Goal: Task Accomplishment & Management: Manage account settings

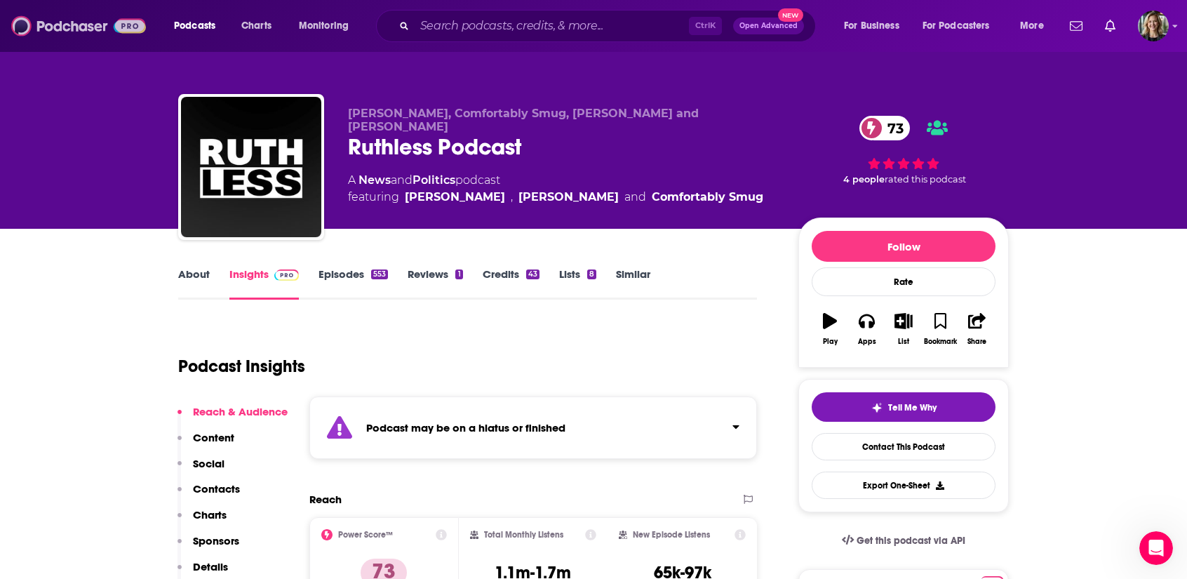
click at [74, 22] on img at bounding box center [78, 26] width 135 height 27
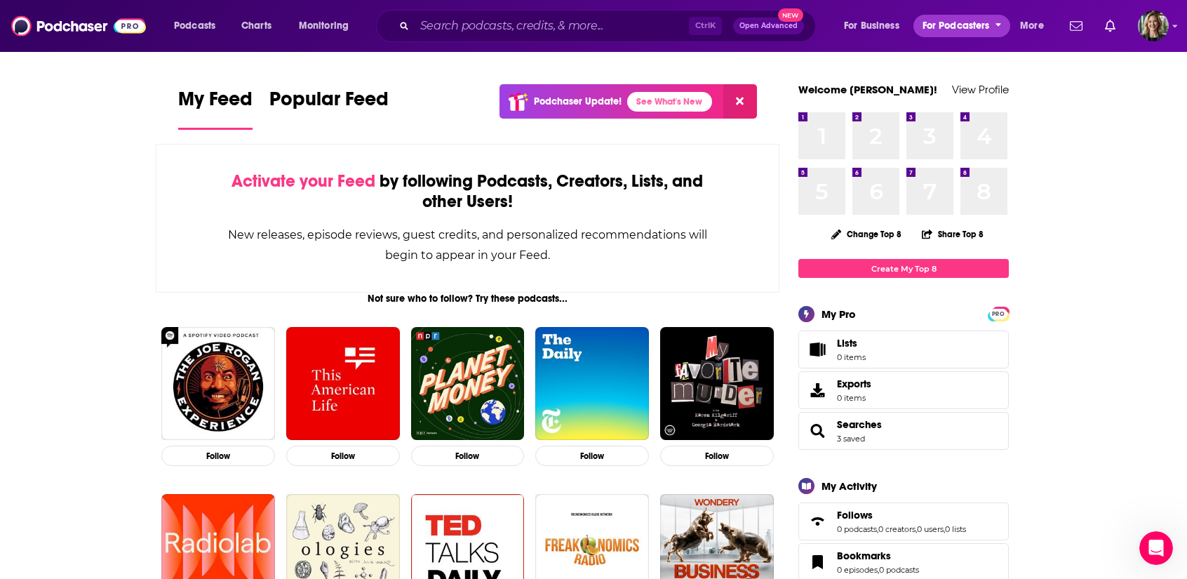
click at [961, 22] on span "For Podcasters" at bounding box center [955, 26] width 67 height 20
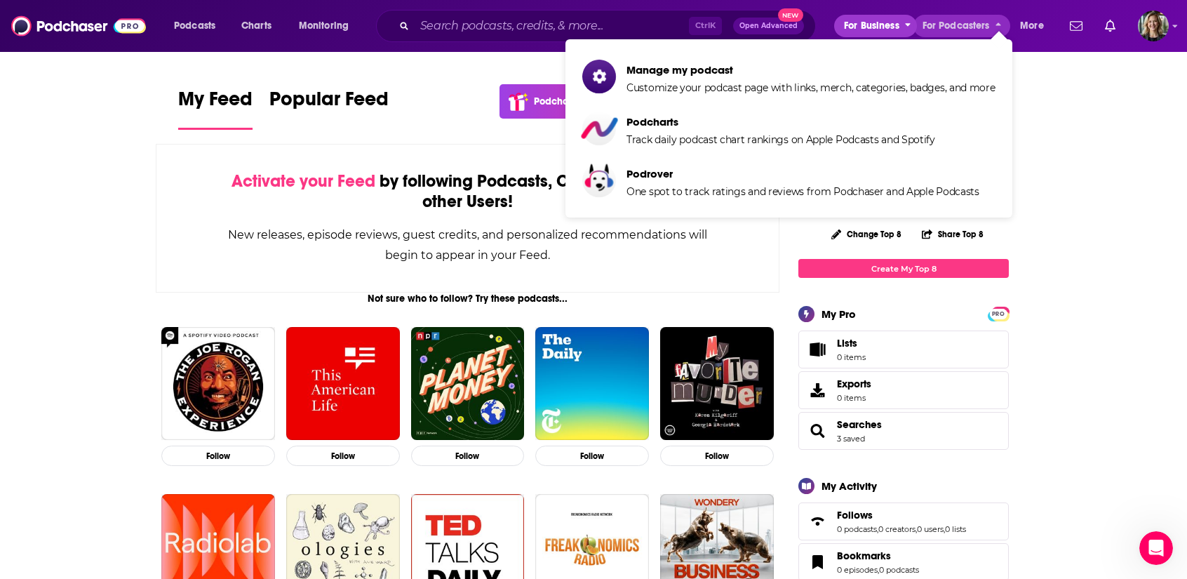
click at [881, 21] on span "For Business" at bounding box center [871, 26] width 55 height 20
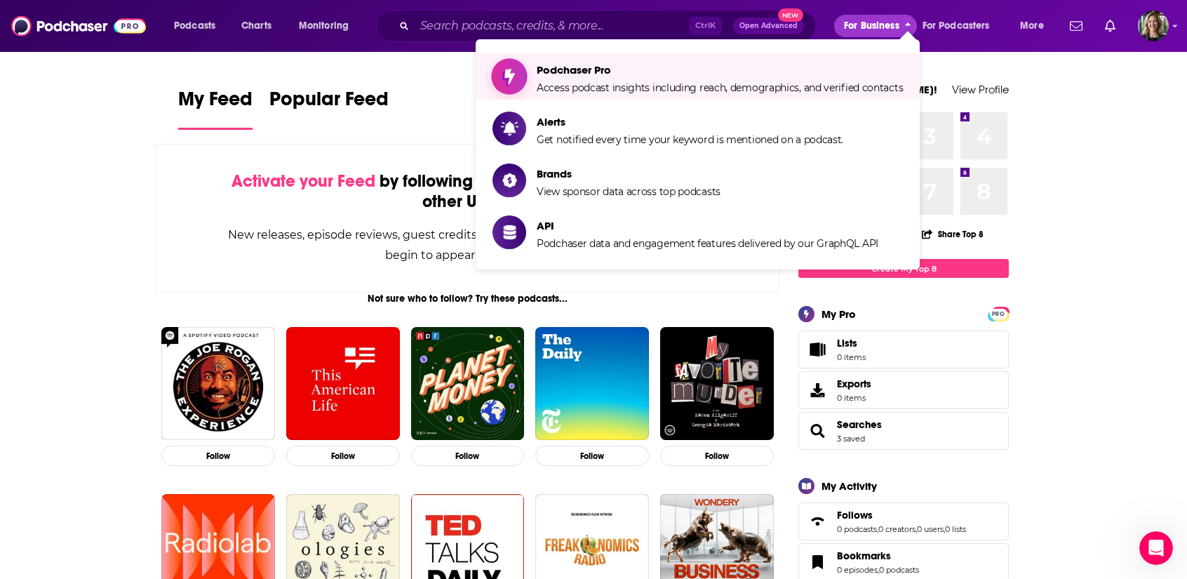
click at [816, 92] on span "Access podcast insights including reach, demographics, and verified contacts" at bounding box center [720, 87] width 366 height 13
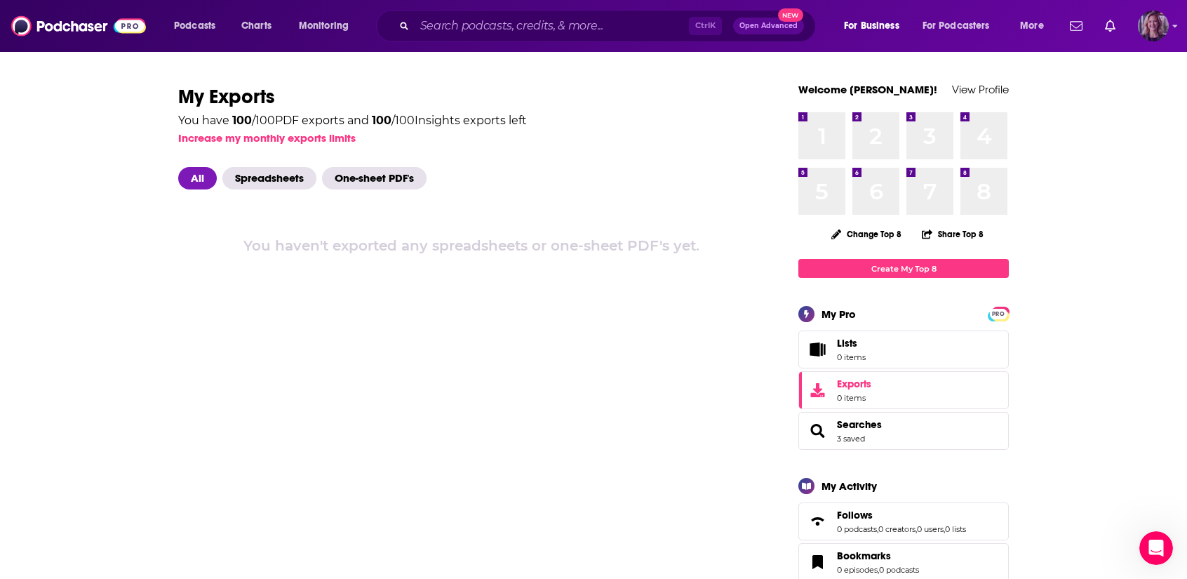
click at [1160, 28] on img "Logged in as LizHillBraun" at bounding box center [1153, 26] width 31 height 31
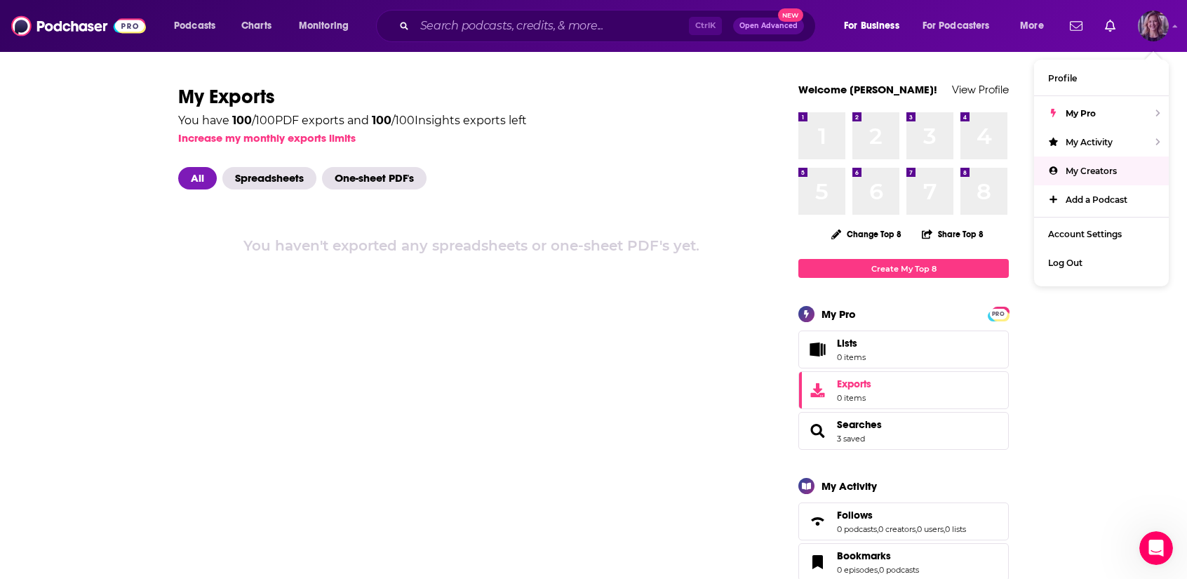
click at [1106, 166] on span "My Creators" at bounding box center [1091, 171] width 51 height 11
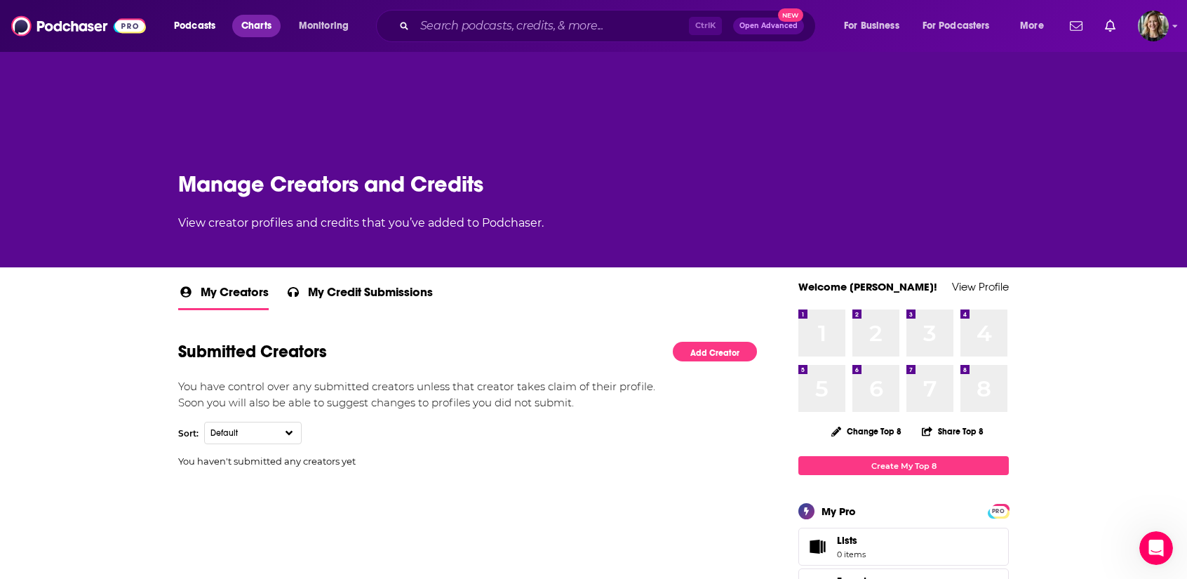
click at [241, 33] on link "Charts" at bounding box center [256, 26] width 48 height 22
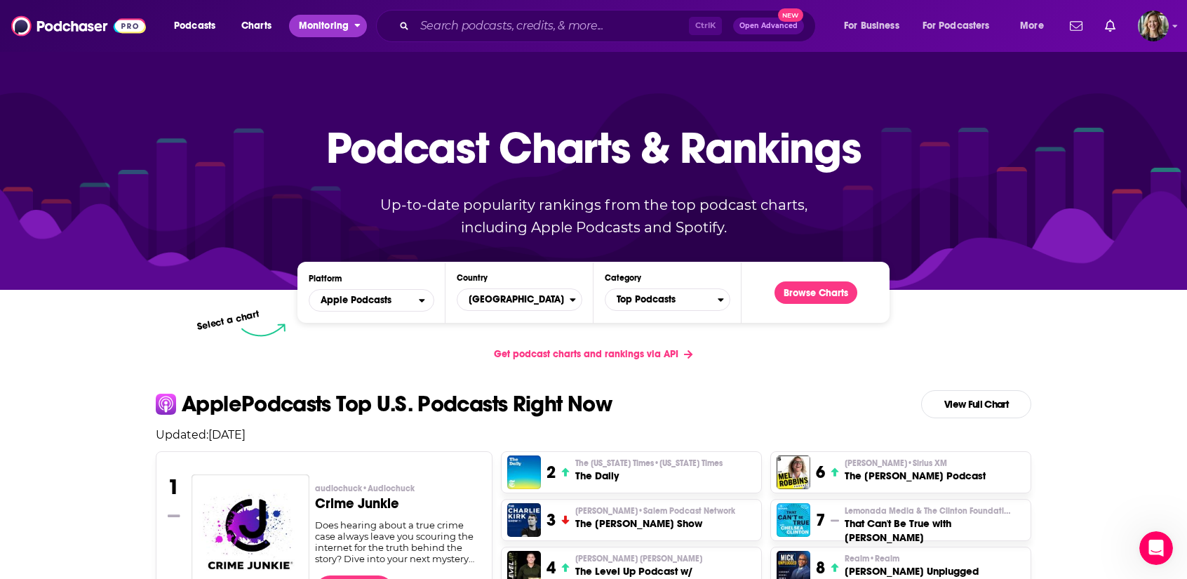
click at [331, 26] on span "Monitoring" at bounding box center [324, 26] width 50 height 20
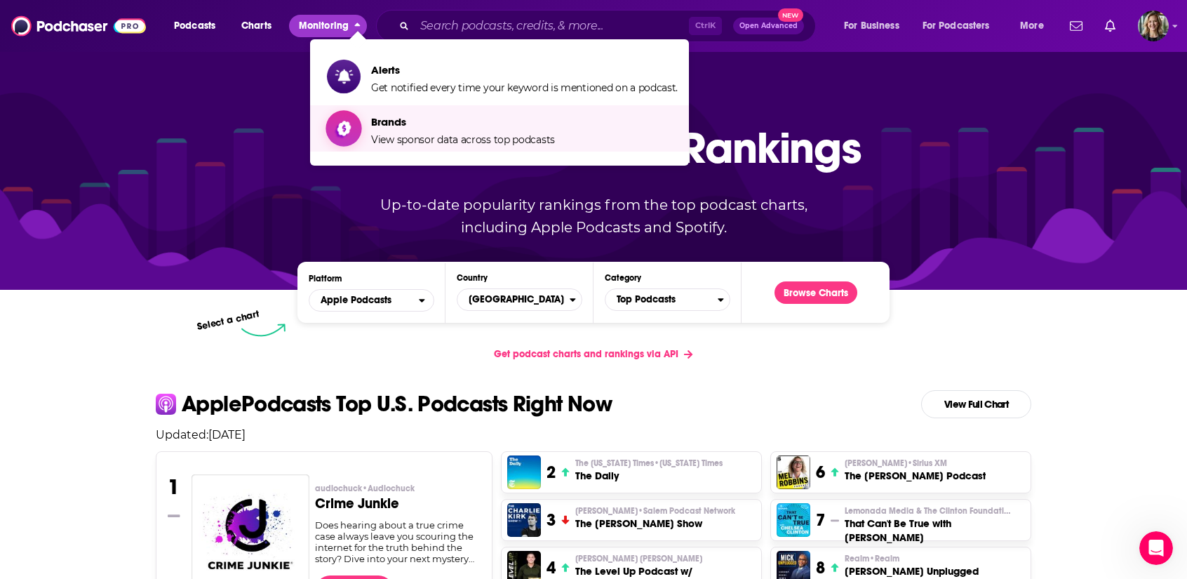
click at [405, 128] on span "Brands View sponsor data across top podcasts" at bounding box center [463, 128] width 184 height 35
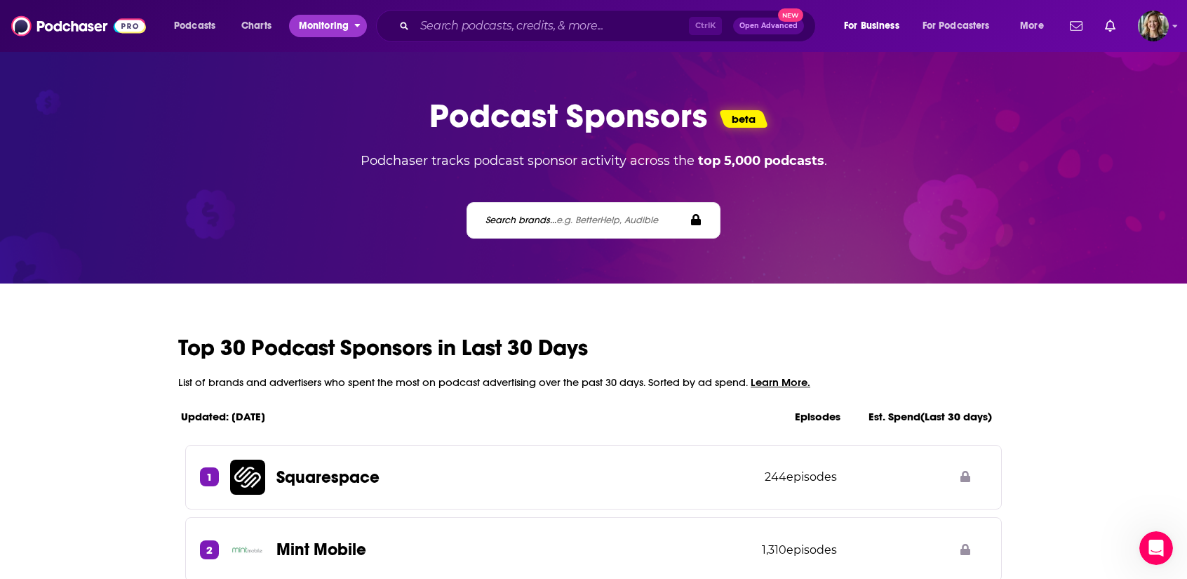
click at [327, 28] on span "Monitoring" at bounding box center [324, 26] width 50 height 20
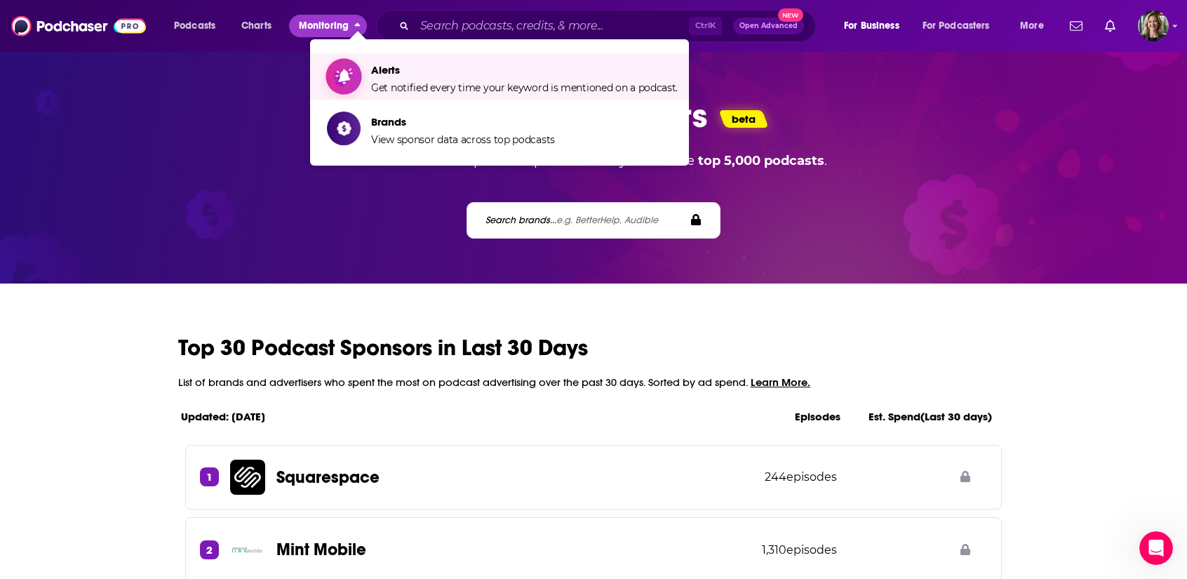
click at [361, 69] on span "Show item sub-menu" at bounding box center [344, 76] width 108 height 108
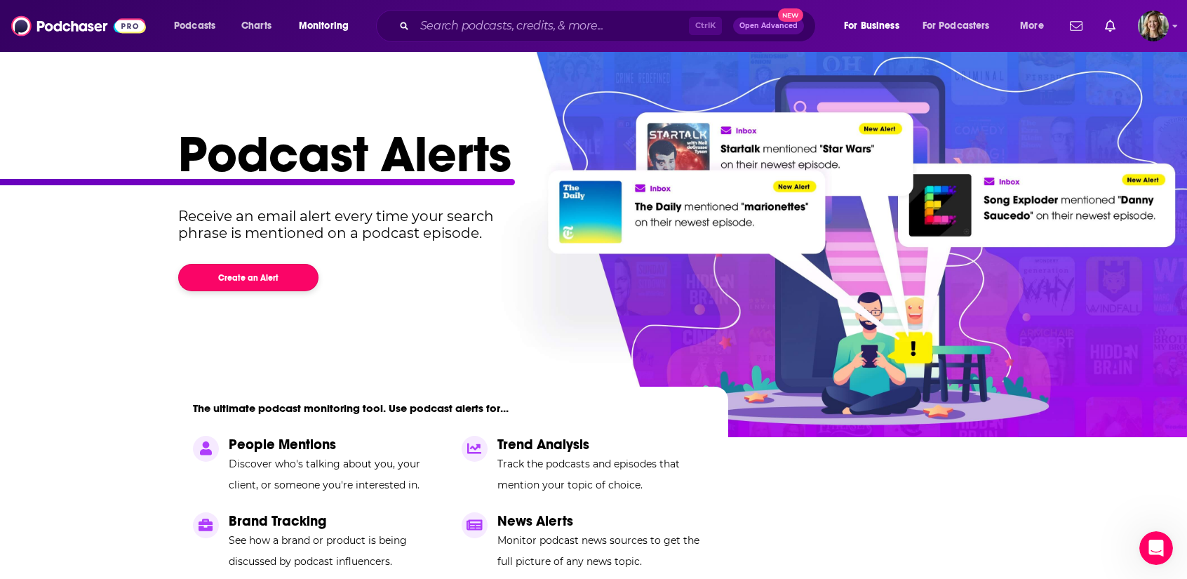
click at [283, 279] on button "Create an Alert" at bounding box center [248, 277] width 140 height 27
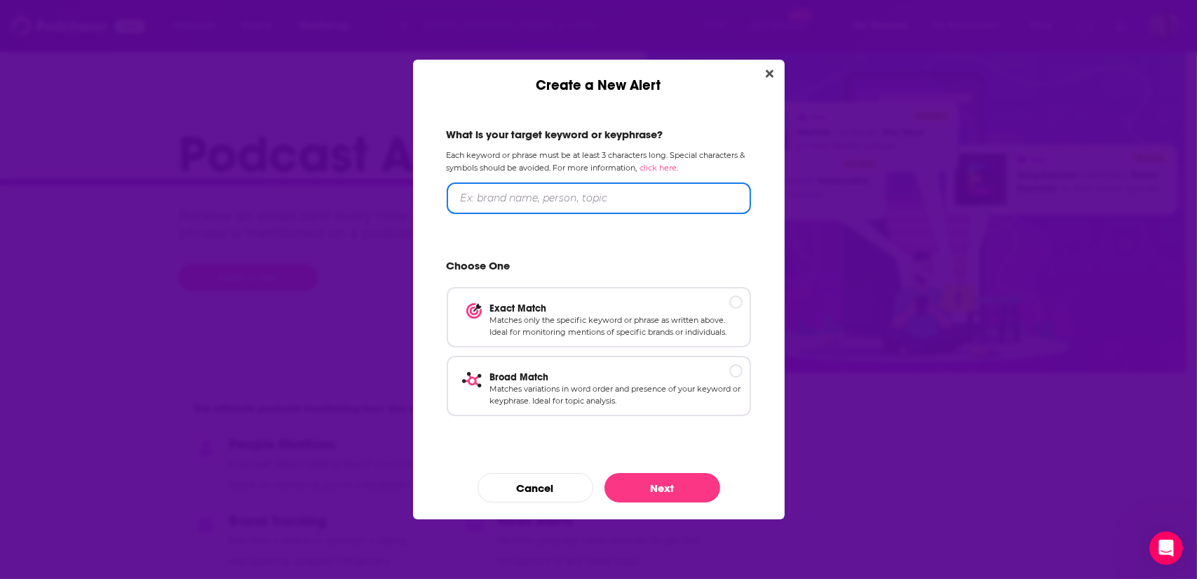
click at [505, 204] on input "Create a New Alert" at bounding box center [599, 198] width 304 height 32
type input "D"
type input ""Defense of Freedom Institute""
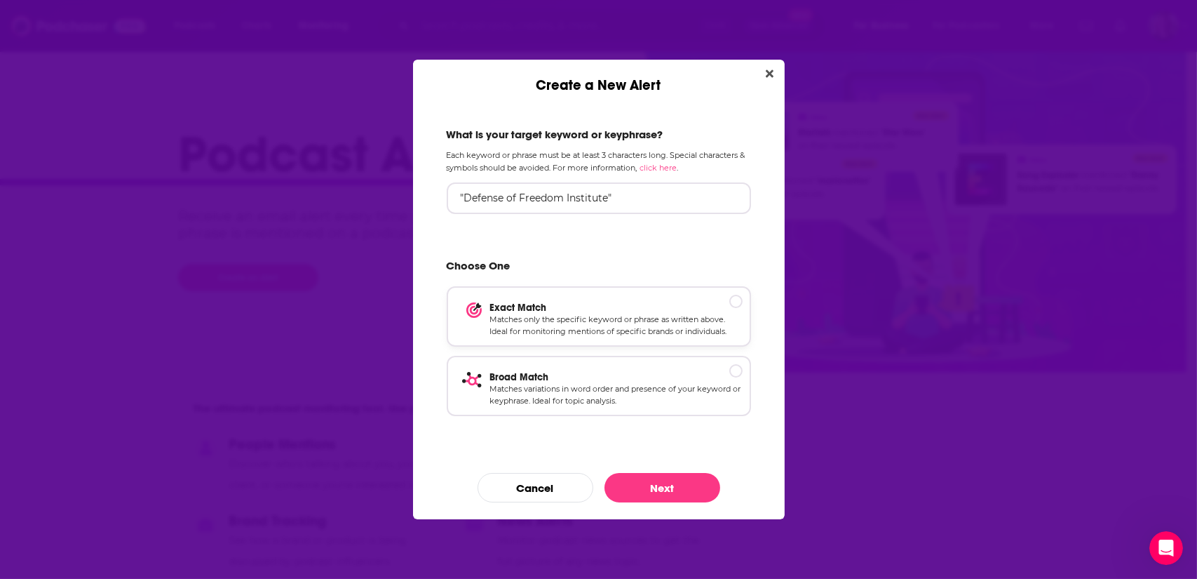
click at [586, 313] on p "Exact Match" at bounding box center [616, 308] width 253 height 12
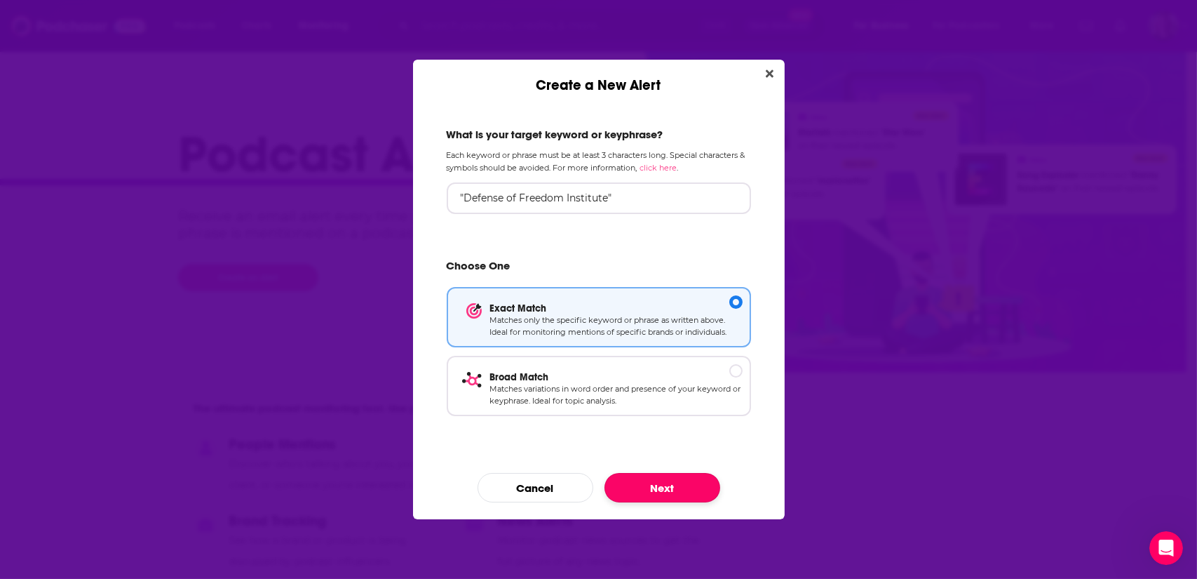
click at [672, 486] on button "Next" at bounding box center [663, 487] width 116 height 29
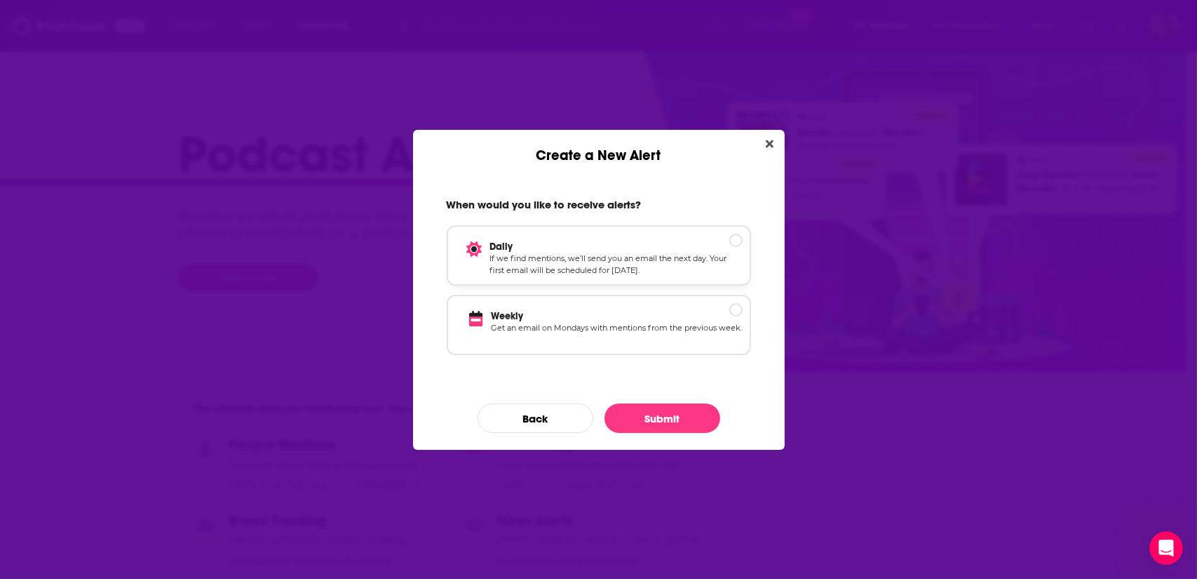
click at [677, 257] on p "If we find mentions, we’ll send you an email the next day. Your first email wil…" at bounding box center [616, 265] width 253 height 25
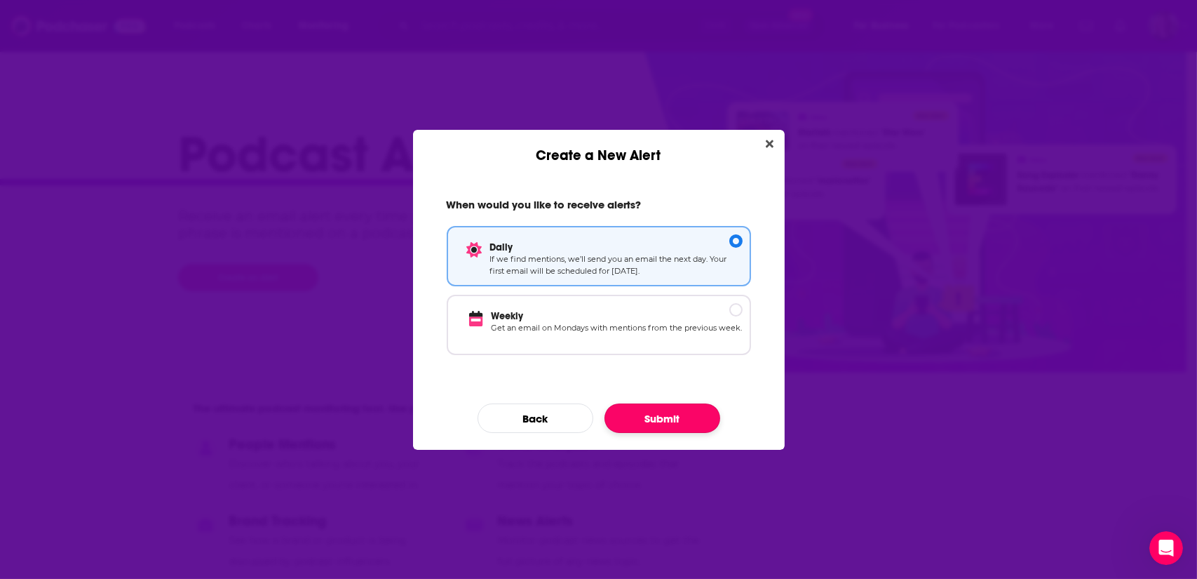
click at [650, 409] on button "Submit" at bounding box center [663, 417] width 116 height 29
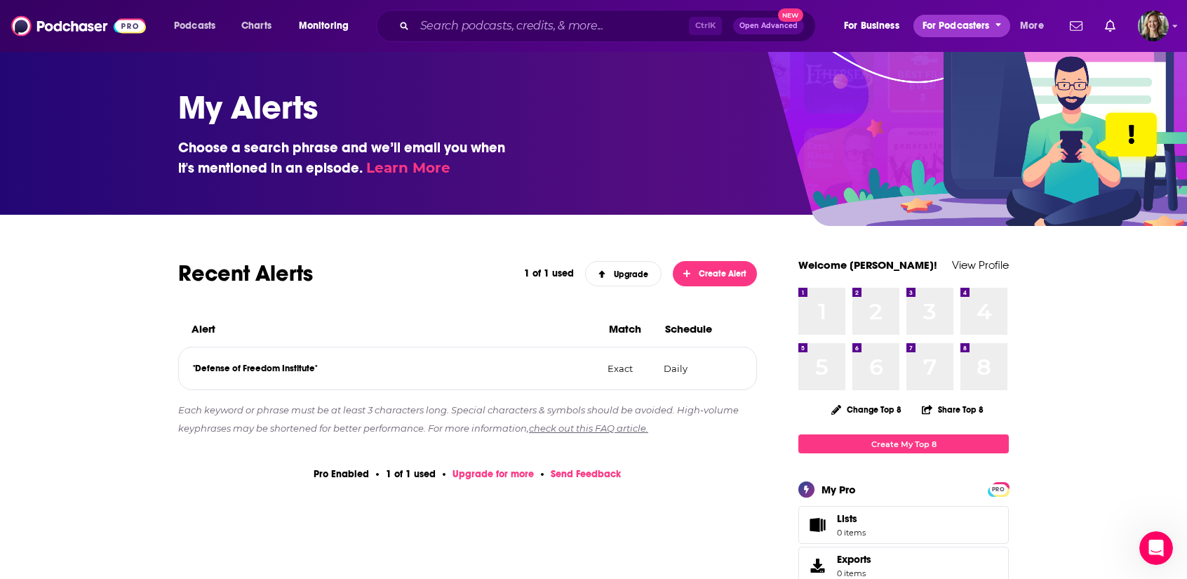
click at [949, 23] on span "For Podcasters" at bounding box center [955, 26] width 67 height 20
click at [1029, 24] on span "More" at bounding box center [1032, 26] width 24 height 20
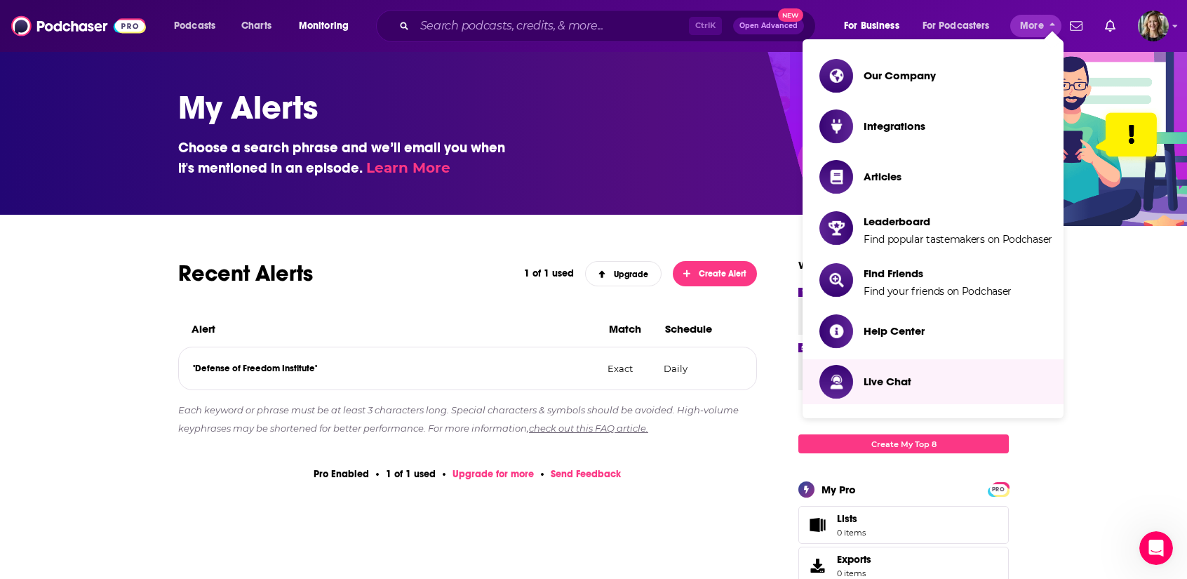
click at [576, 109] on h1 "My Alerts" at bounding box center [587, 107] width 819 height 41
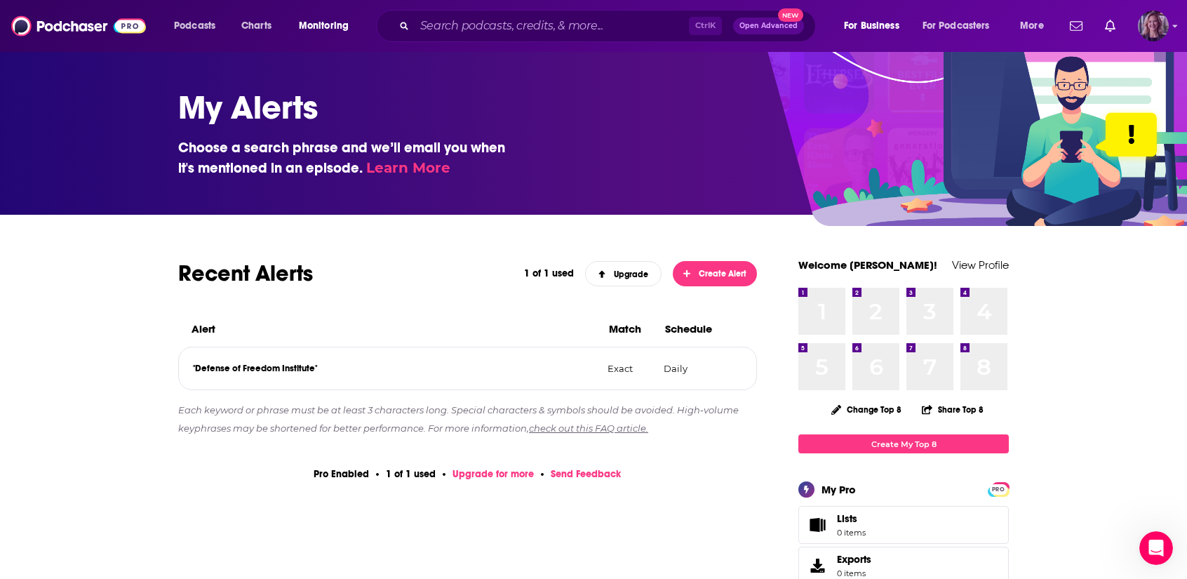
click at [1162, 20] on img "Logged in as LizHillBraun" at bounding box center [1153, 26] width 31 height 31
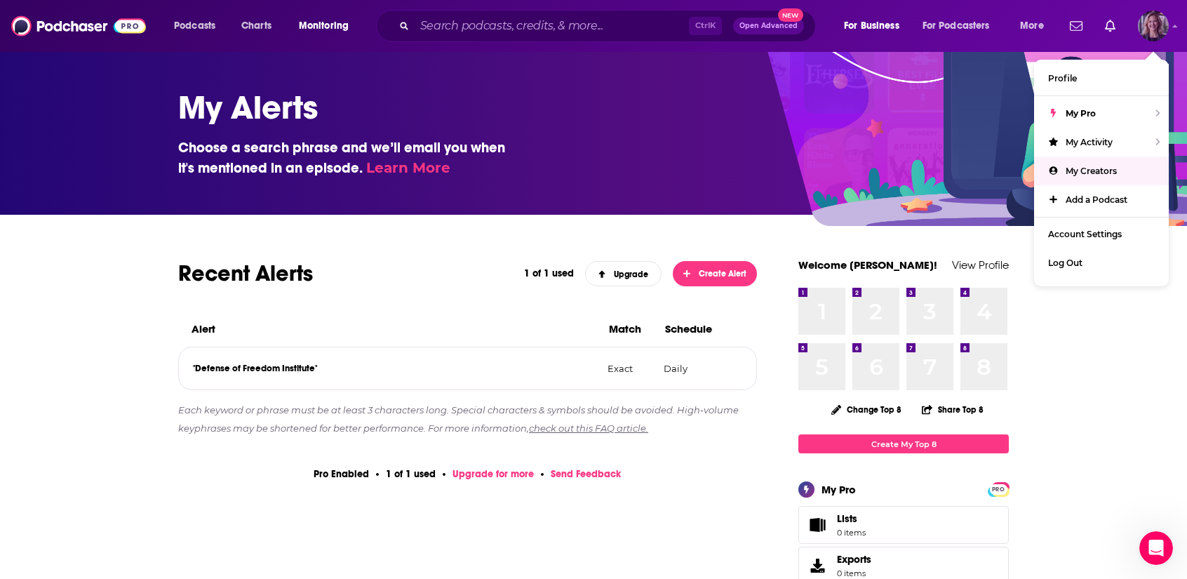
click at [1084, 166] on span "My Creators" at bounding box center [1091, 171] width 51 height 11
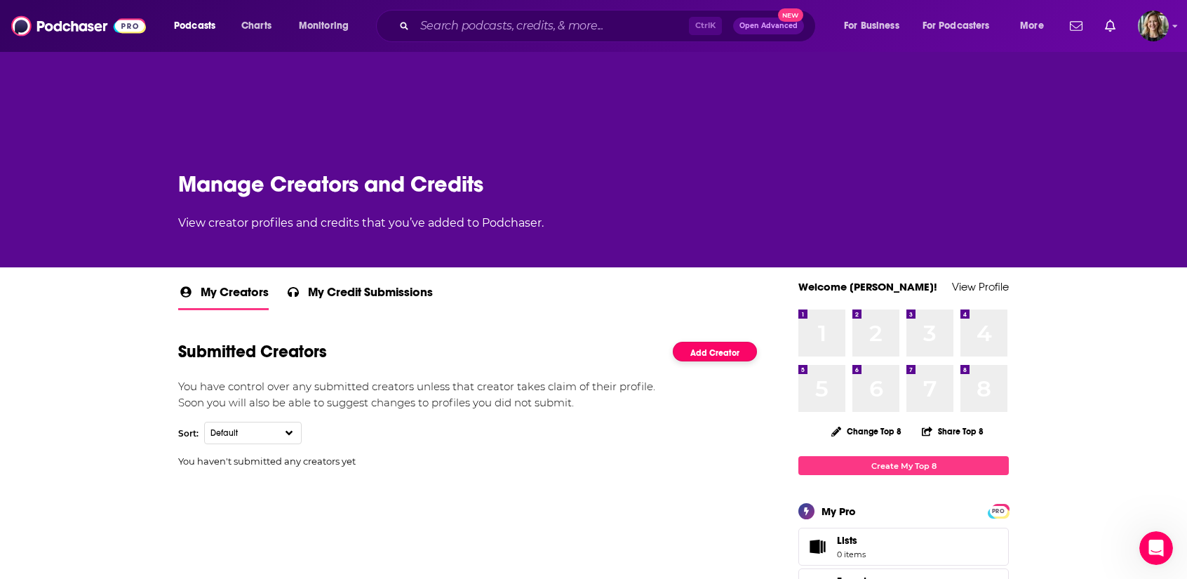
click at [724, 354] on link "Add Creator" at bounding box center [715, 352] width 84 height 20
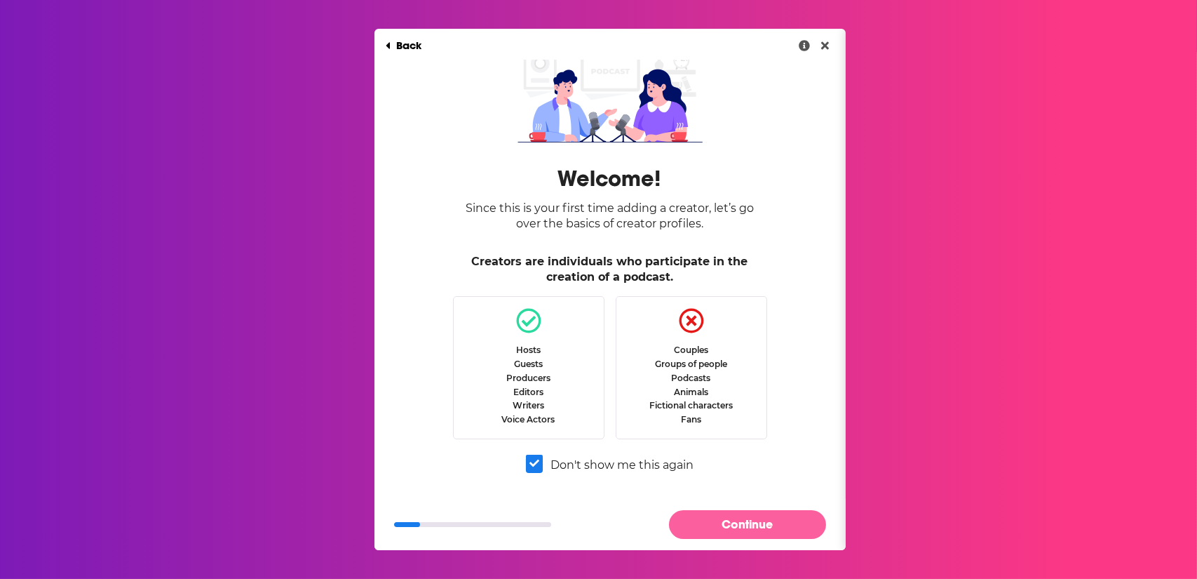
click at [739, 528] on button "Continue" at bounding box center [747, 524] width 157 height 29
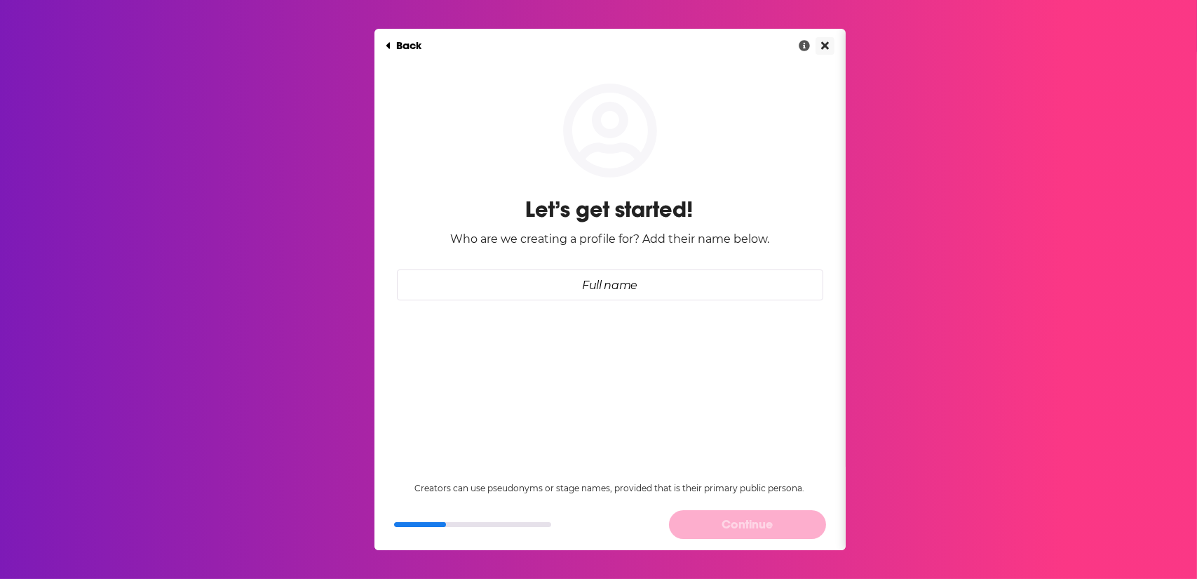
click at [821, 49] on icon "Close" at bounding box center [825, 45] width 8 height 11
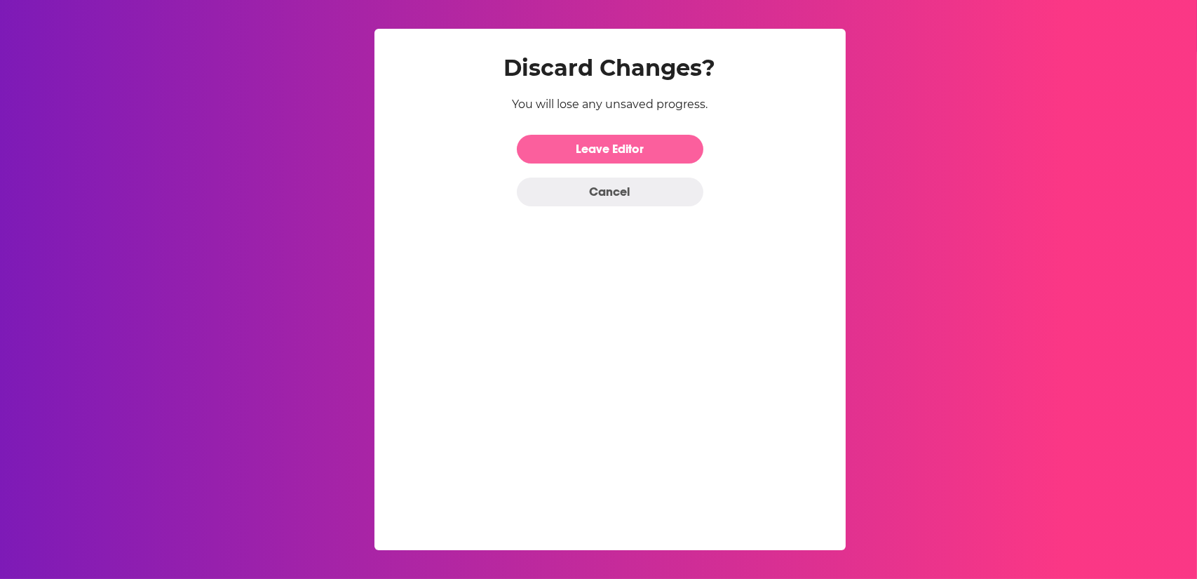
click at [626, 146] on link "Leave Editor" at bounding box center [610, 149] width 187 height 29
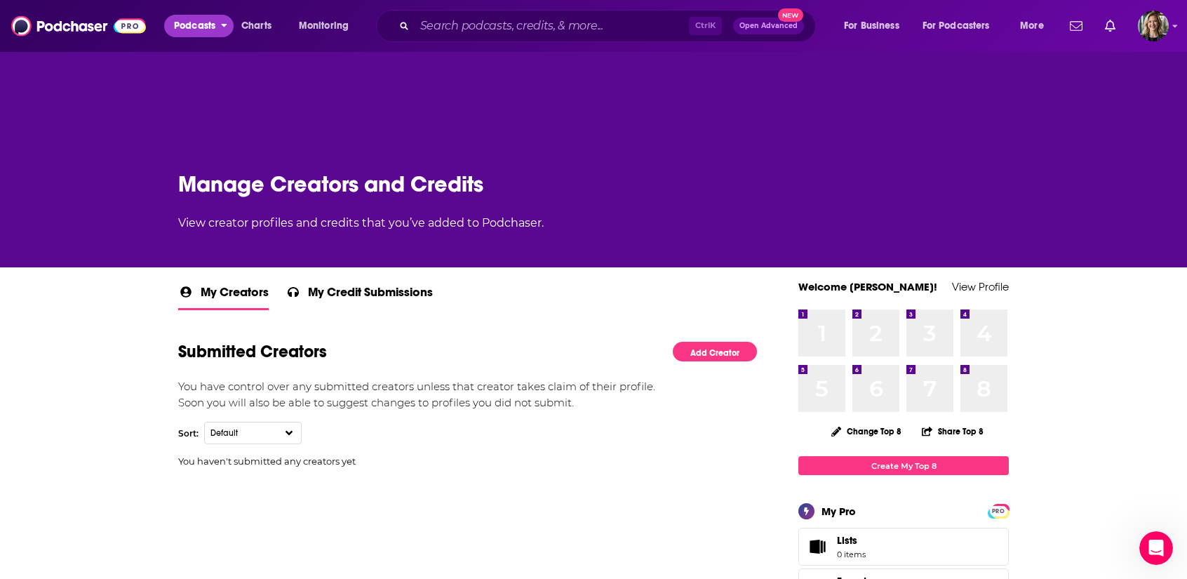
click at [198, 30] on span "Podcasts" at bounding box center [194, 26] width 41 height 20
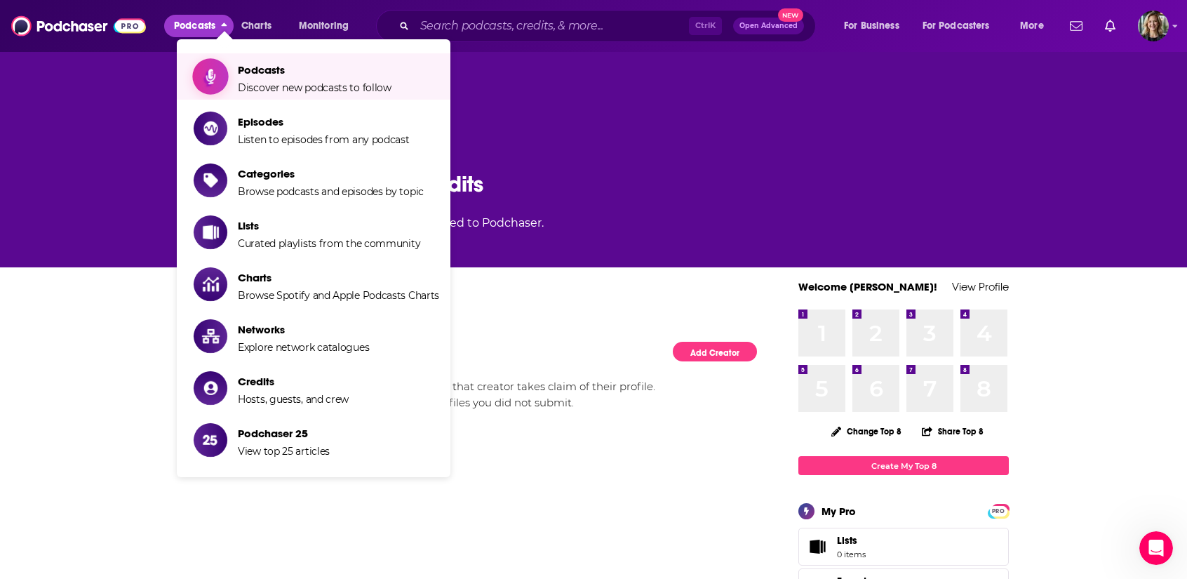
click at [267, 76] on span "Podcasts" at bounding box center [315, 69] width 154 height 13
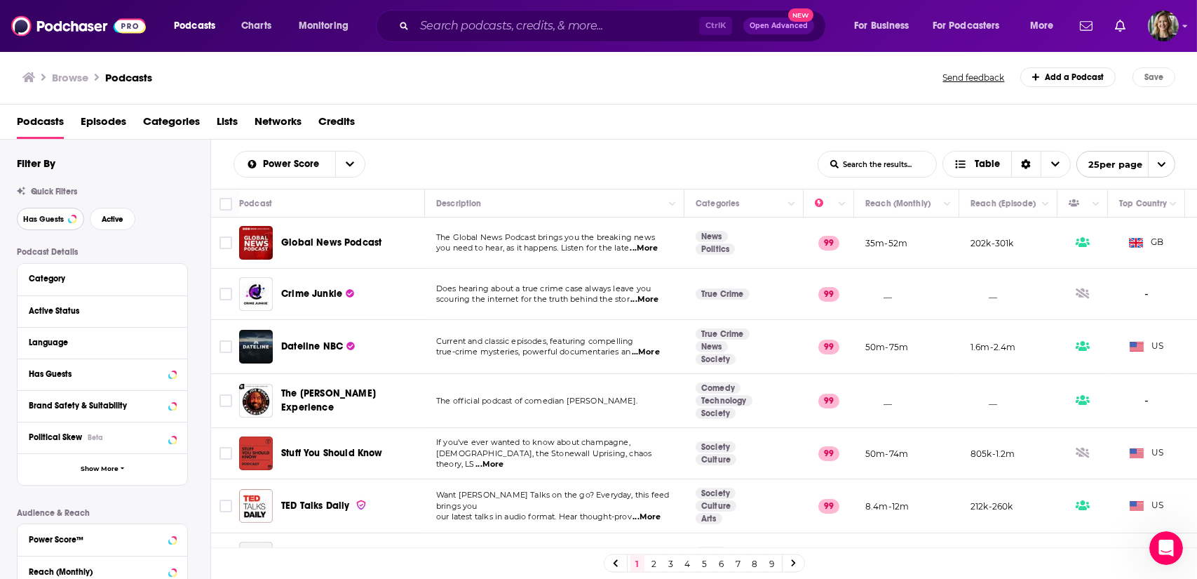
click at [43, 215] on span "Has Guests" at bounding box center [43, 219] width 41 height 8
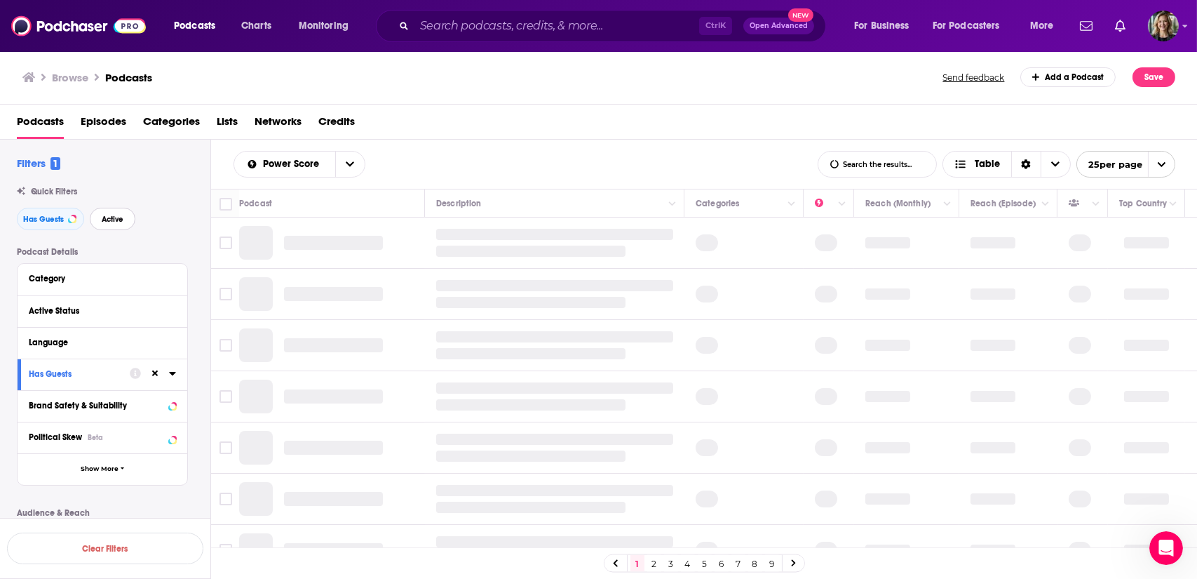
click at [107, 218] on span "Active" at bounding box center [113, 219] width 22 height 8
click at [89, 284] on button "Category" at bounding box center [99, 278] width 140 height 18
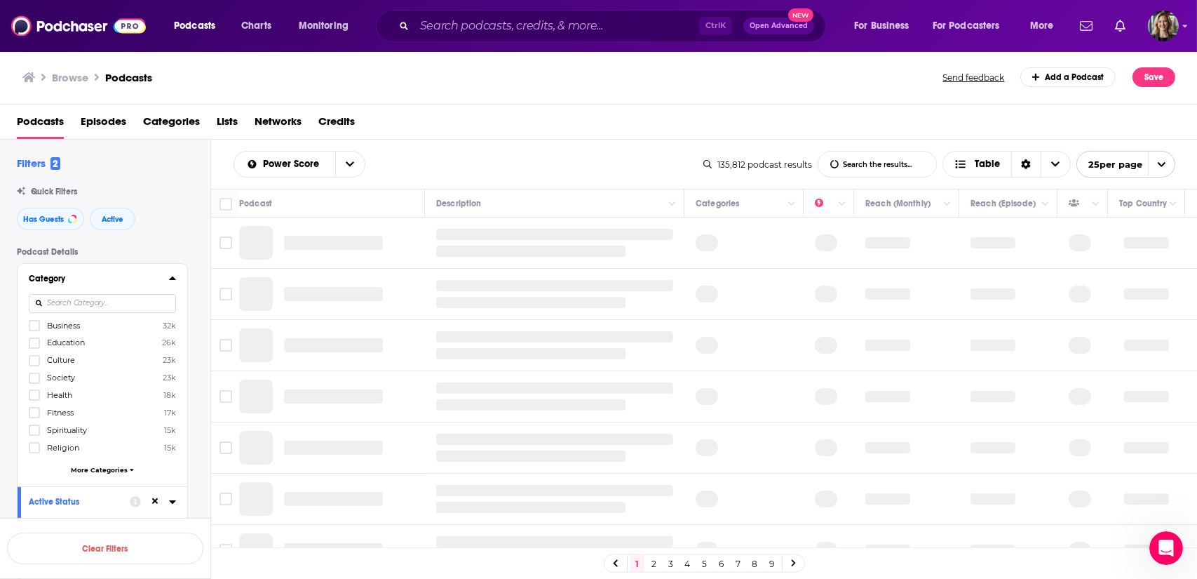
click at [90, 299] on input at bounding box center [102, 303] width 147 height 19
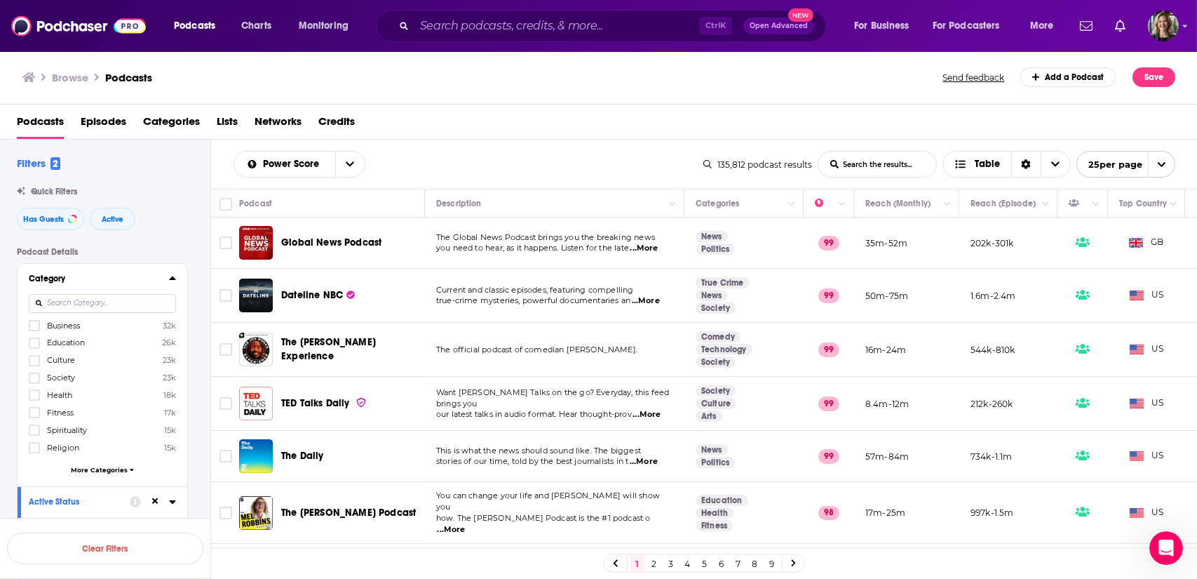
type input "o"
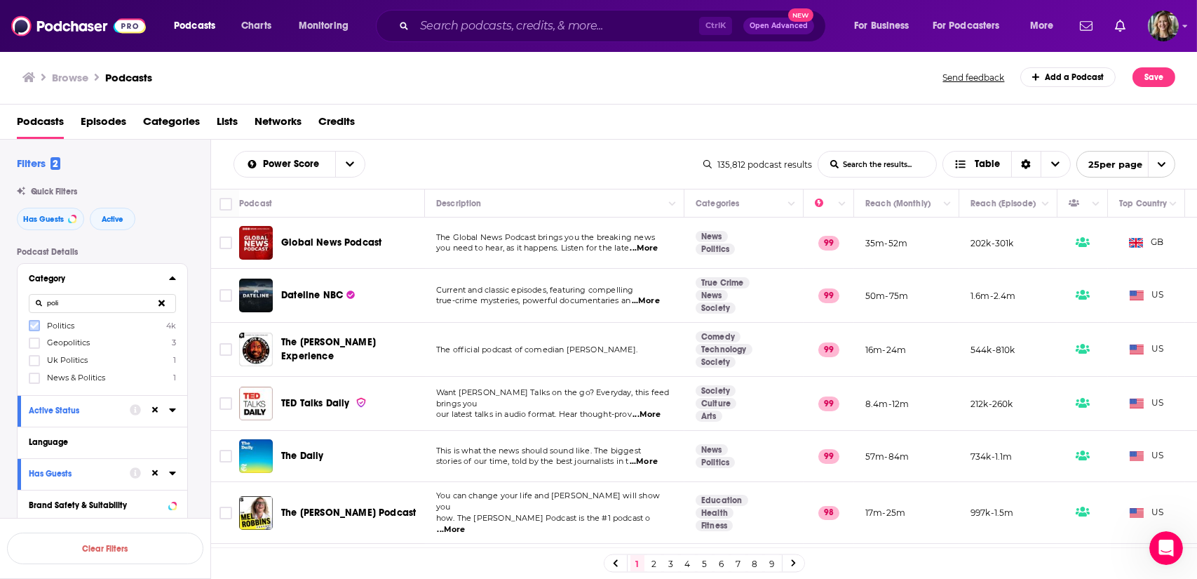
type input "poli"
click at [39, 326] on label at bounding box center [34, 325] width 11 height 11
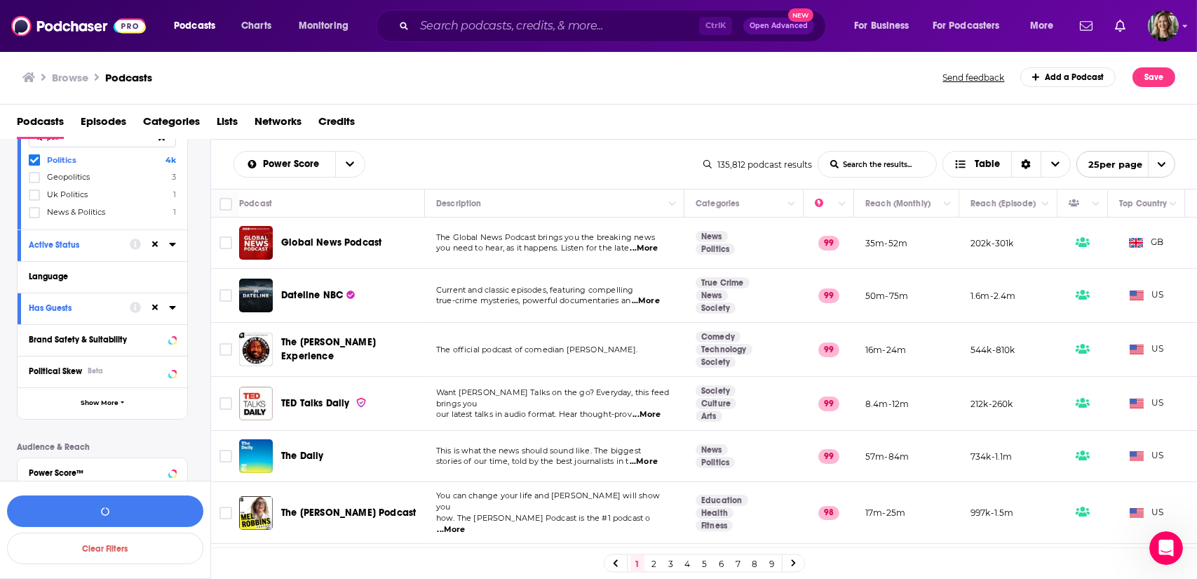
scroll to position [171, 0]
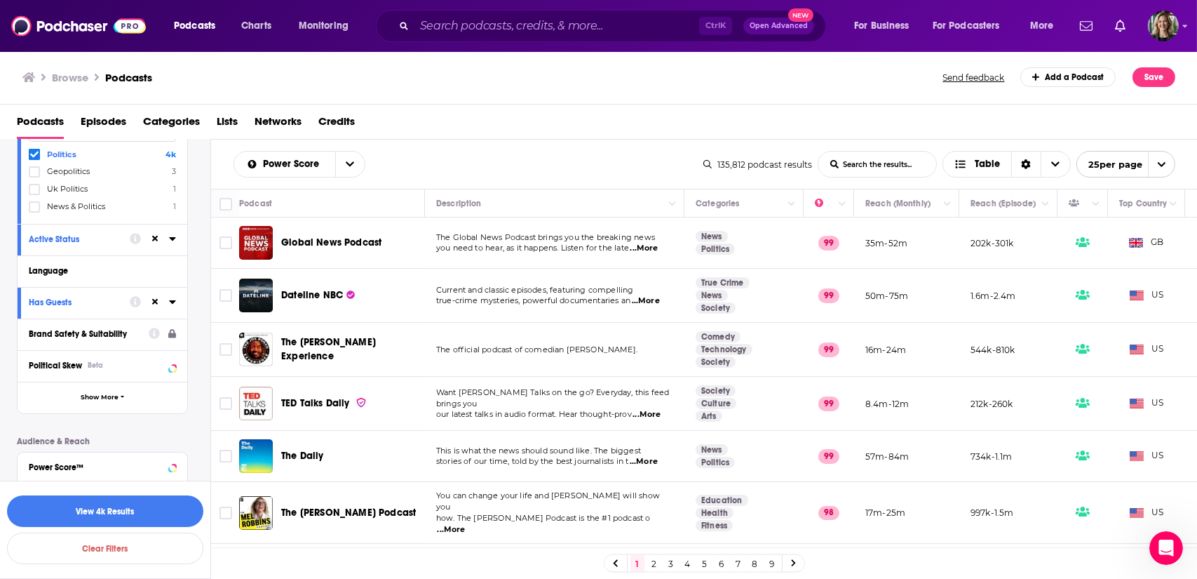
click at [119, 330] on div "Brand Safety & Suitability" at bounding box center [84, 334] width 111 height 10
click at [418, 77] on div "Browse Podcasts" at bounding box center [483, 77] width 922 height 20
click at [73, 367] on span "Political Skew" at bounding box center [55, 366] width 53 height 10
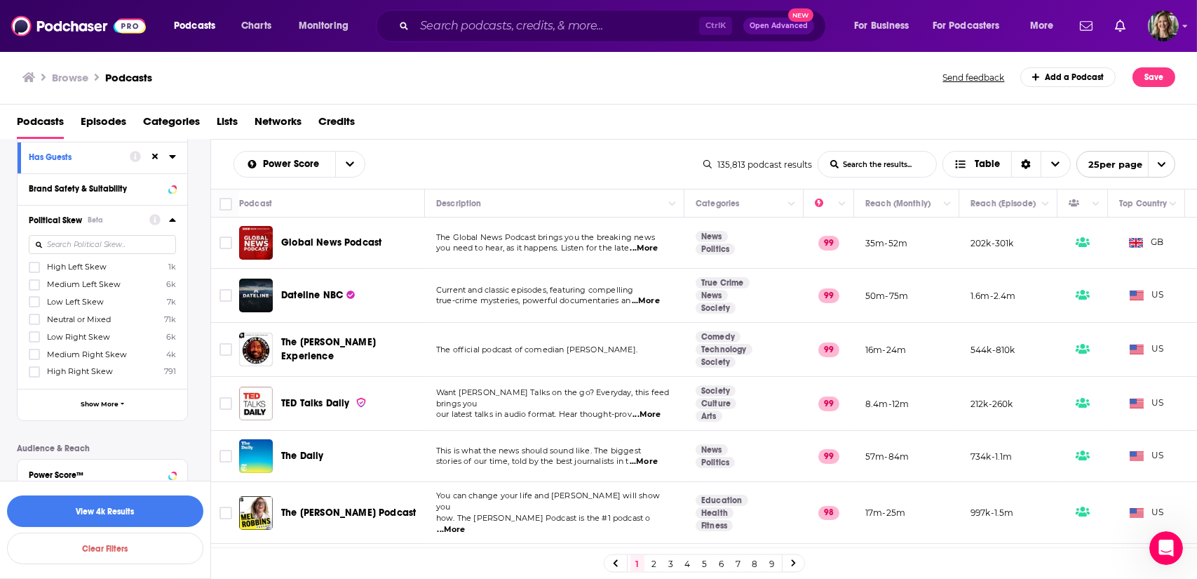
scroll to position [323, 0]
click at [34, 344] on icon at bounding box center [34, 348] width 8 height 8
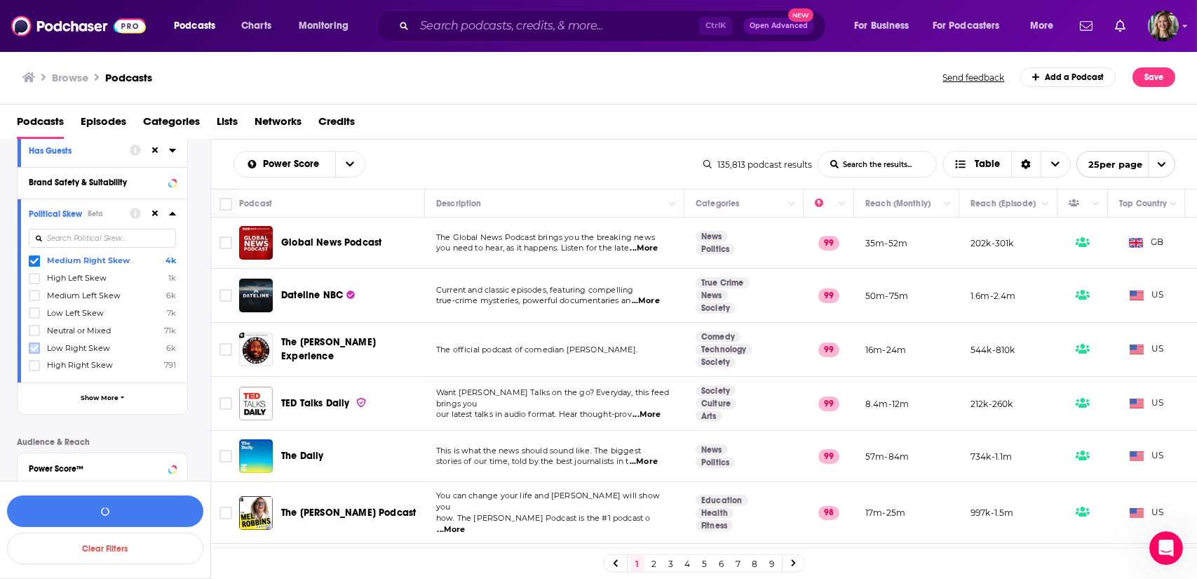
click at [35, 345] on icon at bounding box center [34, 348] width 8 height 6
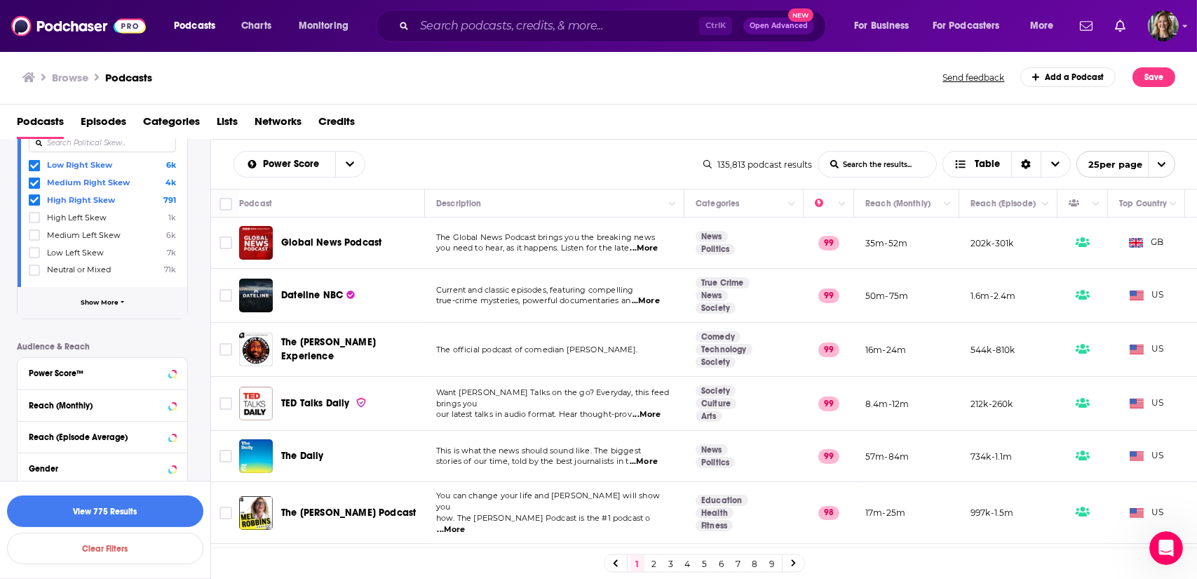
scroll to position [448, 0]
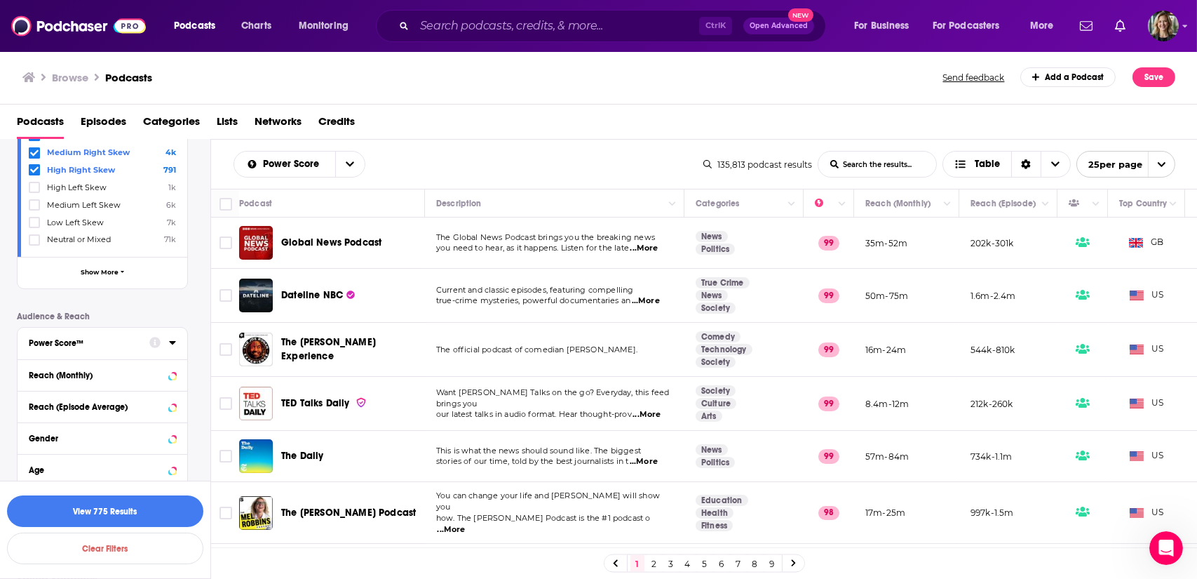
click at [93, 334] on button "Power Score™" at bounding box center [89, 342] width 121 height 18
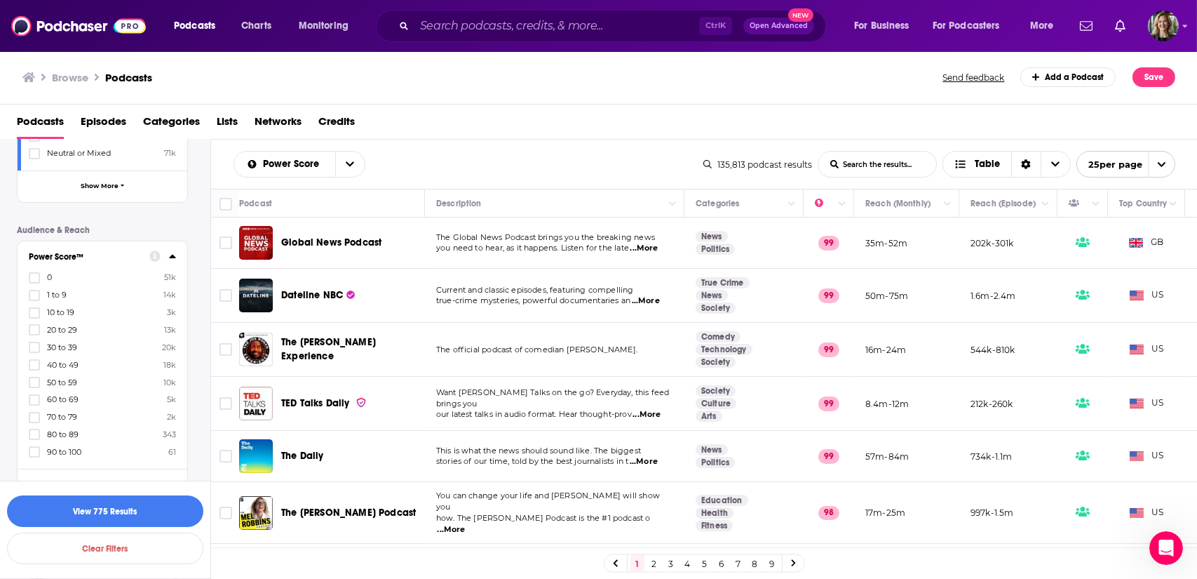
scroll to position [536, 0]
click at [36, 343] on icon at bounding box center [34, 346] width 8 height 6
click at [36, 361] on icon at bounding box center [34, 364] width 8 height 6
click at [34, 377] on icon at bounding box center [34, 381] width 8 height 8
click at [33, 394] on icon at bounding box center [34, 398] width 8 height 8
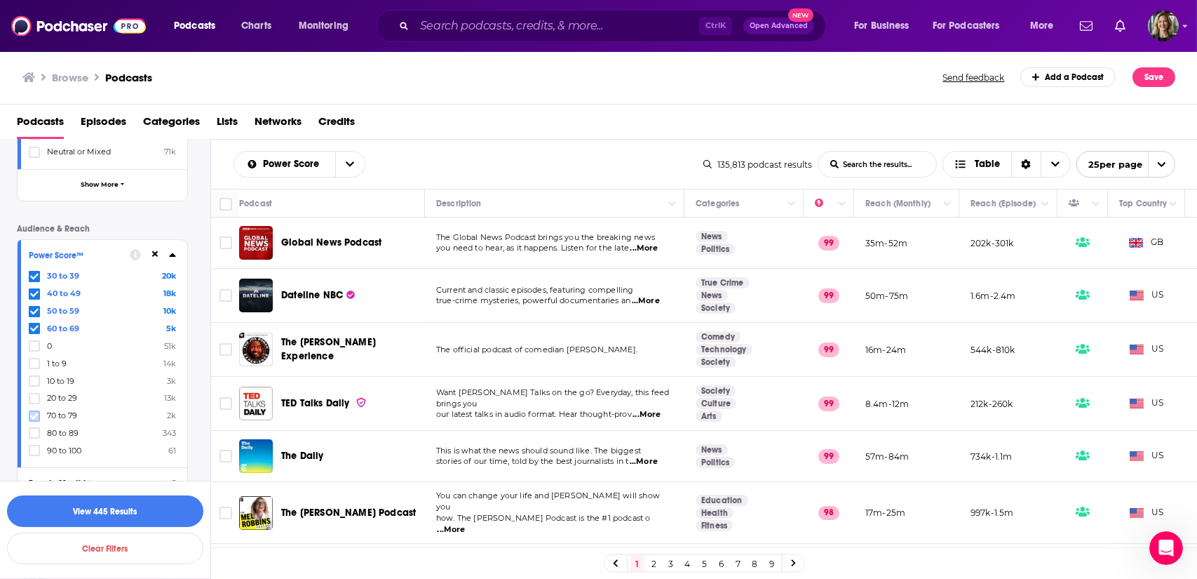
click at [33, 412] on icon at bounding box center [34, 416] width 8 height 8
click at [34, 429] on icon at bounding box center [34, 433] width 8 height 8
click at [100, 514] on button "View 605 Results" at bounding box center [105, 511] width 196 height 32
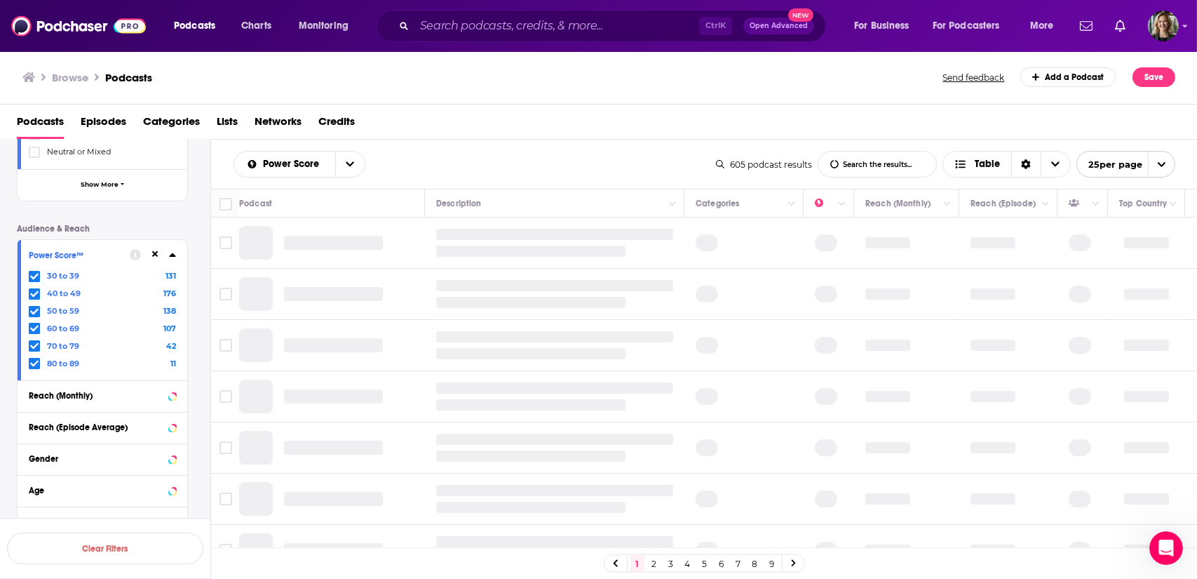
scroll to position [626, 0]
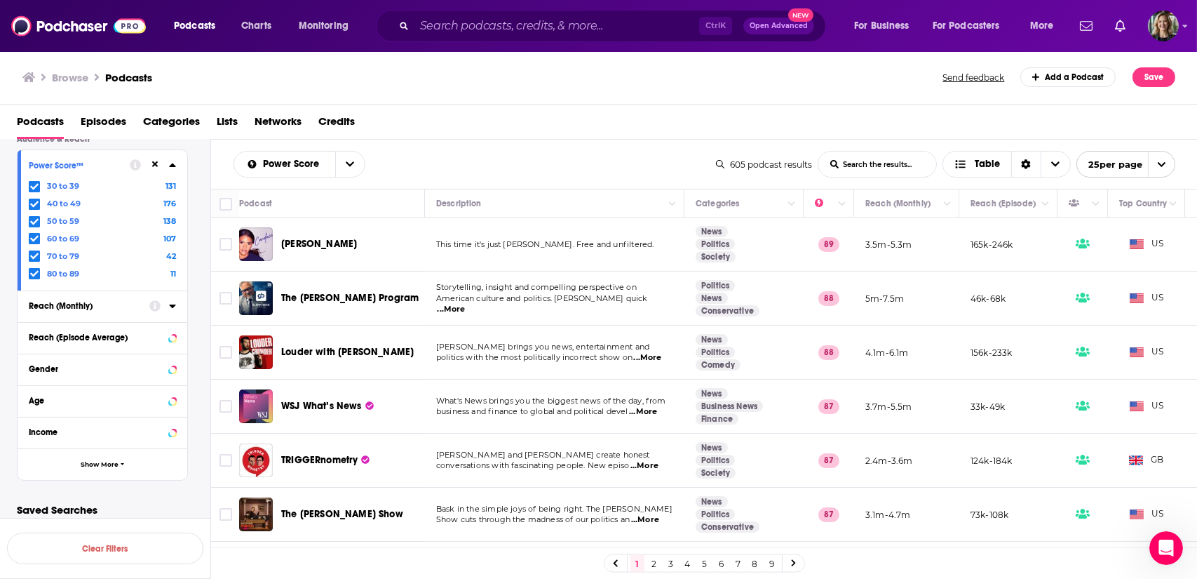
click at [94, 306] on div "Reach (Monthly)" at bounding box center [85, 306] width 112 height 10
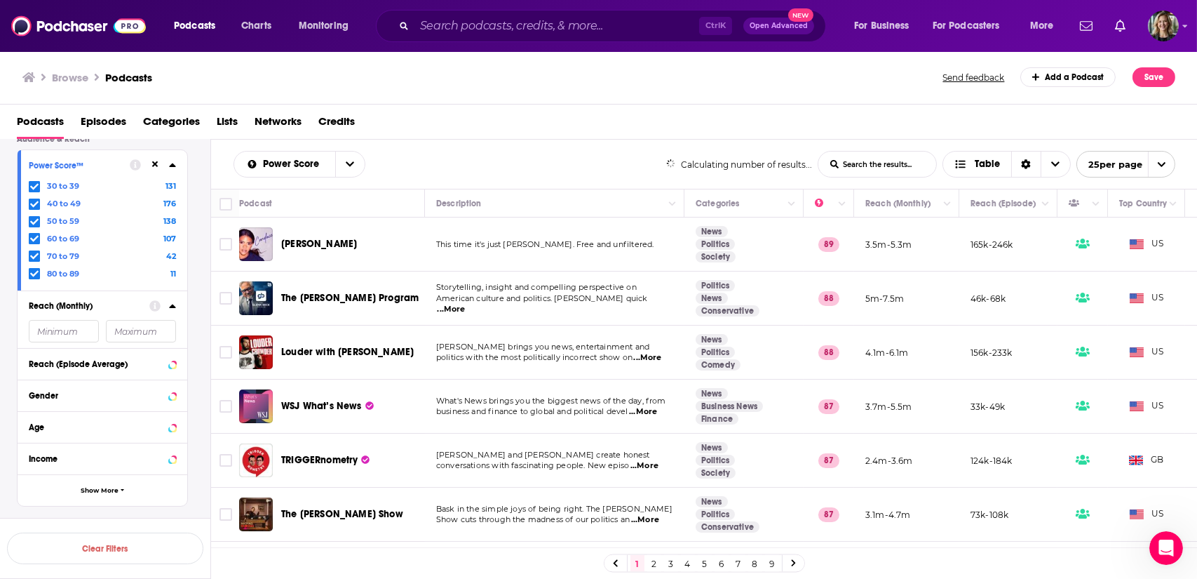
click at [94, 306] on div "Reach (Monthly)" at bounding box center [85, 306] width 112 height 10
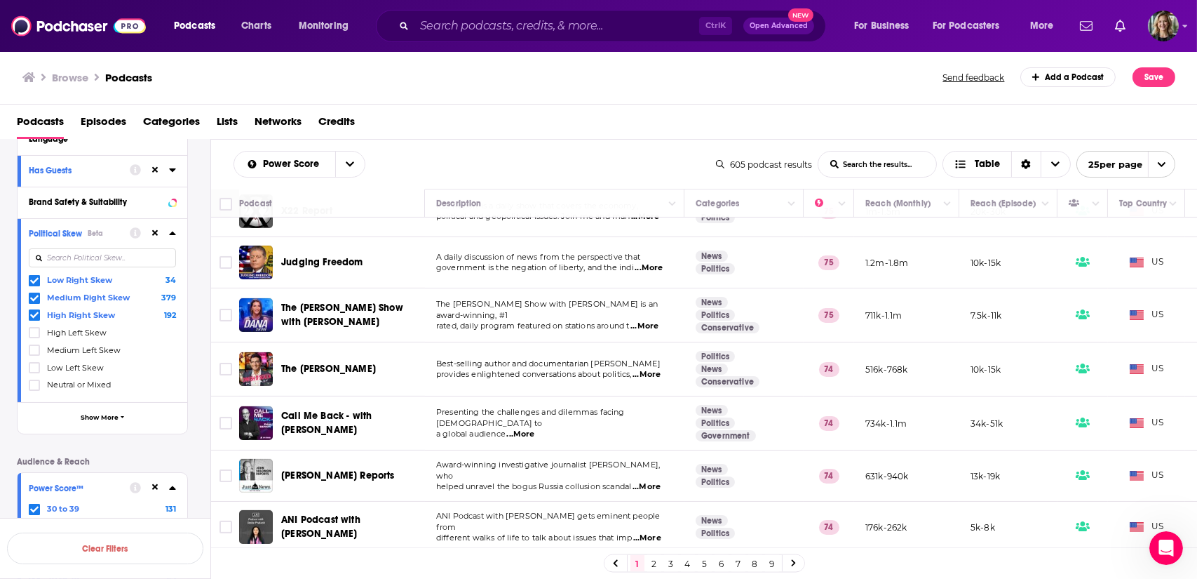
scroll to position [303, 0]
click at [34, 278] on icon at bounding box center [34, 280] width 8 height 6
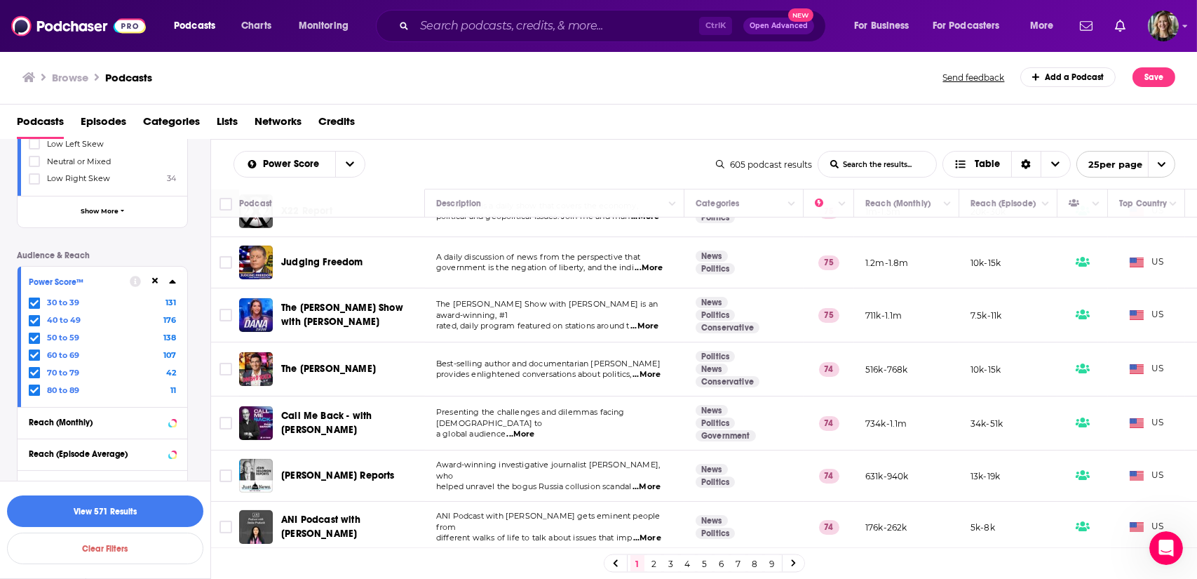
scroll to position [508, 0]
click at [35, 301] on icon at bounding box center [34, 304] width 8 height 6
click at [81, 510] on button "View 446 Results" at bounding box center [105, 511] width 196 height 32
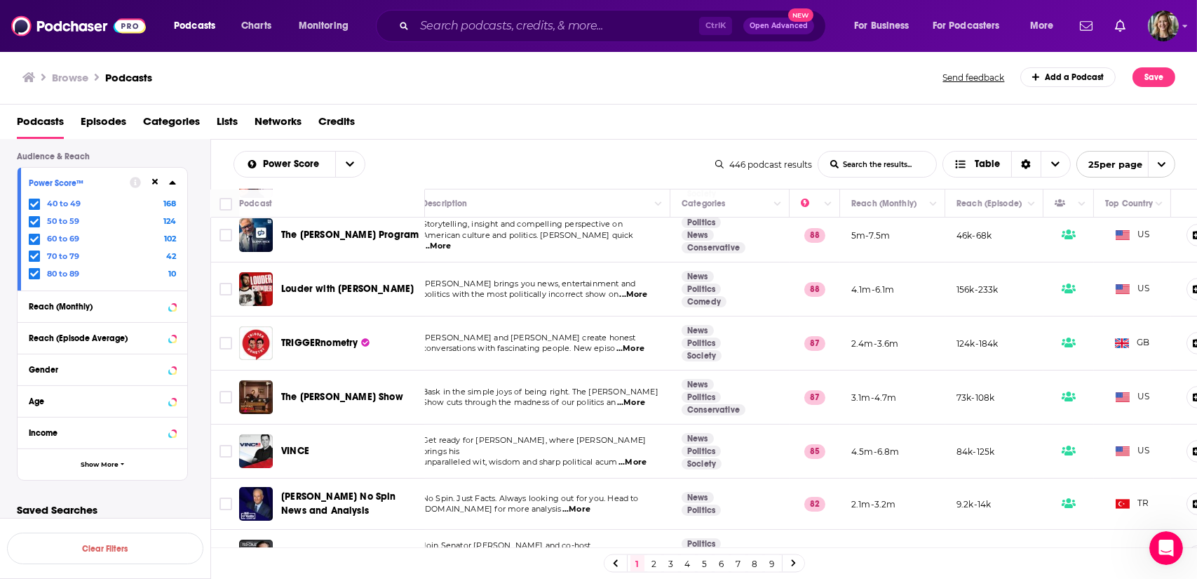
scroll to position [65, 14]
click at [224, 229] on input "Toggle select row" at bounding box center [226, 233] width 13 height 13
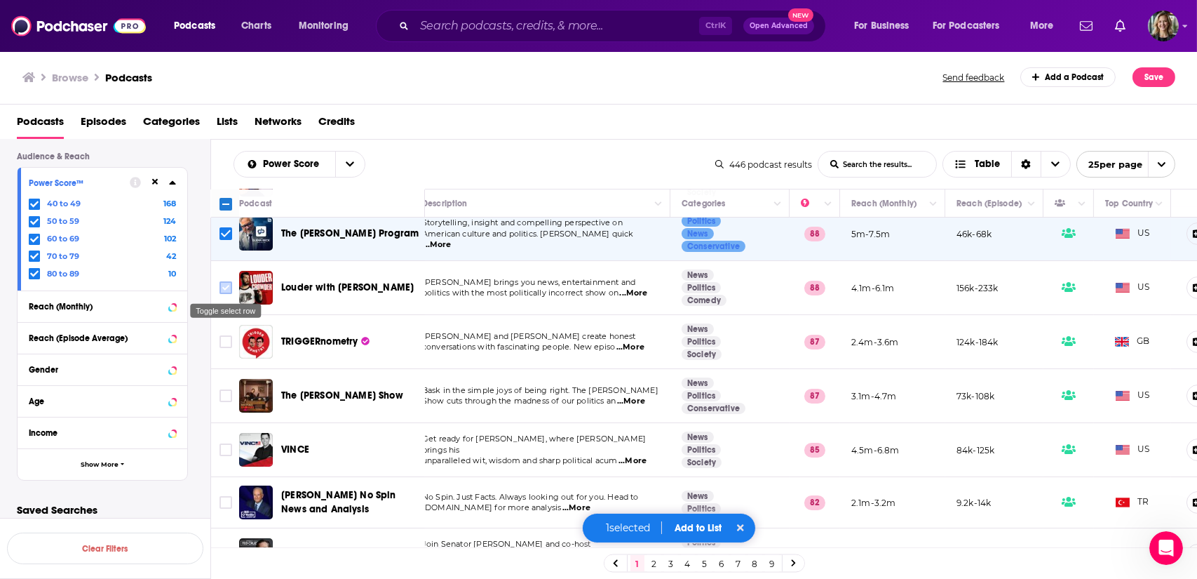
click at [225, 287] on input "Toggle select row" at bounding box center [226, 287] width 13 height 13
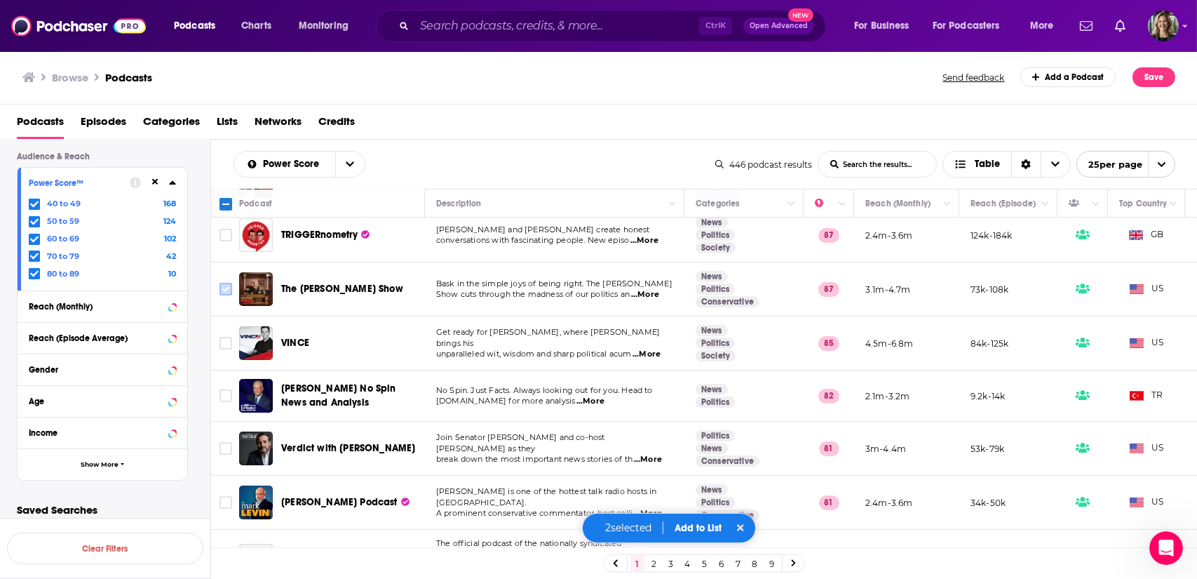
scroll to position [171, 0]
click at [222, 287] on input "Toggle select row" at bounding box center [226, 289] width 13 height 13
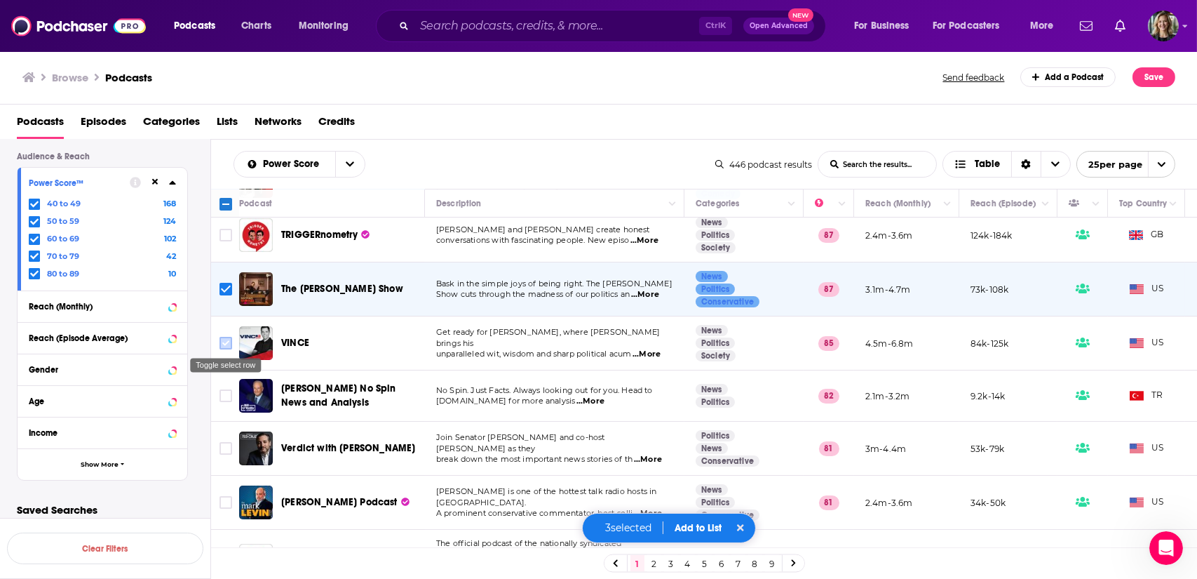
click at [224, 339] on input "Toggle select row" at bounding box center [226, 343] width 13 height 13
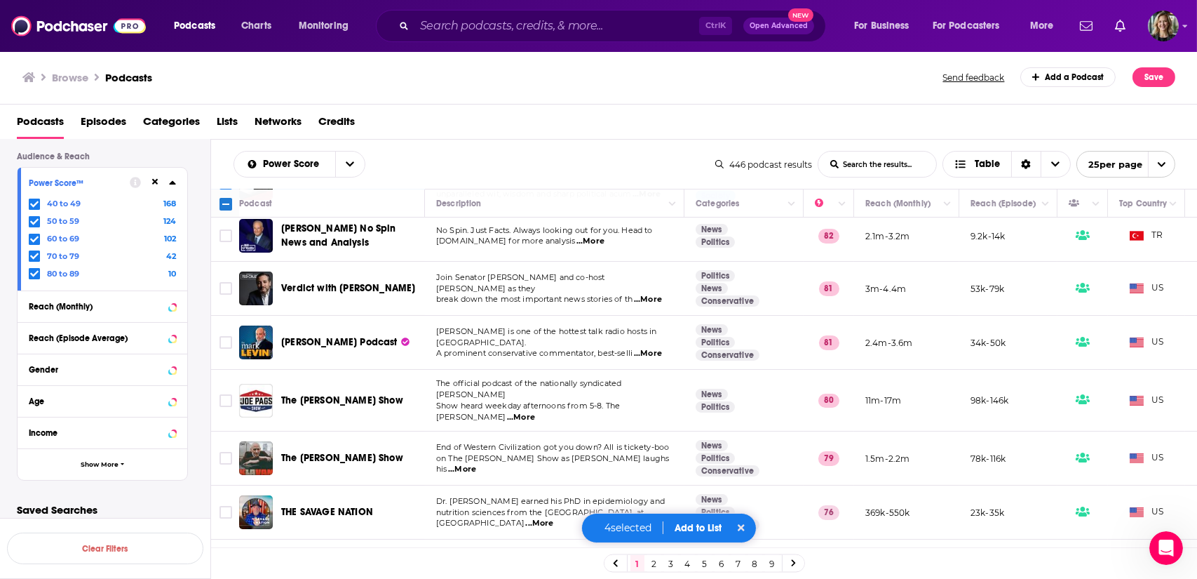
scroll to position [333, 0]
click at [226, 290] on input "Toggle select row" at bounding box center [226, 287] width 13 height 13
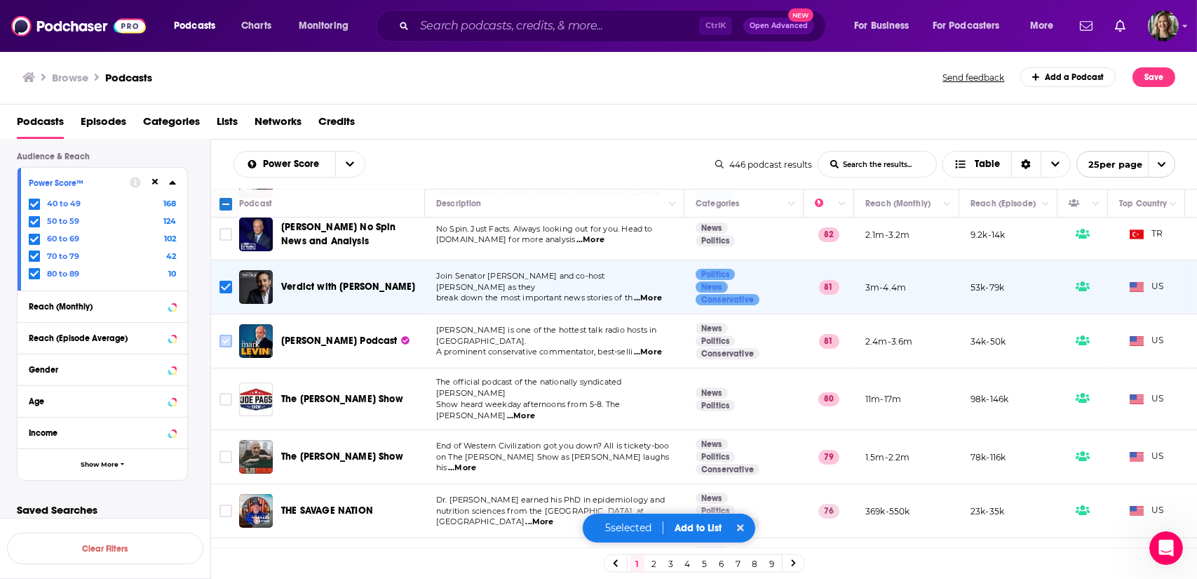
click at [224, 340] on input "Toggle select row" at bounding box center [226, 341] width 13 height 13
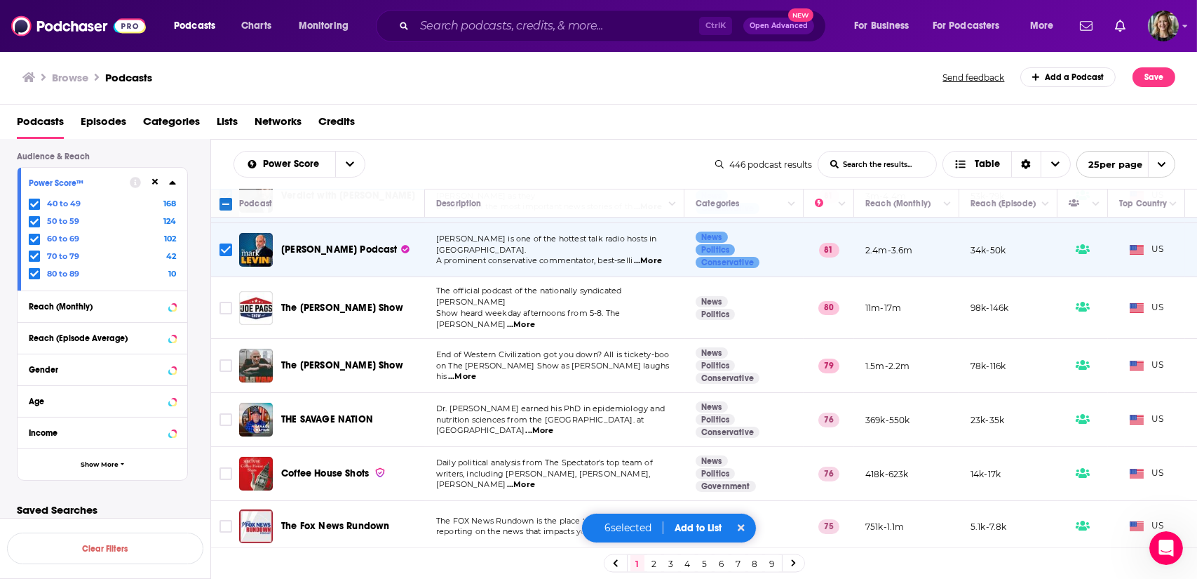
scroll to position [427, 0]
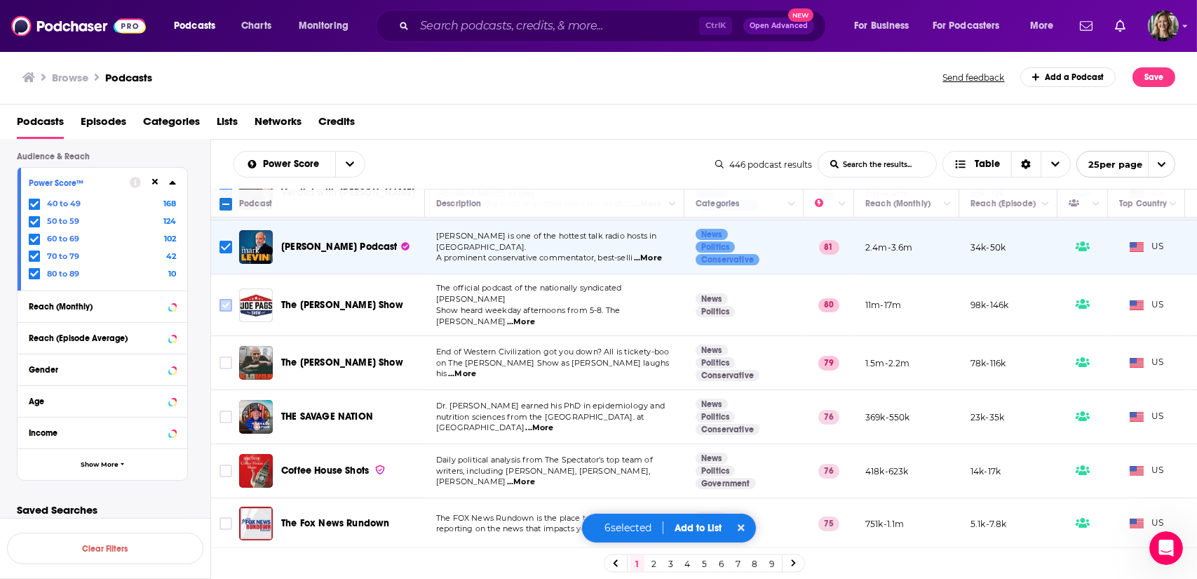
click at [227, 300] on input "Toggle select row" at bounding box center [226, 305] width 13 height 13
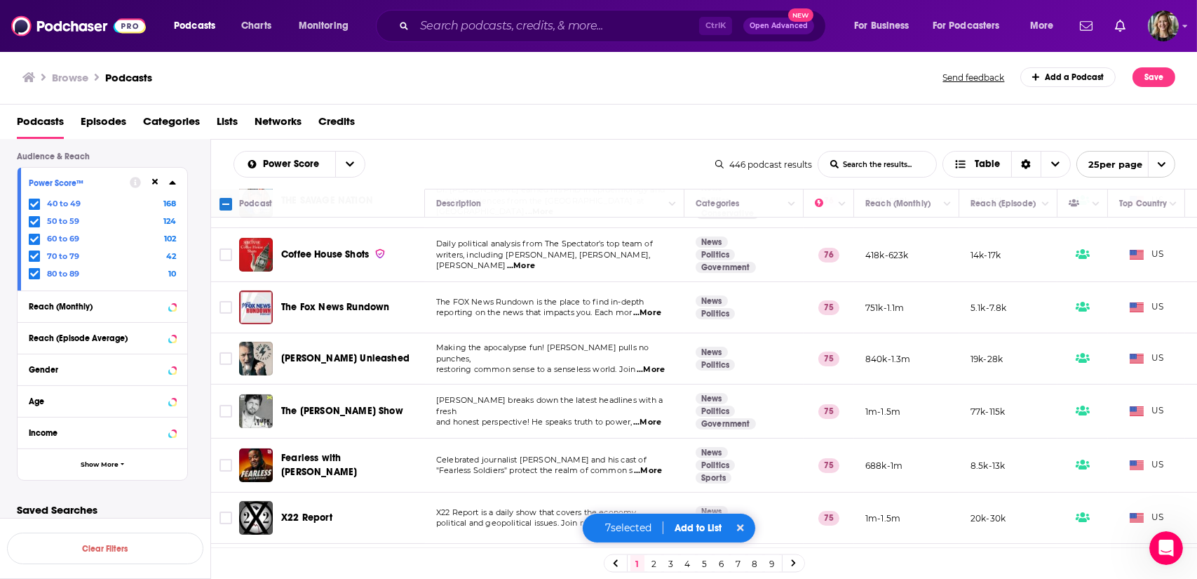
scroll to position [643, 0]
click at [227, 301] on input "Toggle select row" at bounding box center [226, 307] width 13 height 13
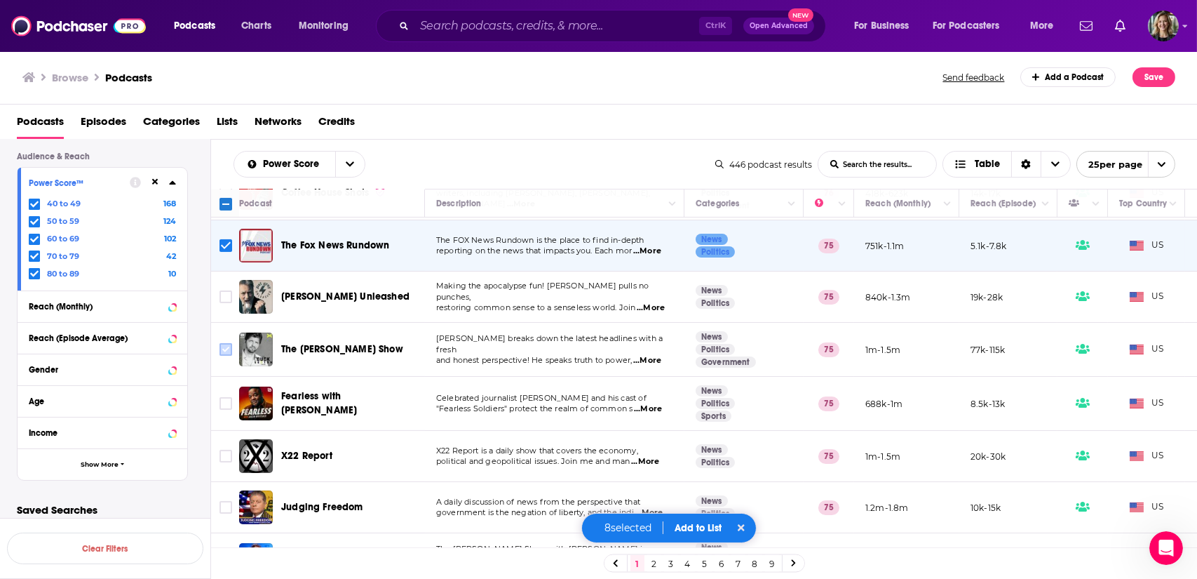
scroll to position [709, 0]
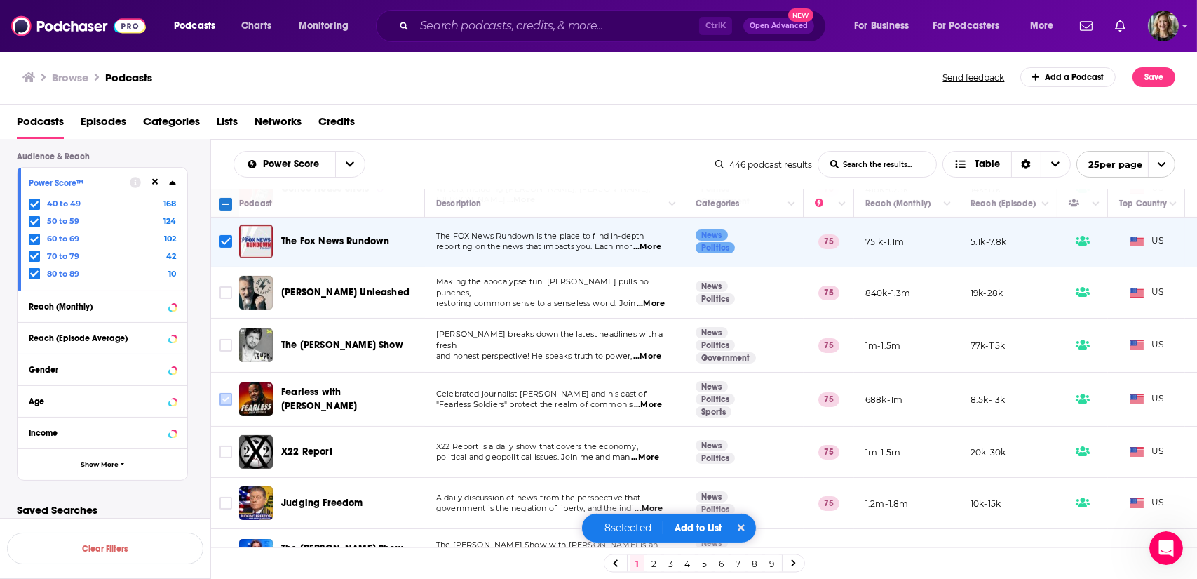
click at [227, 393] on input "Toggle select row" at bounding box center [226, 399] width 13 height 13
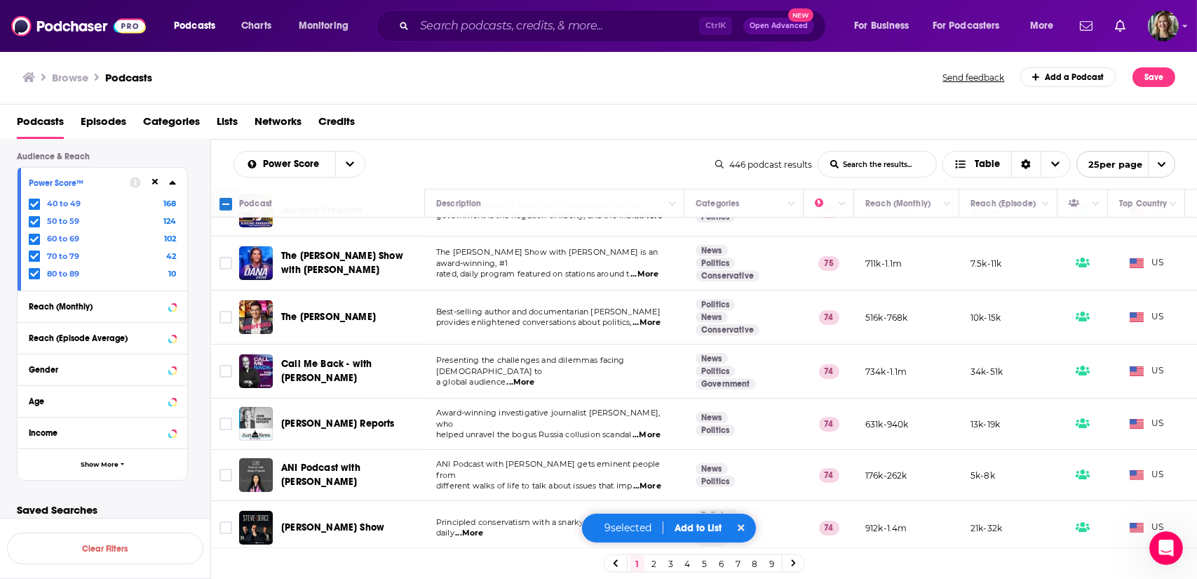
scroll to position [1003, 0]
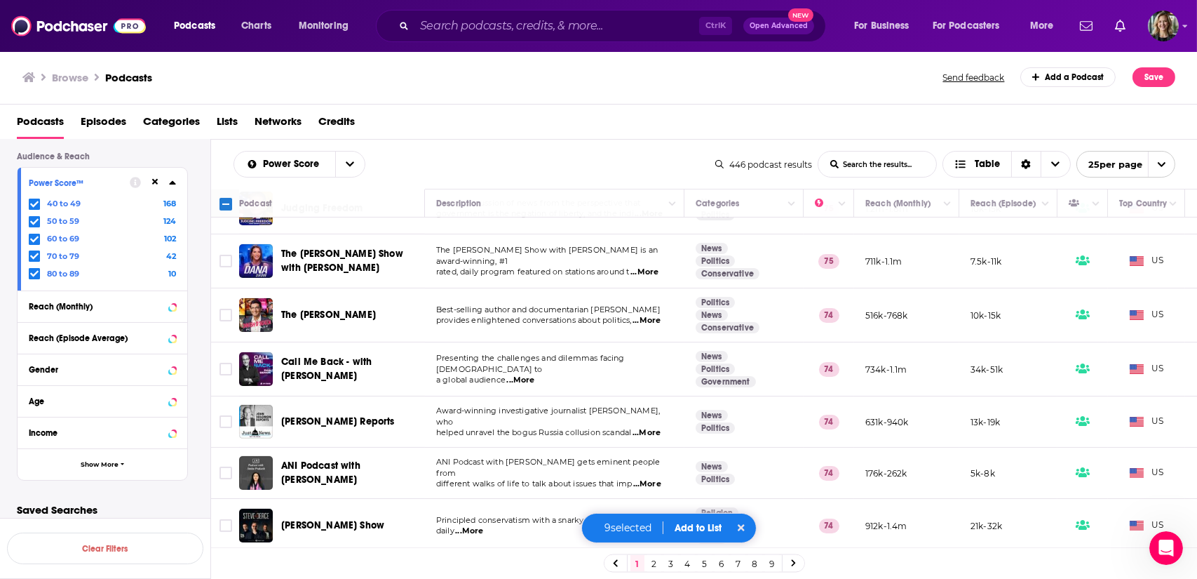
click at [692, 531] on button "Add to List" at bounding box center [698, 528] width 69 height 12
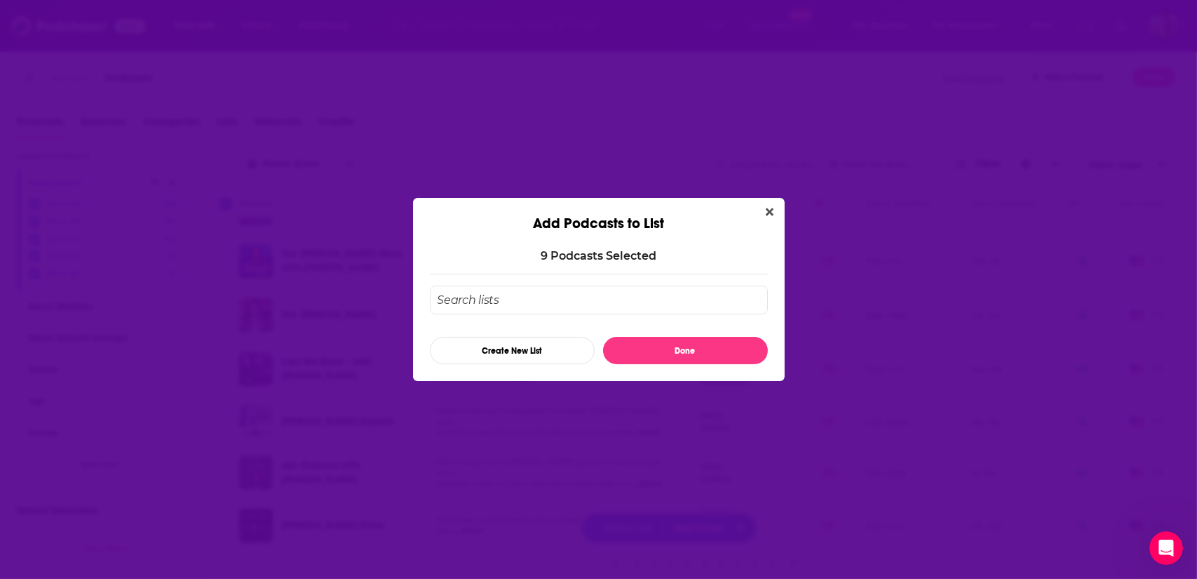
click at [530, 293] on input "Add Podcast To List" at bounding box center [599, 300] width 338 height 29
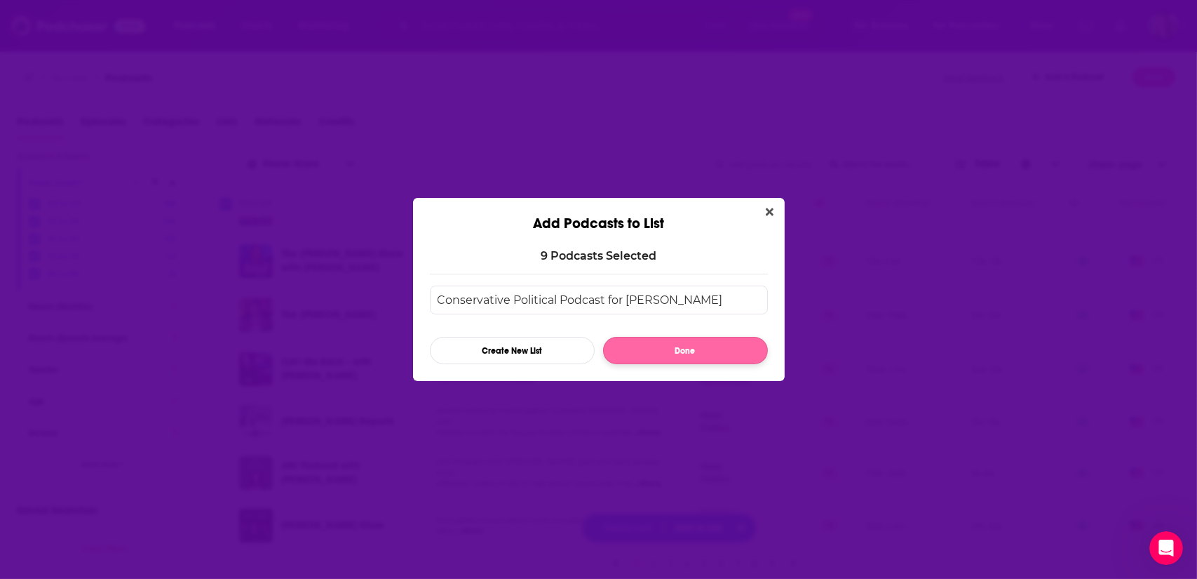
type input "Conservative Political Podcast for Aric"
click at [718, 347] on button "Done" at bounding box center [685, 350] width 165 height 27
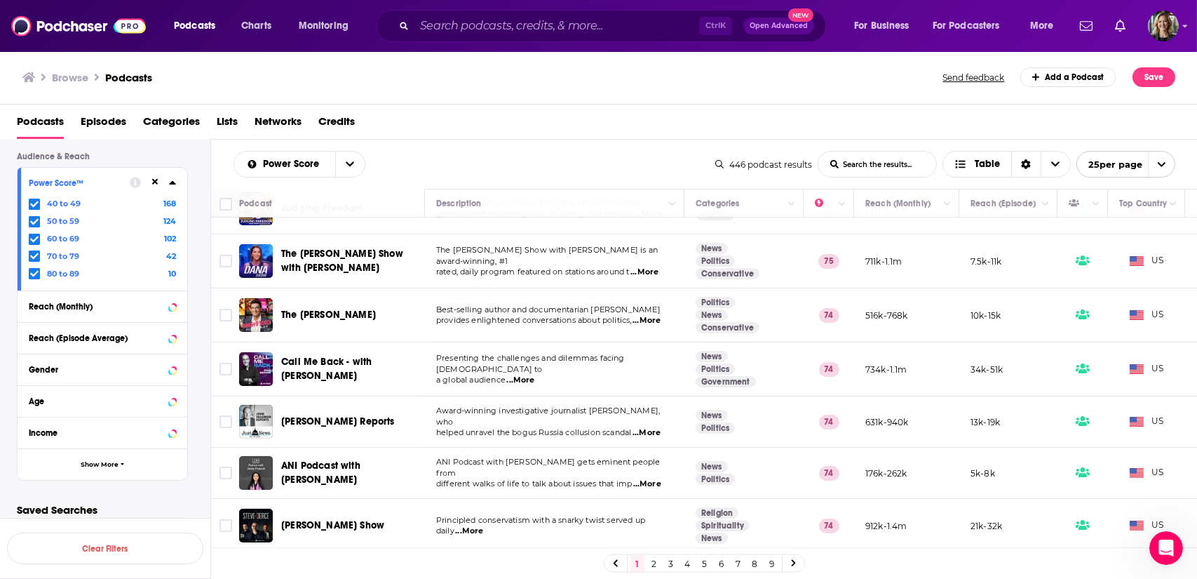
click at [650, 565] on link "2" at bounding box center [654, 563] width 14 height 17
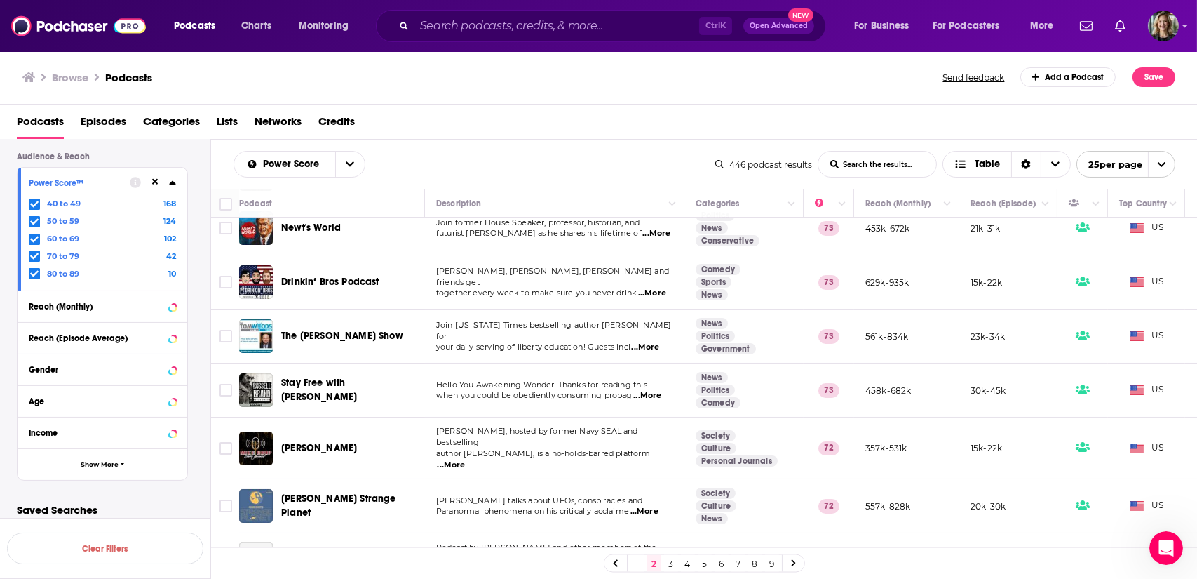
scroll to position [72, 0]
click at [228, 227] on input "Toggle select row" at bounding box center [226, 226] width 13 height 13
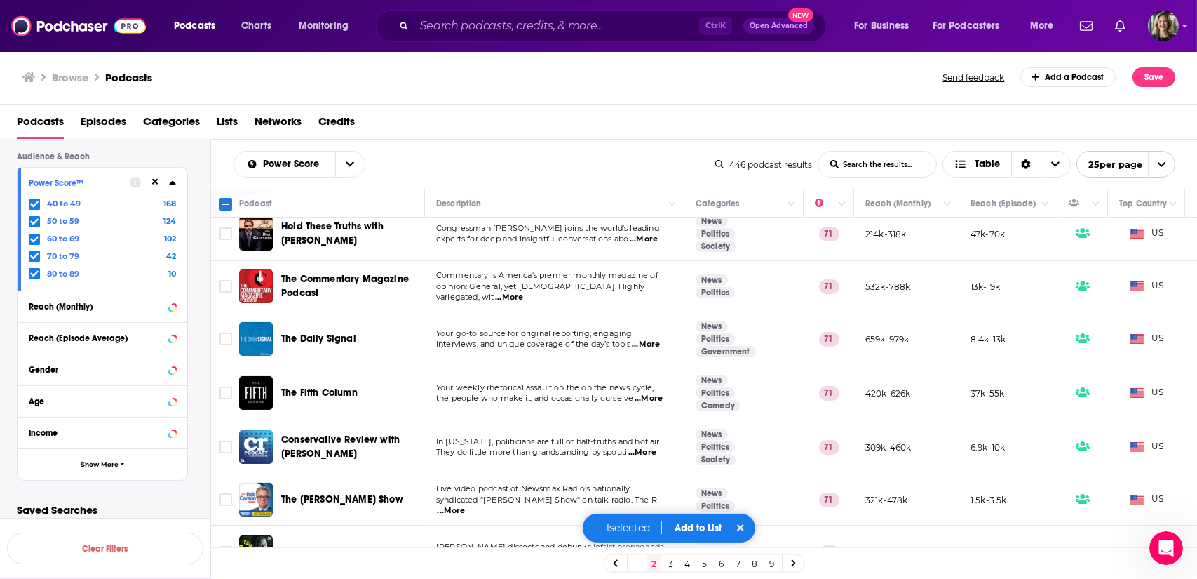
scroll to position [612, 0]
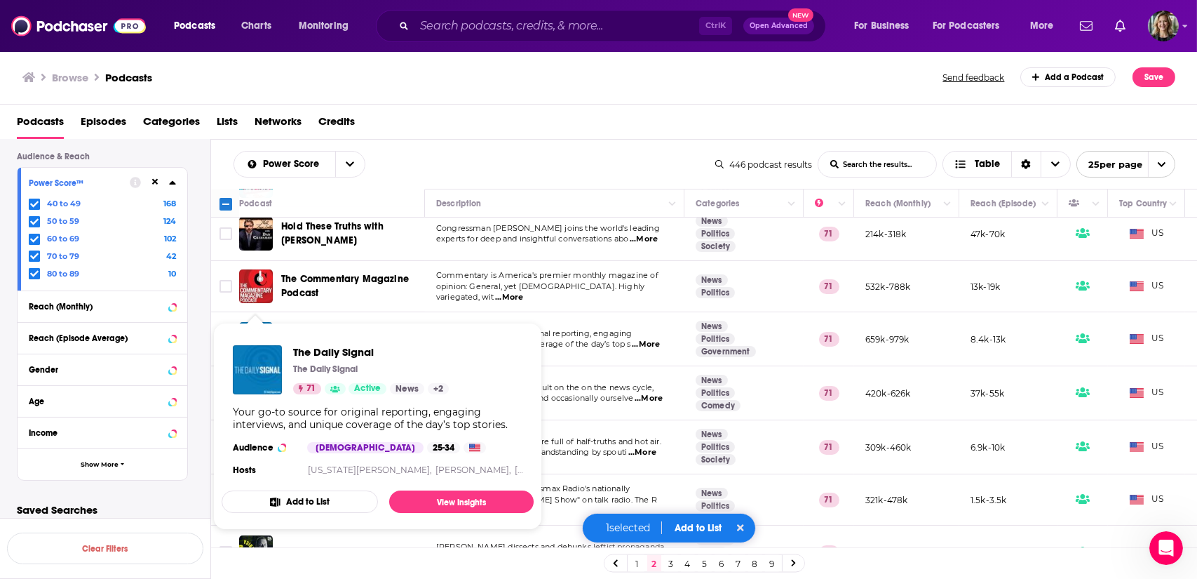
click at [222, 324] on span "The Daily Signal The Daily Signal 71 Active News + 2 Your go-to source for orig…" at bounding box center [378, 426] width 312 height 207
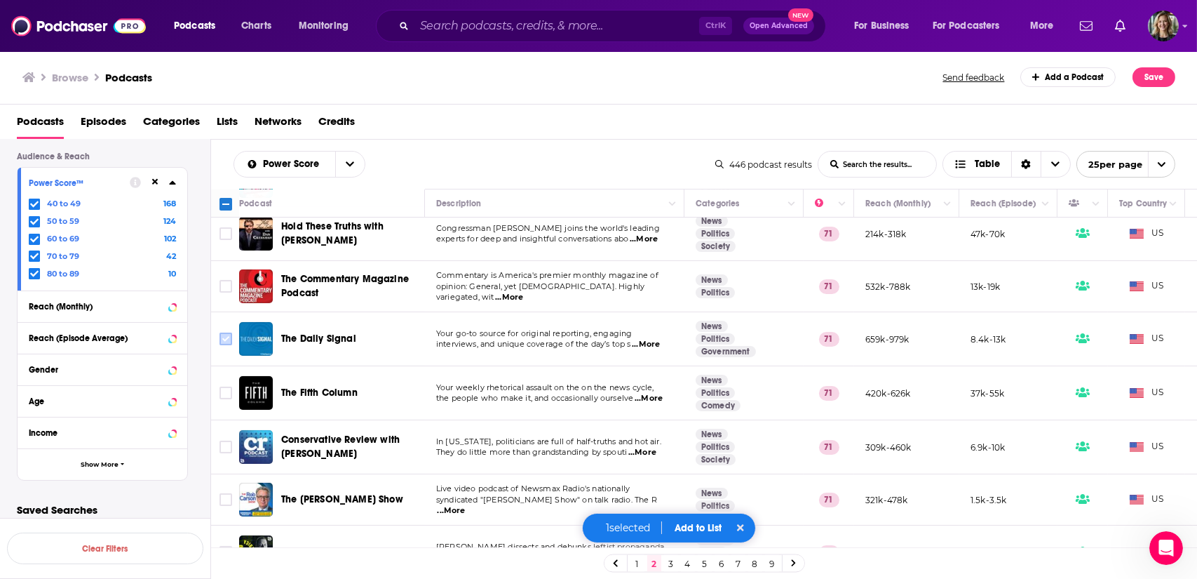
click at [226, 333] on input "Toggle select row" at bounding box center [226, 339] width 13 height 13
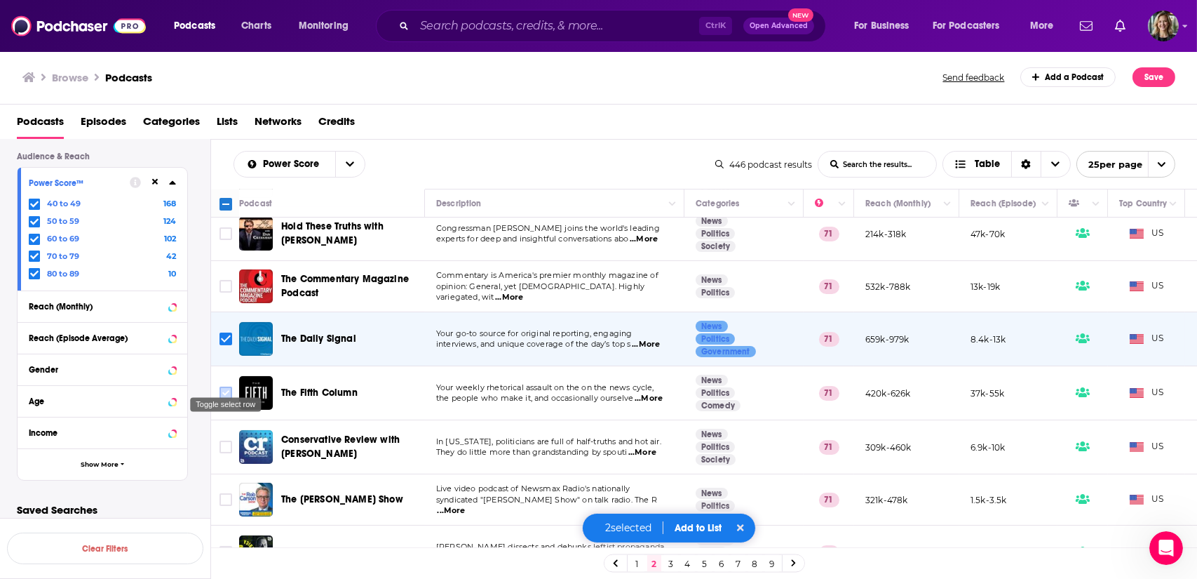
click at [224, 387] on input "Toggle select row" at bounding box center [226, 393] width 13 height 13
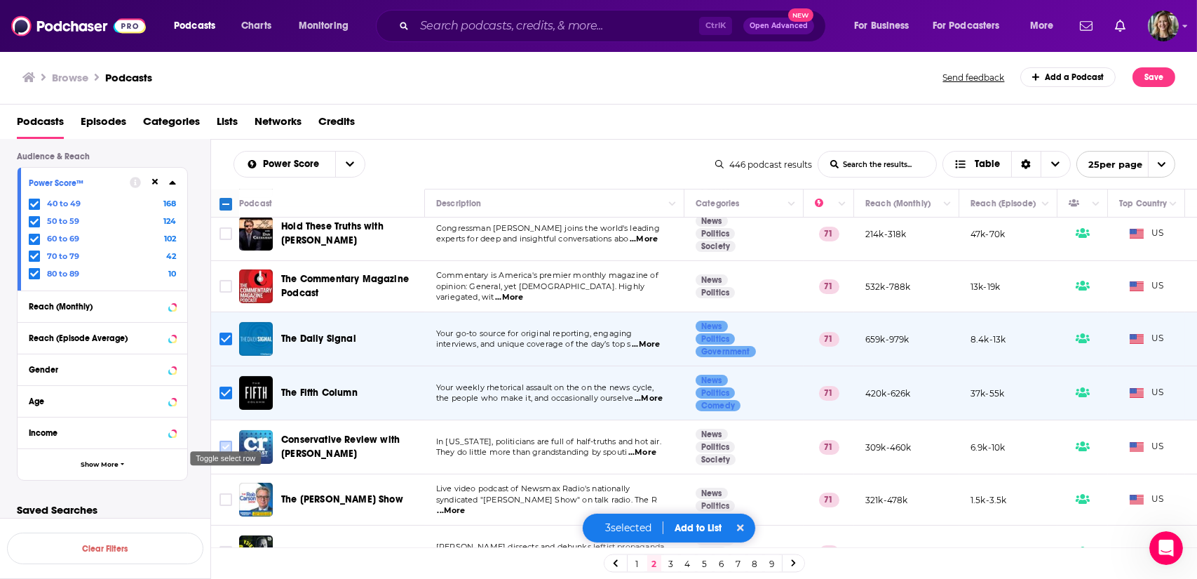
click at [224, 441] on input "Toggle select row" at bounding box center [226, 447] width 13 height 13
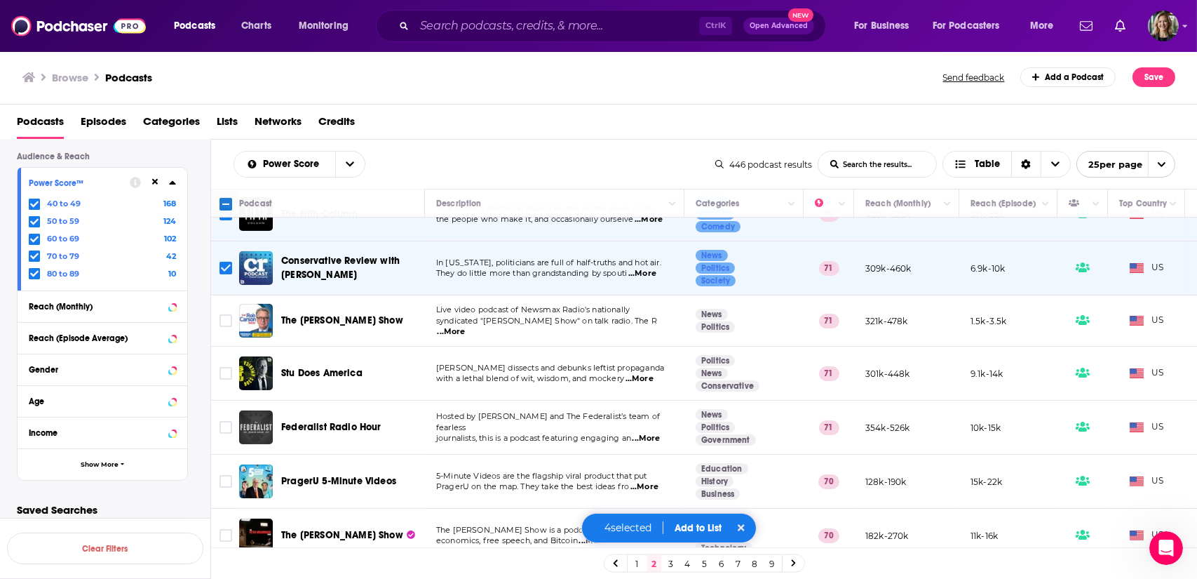
scroll to position [793, 0]
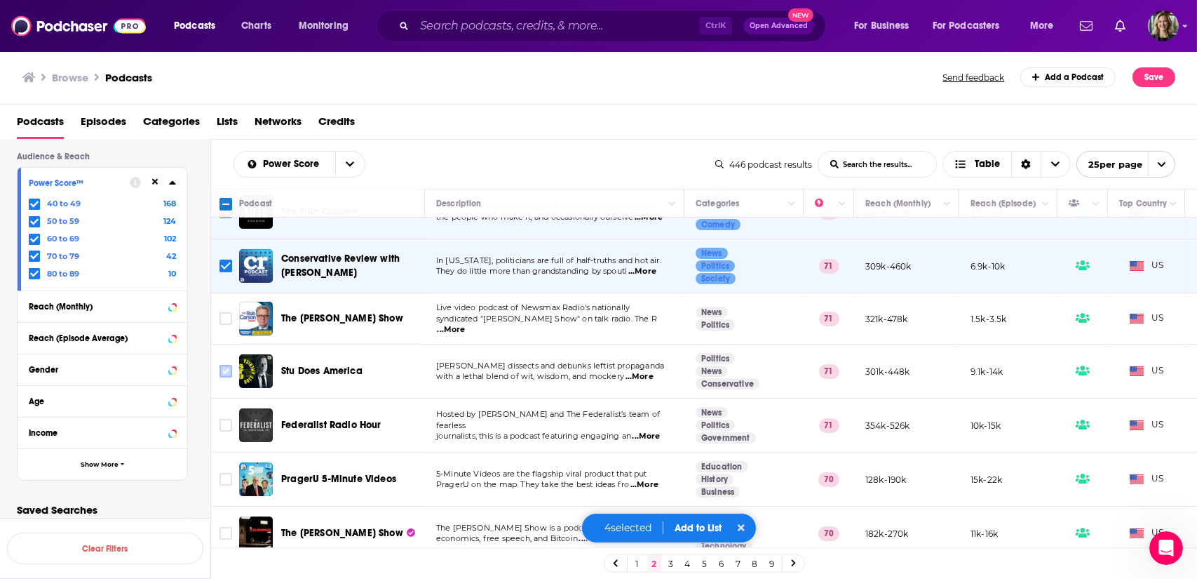
click at [225, 365] on input "Toggle select row" at bounding box center [226, 371] width 13 height 13
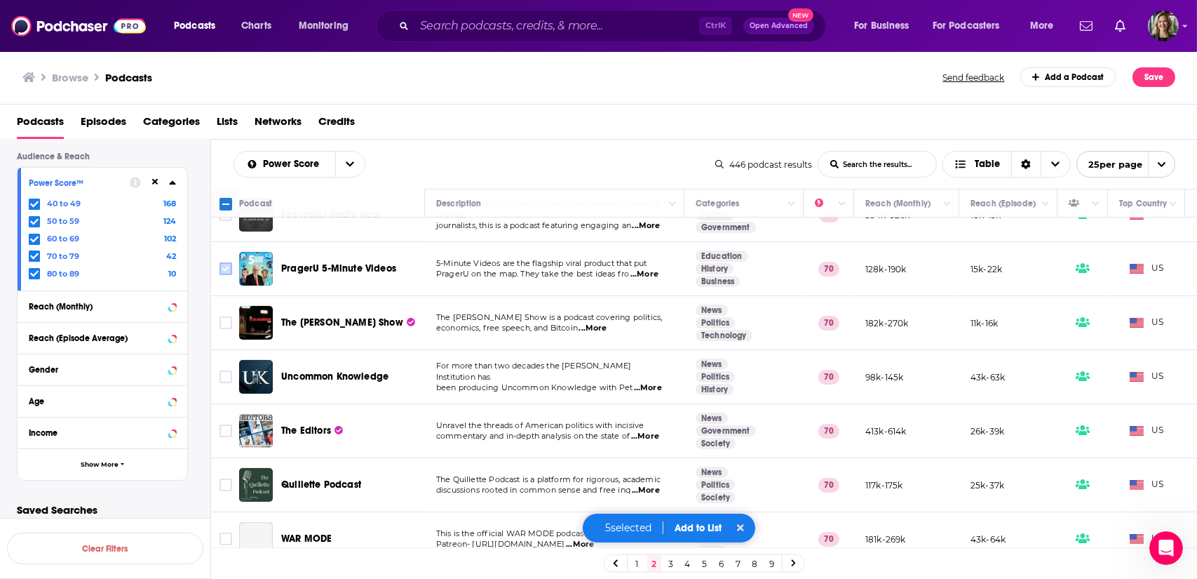
scroll to position [1017, 0]
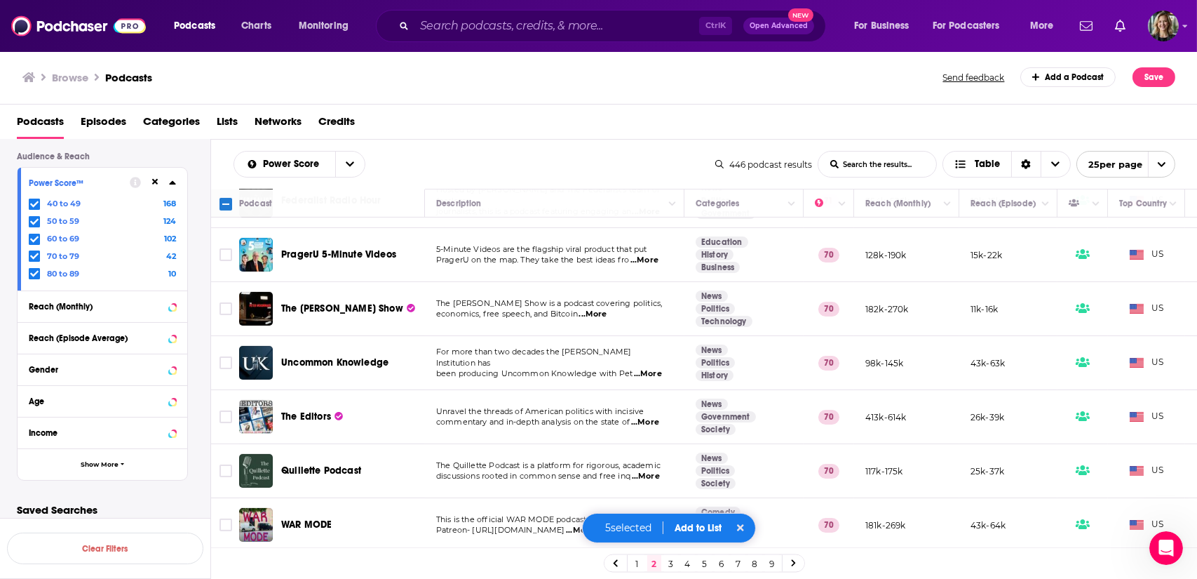
click at [670, 564] on link "3" at bounding box center [671, 563] width 14 height 17
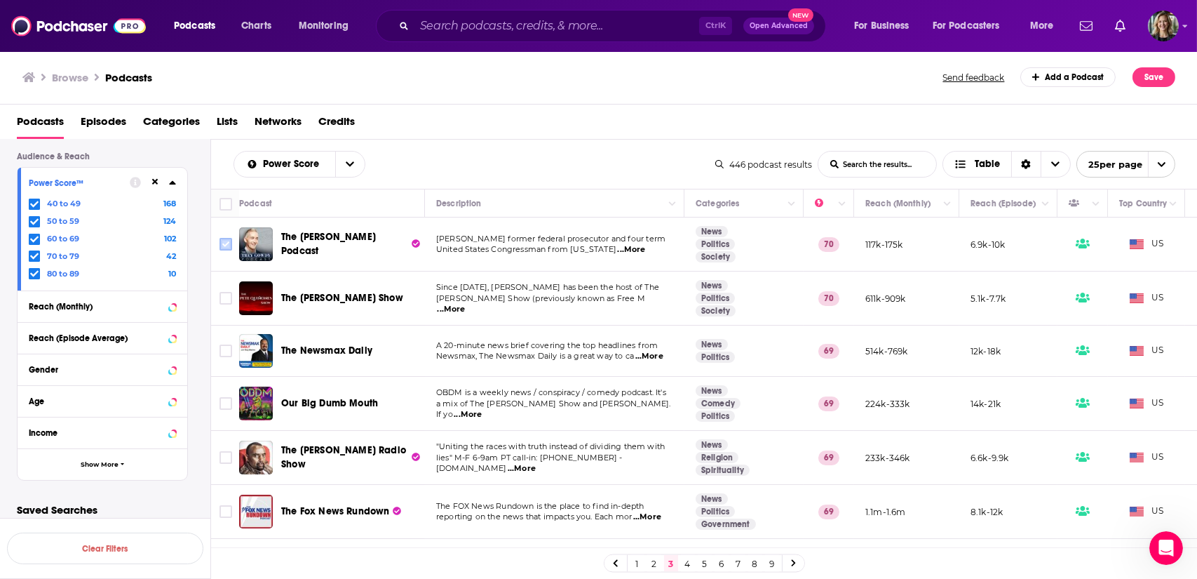
click at [226, 245] on input "Toggle select row" at bounding box center [226, 244] width 13 height 13
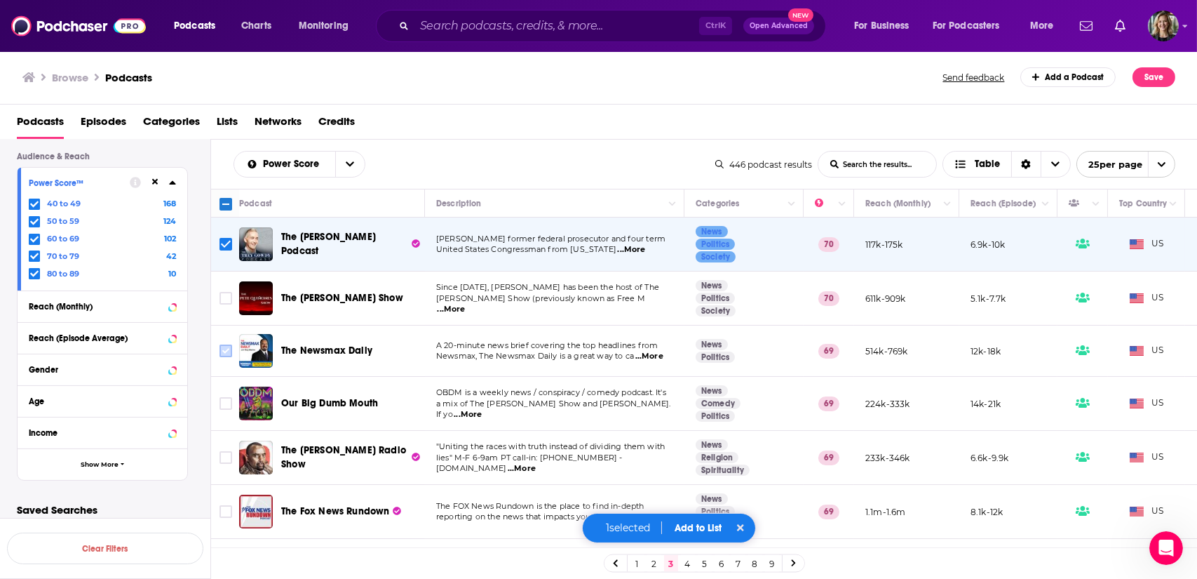
click at [223, 349] on input "Toggle select row" at bounding box center [226, 350] width 13 height 13
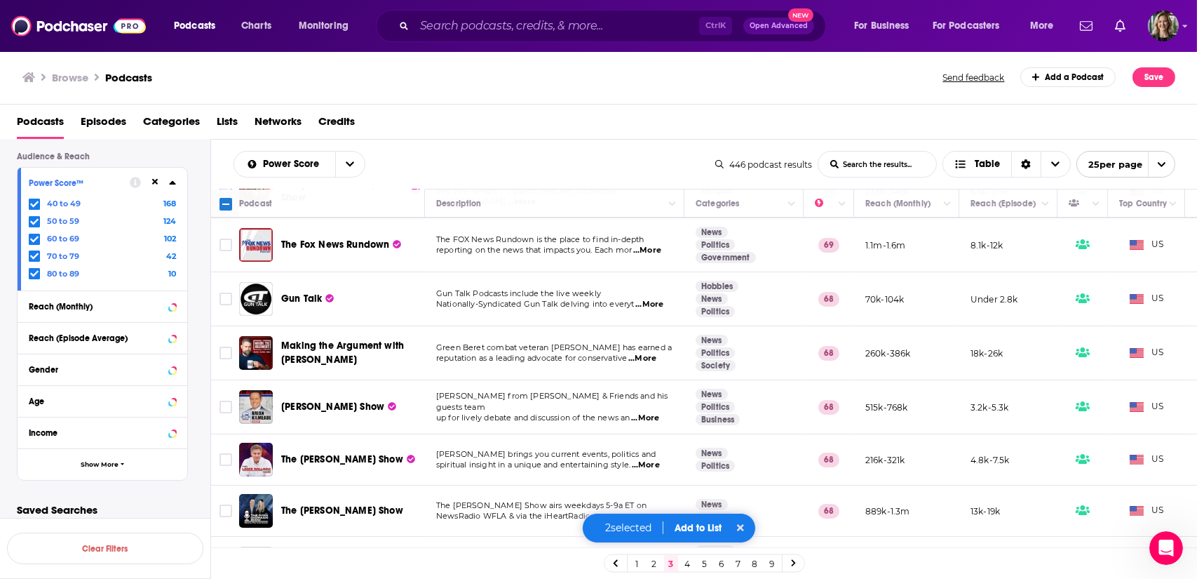
scroll to position [268, 0]
click at [229, 403] on input "Toggle select row" at bounding box center [226, 405] width 13 height 13
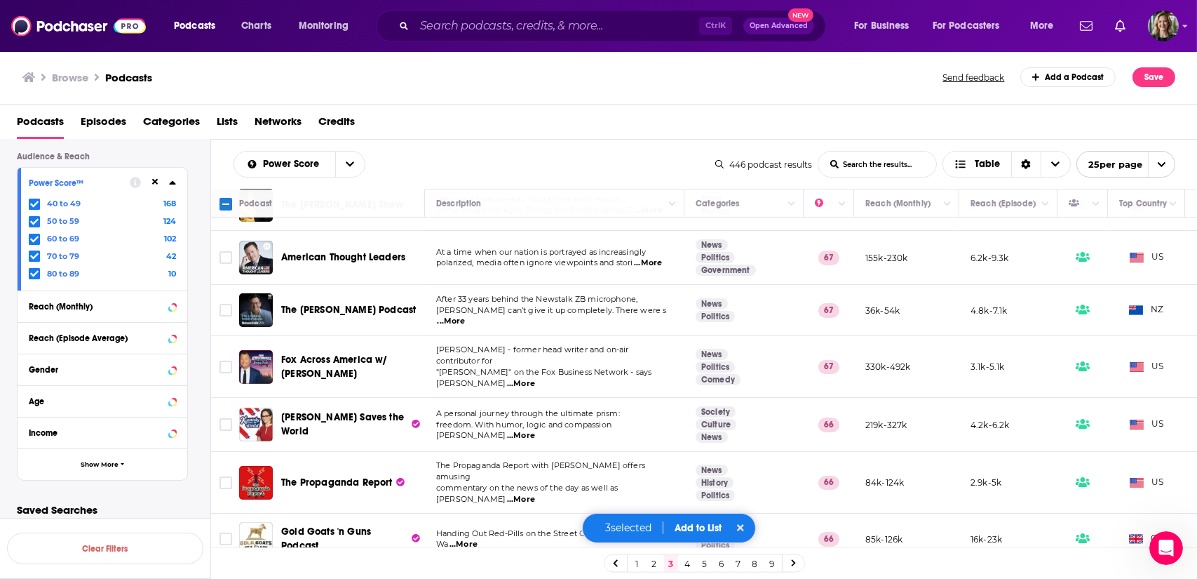
scroll to position [1000, 0]
click at [694, 528] on button "Add to List" at bounding box center [698, 528] width 69 height 12
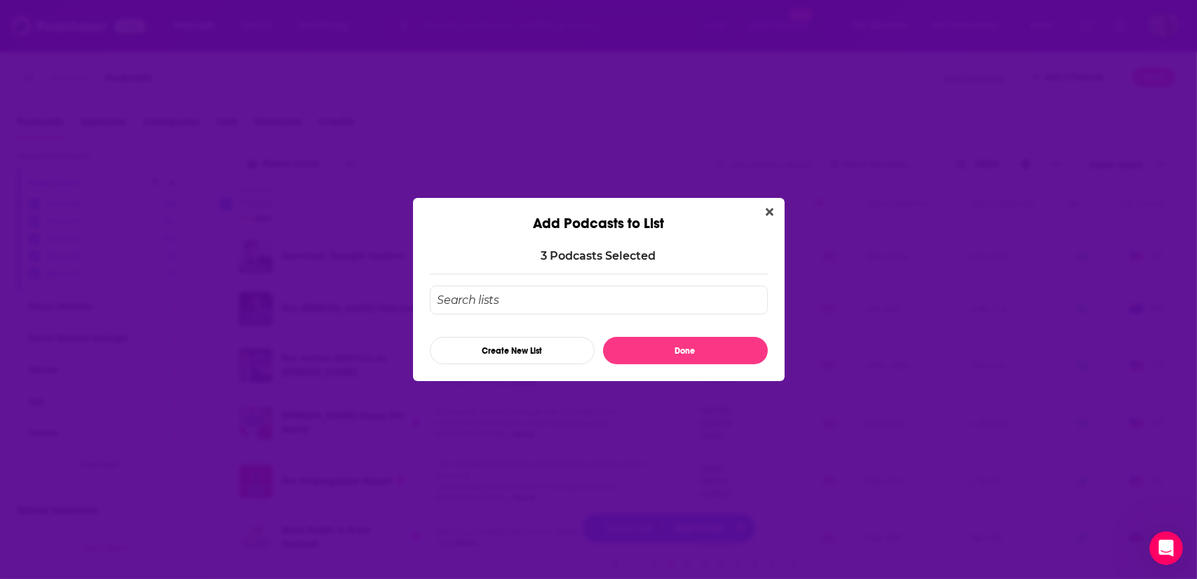
click at [634, 295] on input "Add Podcast To List" at bounding box center [599, 300] width 338 height 29
type input "c"
click at [770, 215] on icon "Close" at bounding box center [770, 211] width 8 height 11
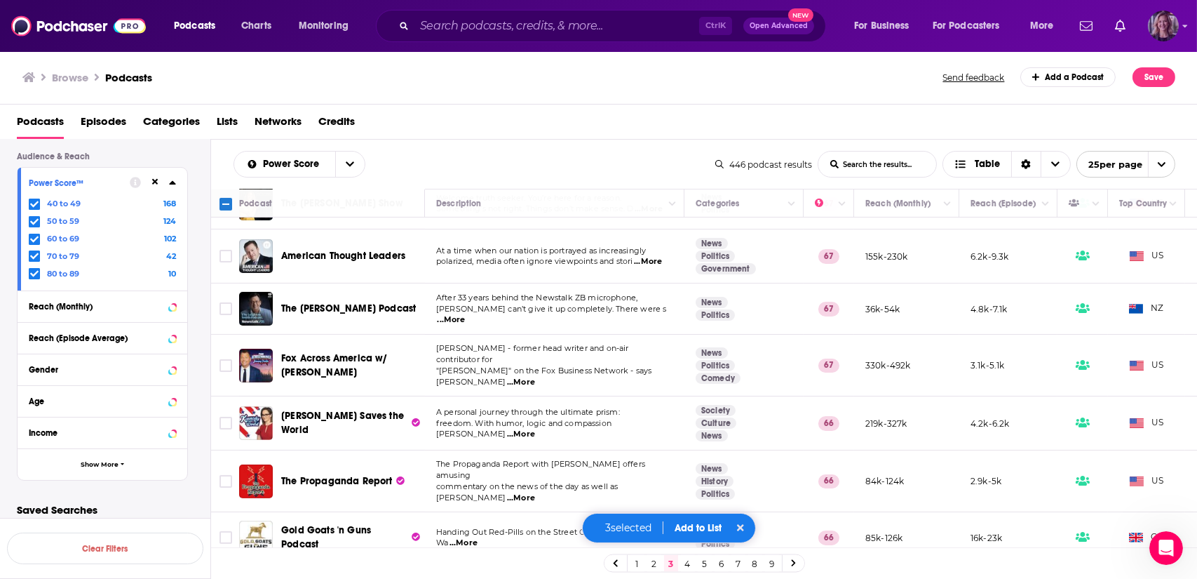
click at [1169, 30] on img "Logged in as LizHillBraun" at bounding box center [1163, 26] width 31 height 31
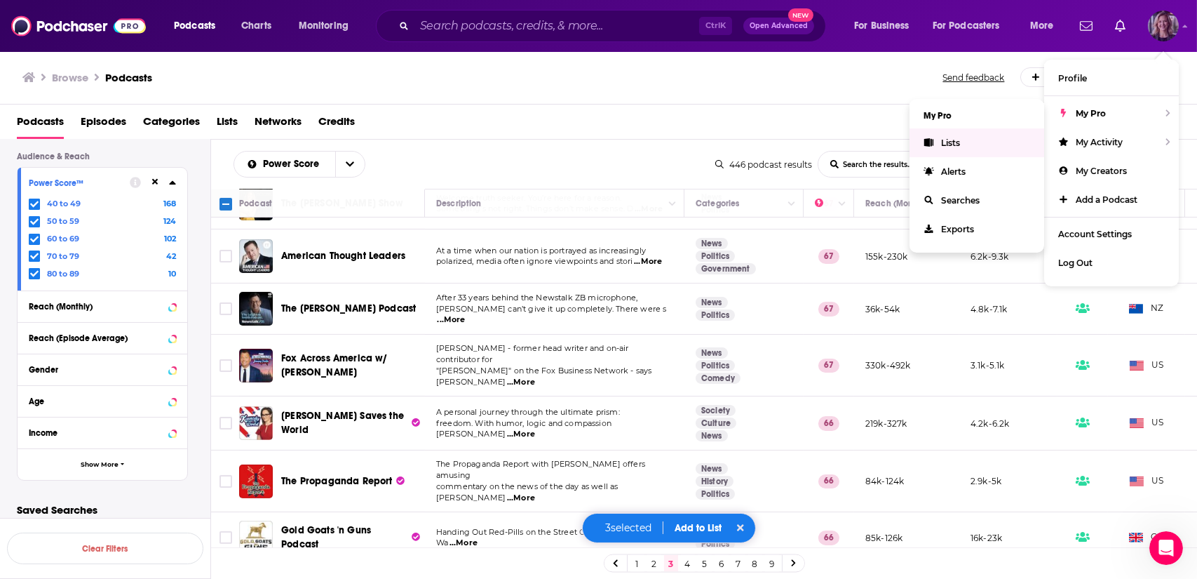
click at [958, 143] on span "Lists" at bounding box center [950, 142] width 19 height 11
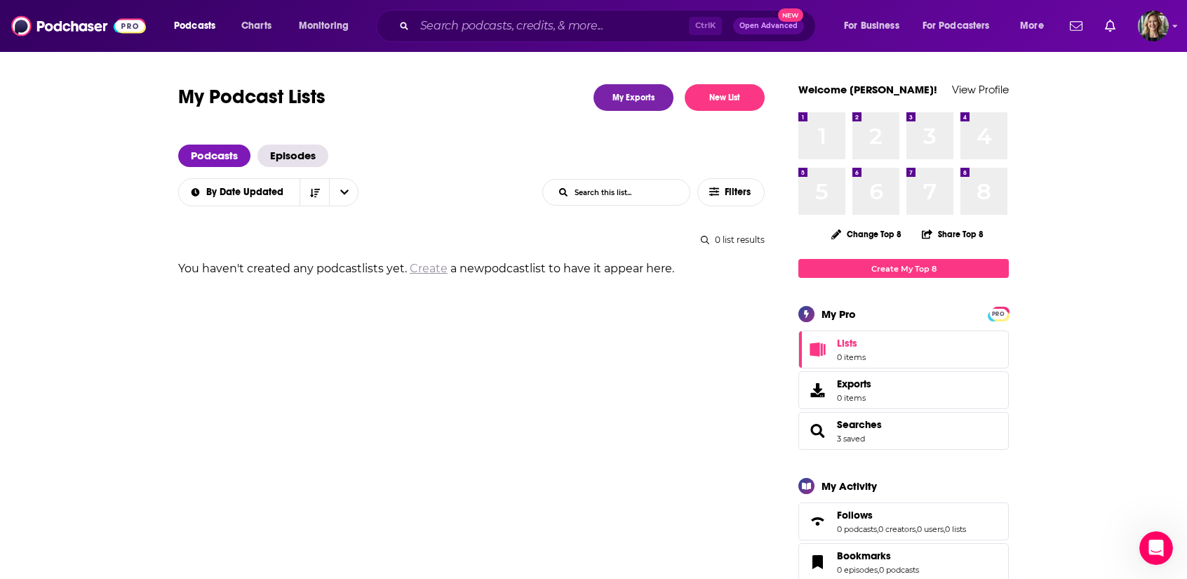
click at [431, 270] on link "Create" at bounding box center [429, 268] width 38 height 13
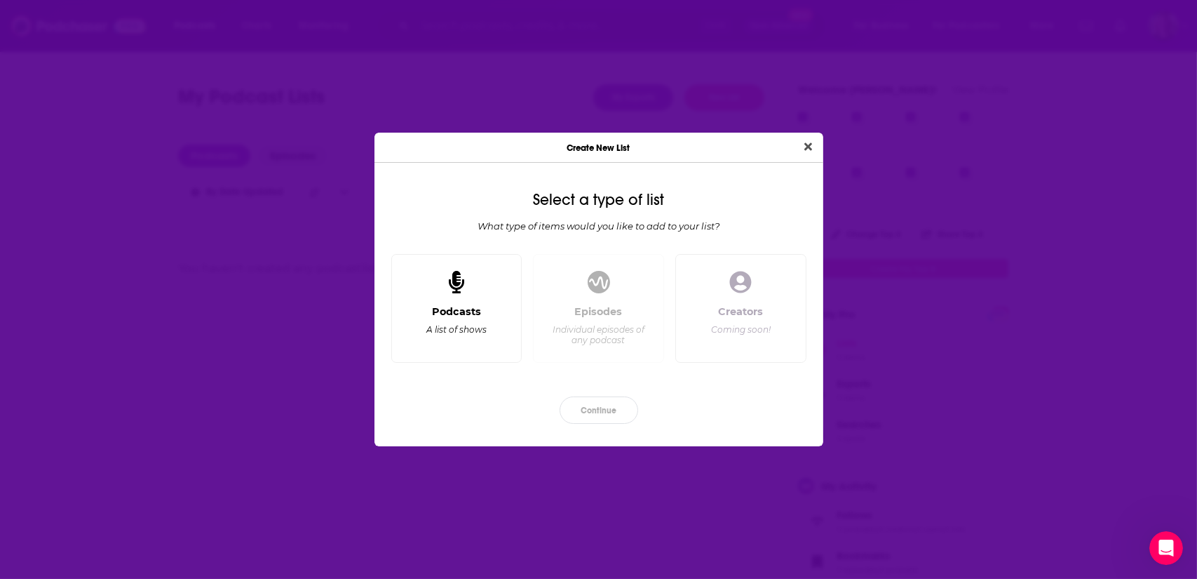
click at [434, 312] on div "Podcasts" at bounding box center [456, 311] width 49 height 13
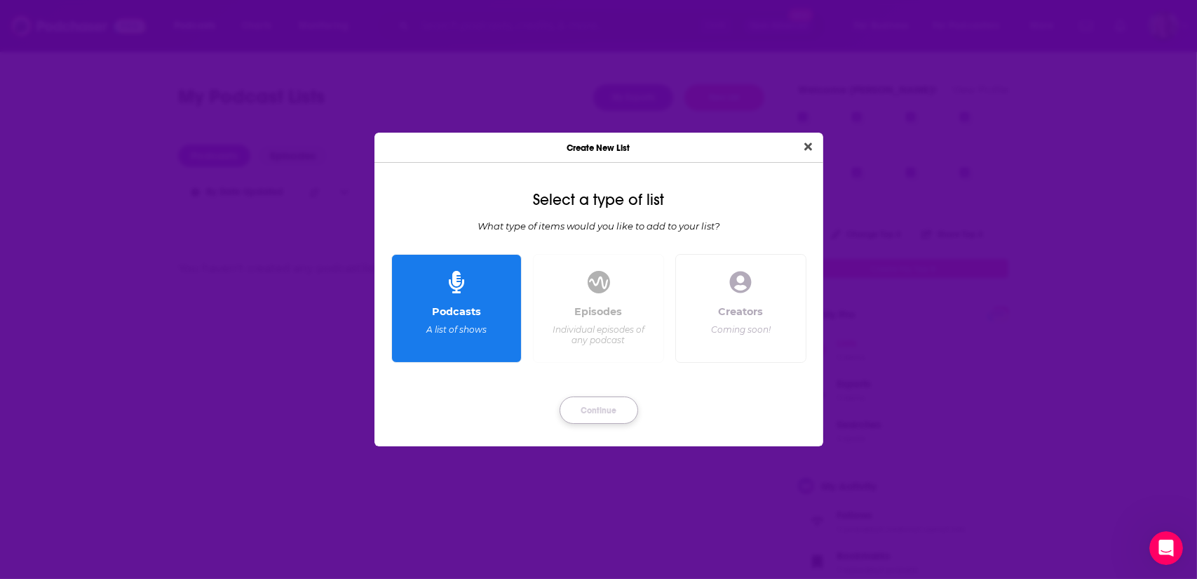
click at [598, 408] on button "Continue" at bounding box center [599, 409] width 79 height 27
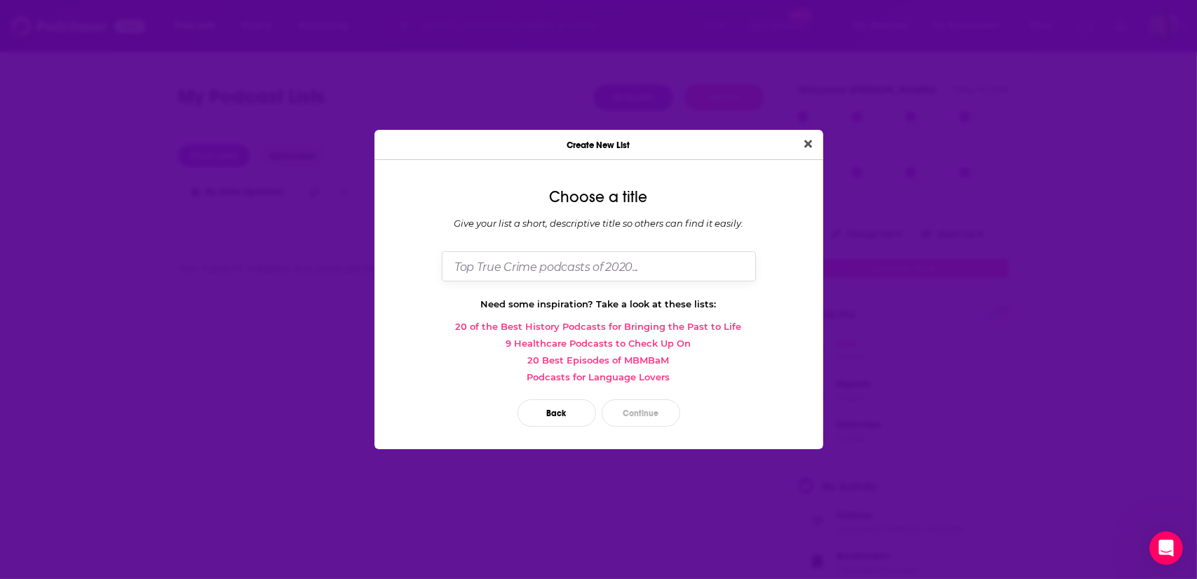
click at [549, 262] on input "Dialog" at bounding box center [599, 266] width 314 height 30
type input "Conservative Political Podcasts for [PERSON_NAME]"
click at [636, 415] on button "Continue" at bounding box center [641, 412] width 79 height 27
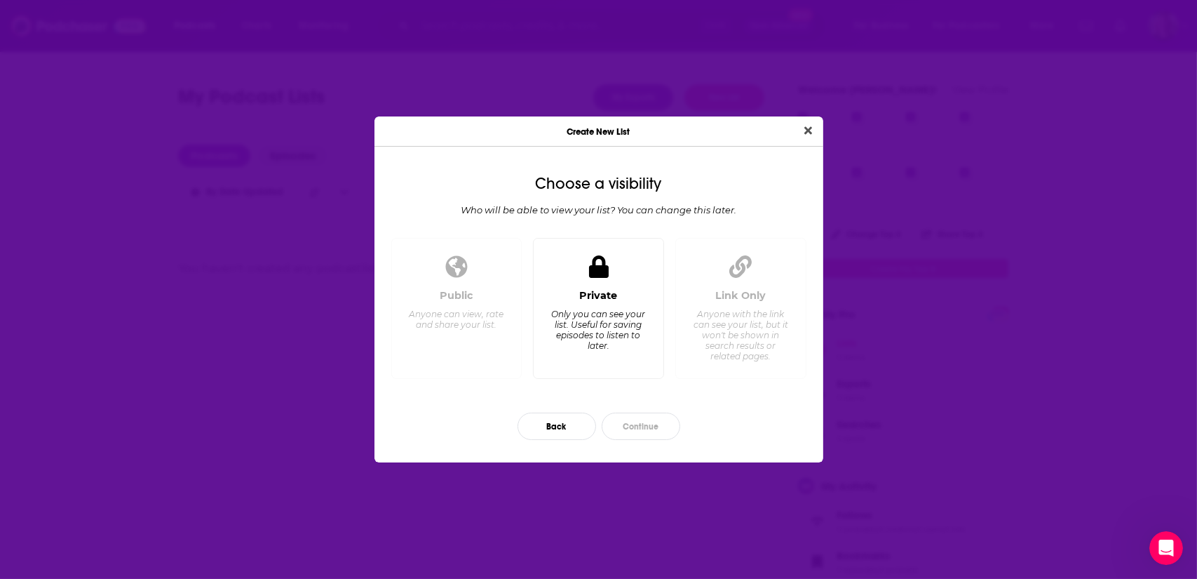
click at [616, 302] on div "Private" at bounding box center [599, 295] width 38 height 13
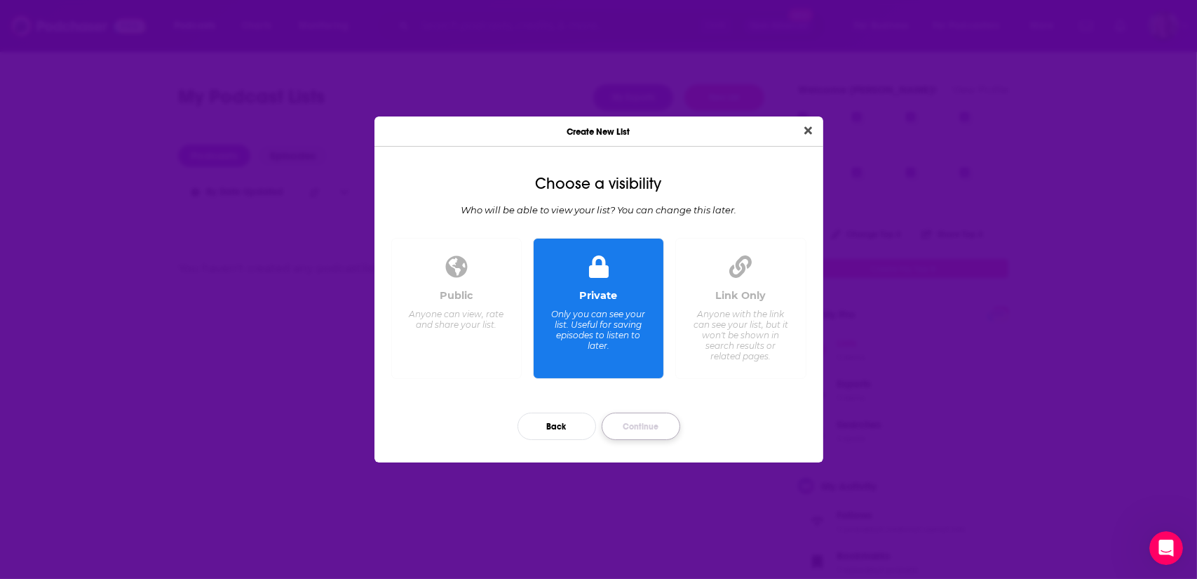
click at [636, 428] on button "Continue" at bounding box center [641, 425] width 79 height 27
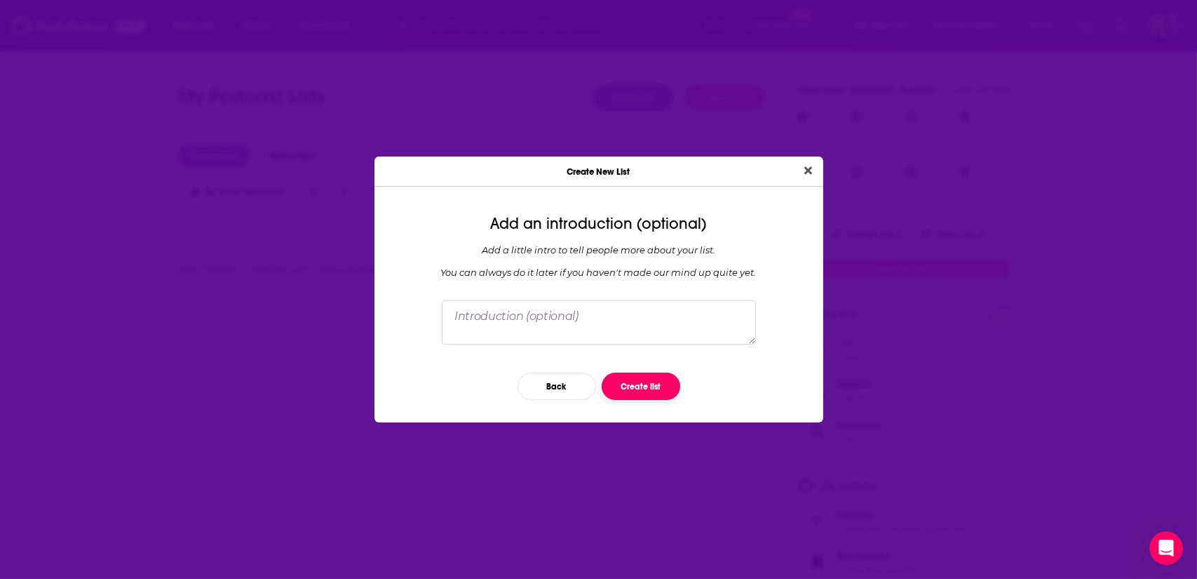
click at [636, 384] on button "Create list" at bounding box center [641, 385] width 79 height 27
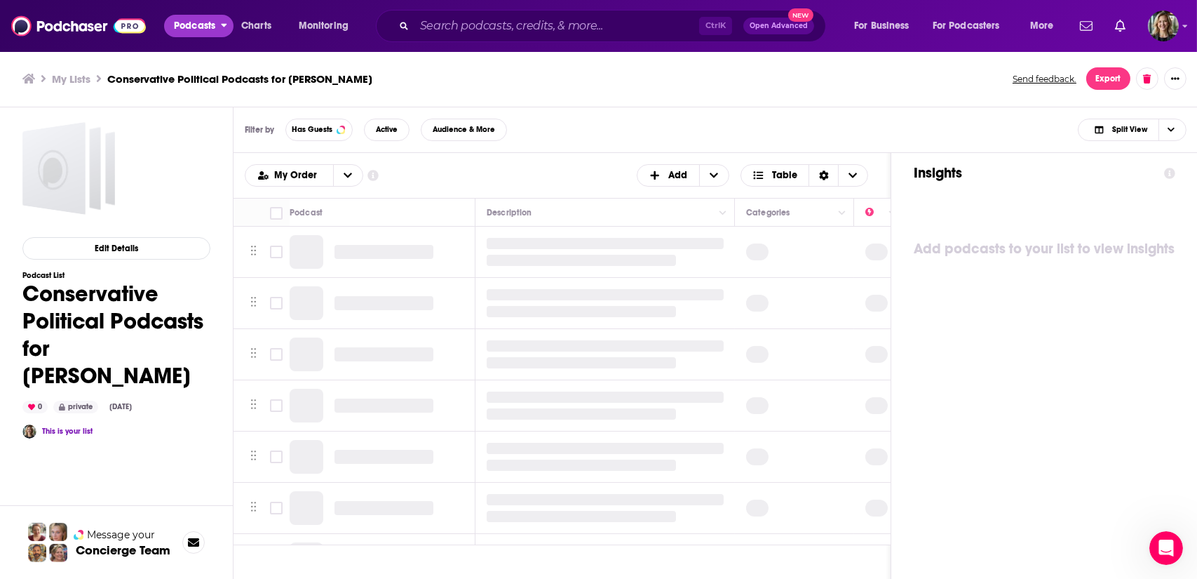
click at [189, 21] on span "Podcasts" at bounding box center [194, 26] width 41 height 20
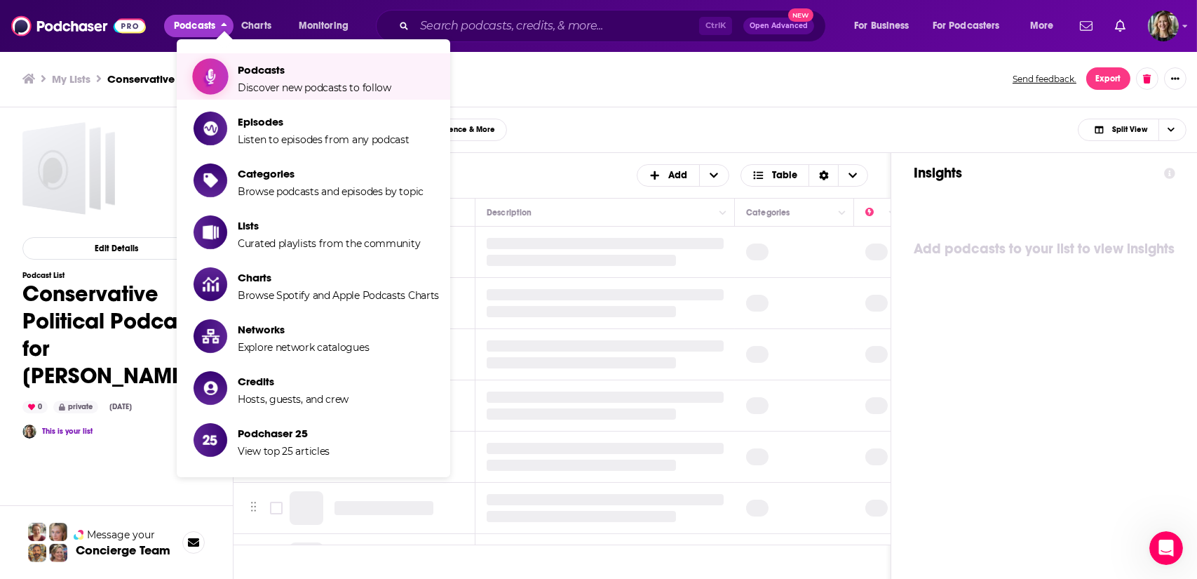
click at [272, 86] on span "Discover new podcasts to follow" at bounding box center [315, 87] width 154 height 13
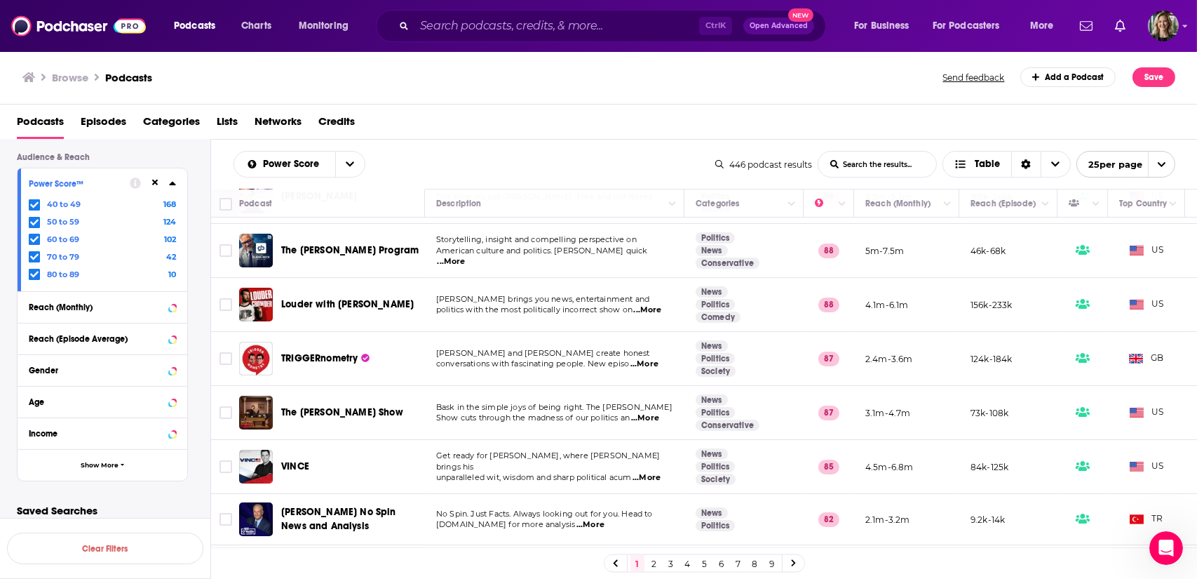
scroll to position [58, 0]
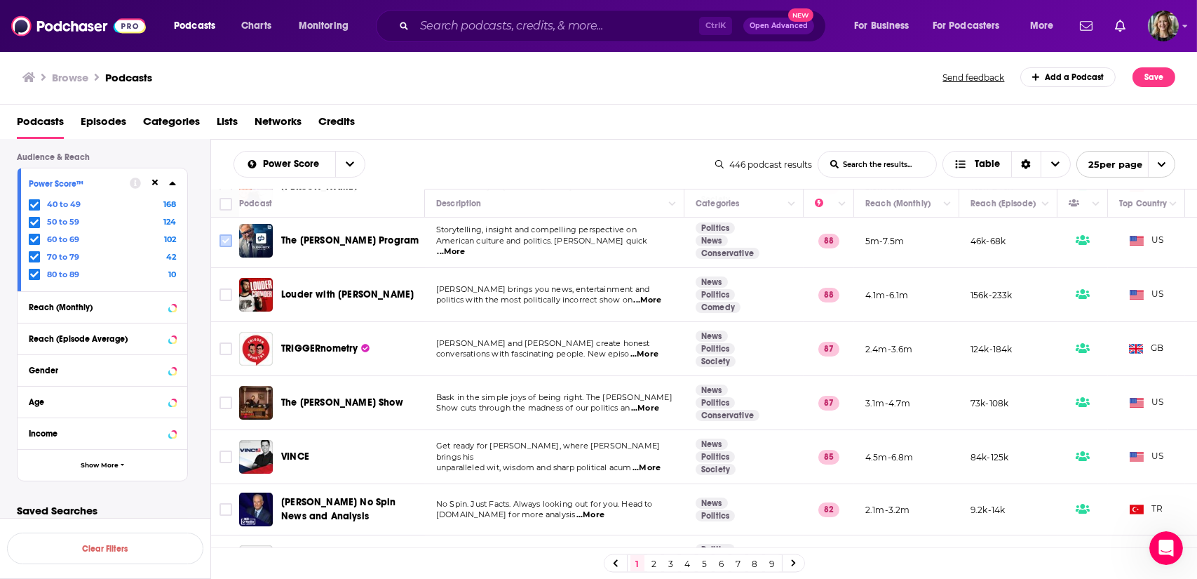
click at [225, 238] on input "Toggle select row" at bounding box center [226, 240] width 13 height 13
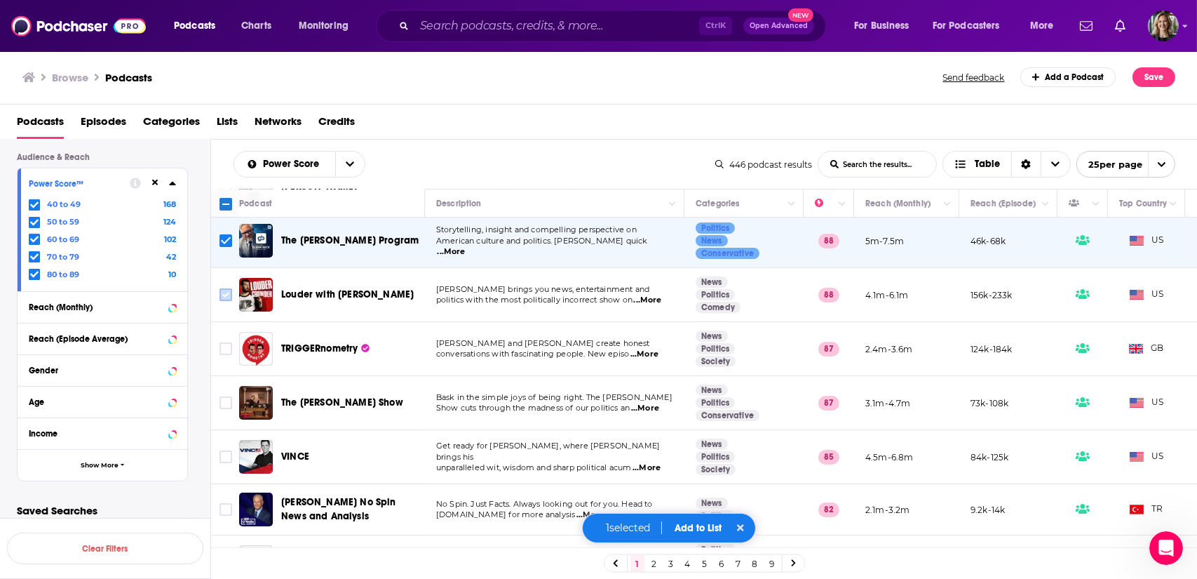
click at [224, 295] on input "Toggle select row" at bounding box center [226, 294] width 13 height 13
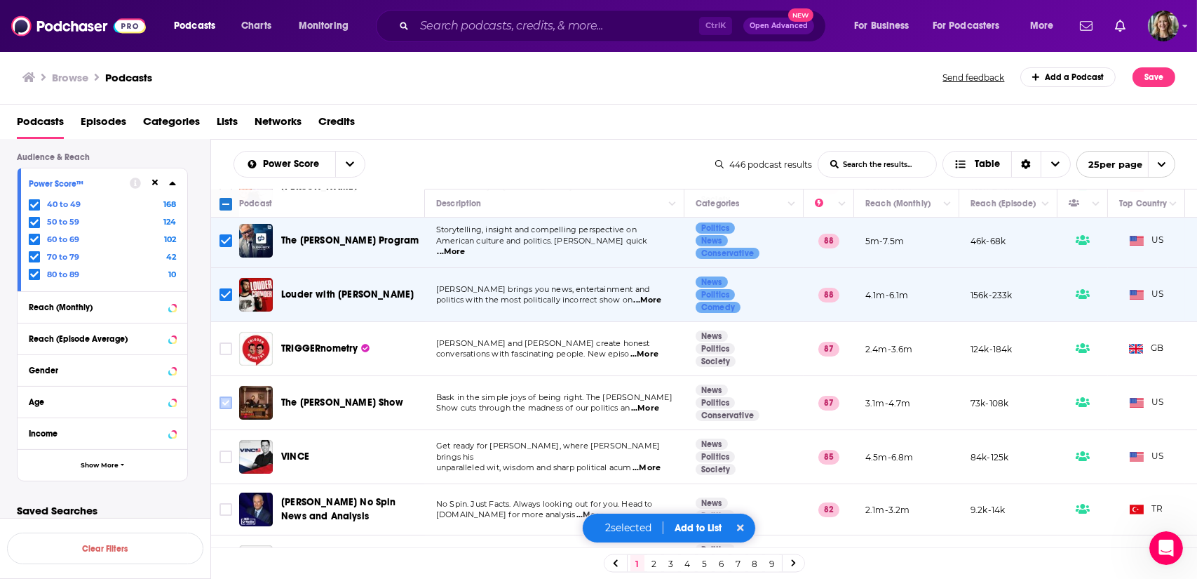
click at [227, 405] on input "Toggle select row" at bounding box center [226, 402] width 13 height 13
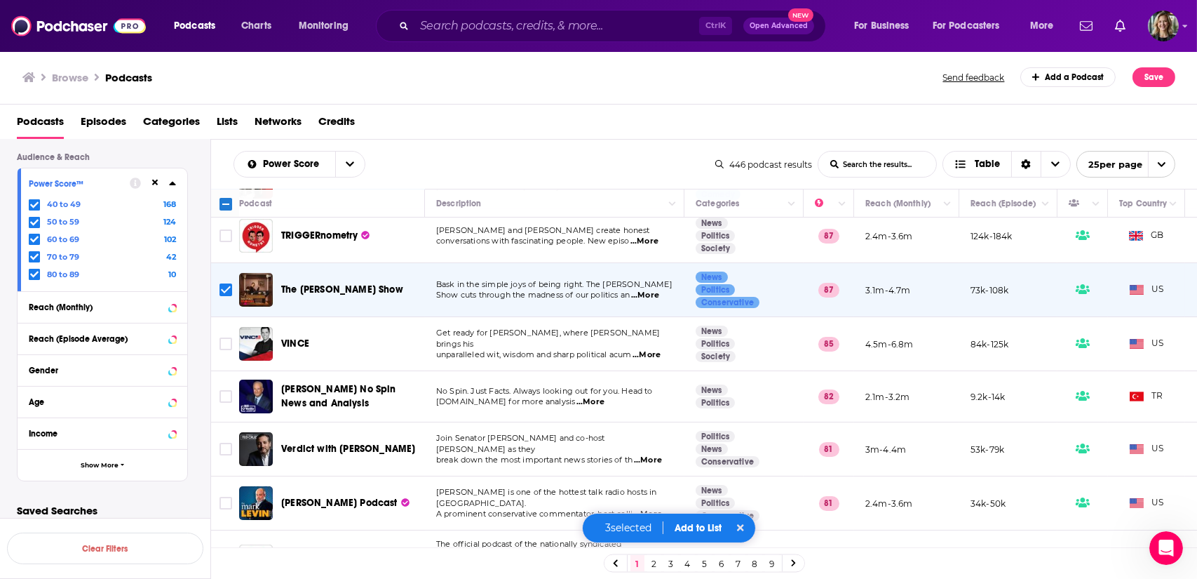
scroll to position [171, 0]
click at [223, 345] on input "Toggle select row" at bounding box center [226, 343] width 13 height 13
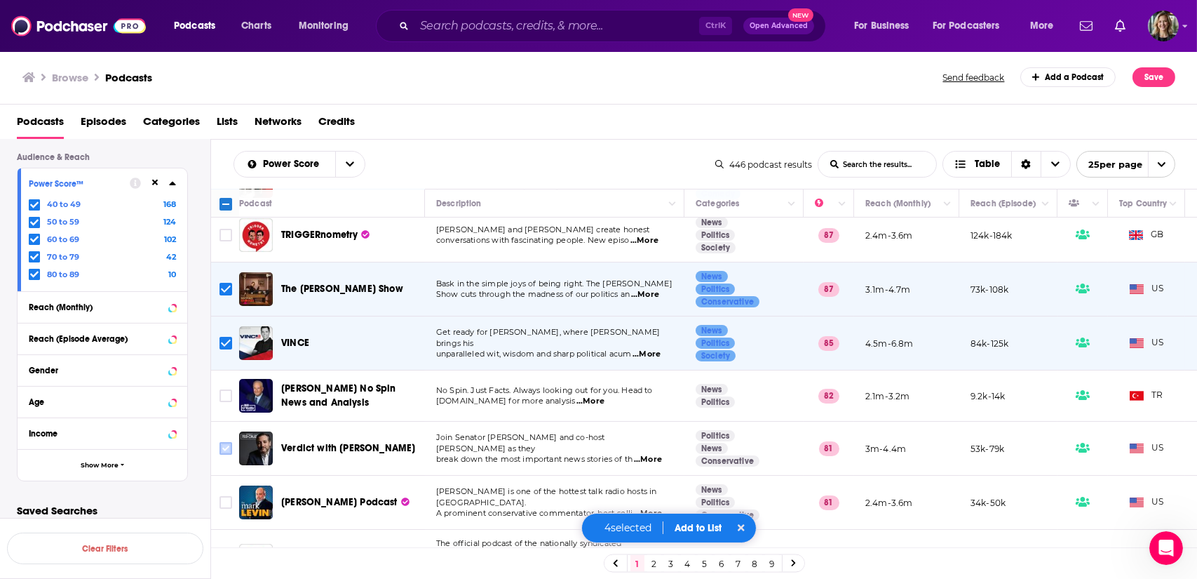
click at [227, 451] on input "Toggle select row" at bounding box center [226, 448] width 13 height 13
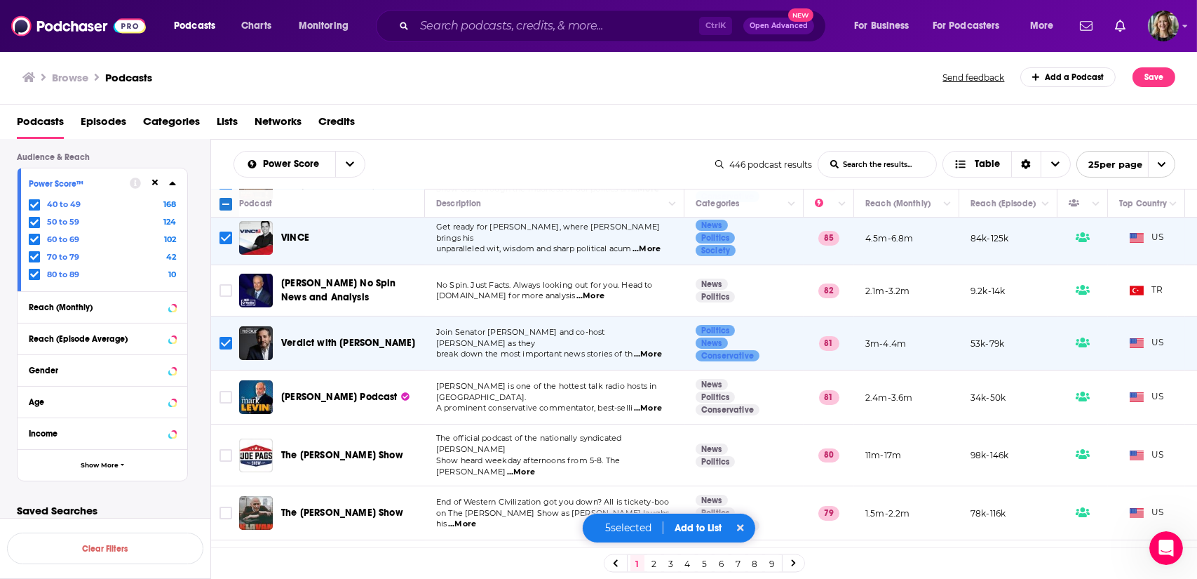
scroll to position [278, 0]
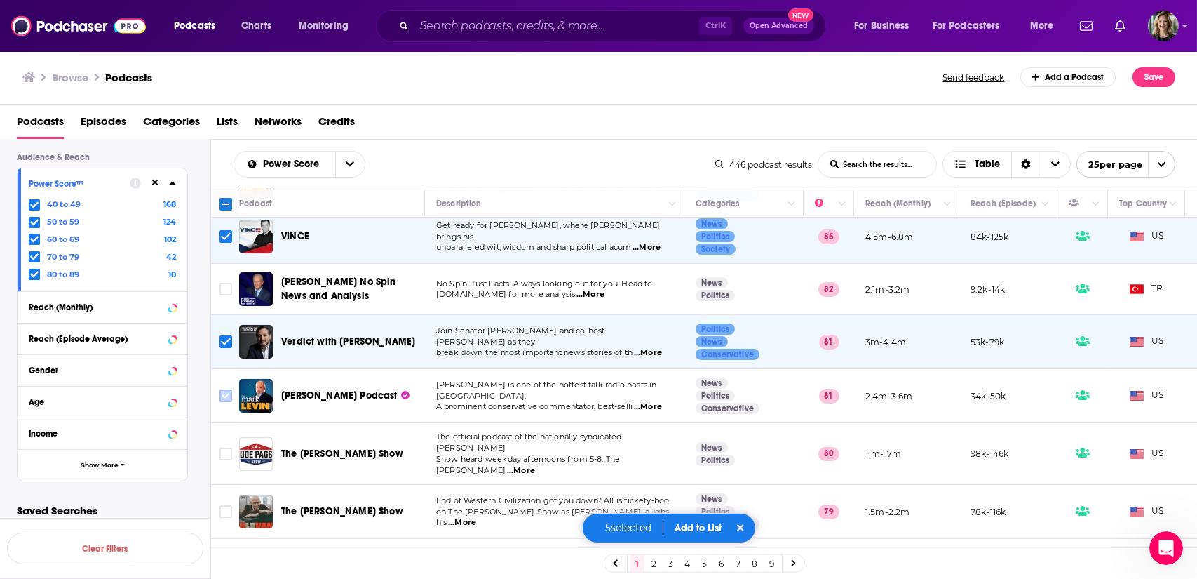
click at [224, 387] on icon "Toggle select row" at bounding box center [225, 395] width 17 height 17
click at [225, 394] on input "Toggle select row" at bounding box center [226, 395] width 13 height 13
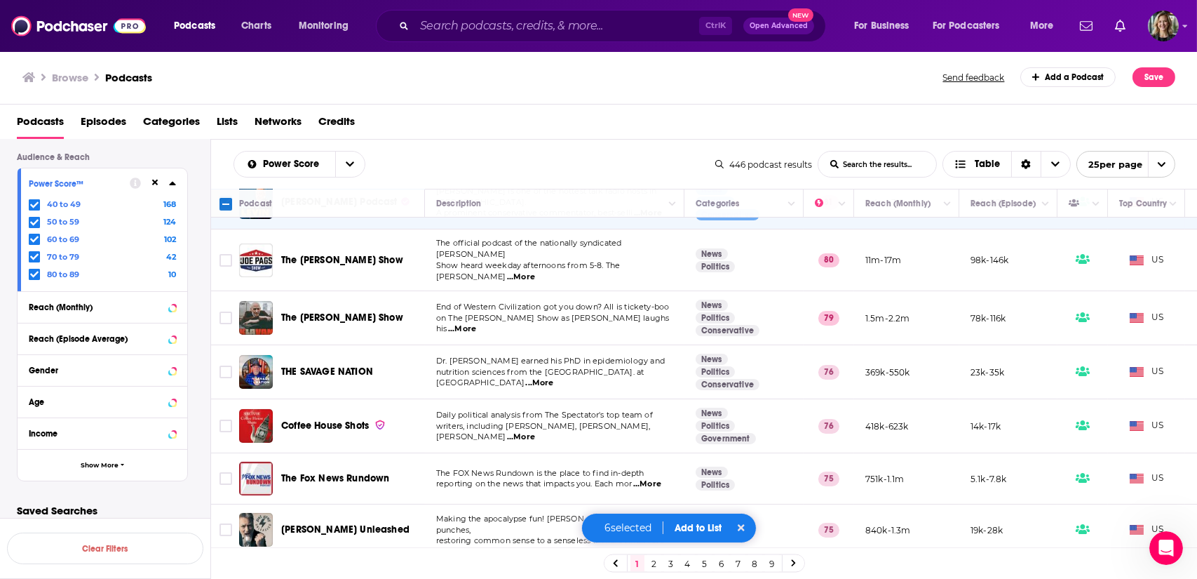
scroll to position [474, 0]
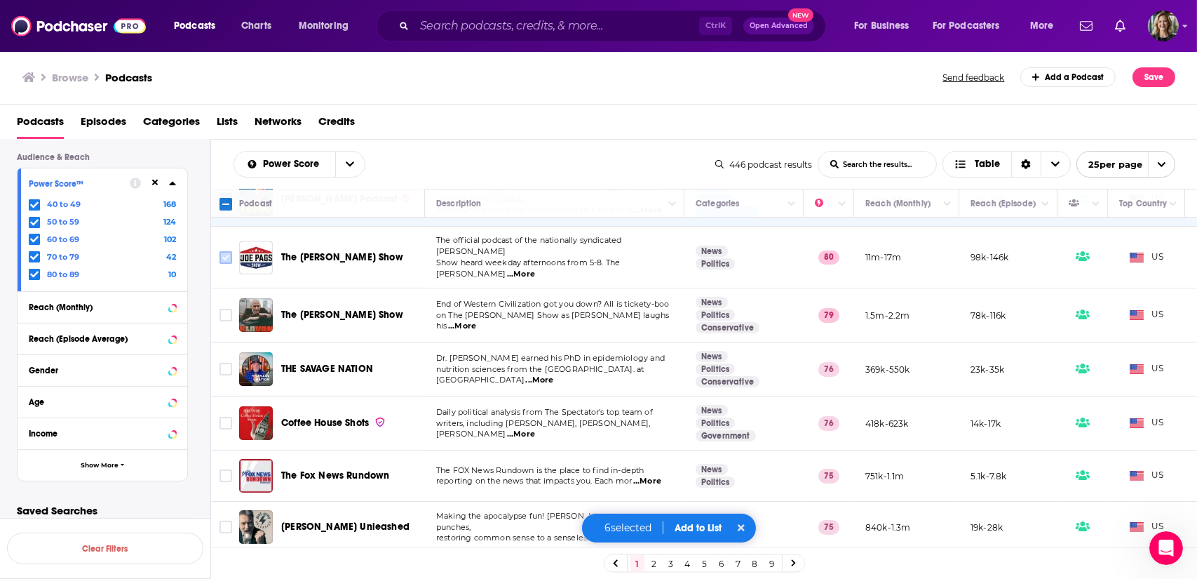
click at [225, 251] on input "Toggle select row" at bounding box center [226, 257] width 13 height 13
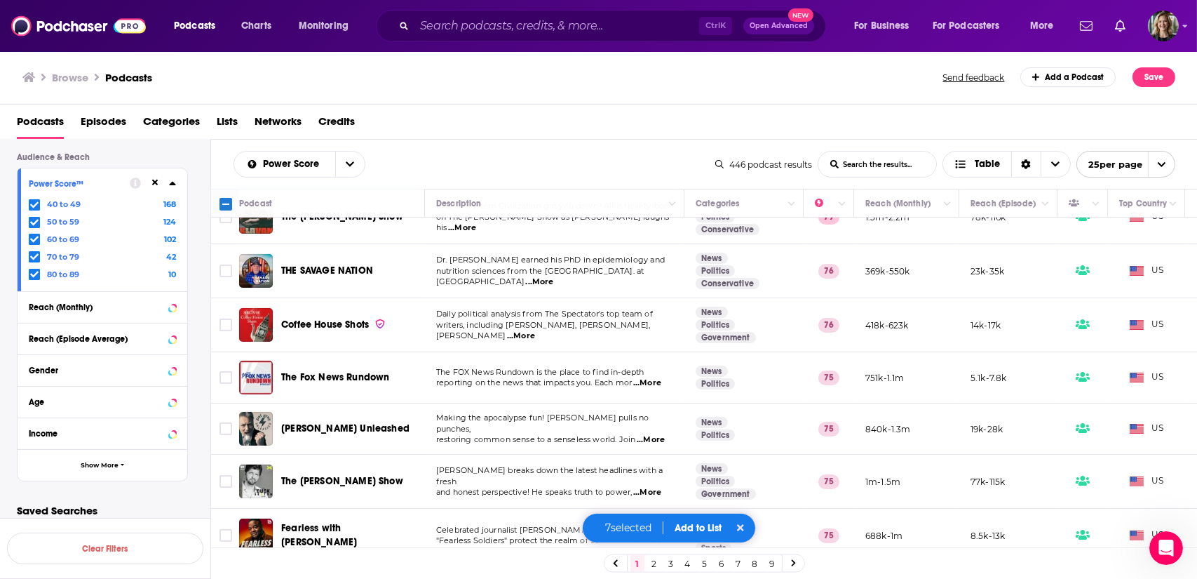
scroll to position [574, 0]
click at [223, 370] on input "Toggle select row" at bounding box center [226, 376] width 13 height 13
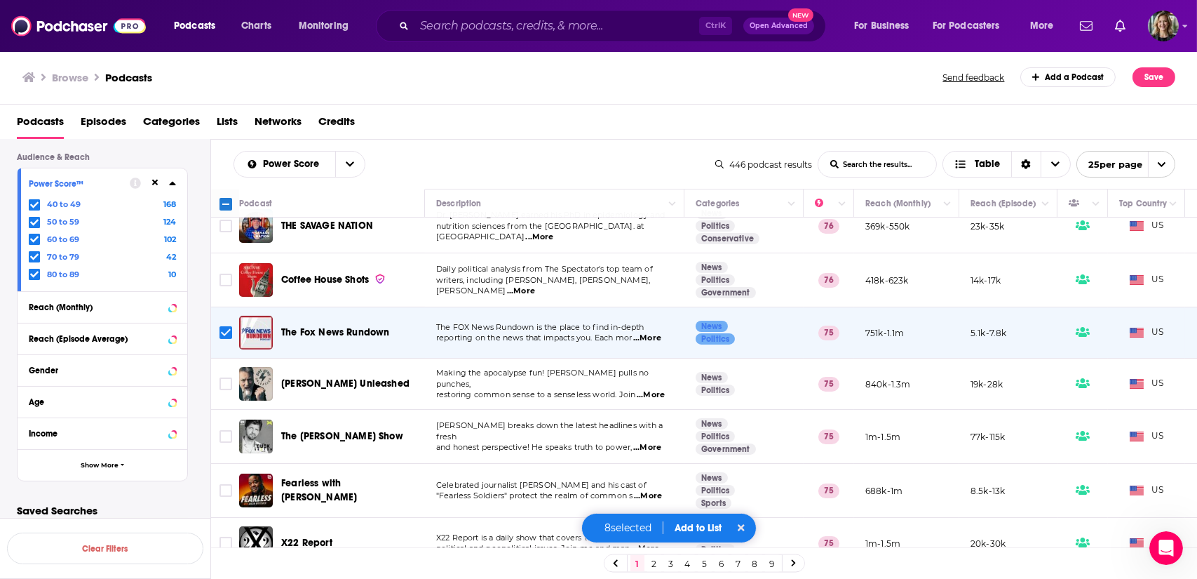
scroll to position [619, 0]
click at [224, 483] on input "Toggle select row" at bounding box center [226, 489] width 13 height 13
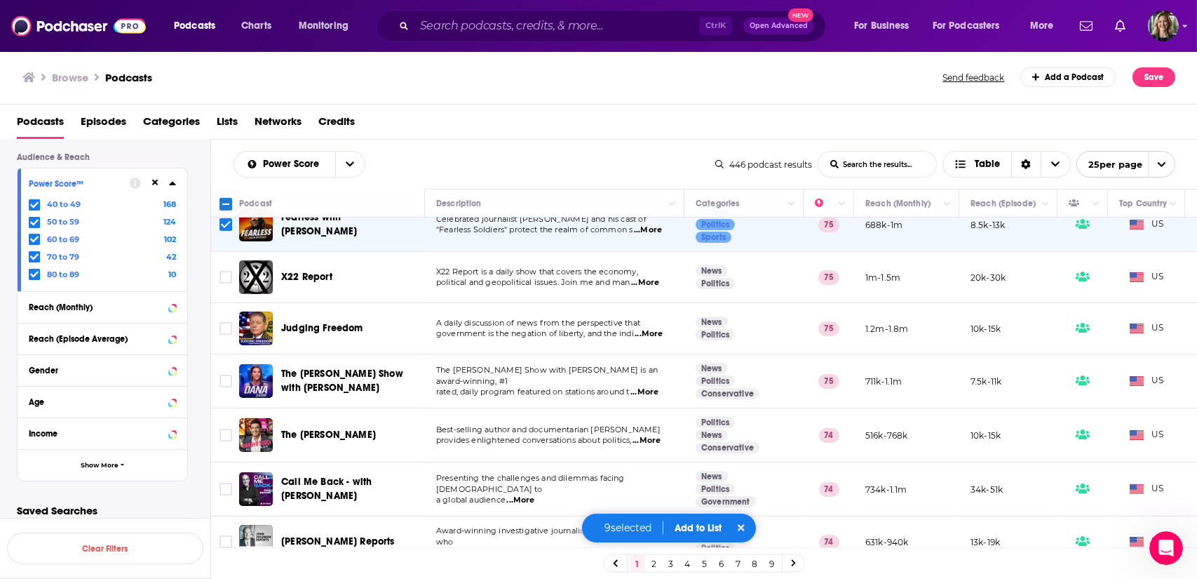
scroll to position [884, 0]
click at [227, 321] on input "Toggle select row" at bounding box center [226, 327] width 13 height 13
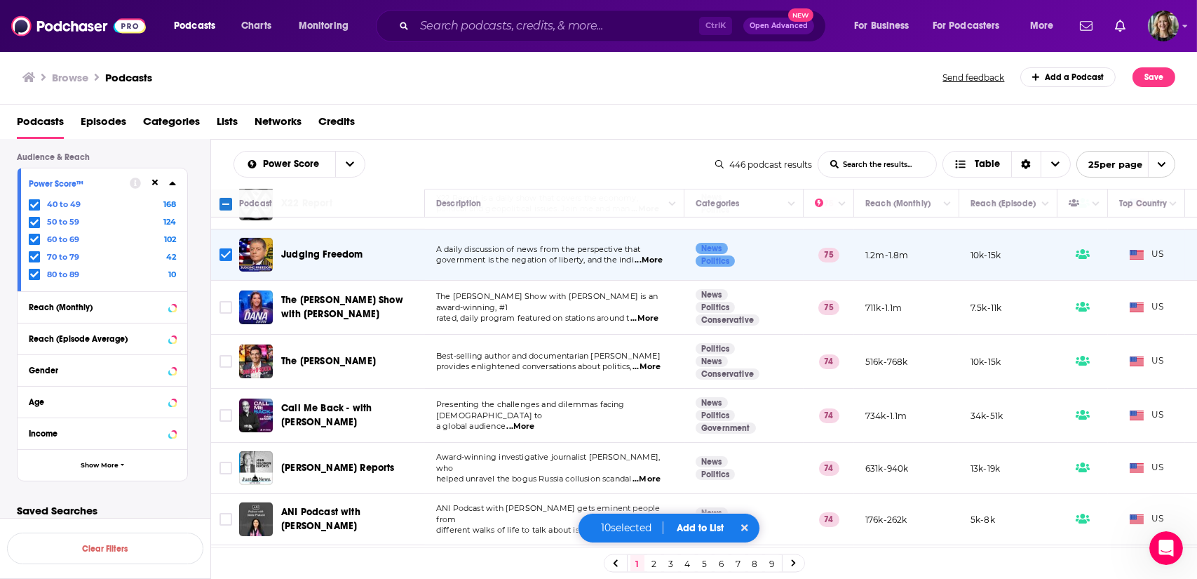
scroll to position [1003, 0]
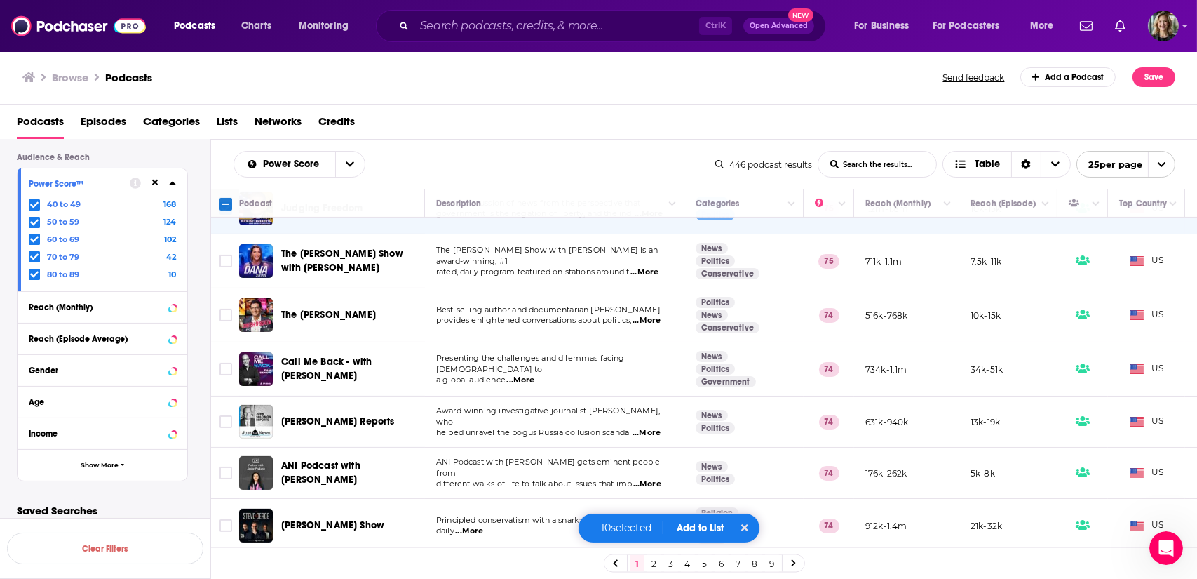
click at [693, 525] on button "Add to List" at bounding box center [700, 528] width 69 height 12
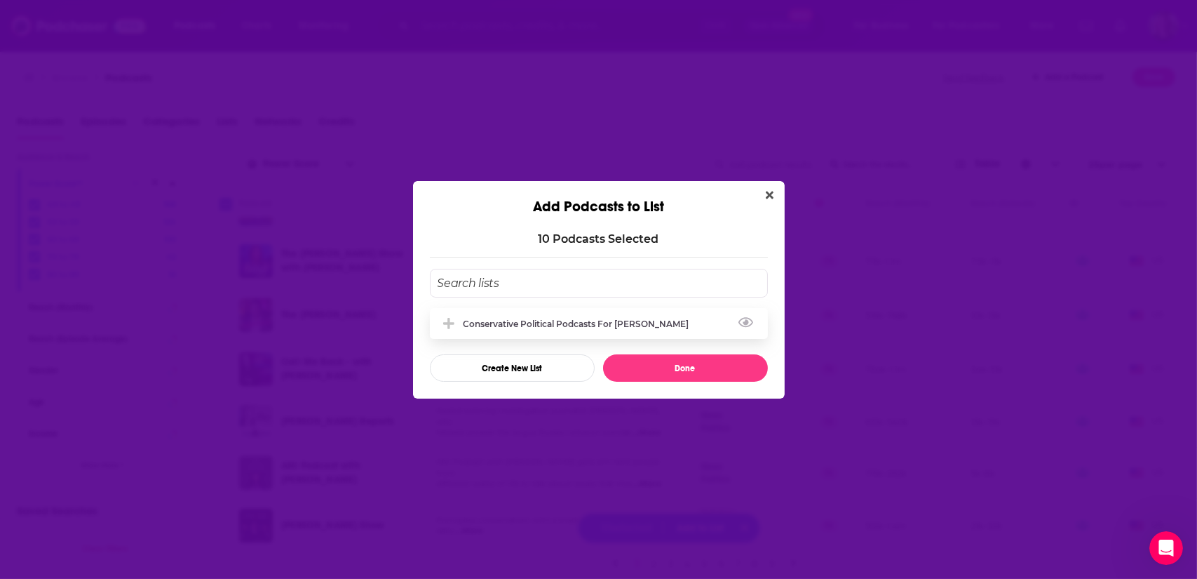
click at [524, 323] on div "Conservative Political Podcasts for [PERSON_NAME]" at bounding box center [581, 323] width 234 height 11
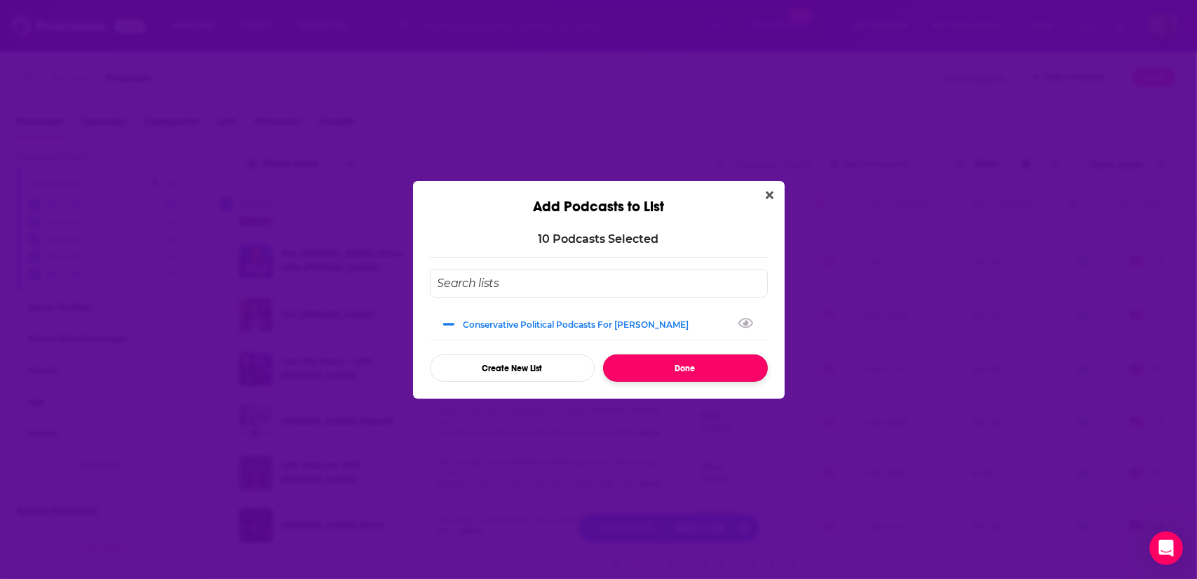
click at [660, 364] on button "Done" at bounding box center [685, 367] width 165 height 27
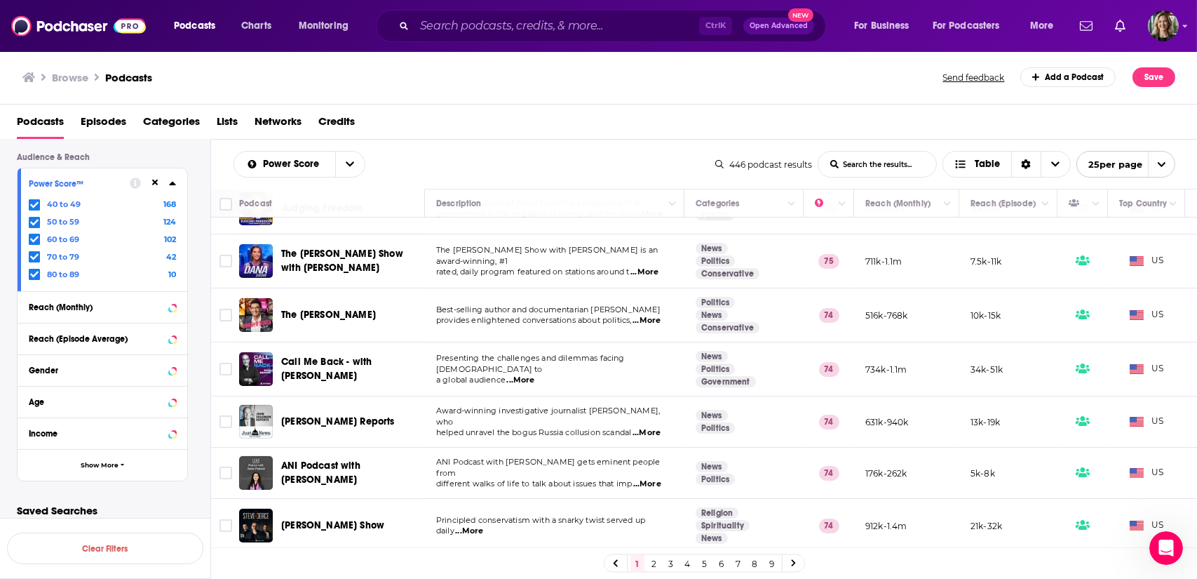
click at [654, 565] on link "2" at bounding box center [654, 563] width 14 height 17
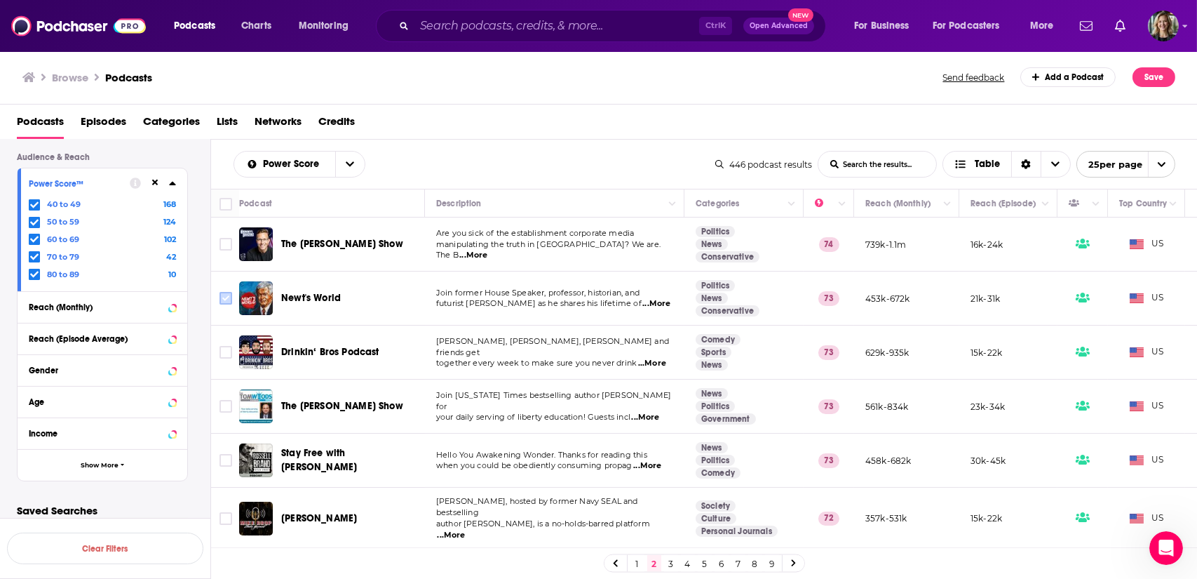
click at [225, 295] on input "Toggle select row" at bounding box center [226, 298] width 13 height 13
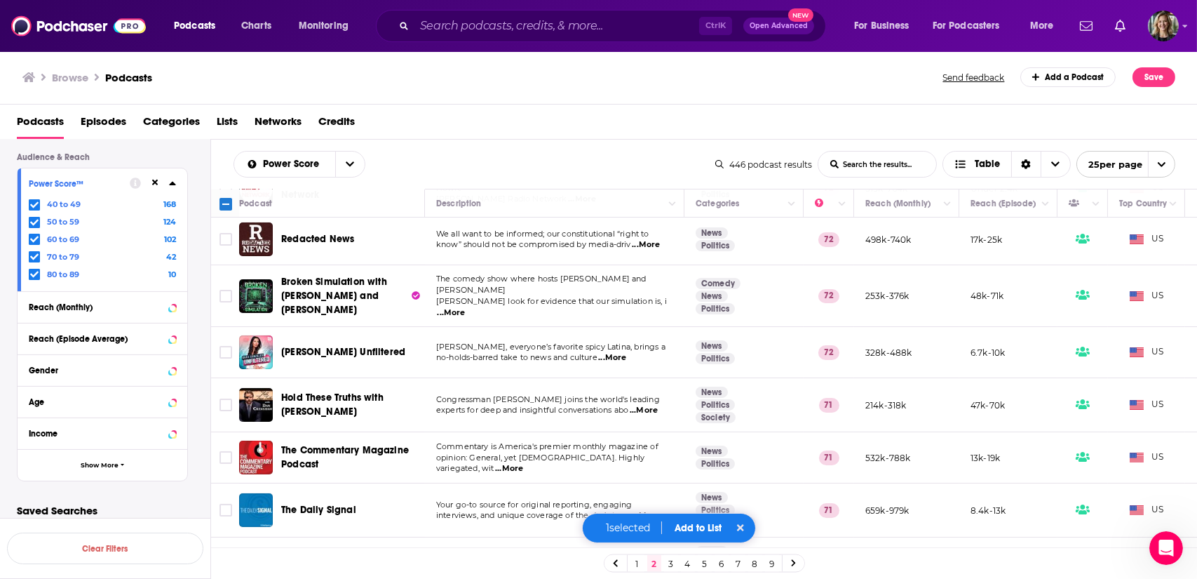
scroll to position [442, 0]
click at [227, 397] on input "Toggle select row" at bounding box center [226, 403] width 13 height 13
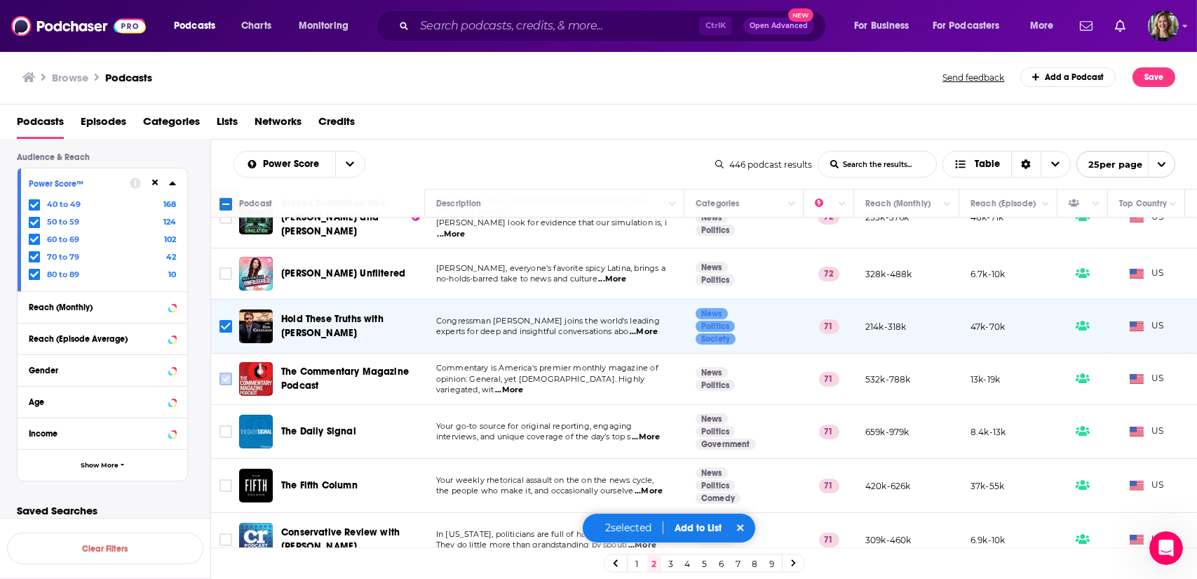
scroll to position [541, 0]
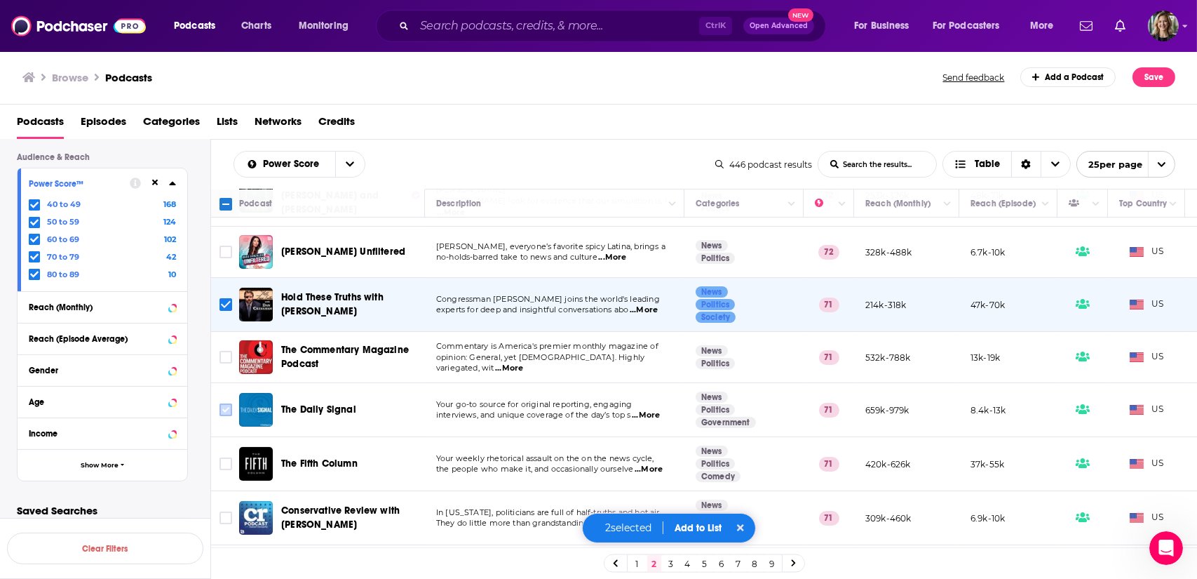
click at [227, 403] on input "Toggle select row" at bounding box center [226, 409] width 13 height 13
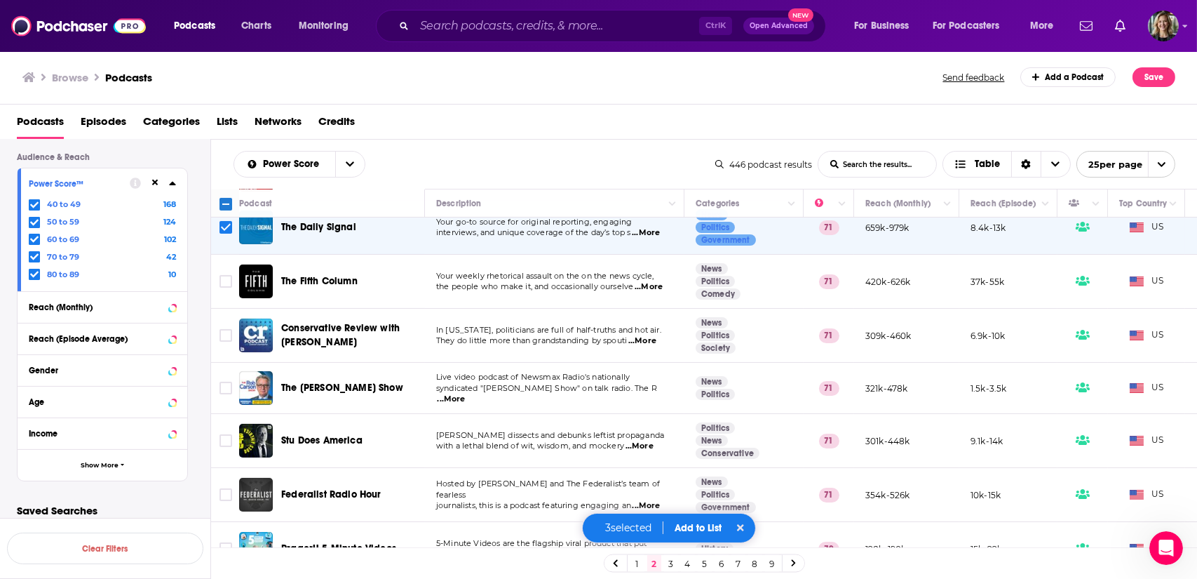
scroll to position [730, 0]
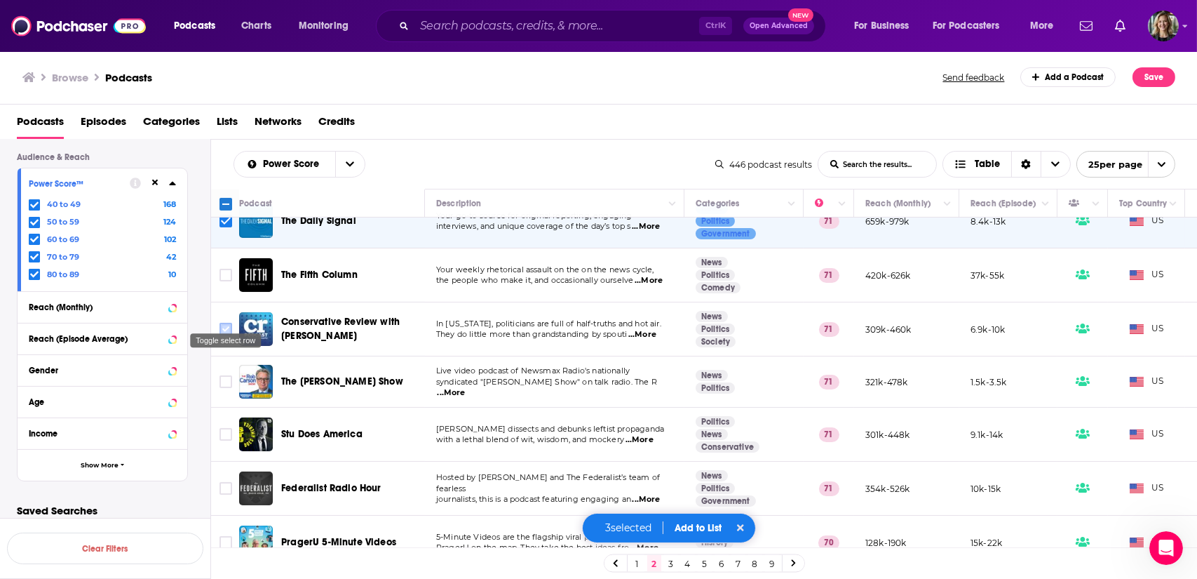
click at [230, 323] on input "Toggle select row" at bounding box center [226, 329] width 13 height 13
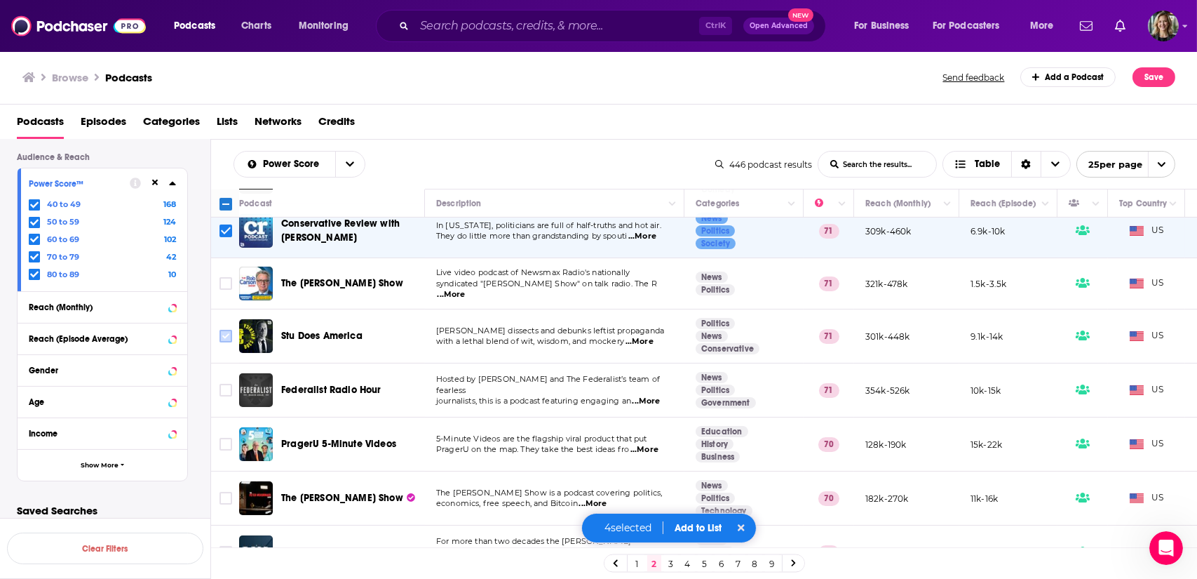
scroll to position [829, 0]
click at [227, 328] on input "Toggle select row" at bounding box center [226, 334] width 13 height 13
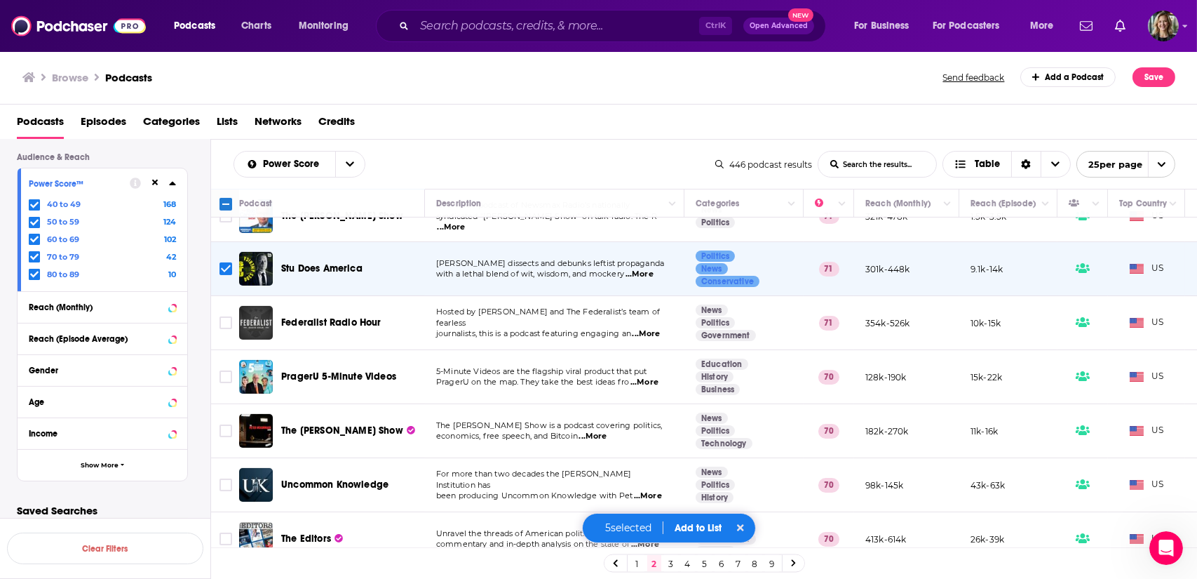
scroll to position [898, 0]
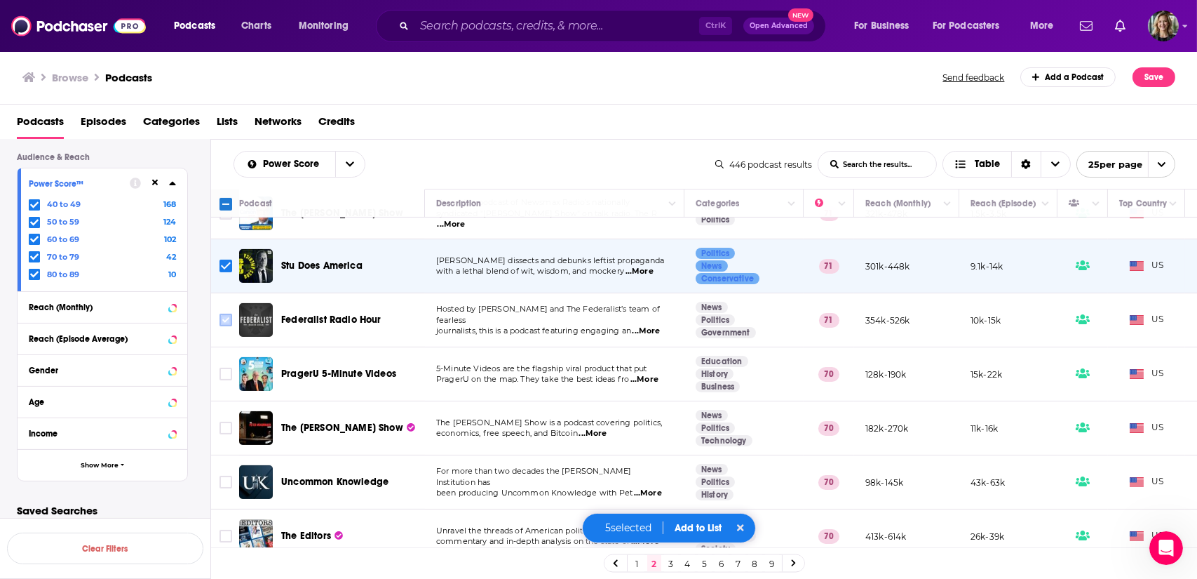
click at [227, 314] on input "Toggle select row" at bounding box center [226, 320] width 13 height 13
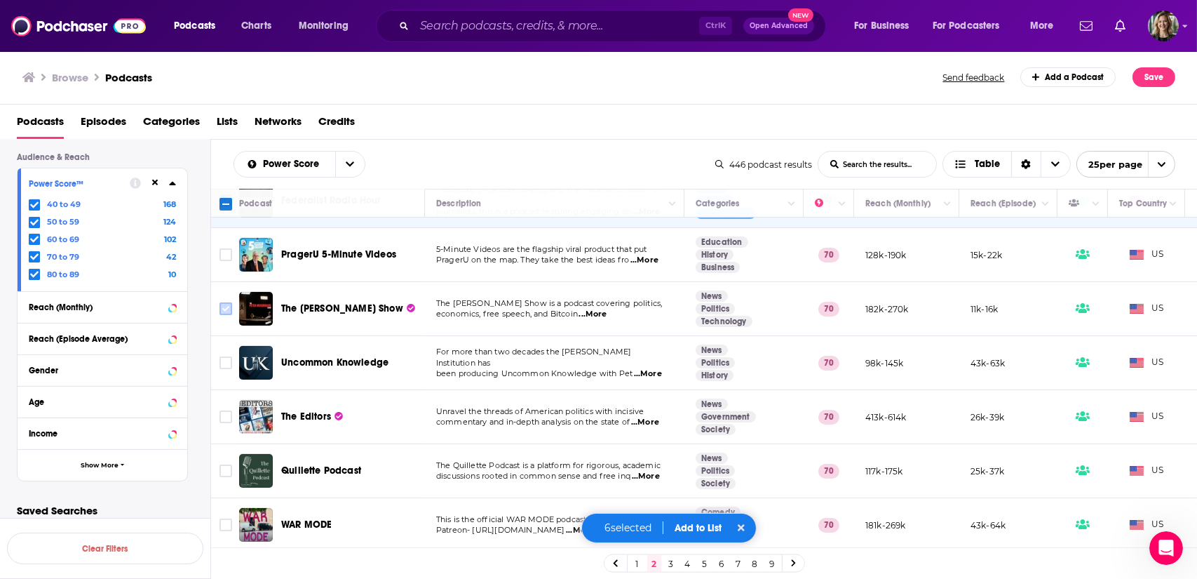
scroll to position [1017, 0]
click at [693, 529] on button "Add to List" at bounding box center [698, 528] width 69 height 12
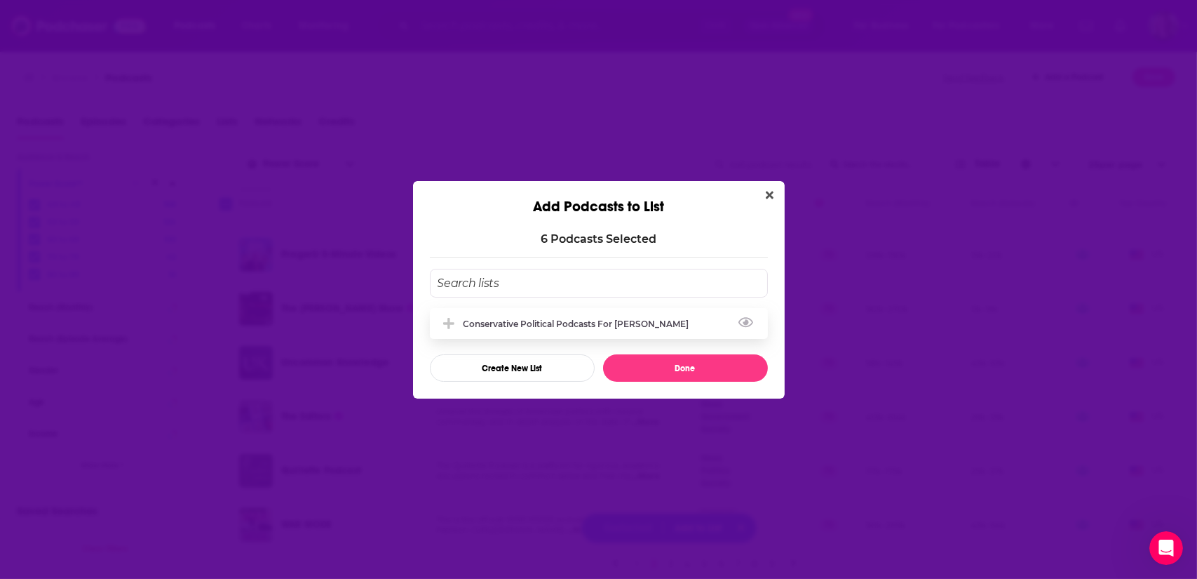
click at [561, 328] on div "Conservative Political Podcasts for [PERSON_NAME]" at bounding box center [599, 323] width 338 height 31
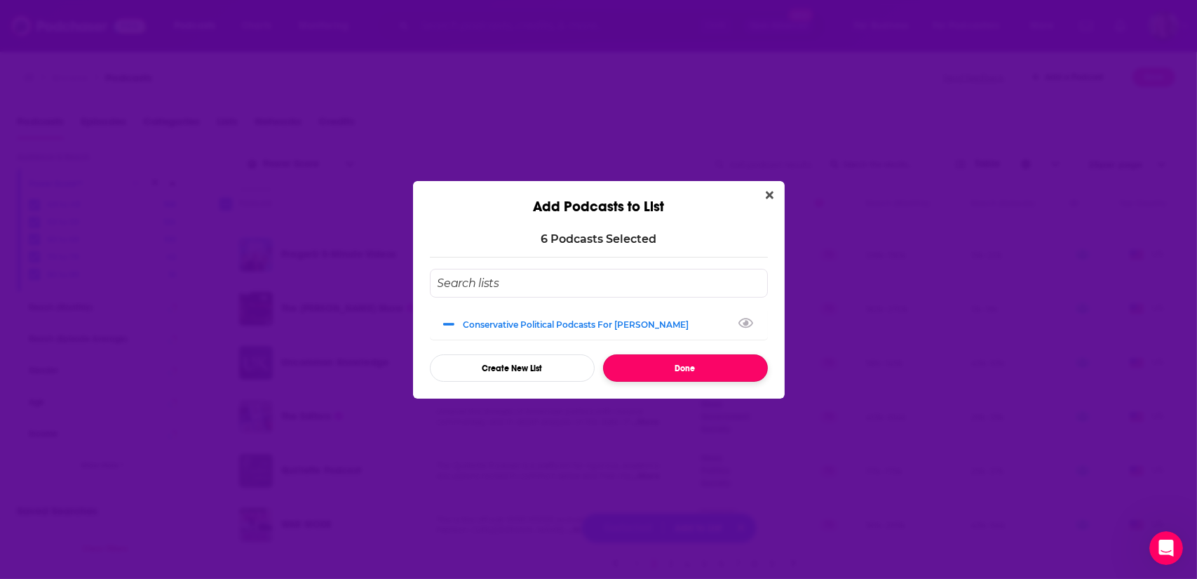
click at [662, 368] on button "Done" at bounding box center [685, 367] width 165 height 27
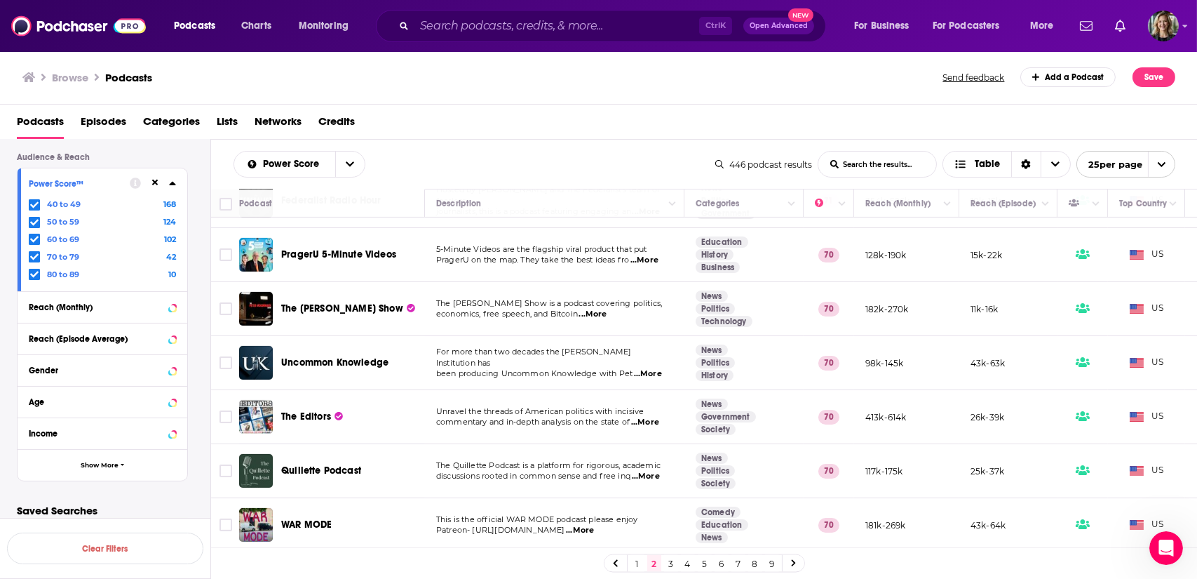
click at [667, 565] on link "3" at bounding box center [671, 563] width 14 height 17
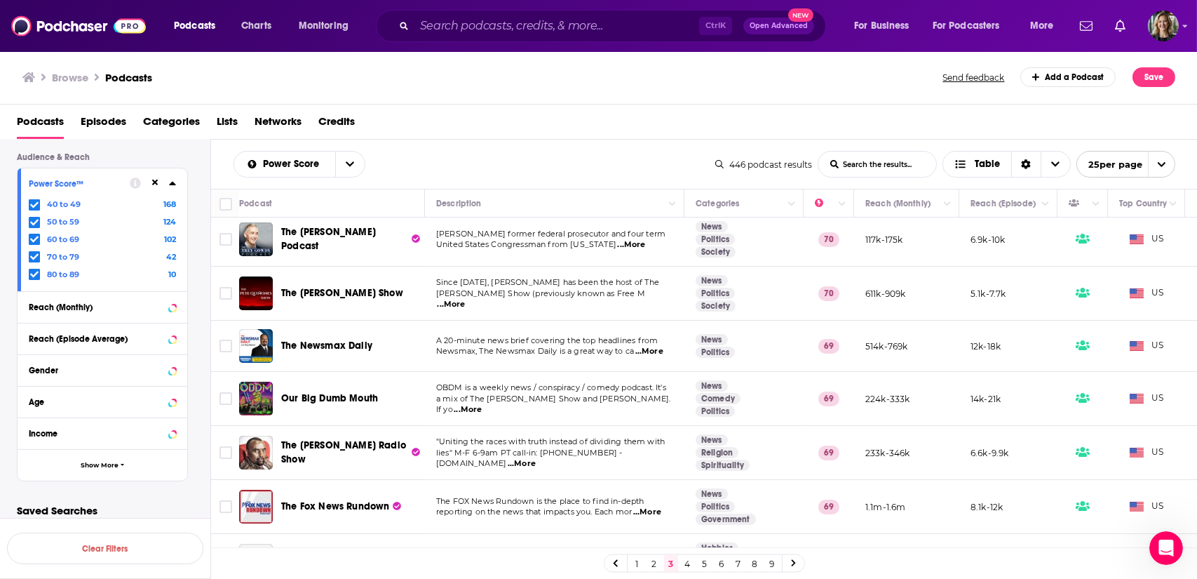
scroll to position [6, 0]
click at [224, 239] on input "Toggle select row" at bounding box center [226, 238] width 13 height 13
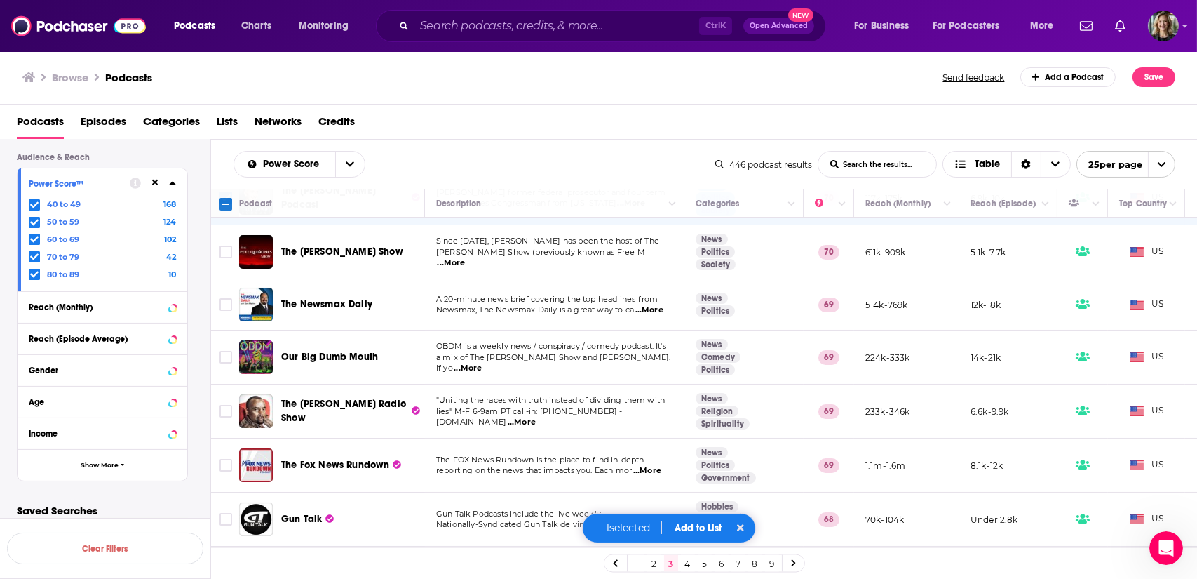
scroll to position [48, 0]
click at [223, 303] on input "Toggle select row" at bounding box center [226, 303] width 13 height 13
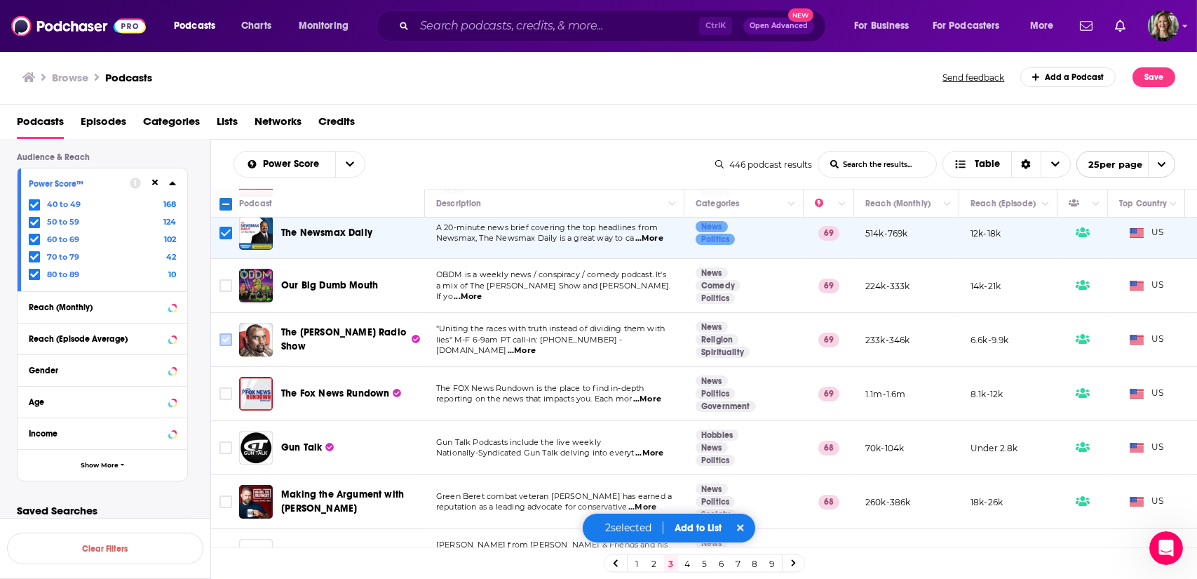
scroll to position [123, 0]
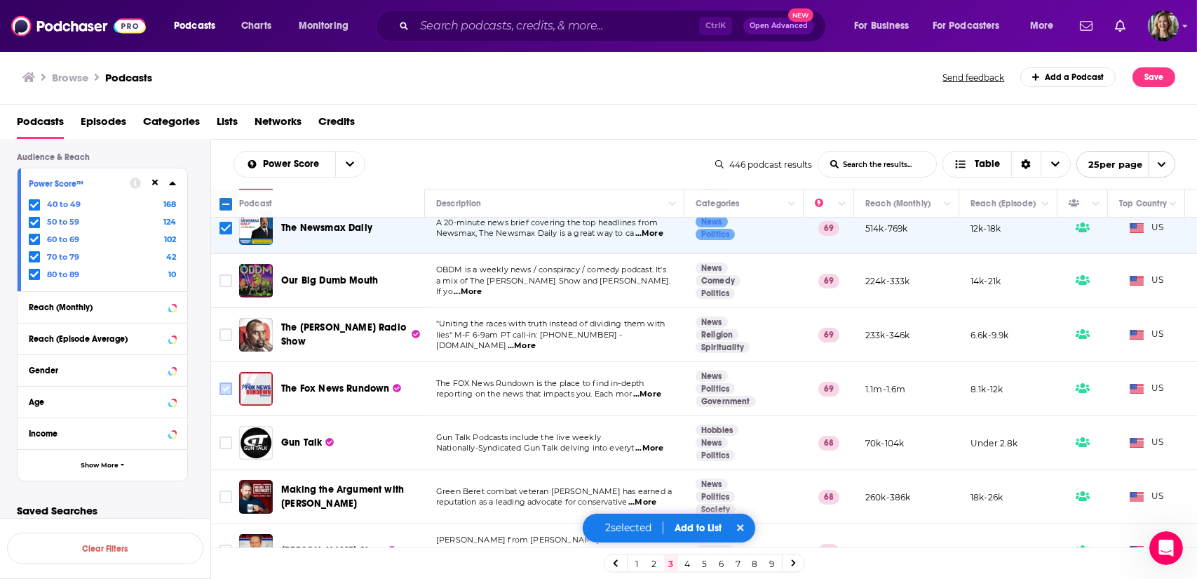
click at [222, 384] on input "Toggle select row" at bounding box center [226, 388] width 13 height 13
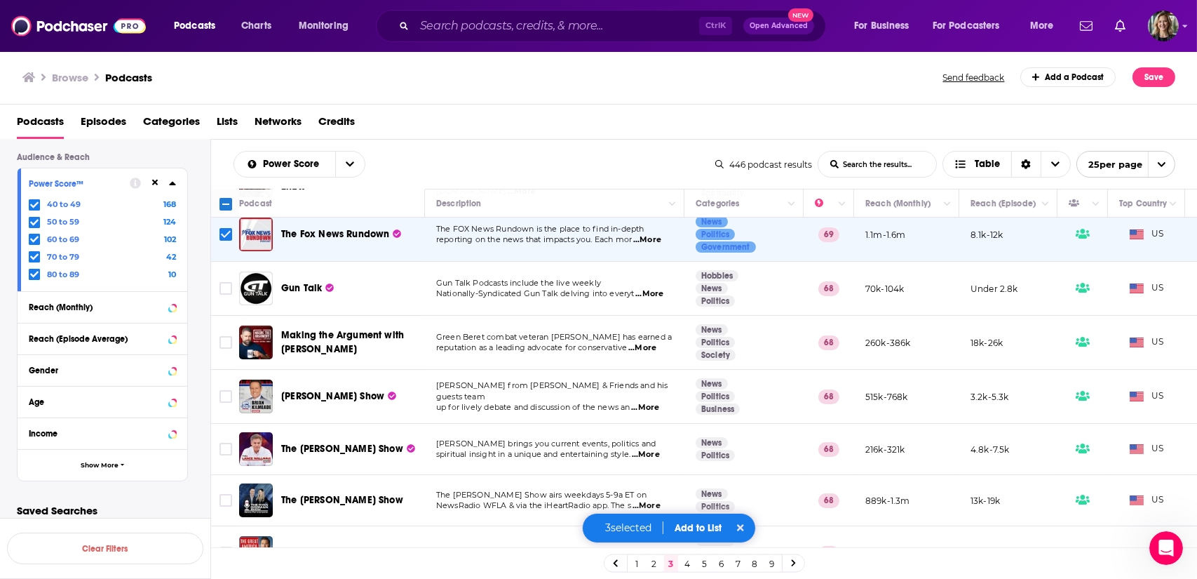
scroll to position [281, 0]
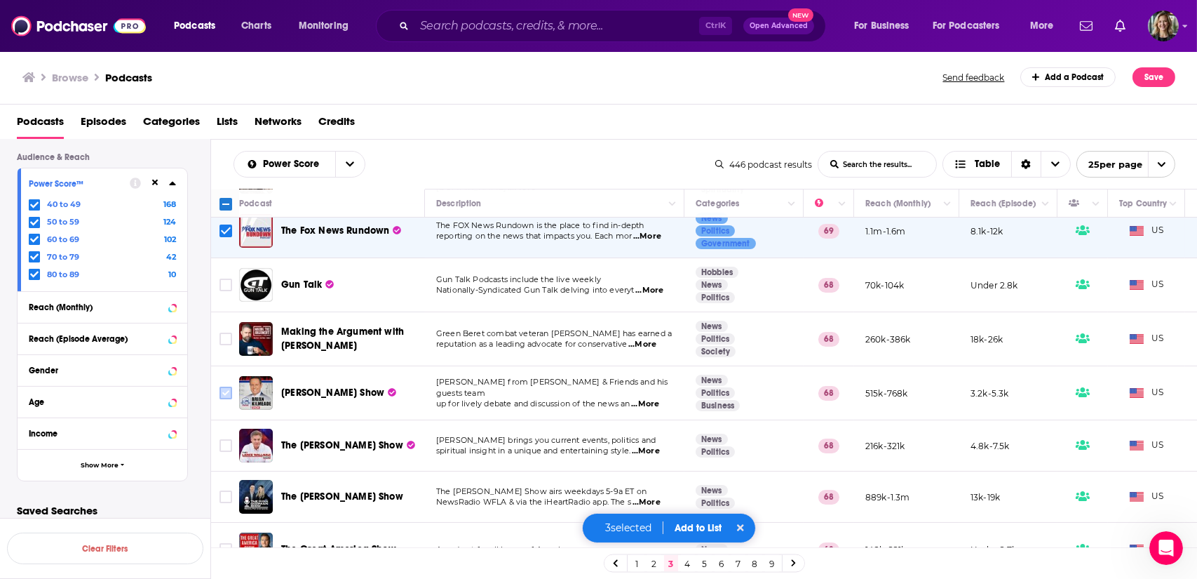
click at [225, 391] on input "Toggle select row" at bounding box center [226, 393] width 13 height 13
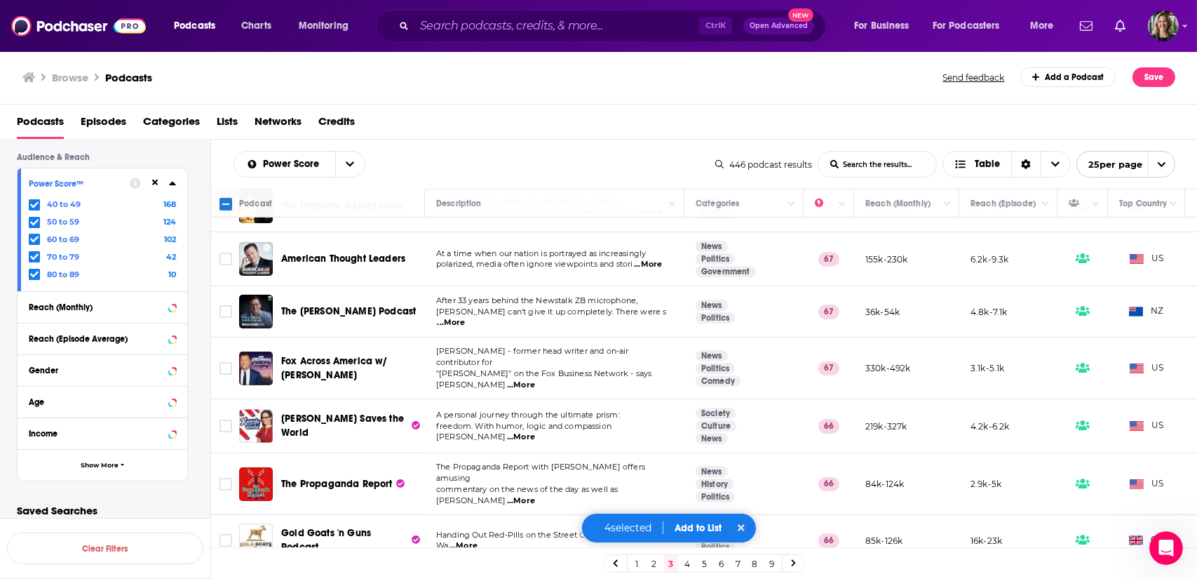
scroll to position [1000, 0]
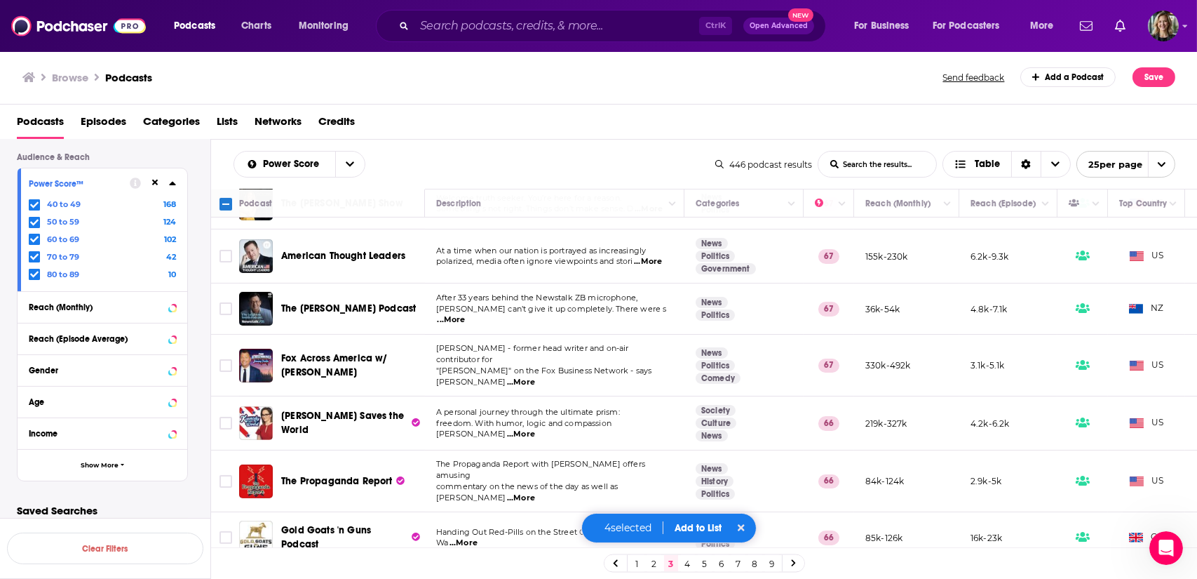
click at [690, 563] on link "4" at bounding box center [688, 563] width 14 height 17
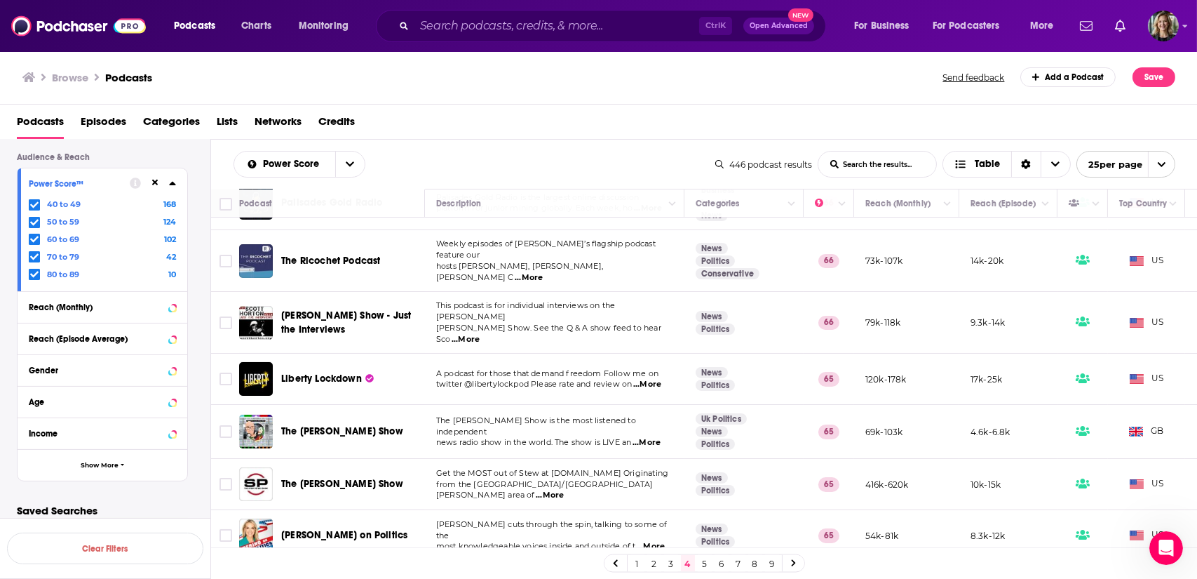
scroll to position [367, 0]
click at [227, 255] on input "Toggle select row" at bounding box center [226, 261] width 13 height 13
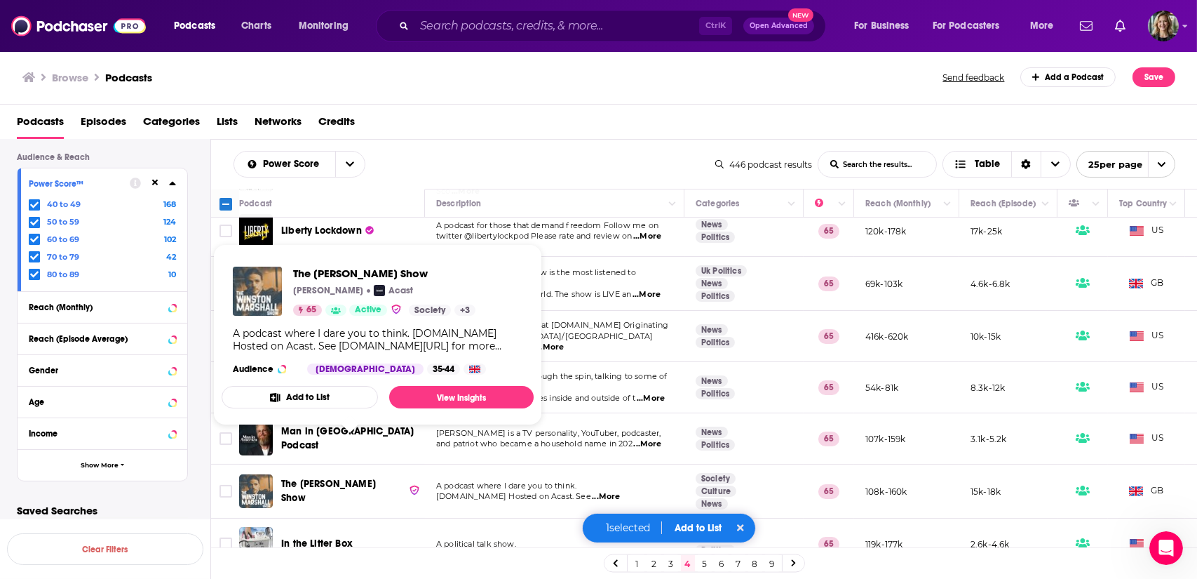
scroll to position [527, 0]
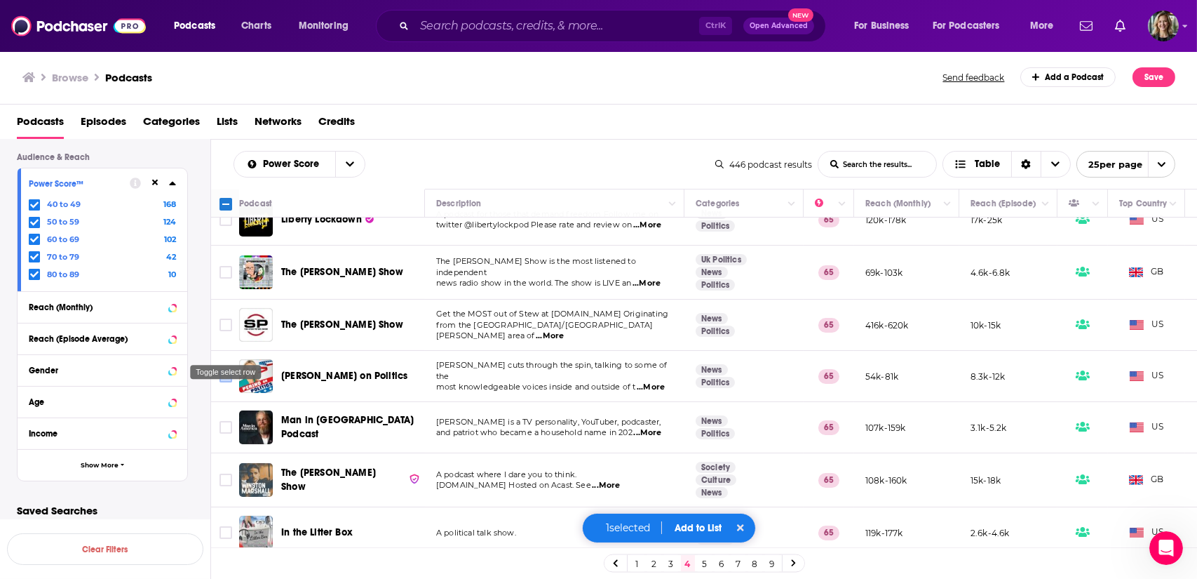
click at [224, 370] on input "Toggle select row" at bounding box center [226, 376] width 13 height 13
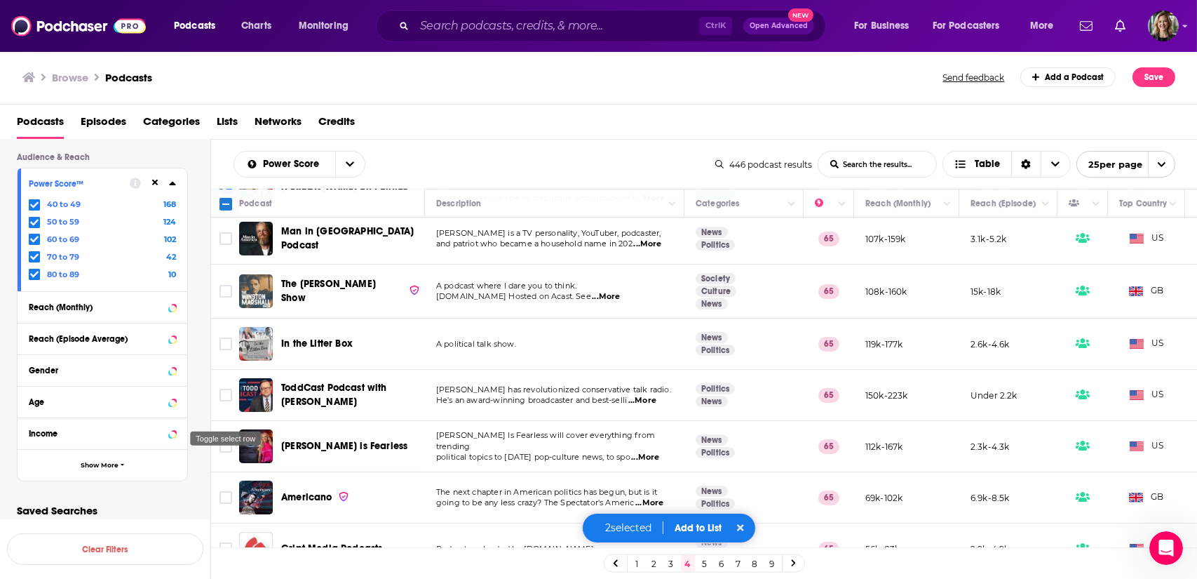
scroll to position [718, 0]
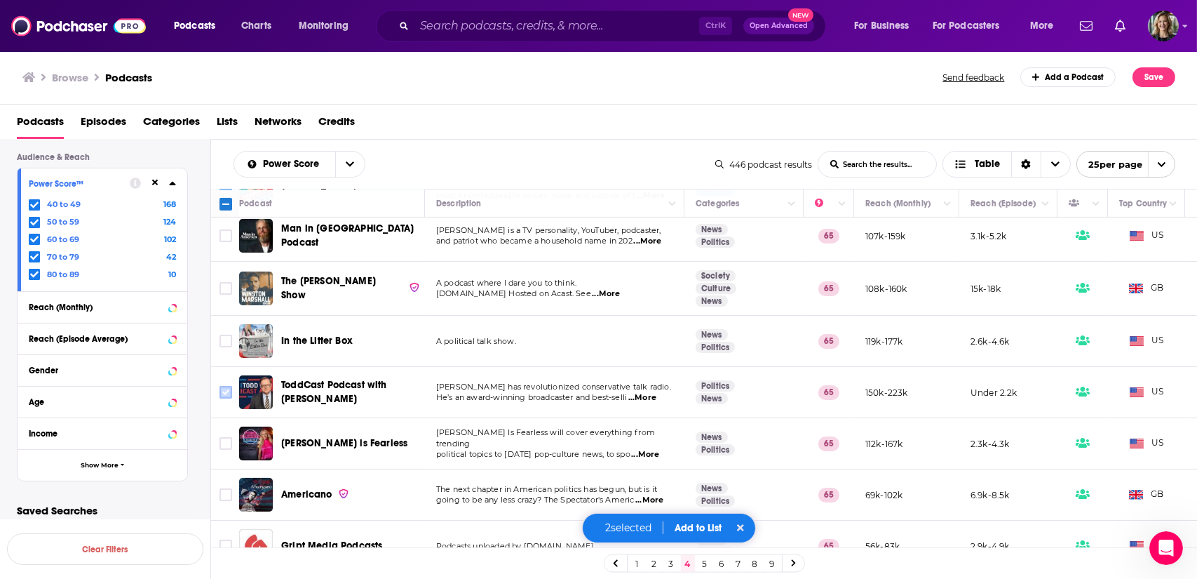
click at [227, 386] on input "Toggle select row" at bounding box center [226, 392] width 13 height 13
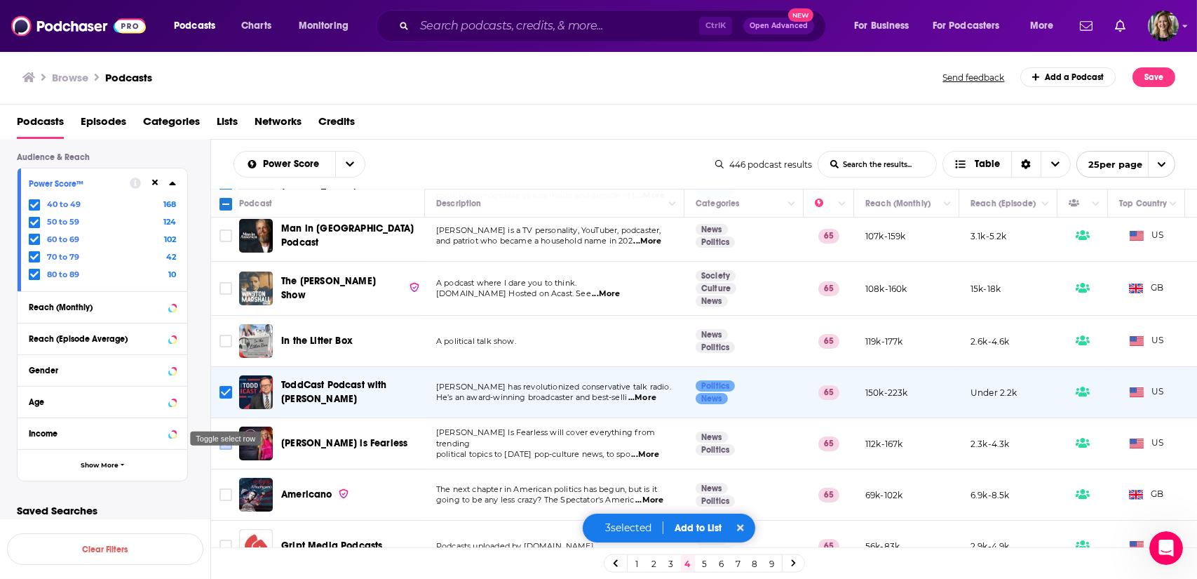
click at [222, 437] on input "Toggle select row" at bounding box center [226, 443] width 13 height 13
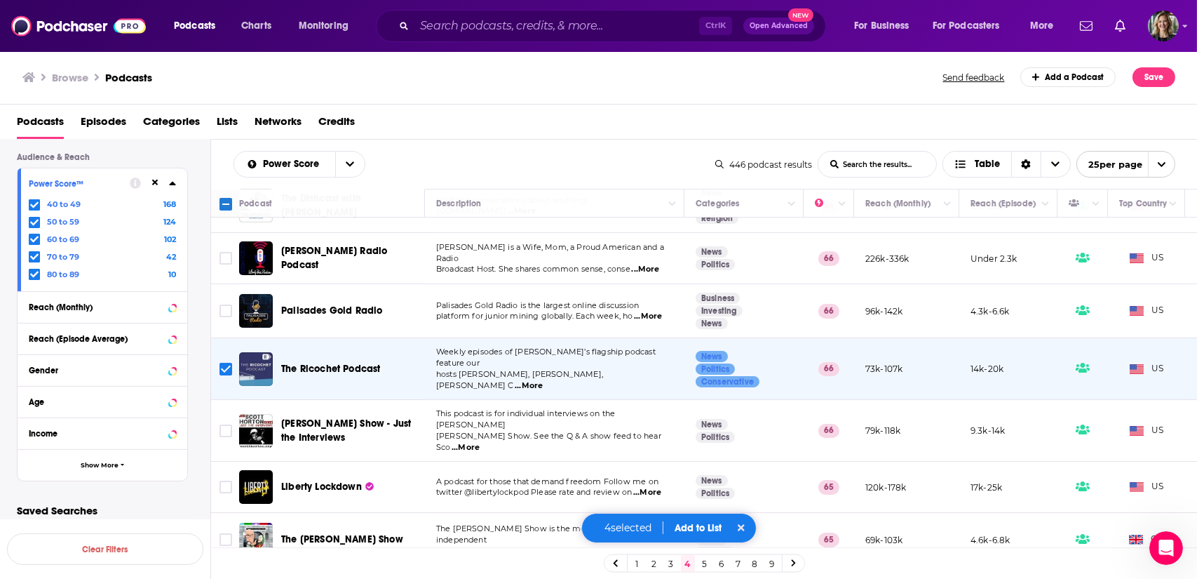
scroll to position [259, 0]
click at [704, 526] on button "Add to List" at bounding box center [698, 528] width 69 height 12
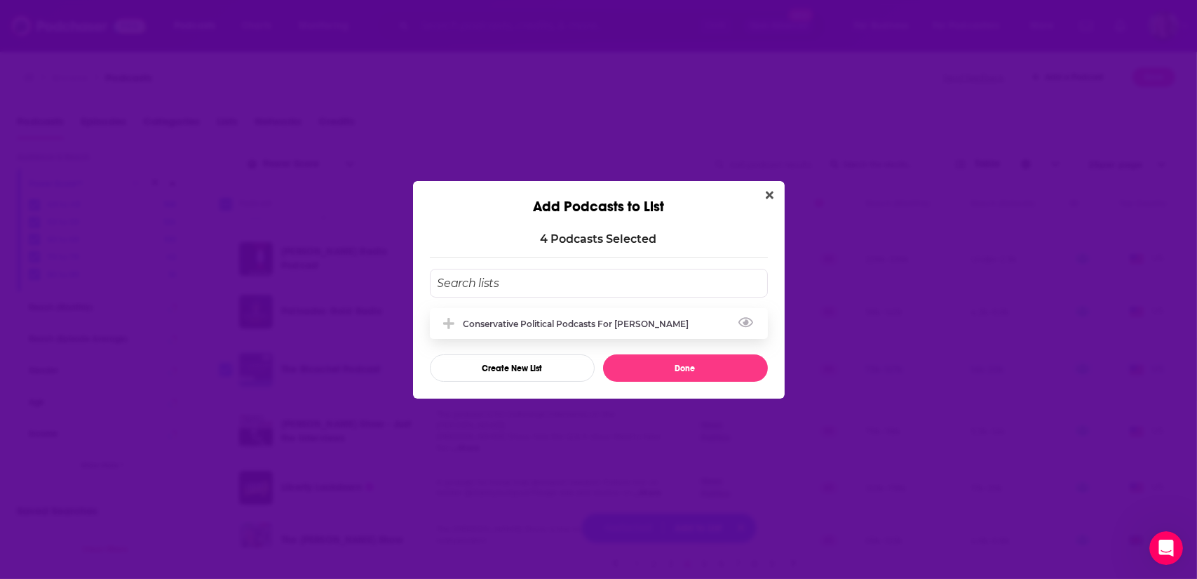
click at [582, 320] on div "Conservative Political Podcasts for [PERSON_NAME]" at bounding box center [581, 323] width 234 height 11
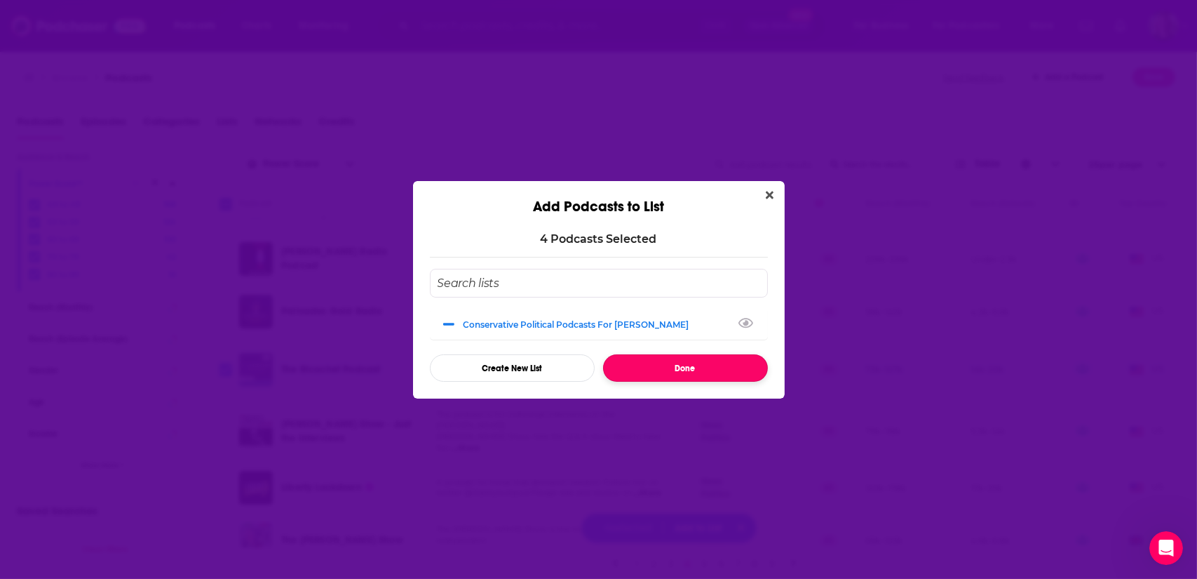
click at [673, 374] on button "Done" at bounding box center [685, 367] width 165 height 27
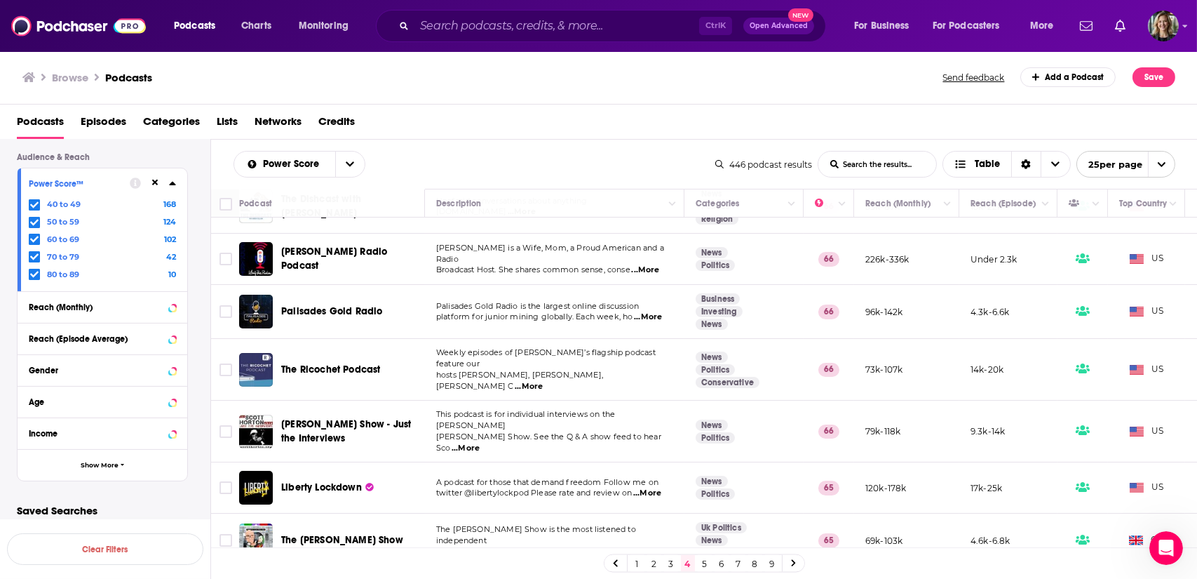
click at [669, 563] on link "3" at bounding box center [671, 563] width 14 height 17
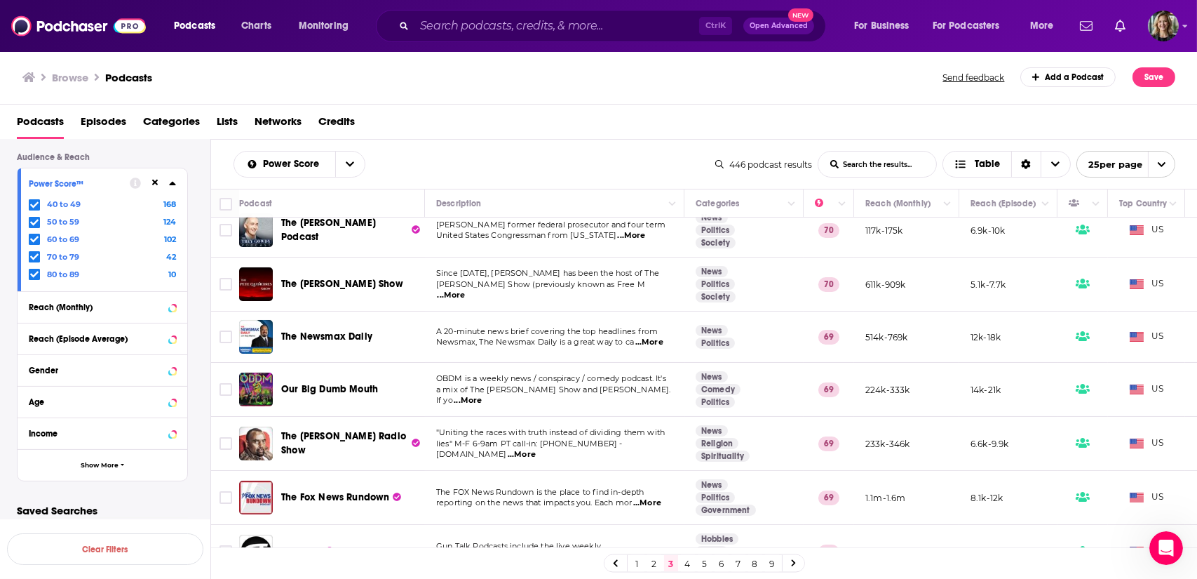
scroll to position [16, 0]
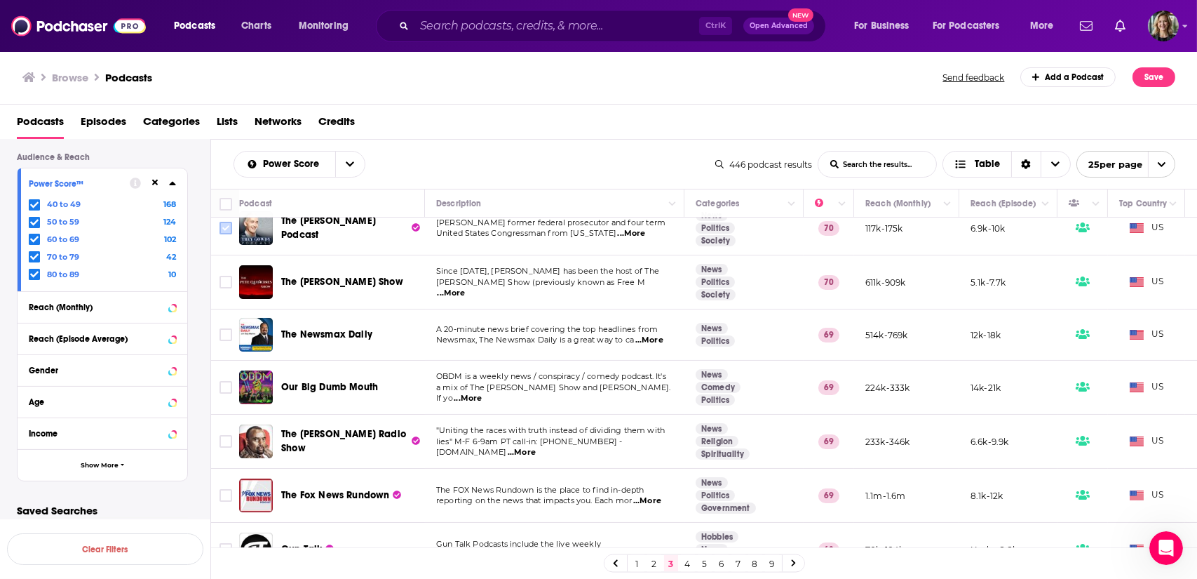
click at [228, 228] on input "Toggle select row" at bounding box center [226, 228] width 13 height 13
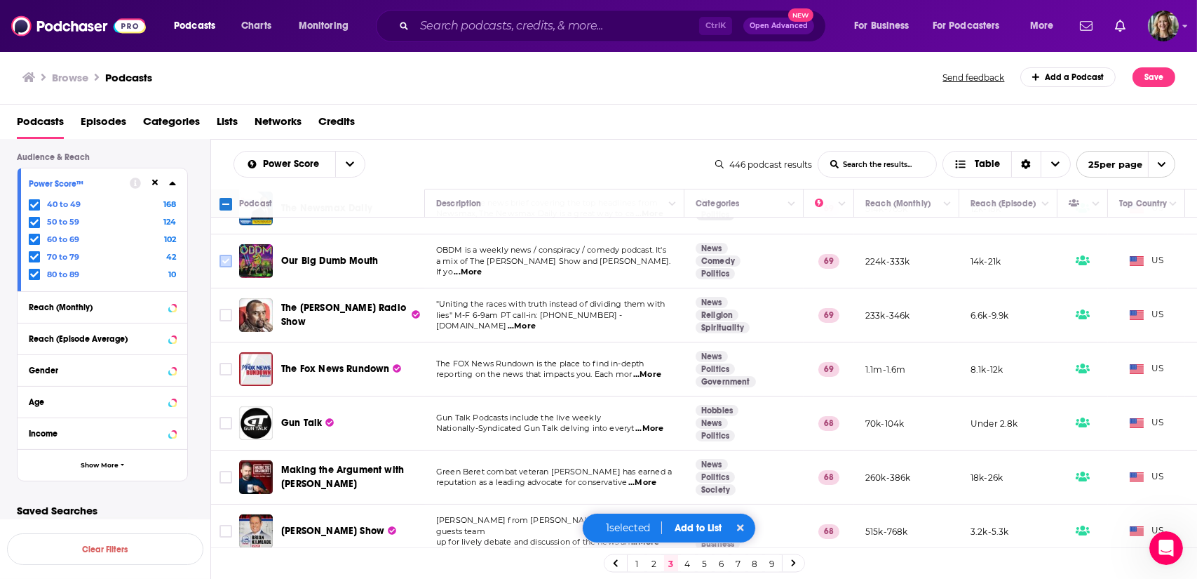
scroll to position [146, 0]
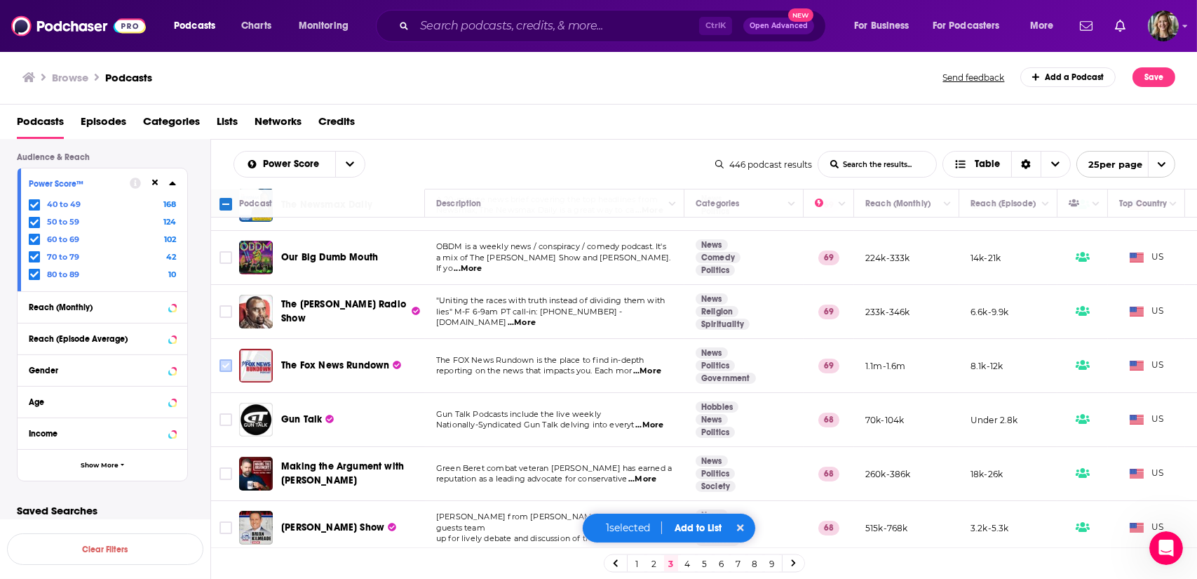
click at [229, 362] on input "Toggle select row" at bounding box center [226, 365] width 13 height 13
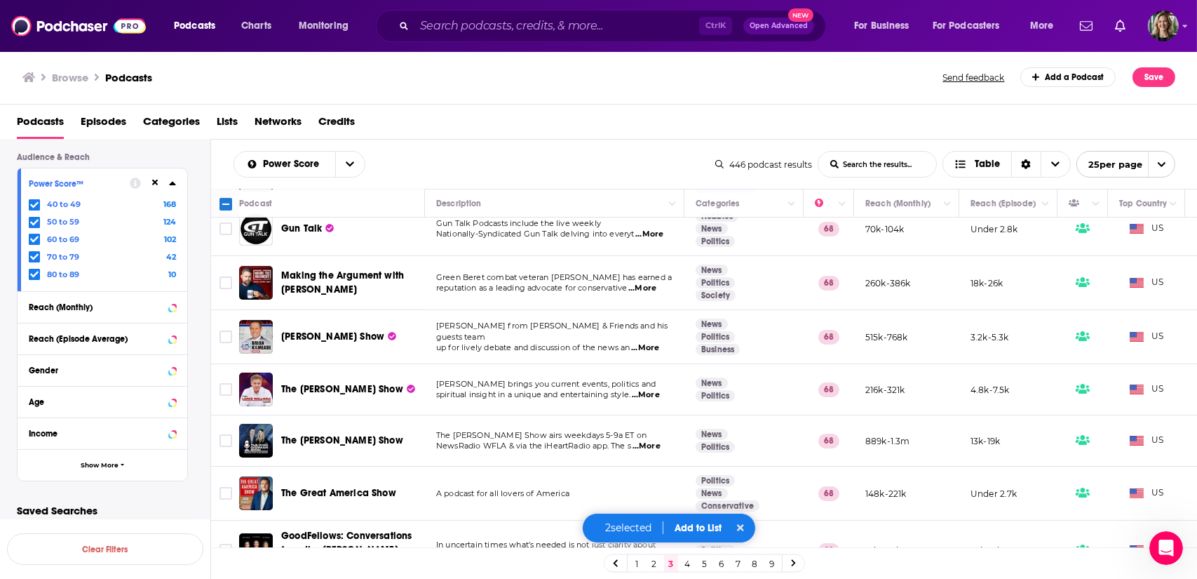
scroll to position [338, 0]
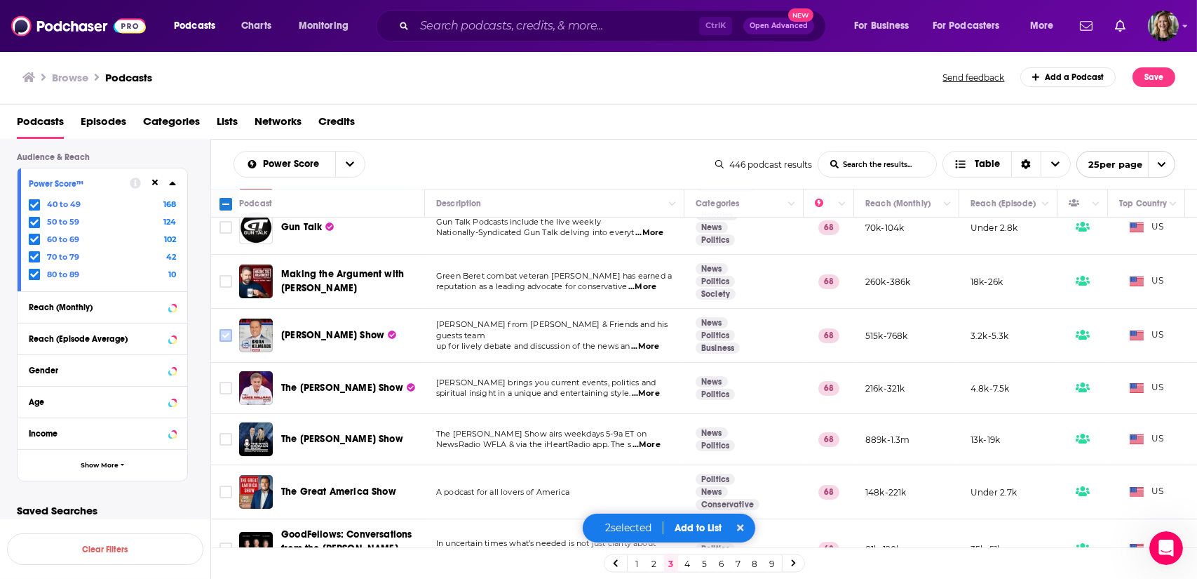
click at [226, 327] on icon "Toggle select row" at bounding box center [225, 335] width 17 height 17
click at [224, 332] on input "Toggle select row" at bounding box center [226, 335] width 13 height 13
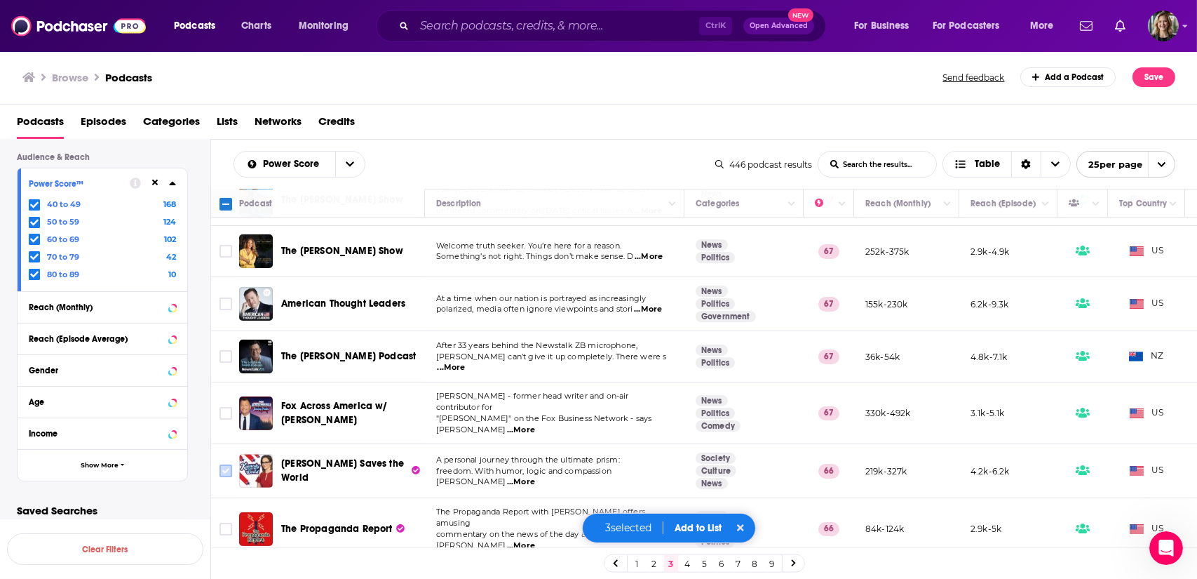
scroll to position [1000, 0]
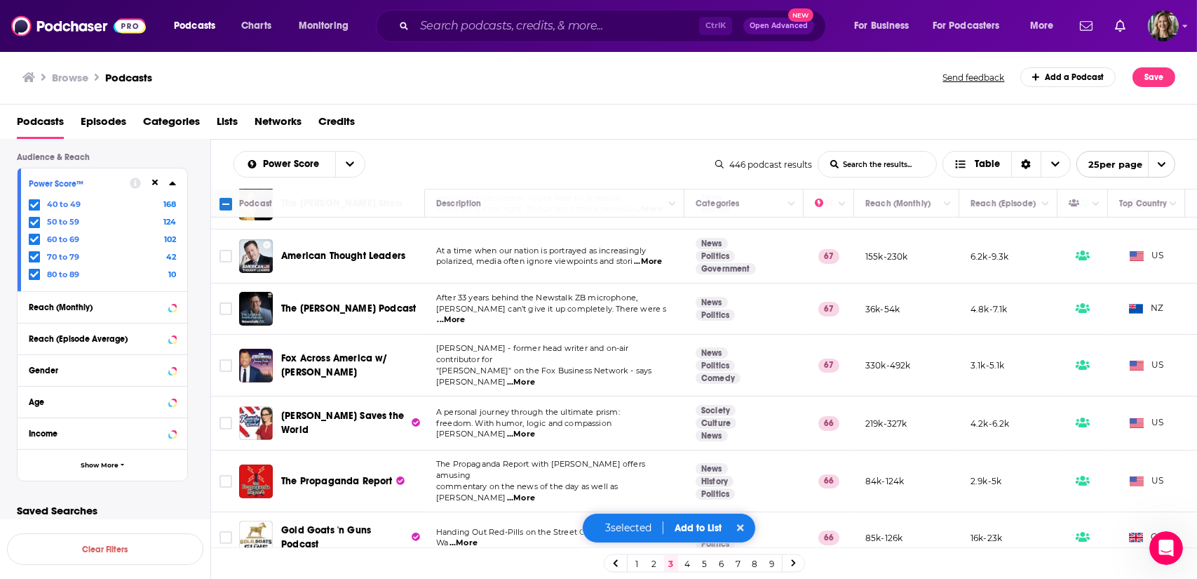
click at [706, 528] on button "Add to List" at bounding box center [698, 528] width 69 height 12
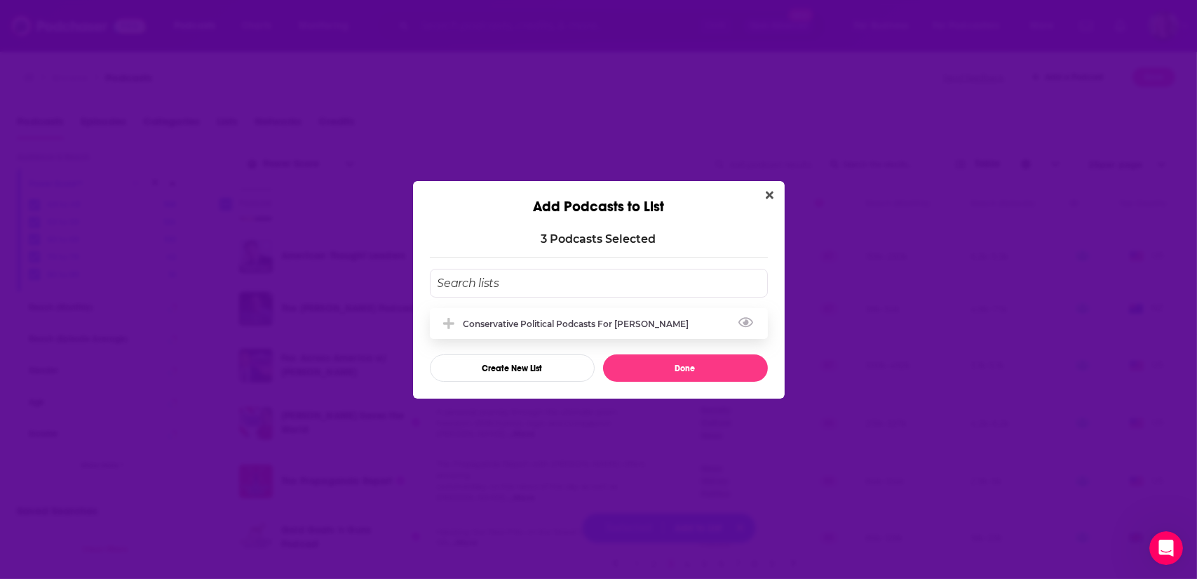
click at [514, 319] on div "Conservative Political Podcasts for [PERSON_NAME]" at bounding box center [581, 323] width 234 height 11
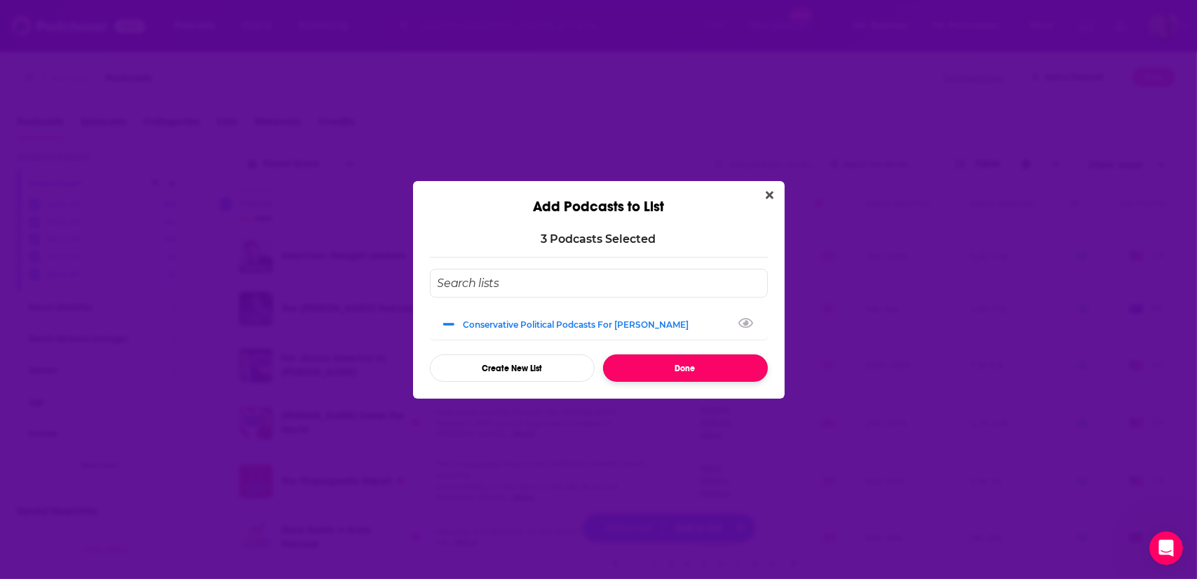
click at [654, 364] on button "Done" at bounding box center [685, 367] width 165 height 27
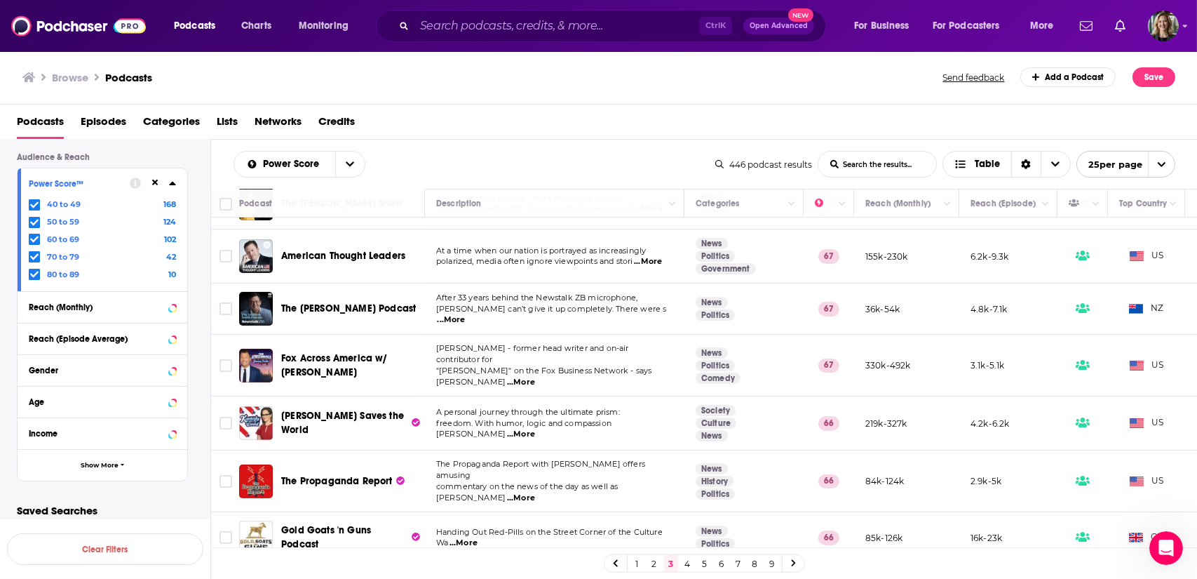
click at [707, 563] on link "5" at bounding box center [705, 563] width 14 height 17
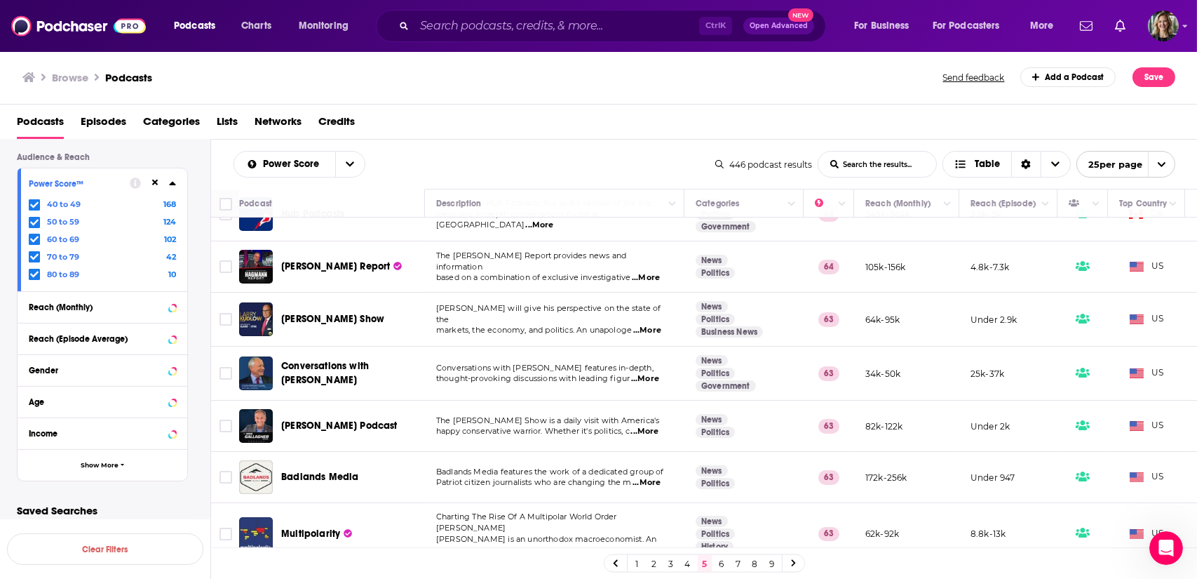
scroll to position [31, 0]
click at [224, 318] on input "Toggle select row" at bounding box center [226, 318] width 13 height 13
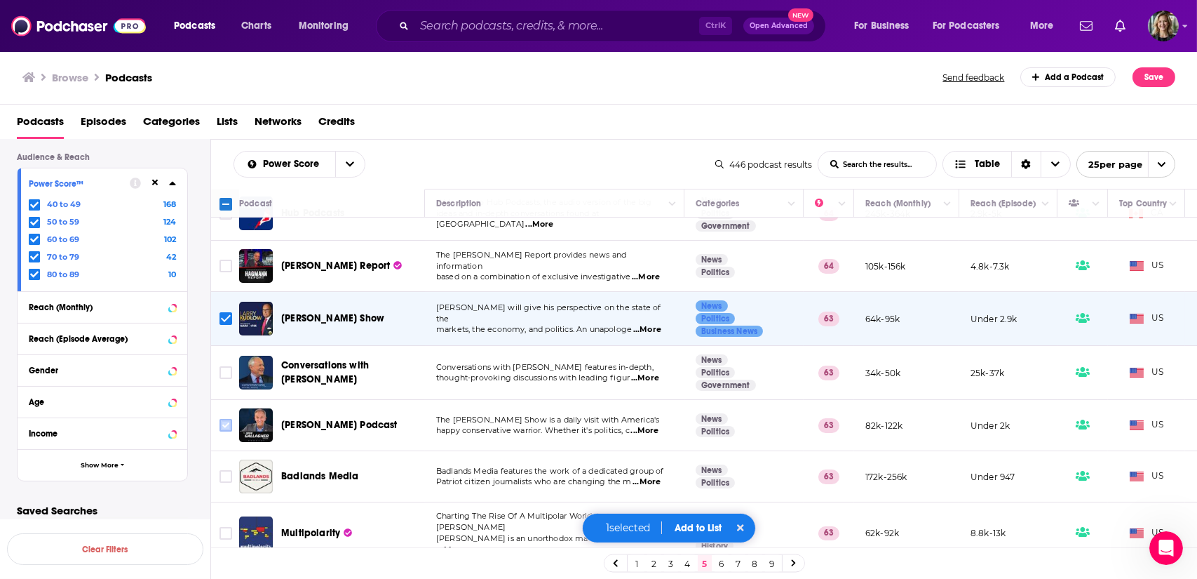
click at [227, 423] on input "Toggle select row" at bounding box center [226, 425] width 13 height 13
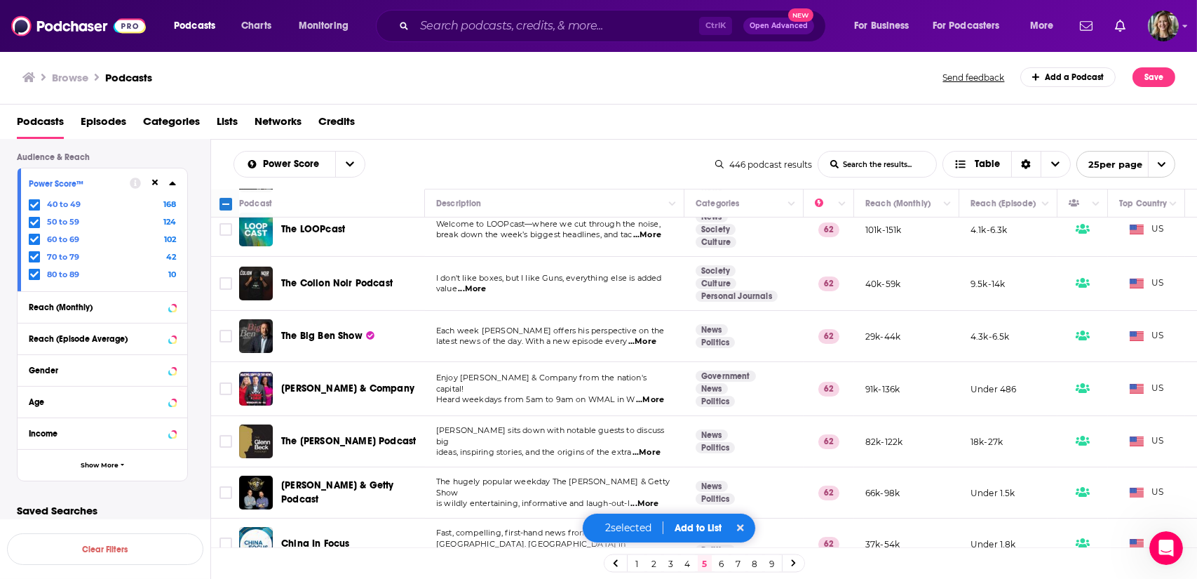
scroll to position [1000, 0]
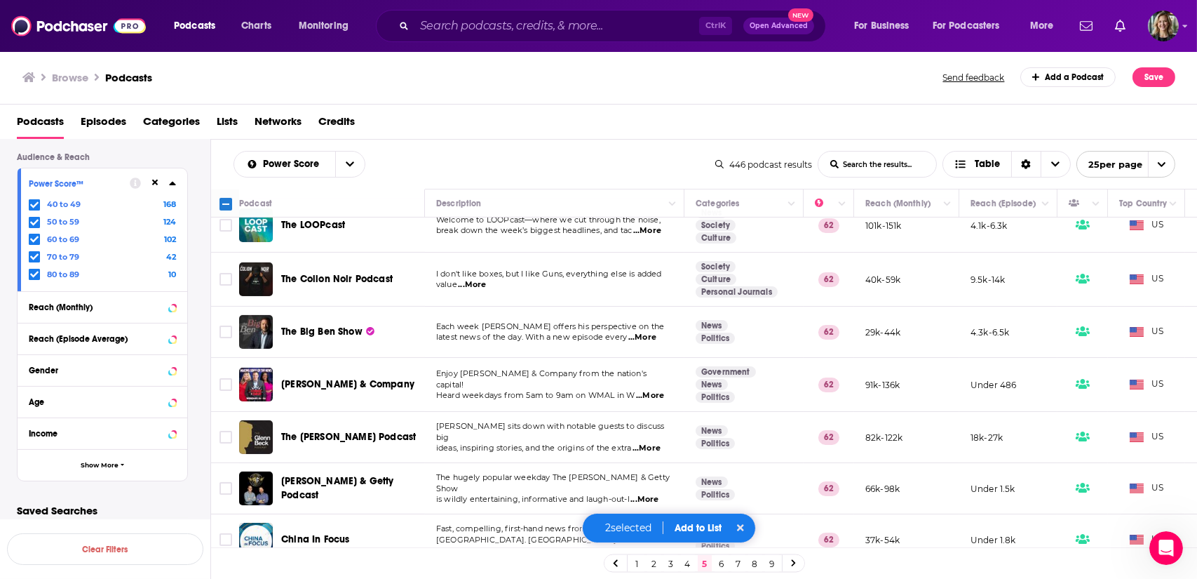
click at [690, 526] on button "Add to List" at bounding box center [698, 528] width 69 height 12
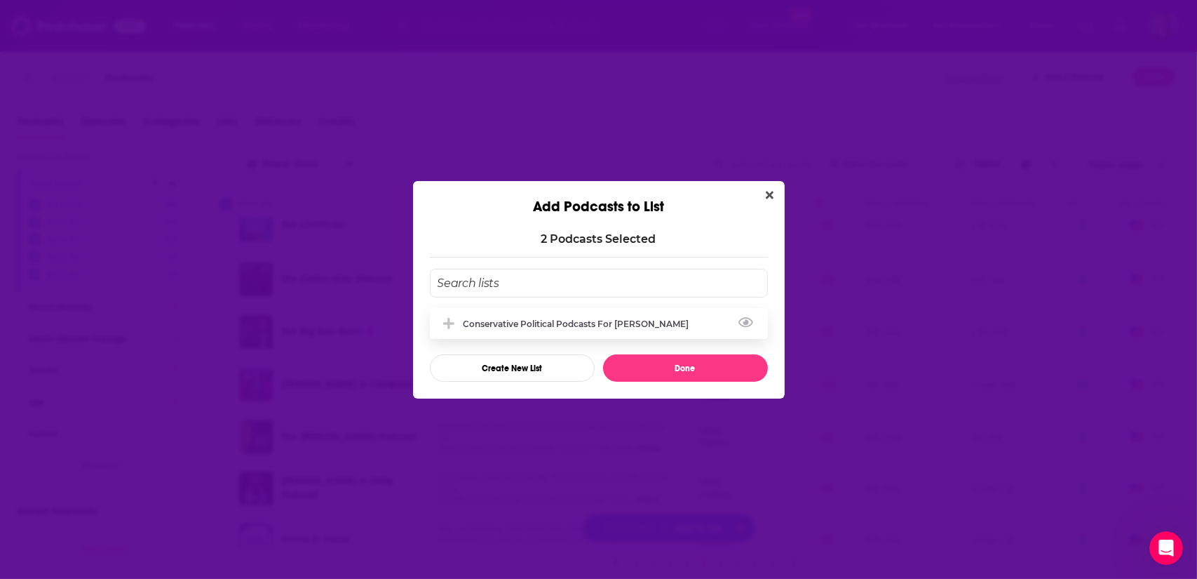
click at [517, 321] on div "Conservative Political Podcasts for [PERSON_NAME]" at bounding box center [581, 323] width 234 height 11
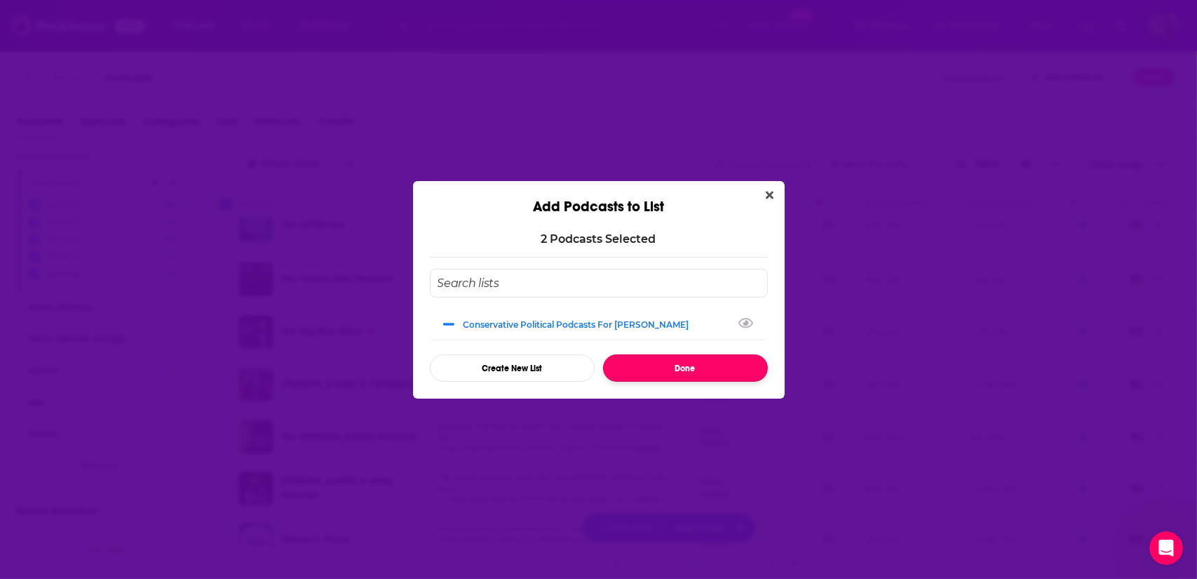
click at [668, 365] on button "Done" at bounding box center [685, 367] width 165 height 27
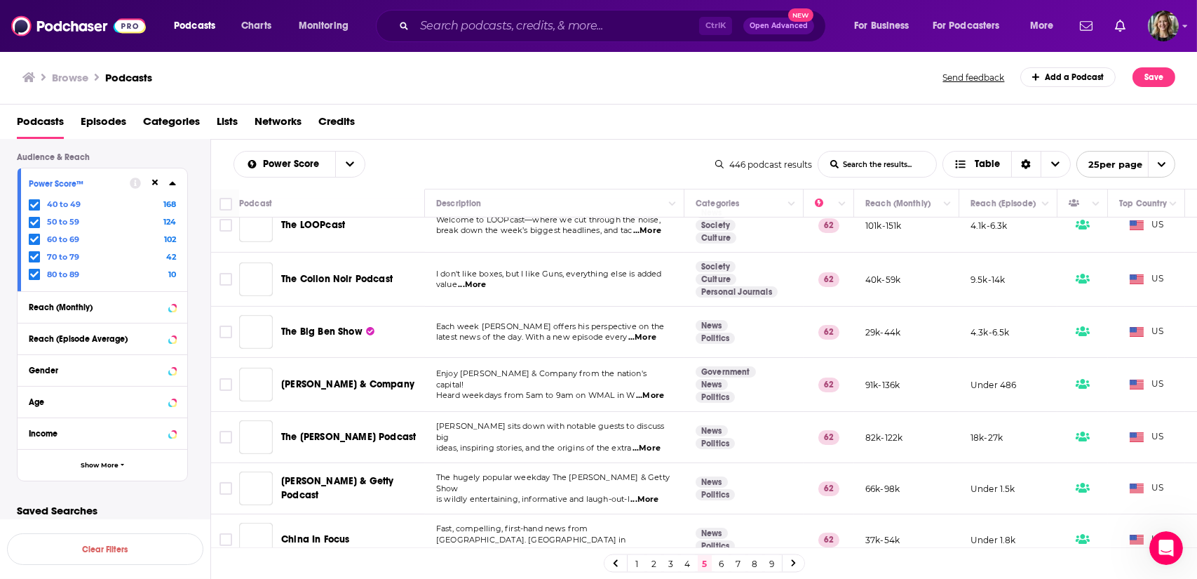
click at [724, 559] on link "6" at bounding box center [722, 563] width 14 height 17
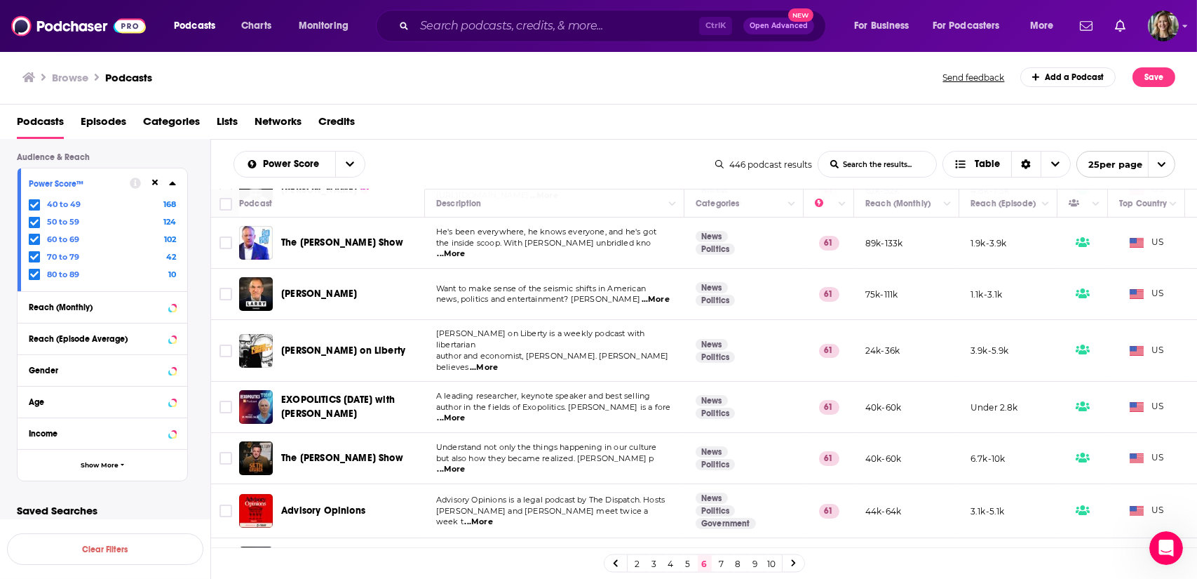
scroll to position [170, 0]
click at [227, 287] on input "Toggle select row" at bounding box center [226, 293] width 13 height 13
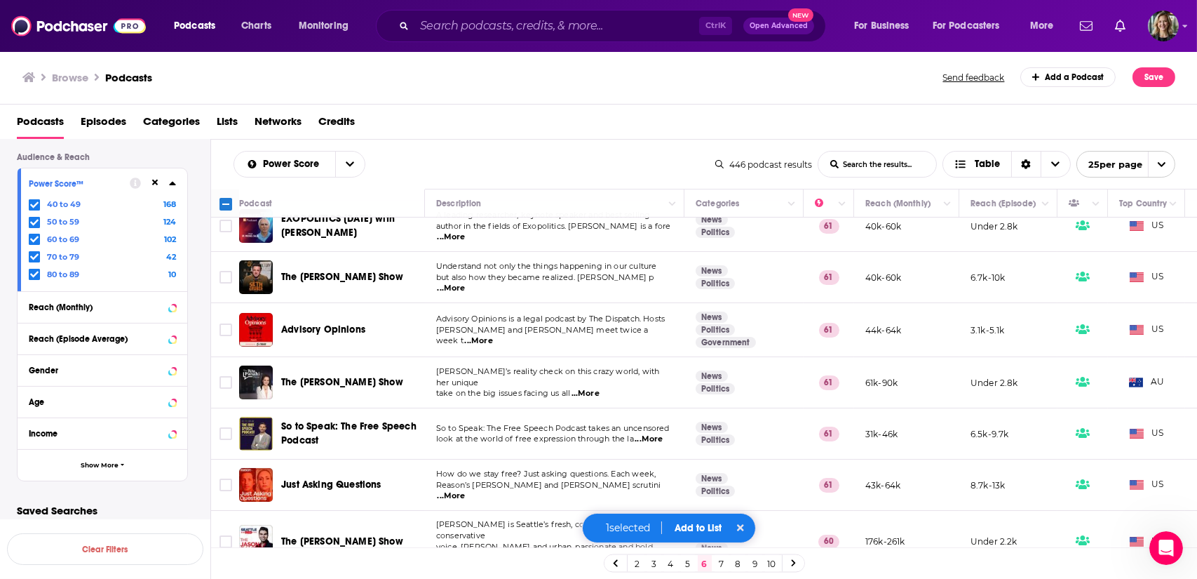
scroll to position [352, 0]
click at [466, 281] on span "...More" at bounding box center [452, 286] width 28 height 11
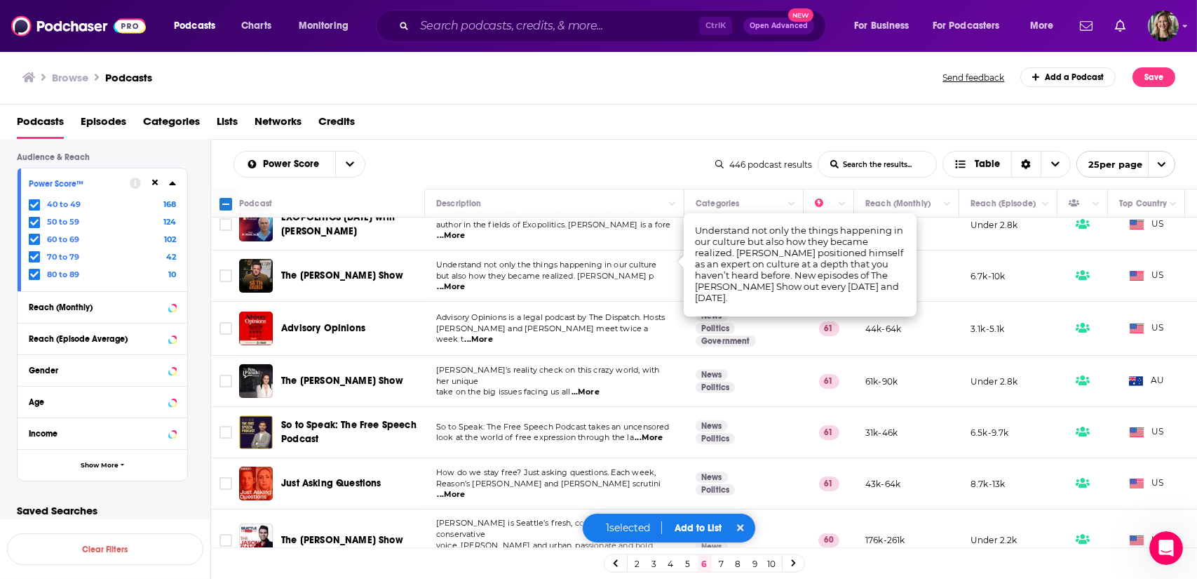
click at [603, 260] on span "Understand not only the things happening in our culture" at bounding box center [546, 265] width 220 height 10
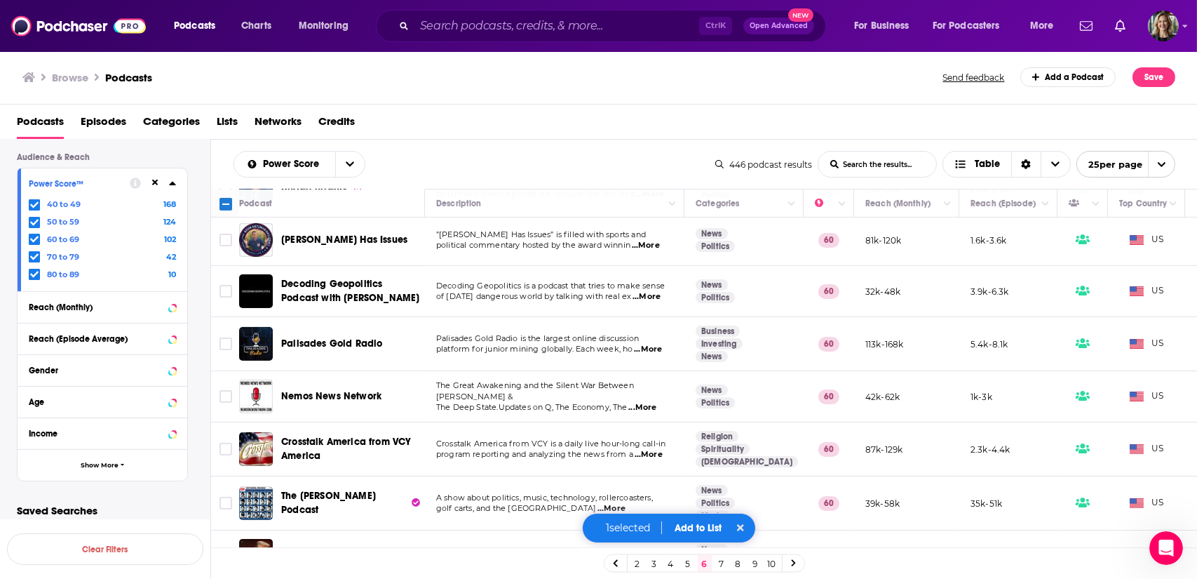
scroll to position [981, 0]
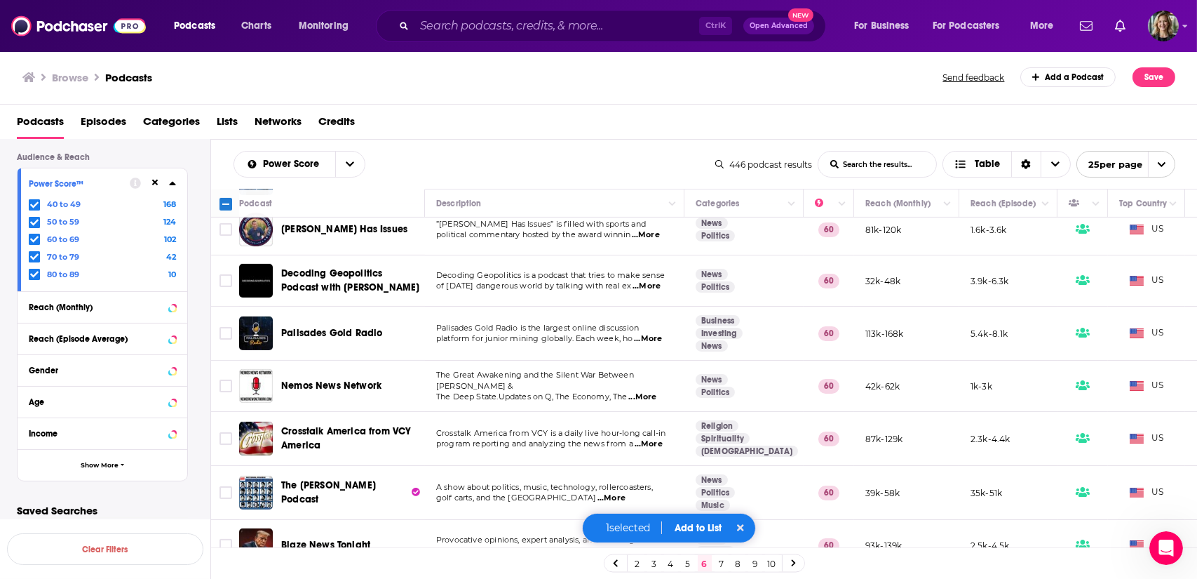
click at [706, 530] on button "Add to List" at bounding box center [698, 528] width 69 height 12
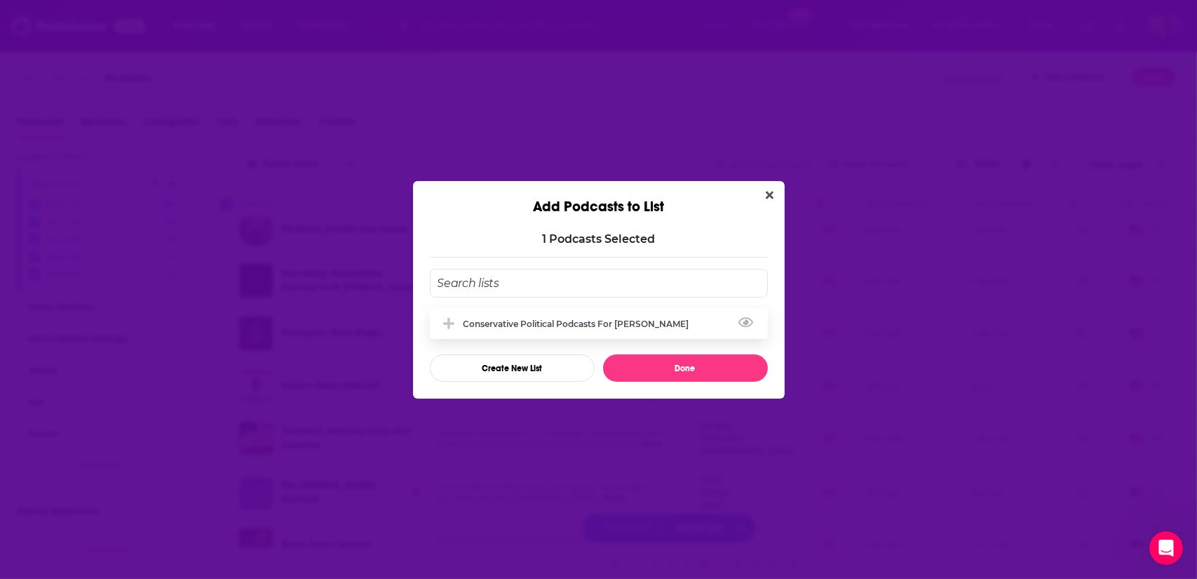
click at [573, 335] on div "Conservative Political Podcasts for [PERSON_NAME]" at bounding box center [599, 323] width 338 height 31
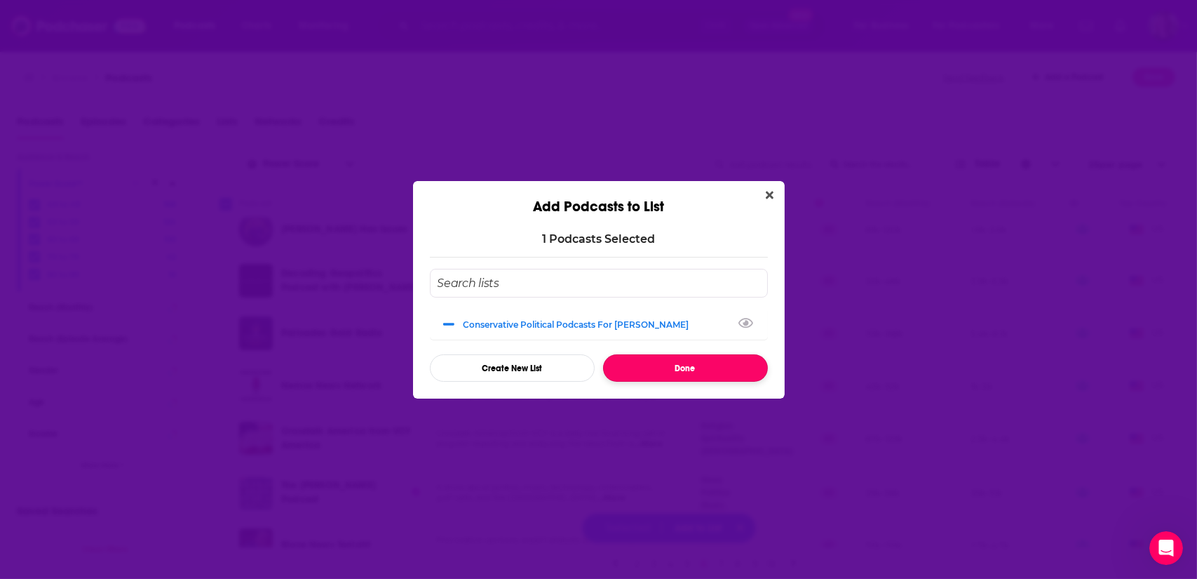
click at [687, 371] on button "Done" at bounding box center [685, 367] width 165 height 27
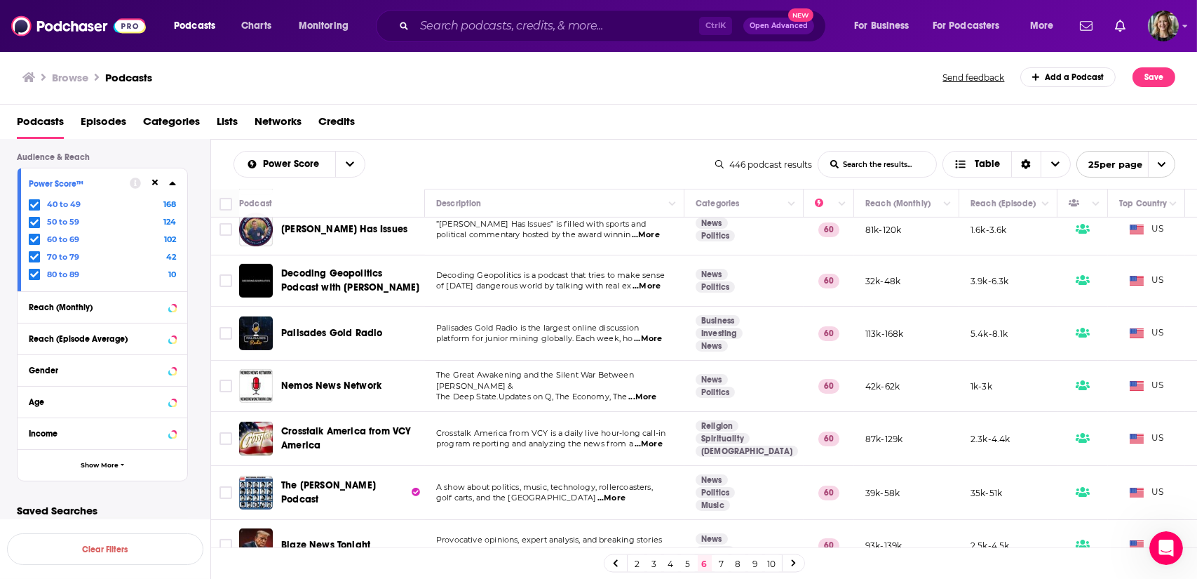
click at [723, 568] on link "7" at bounding box center [722, 563] width 14 height 17
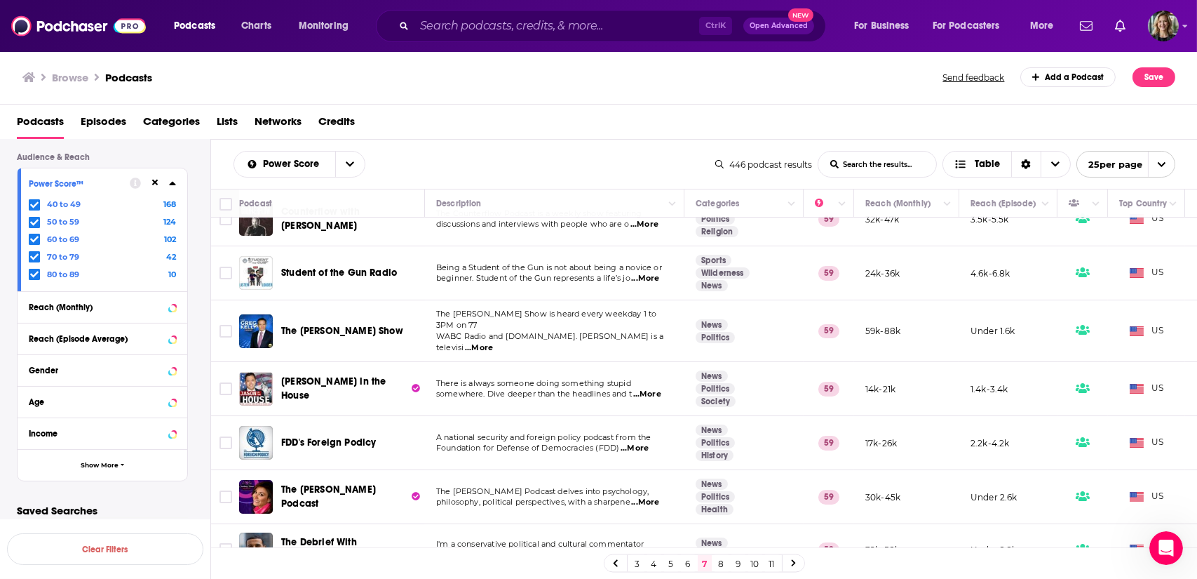
scroll to position [27, 0]
click at [493, 341] on span "...More" at bounding box center [479, 346] width 28 height 11
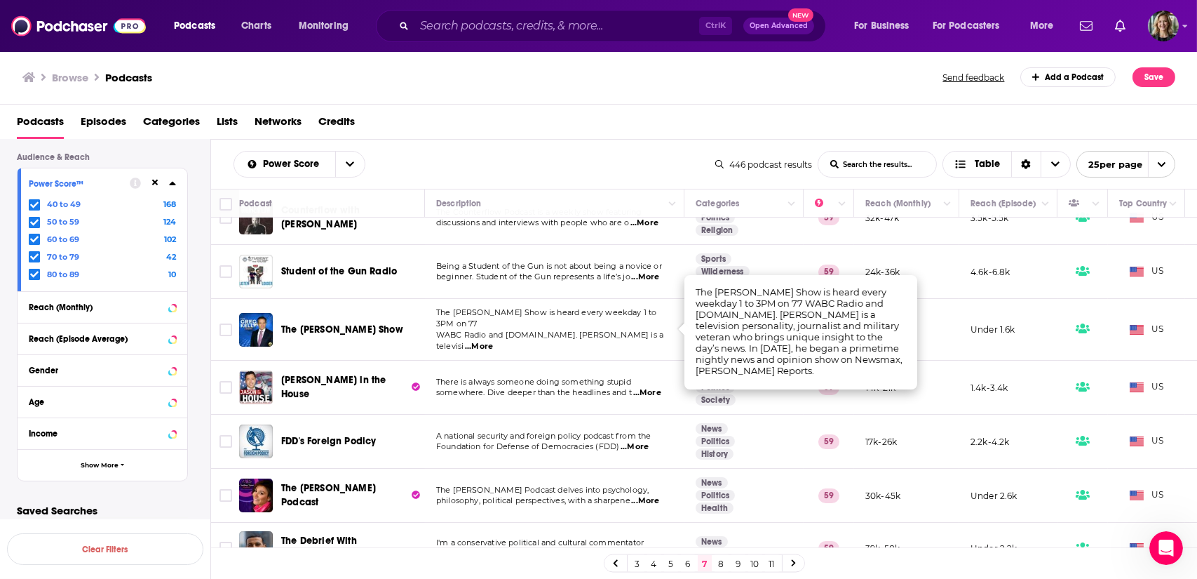
click at [493, 341] on span "...More" at bounding box center [479, 346] width 28 height 11
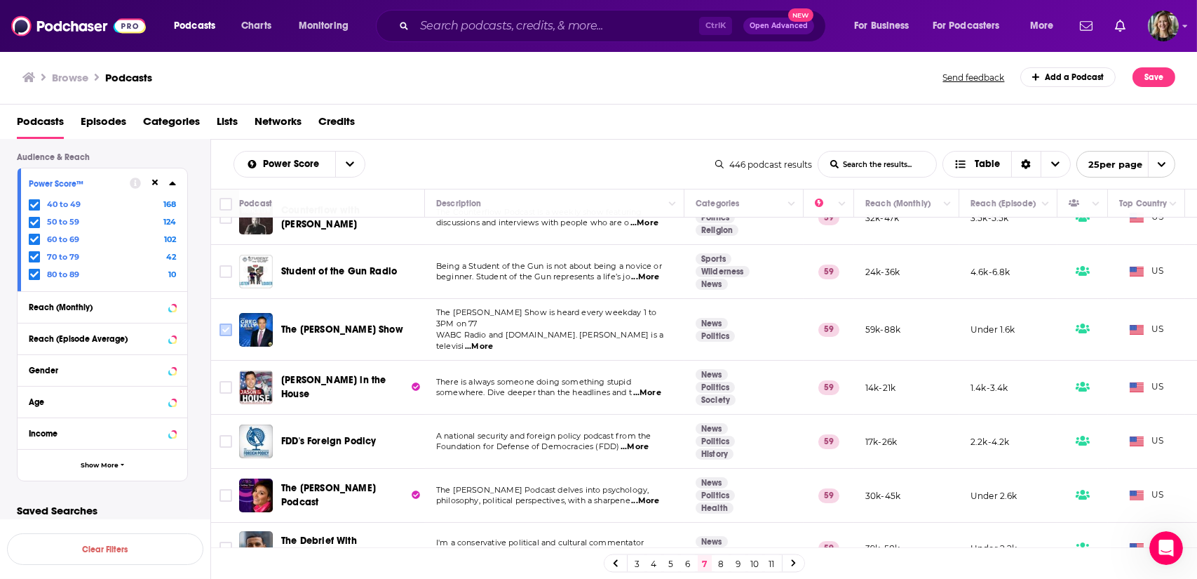
click at [227, 327] on input "Toggle select row" at bounding box center [226, 329] width 13 height 13
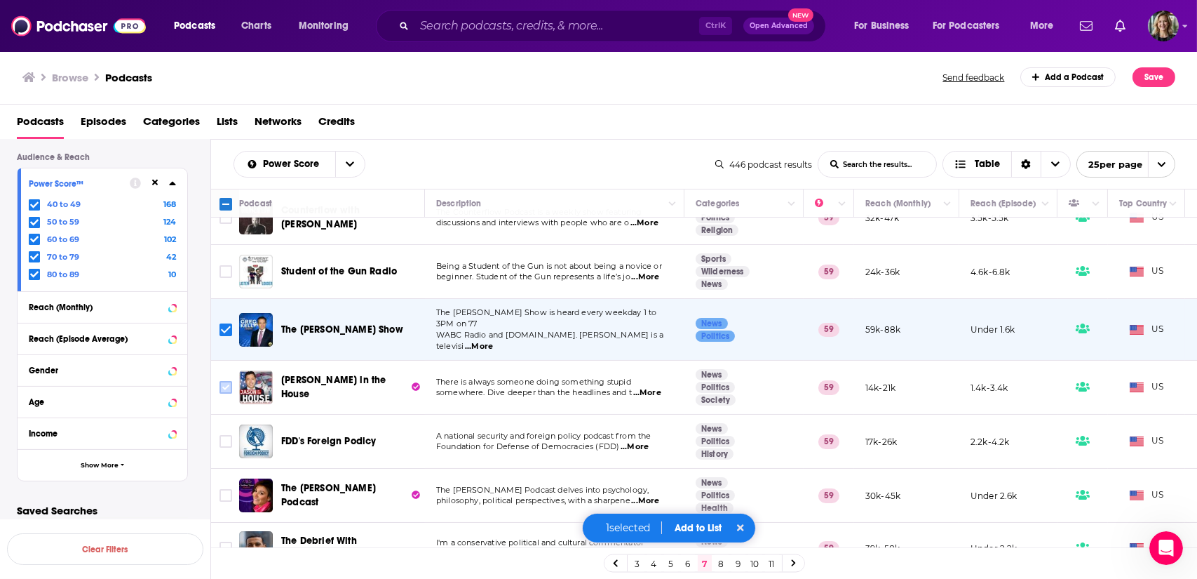
click at [225, 381] on input "Toggle select row" at bounding box center [226, 387] width 13 height 13
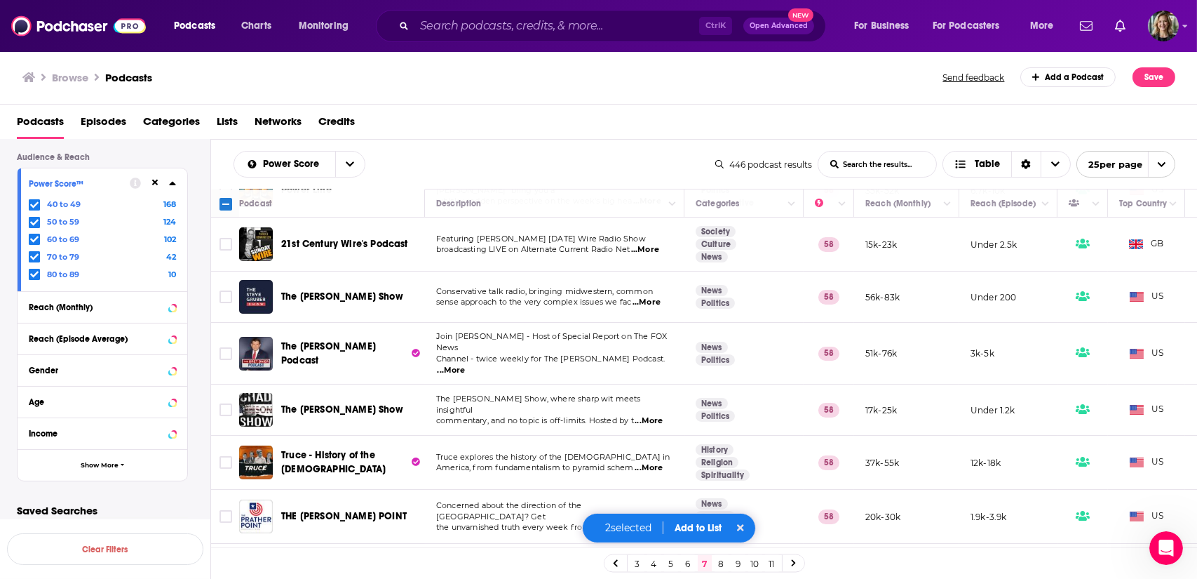
scroll to position [491, 0]
click at [466, 365] on span "...More" at bounding box center [452, 370] width 28 height 11
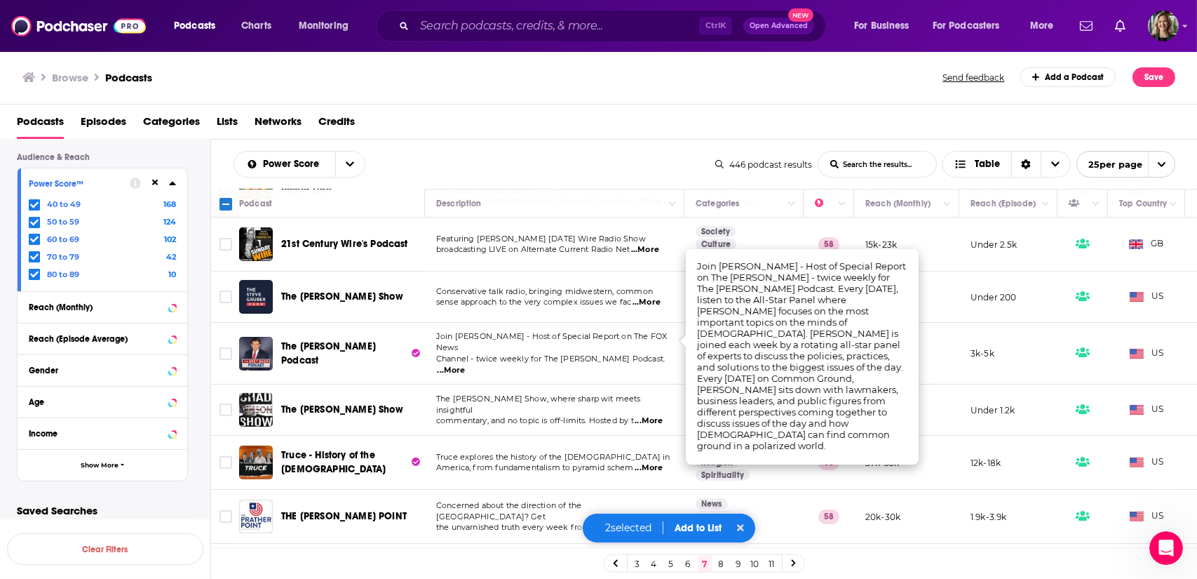
click at [466, 365] on span "...More" at bounding box center [452, 370] width 28 height 11
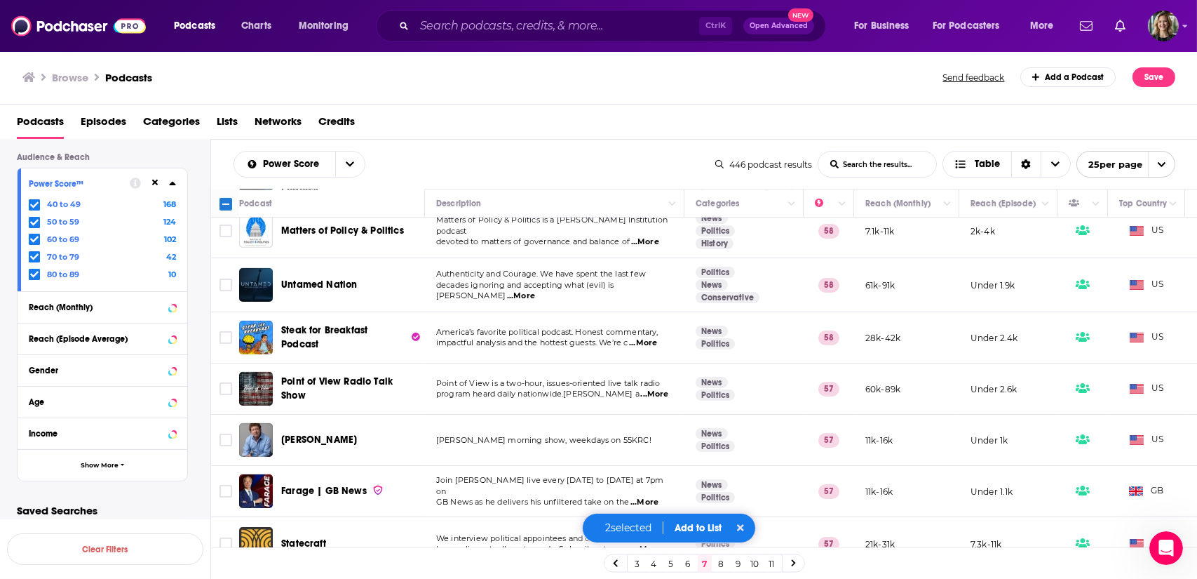
scroll to position [998, 0]
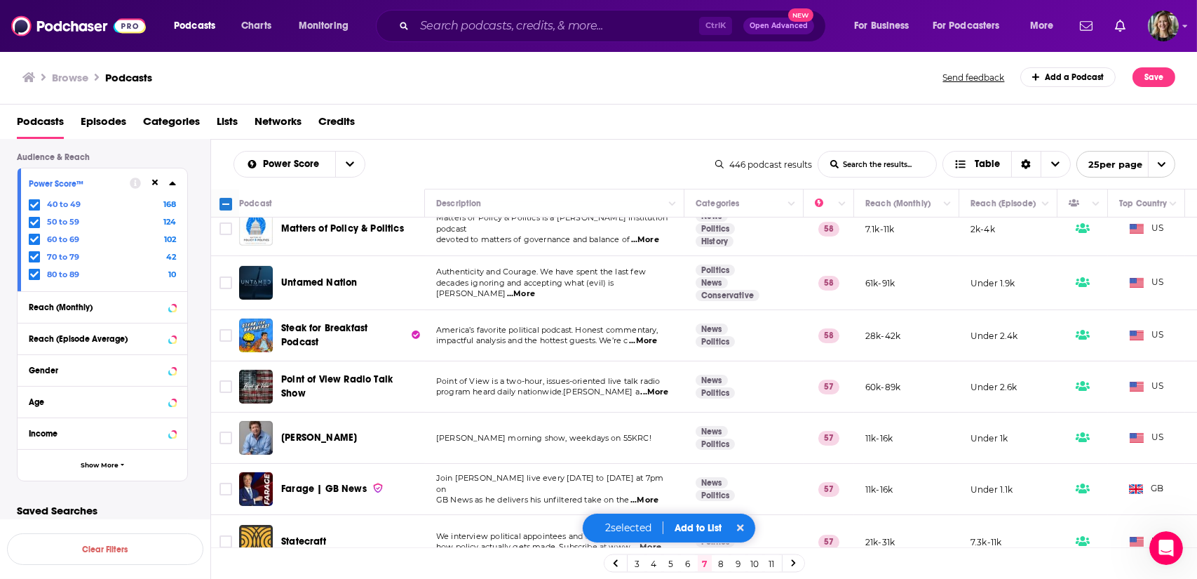
click at [704, 530] on button "Add to List" at bounding box center [698, 528] width 69 height 12
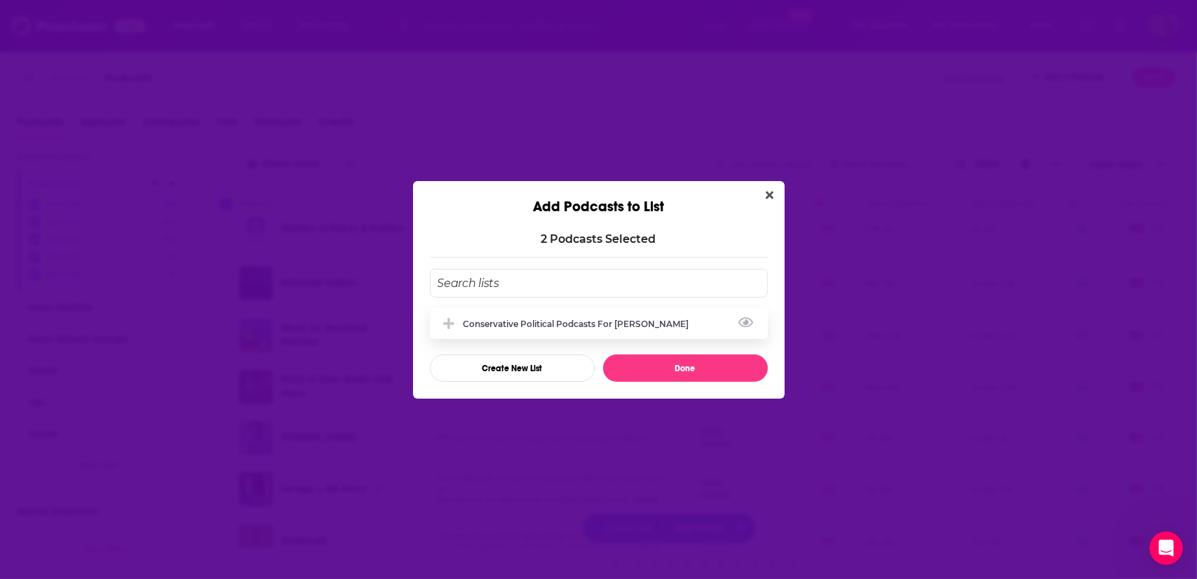
click at [488, 318] on div "Conservative Political Podcasts for [PERSON_NAME]" at bounding box center [581, 323] width 234 height 11
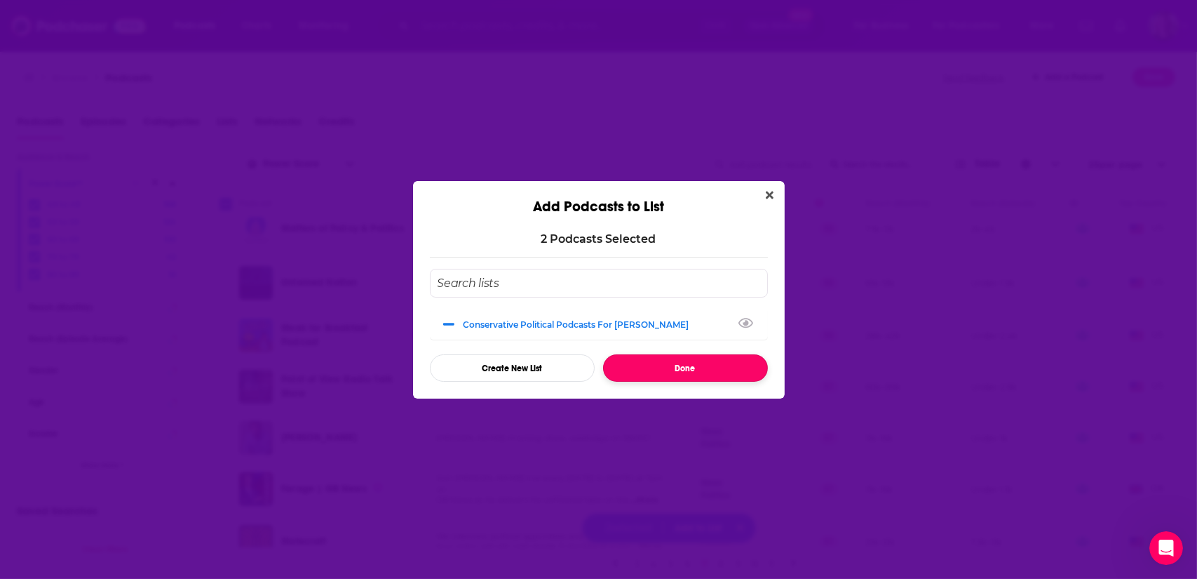
click at [657, 365] on button "Done" at bounding box center [685, 367] width 165 height 27
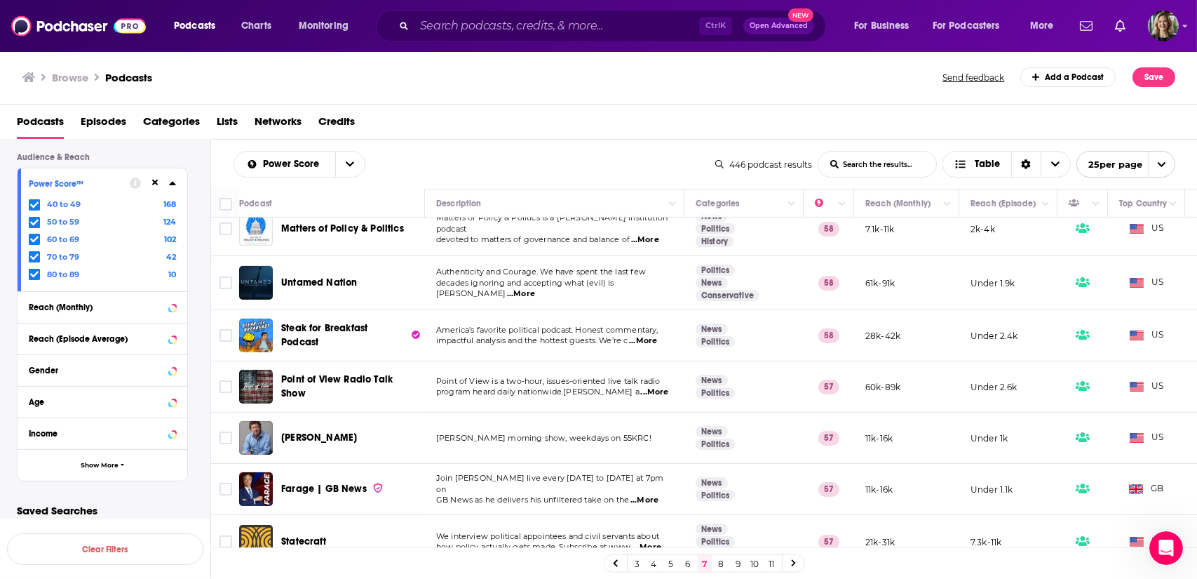
click at [725, 563] on link "8" at bounding box center [722, 563] width 14 height 17
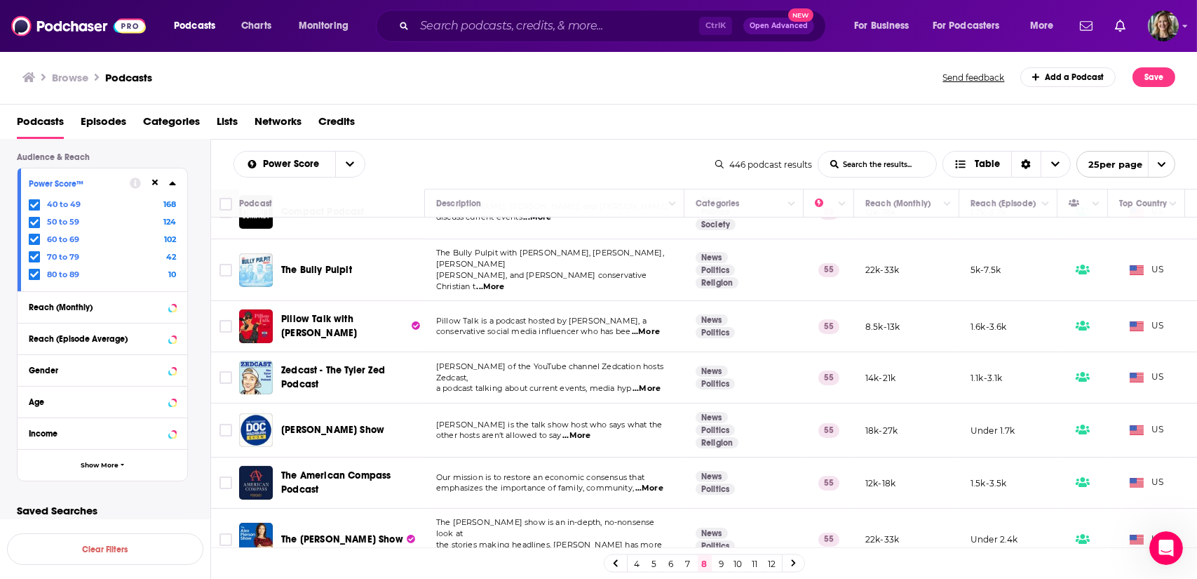
scroll to position [992, 0]
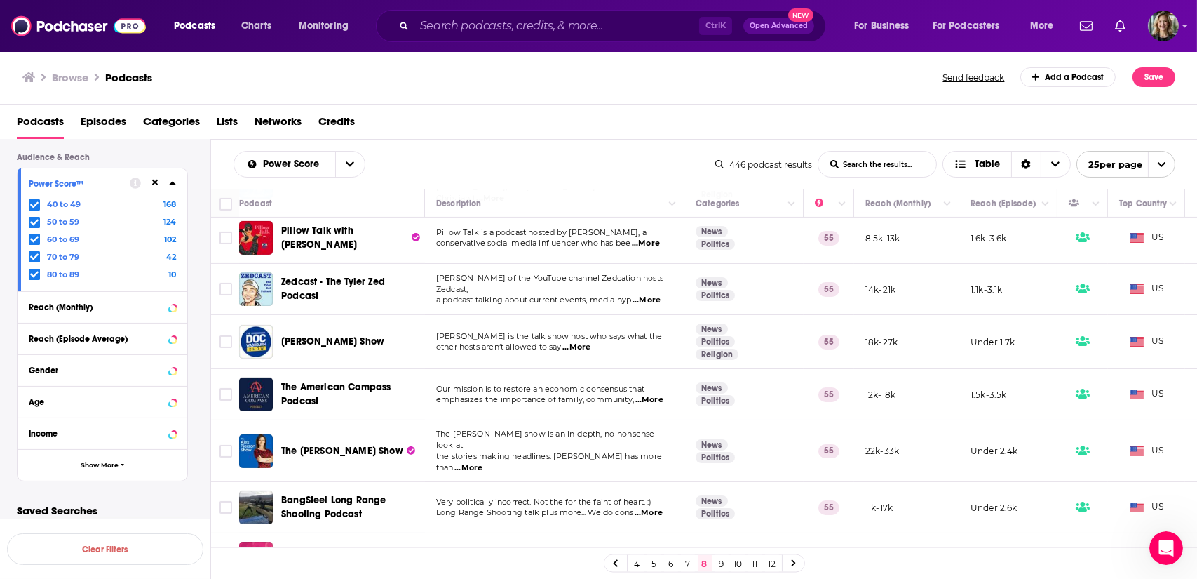
click at [723, 562] on link "9" at bounding box center [722, 563] width 14 height 17
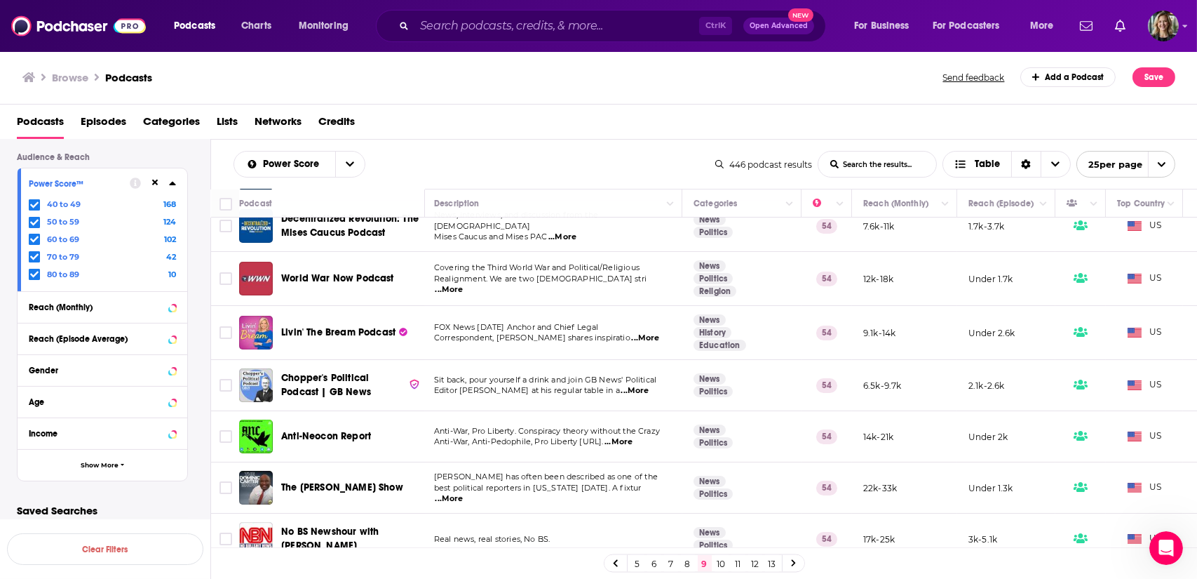
scroll to position [131, 2]
click at [651, 334] on span "...More" at bounding box center [645, 339] width 28 height 11
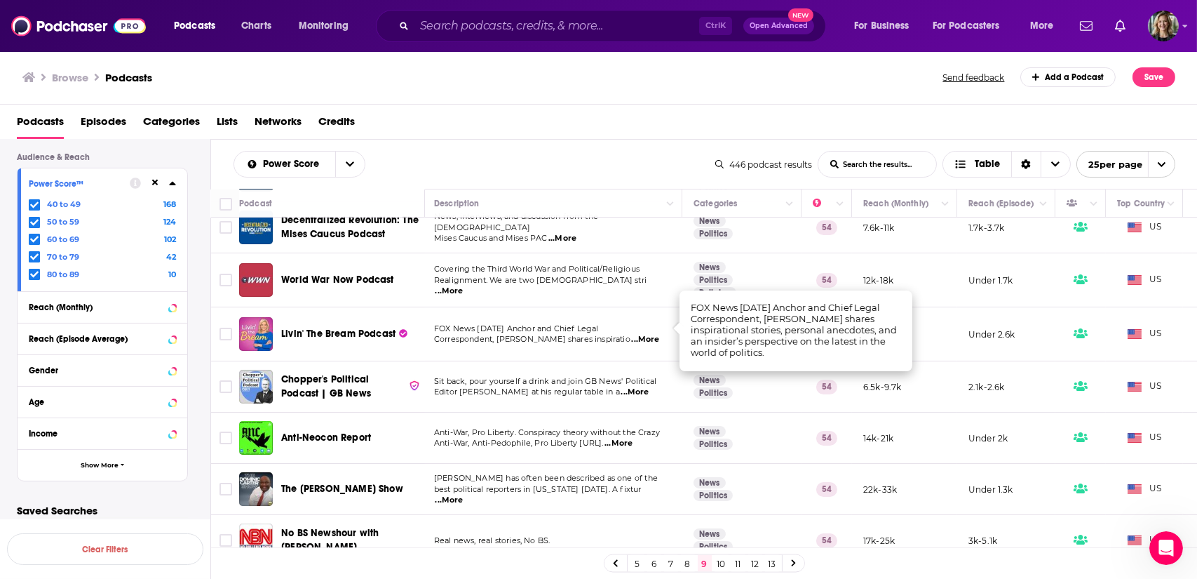
click at [650, 334] on span "...More" at bounding box center [645, 339] width 28 height 11
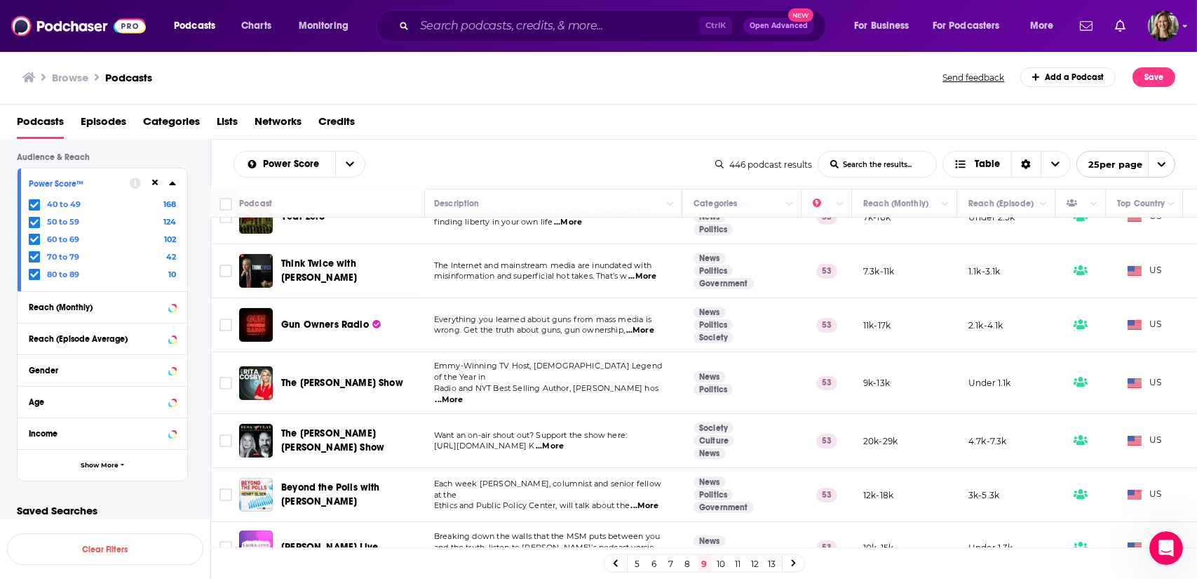
scroll to position [983, 2]
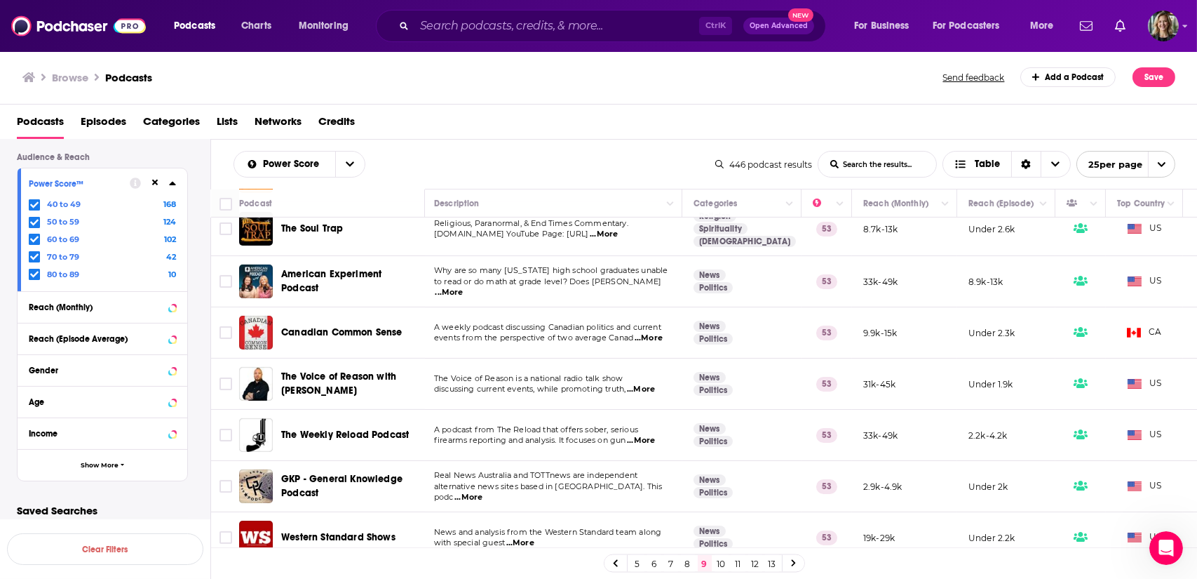
click at [722, 565] on link "10" at bounding box center [722, 563] width 14 height 17
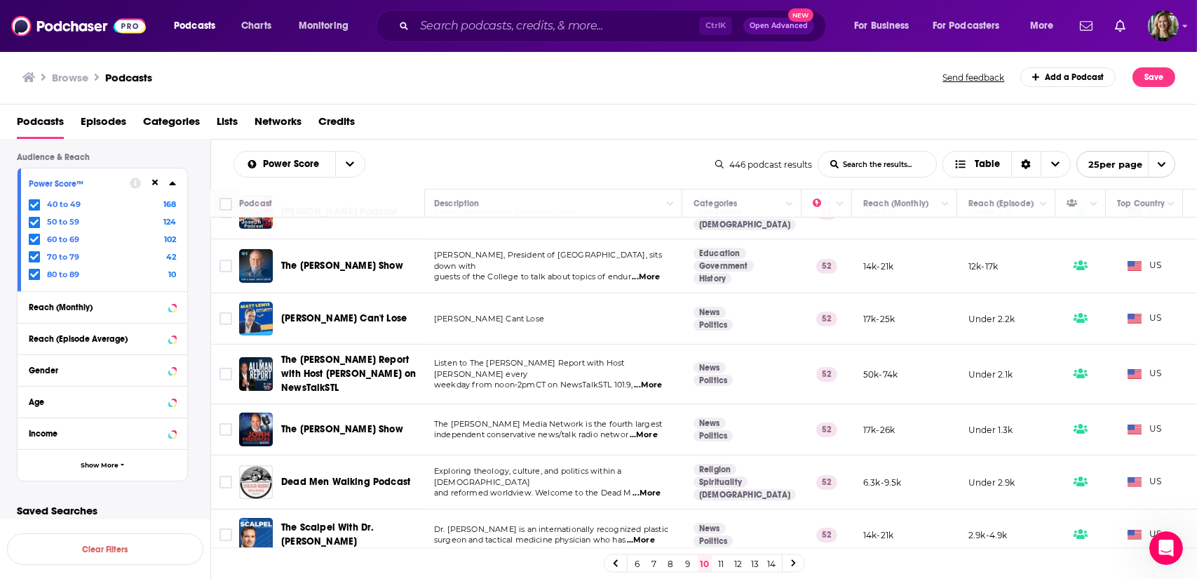
scroll to position [697, 2]
click at [650, 428] on span "...More" at bounding box center [644, 433] width 28 height 11
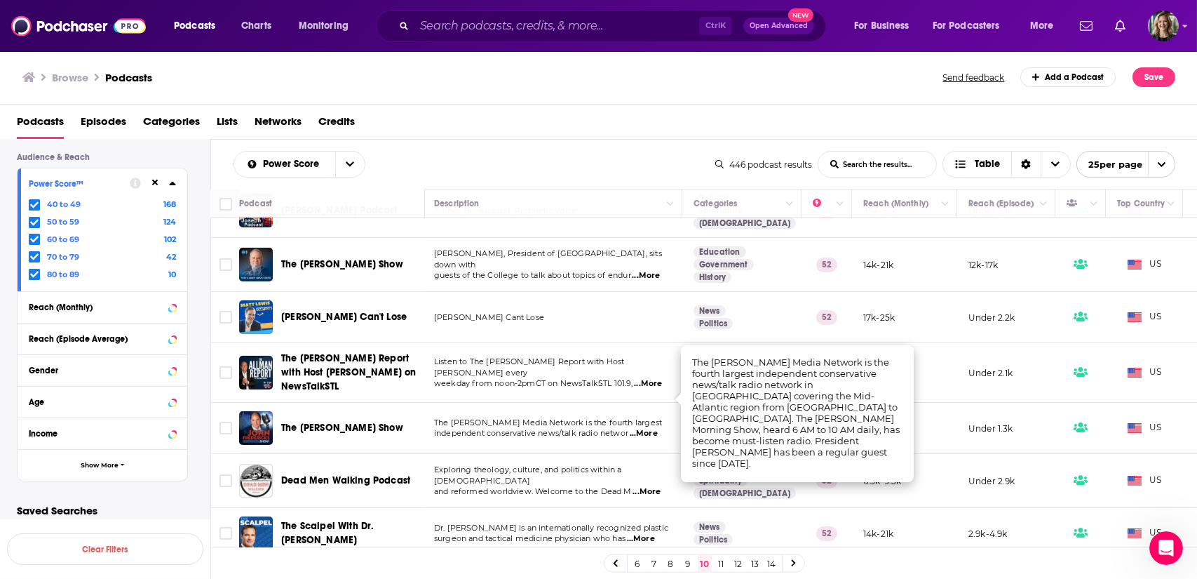
click at [650, 428] on span "...More" at bounding box center [644, 433] width 28 height 11
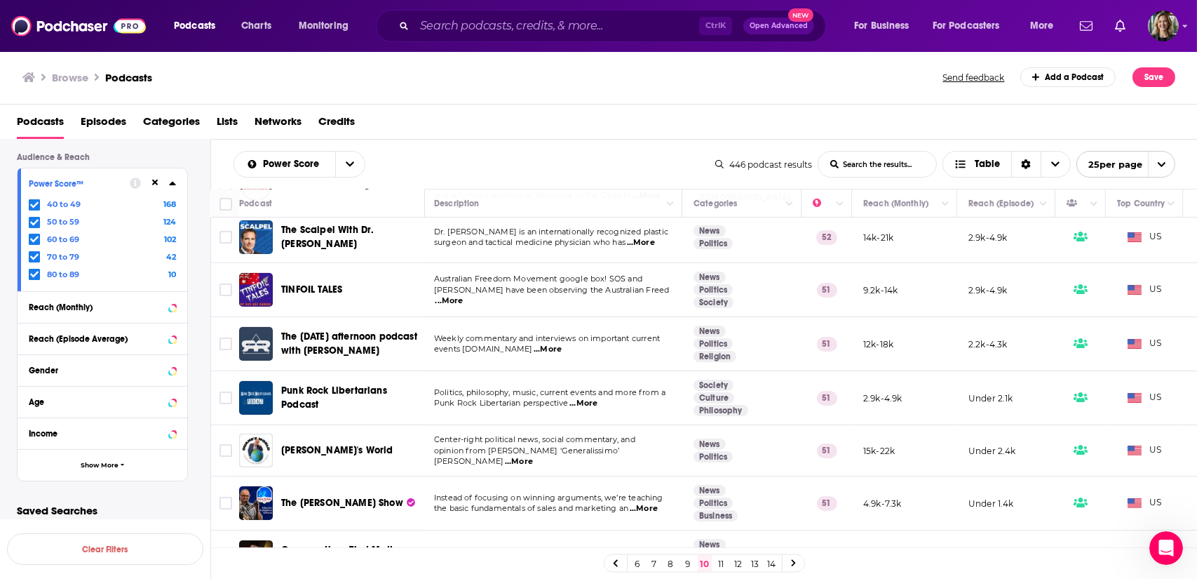
scroll to position [1003, 2]
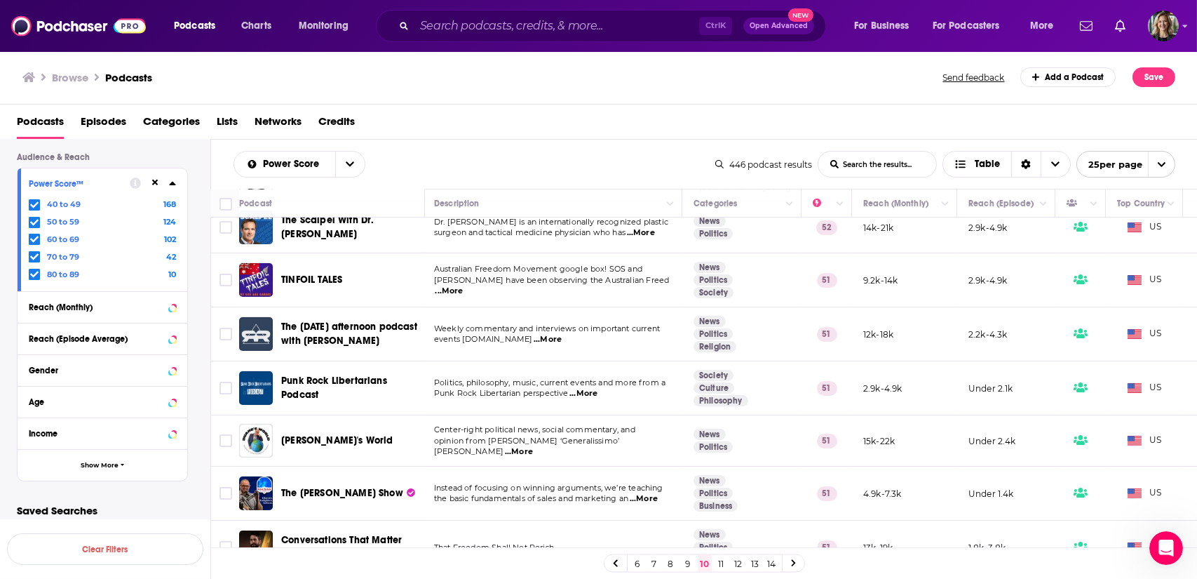
click at [724, 562] on link "11" at bounding box center [722, 563] width 14 height 17
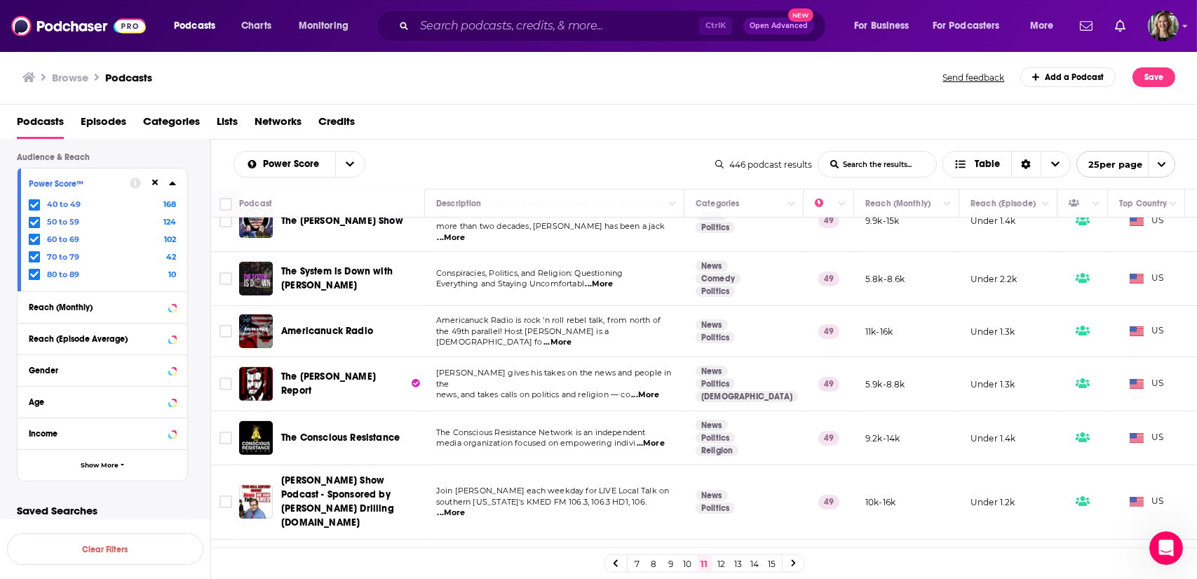
scroll to position [1012, 0]
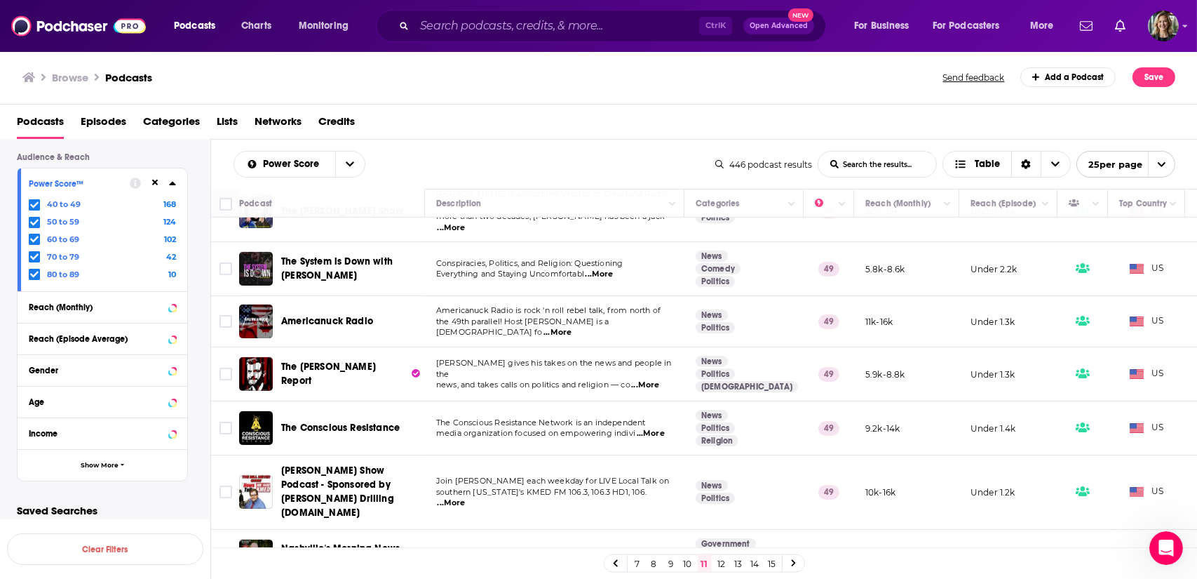
click at [721, 563] on link "12" at bounding box center [722, 563] width 14 height 17
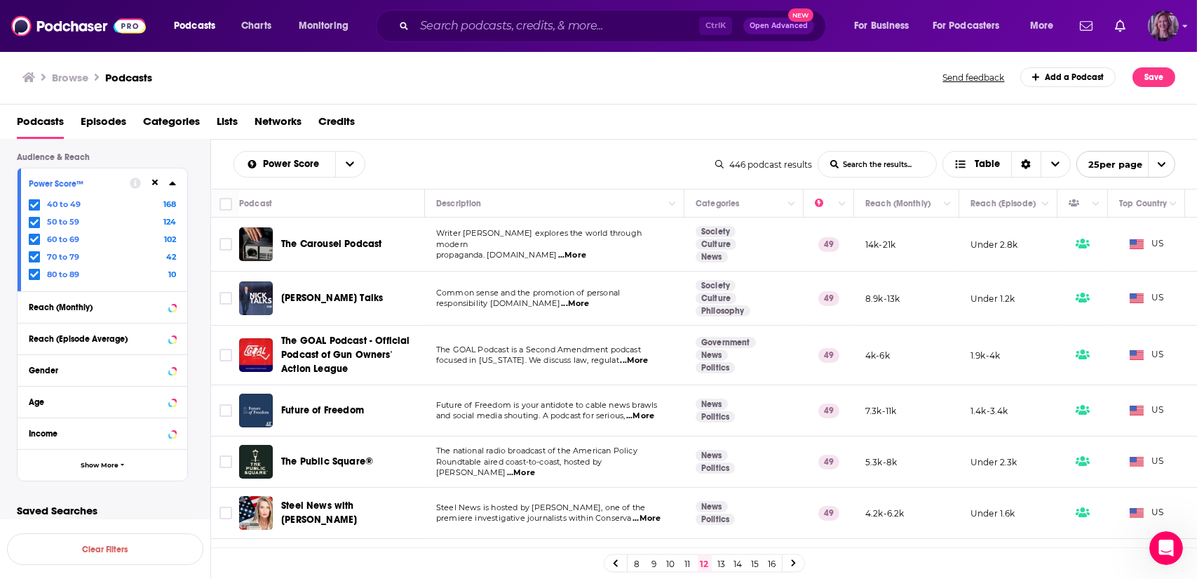
click at [1161, 32] on img "Logged in as LizHillBraun" at bounding box center [1163, 26] width 31 height 31
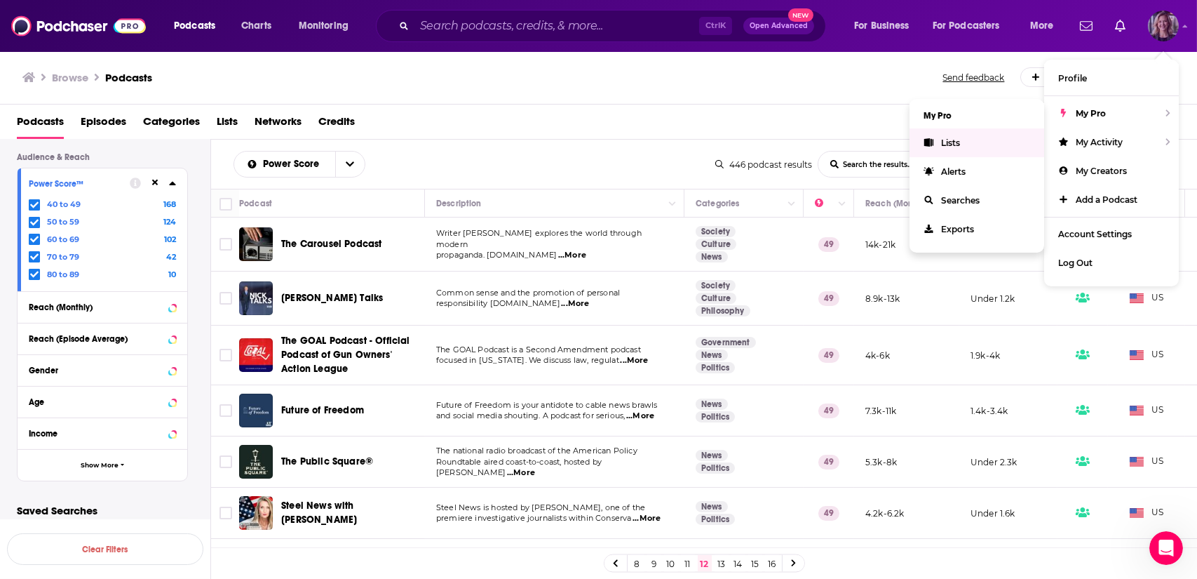
click at [964, 143] on link "Lists" at bounding box center [977, 142] width 135 height 29
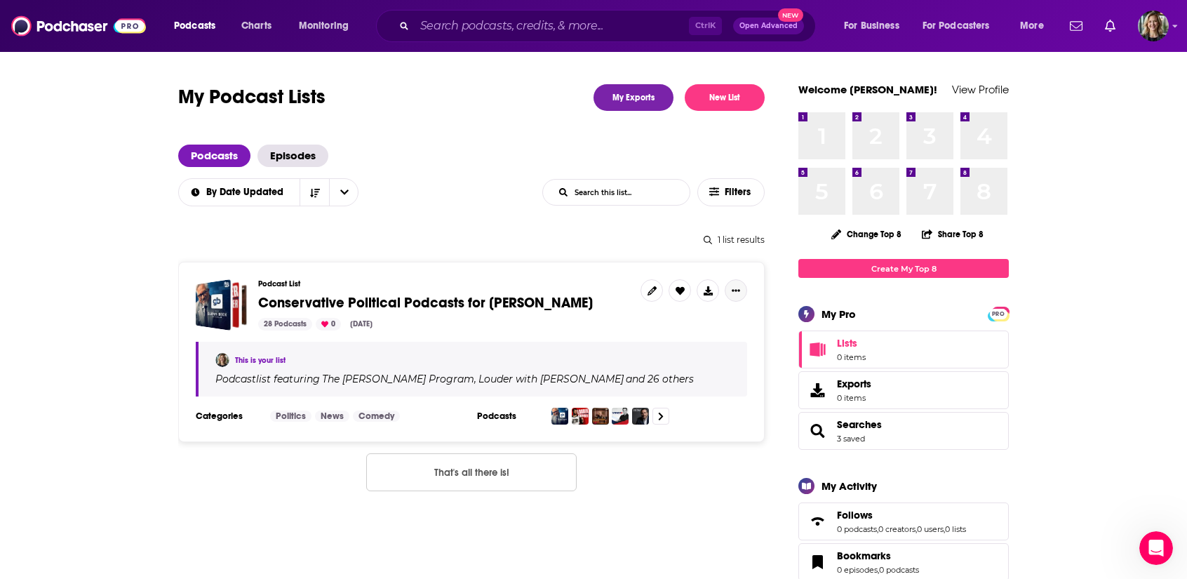
click at [734, 292] on icon "Show More Button" at bounding box center [736, 290] width 8 height 8
click at [710, 422] on section at bounding box center [643, 416] width 185 height 17
click at [662, 420] on link at bounding box center [660, 416] width 17 height 17
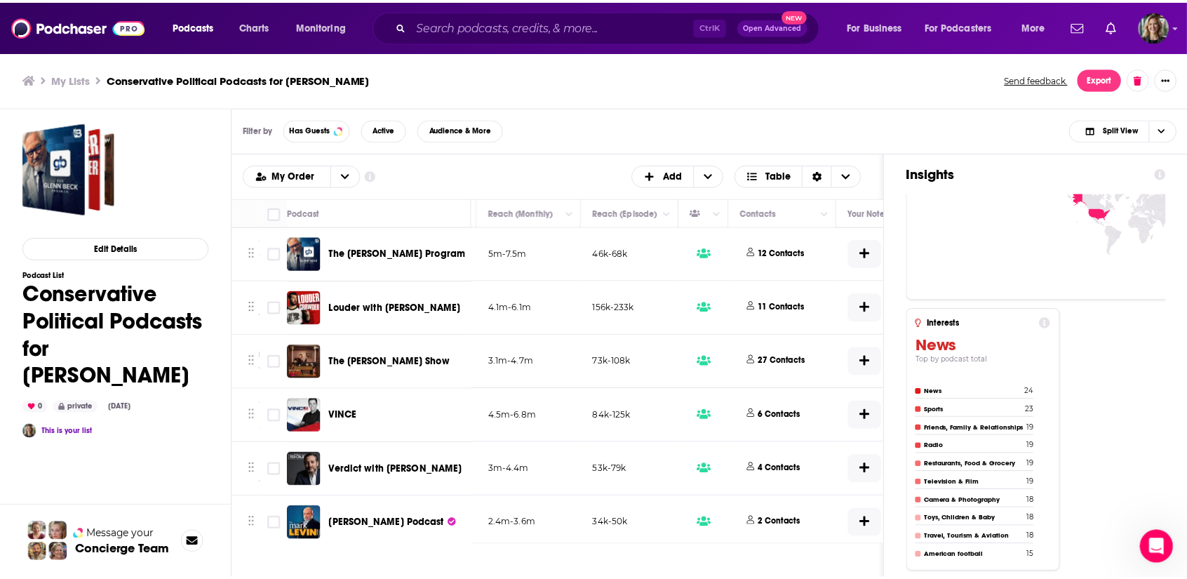
scroll to position [3, 0]
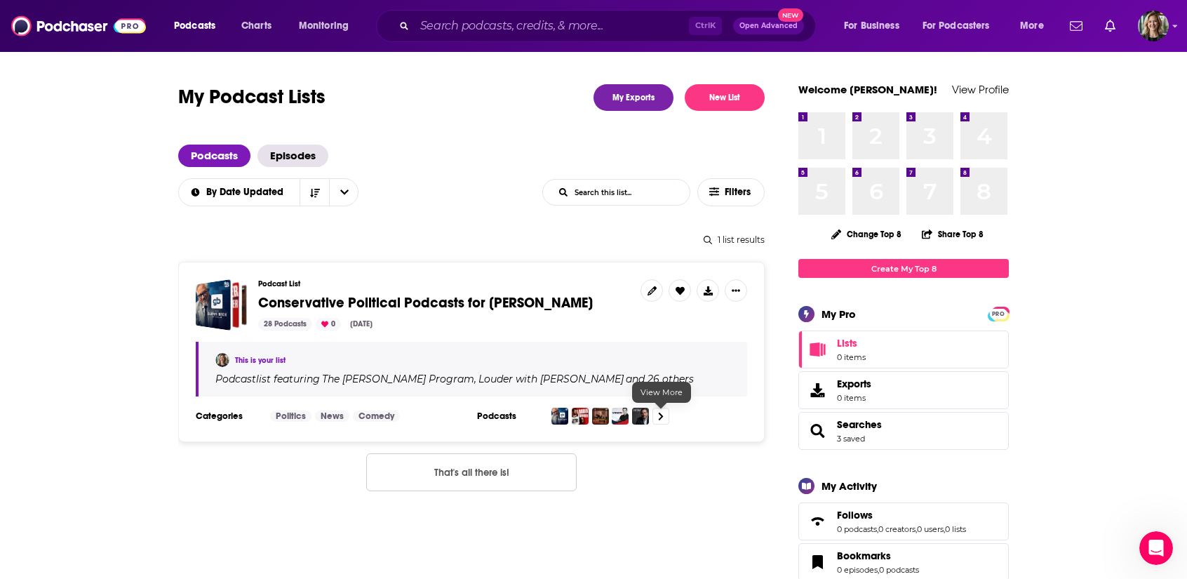
click at [659, 421] on link at bounding box center [660, 416] width 17 height 17
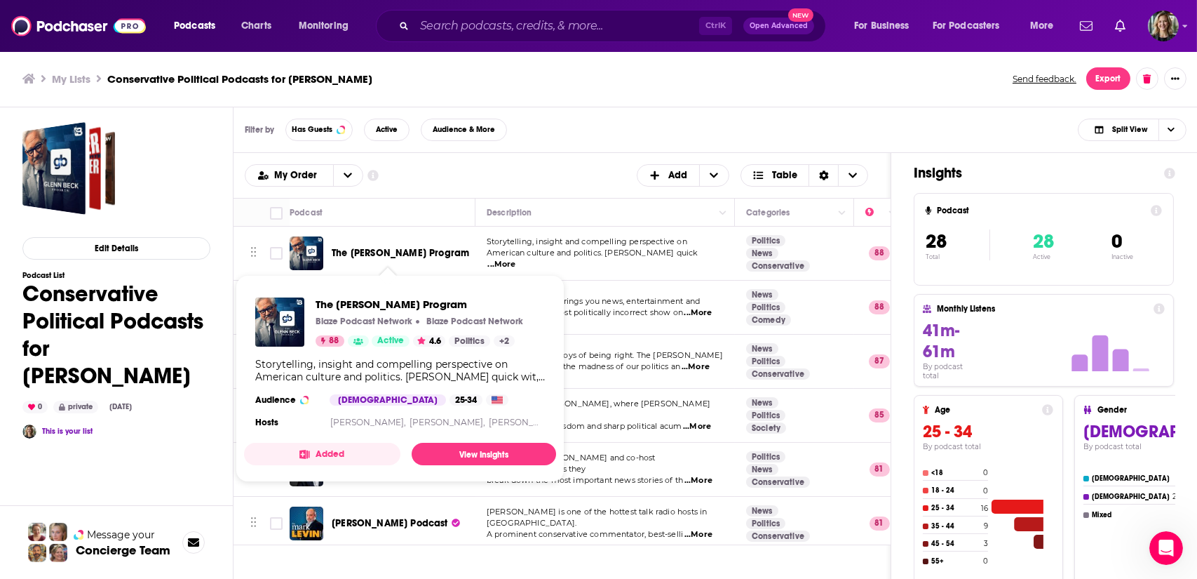
click at [399, 255] on span "The [PERSON_NAME] Program" at bounding box center [400, 253] width 137 height 12
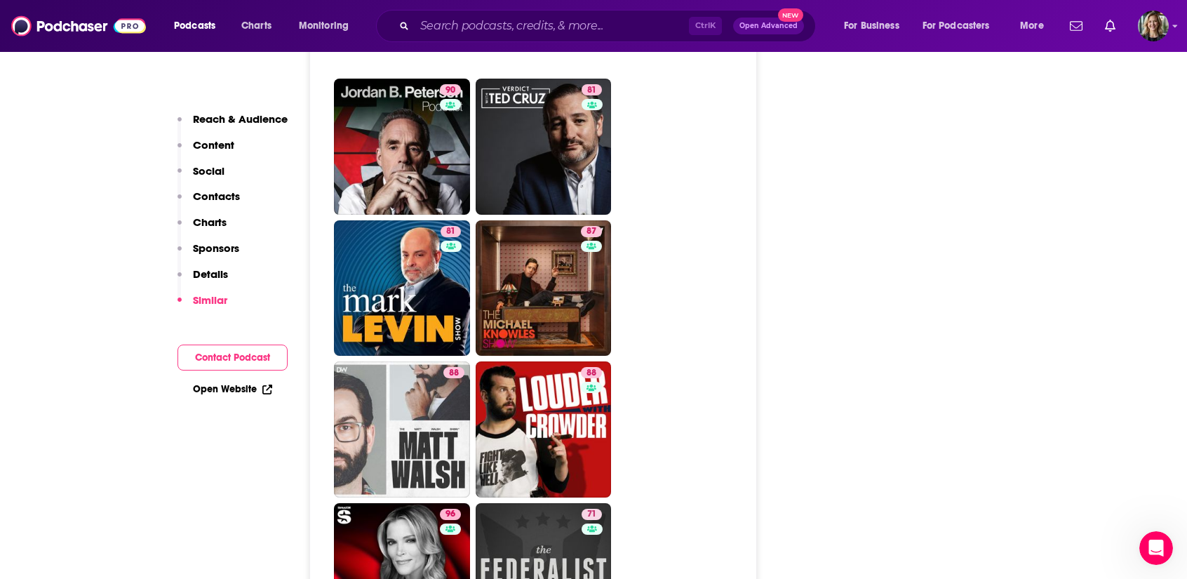
scroll to position [3575, 0]
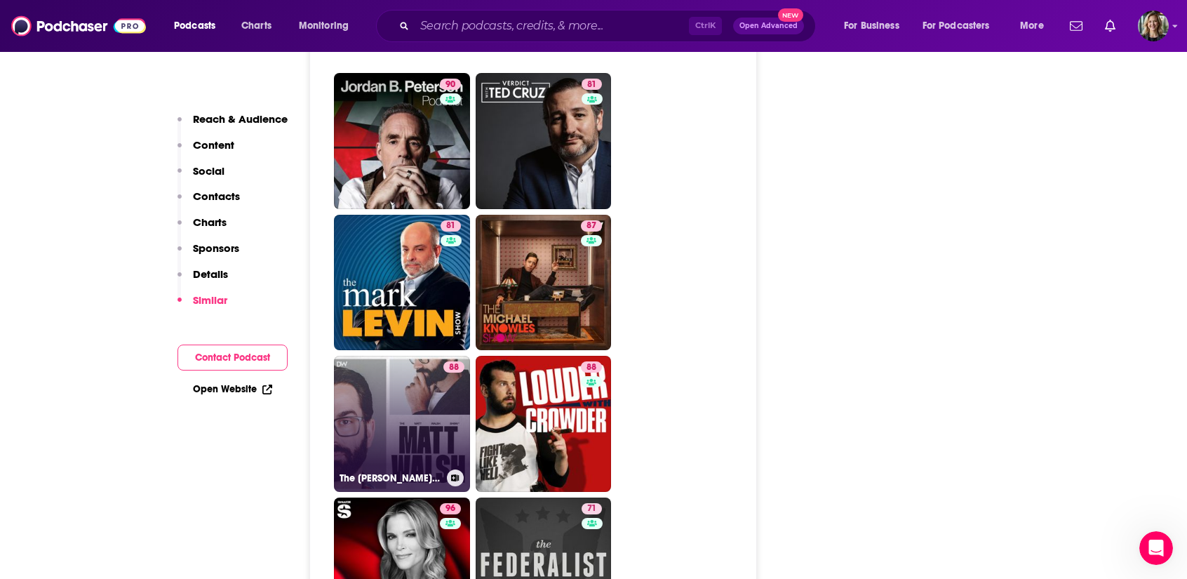
click at [454, 474] on icon at bounding box center [456, 477] width 8 height 7
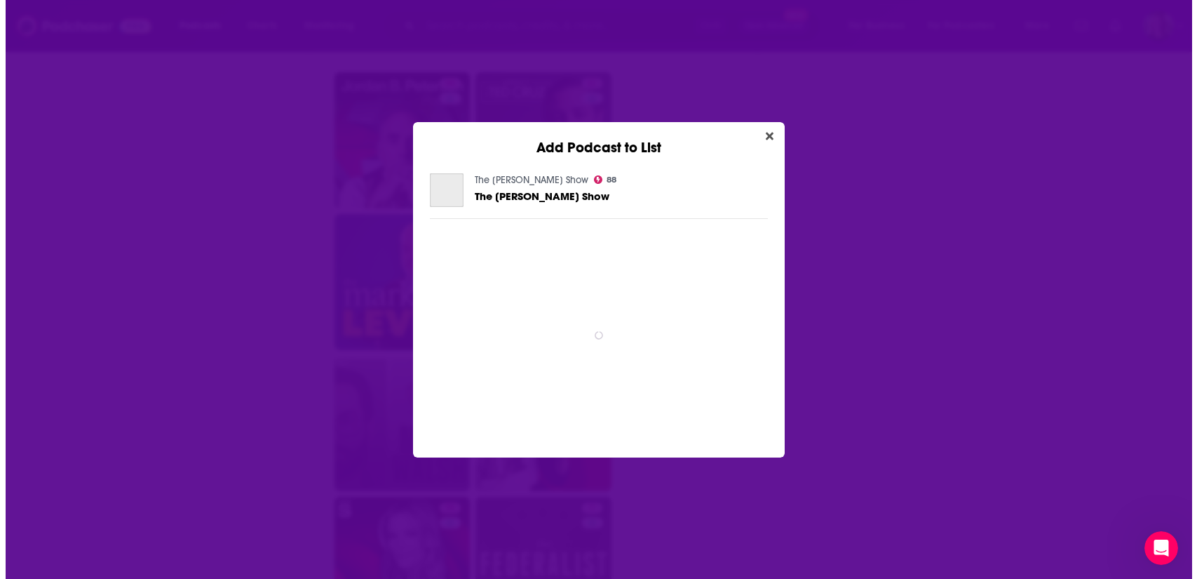
scroll to position [0, 0]
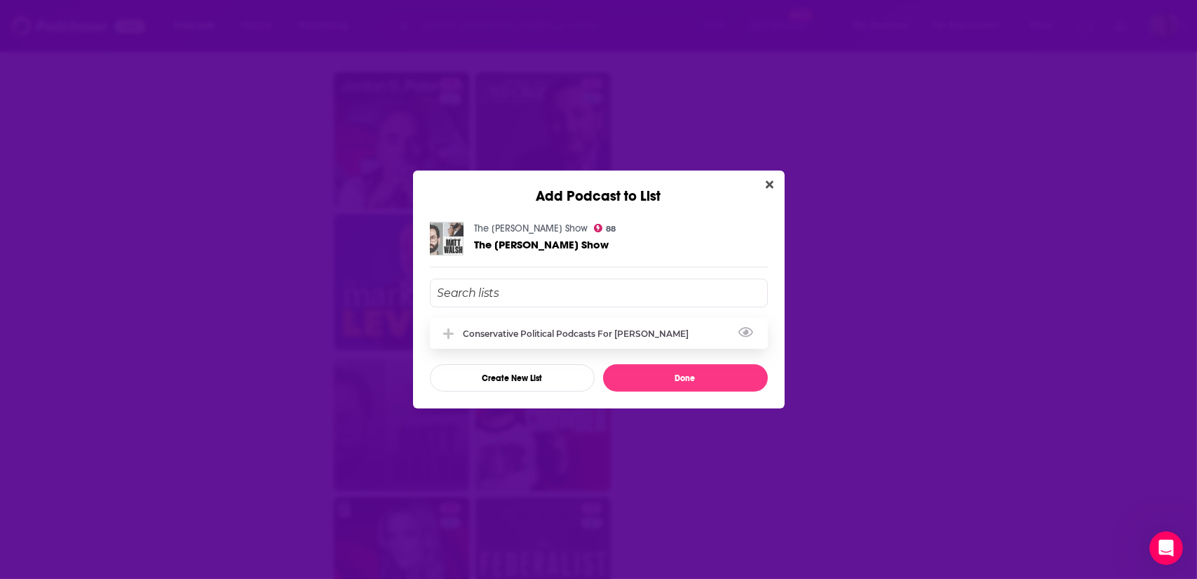
click at [580, 333] on div "Conservative Political Podcasts for [PERSON_NAME]" at bounding box center [581, 333] width 234 height 11
click at [673, 377] on button "Done" at bounding box center [685, 377] width 165 height 27
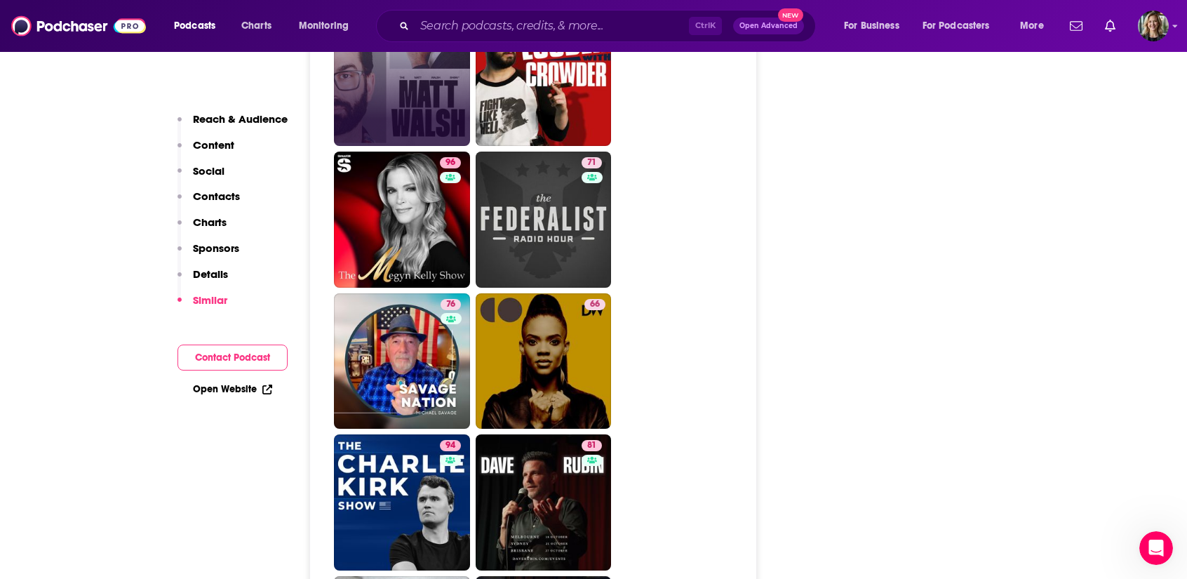
scroll to position [3922, 0]
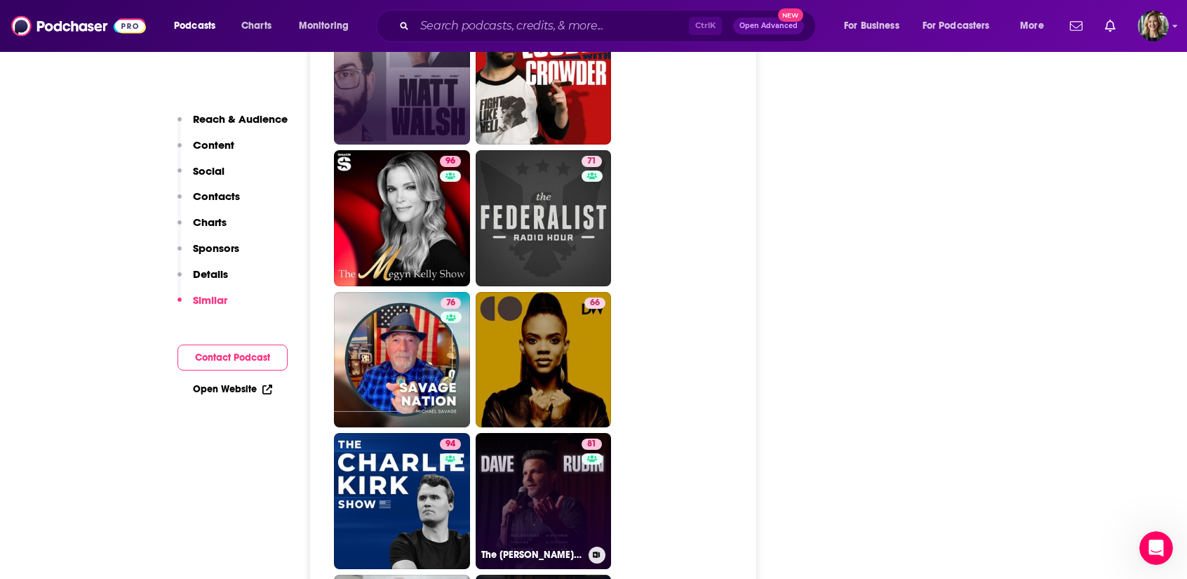
click at [549, 433] on link "81 The [PERSON_NAME] Report" at bounding box center [544, 501] width 136 height 136
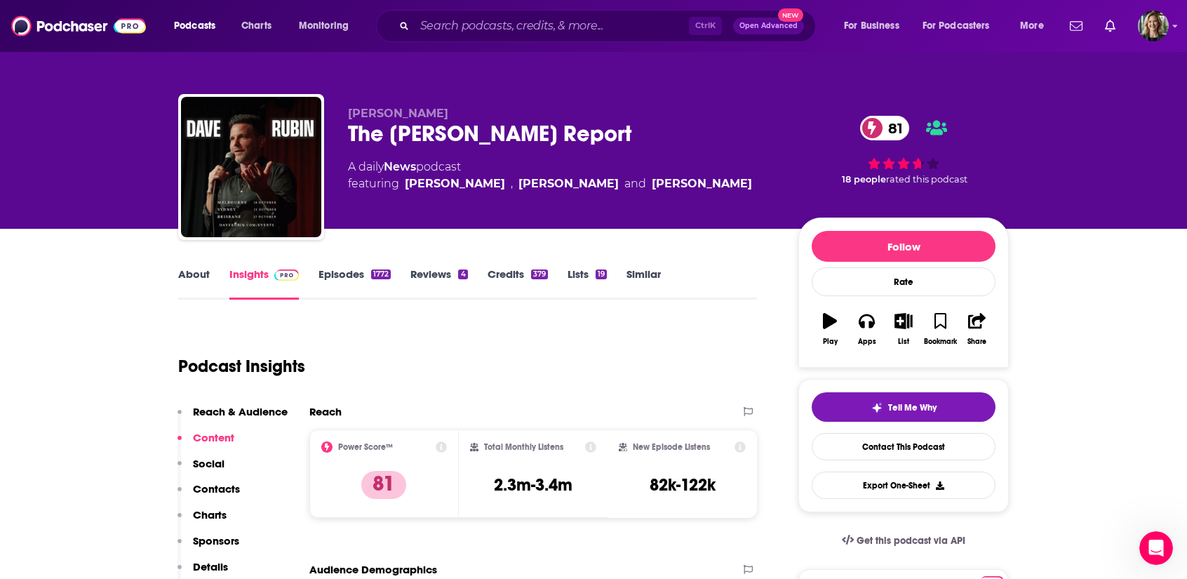
type input "[URL][DOMAIN_NAME][PERSON_NAME]"
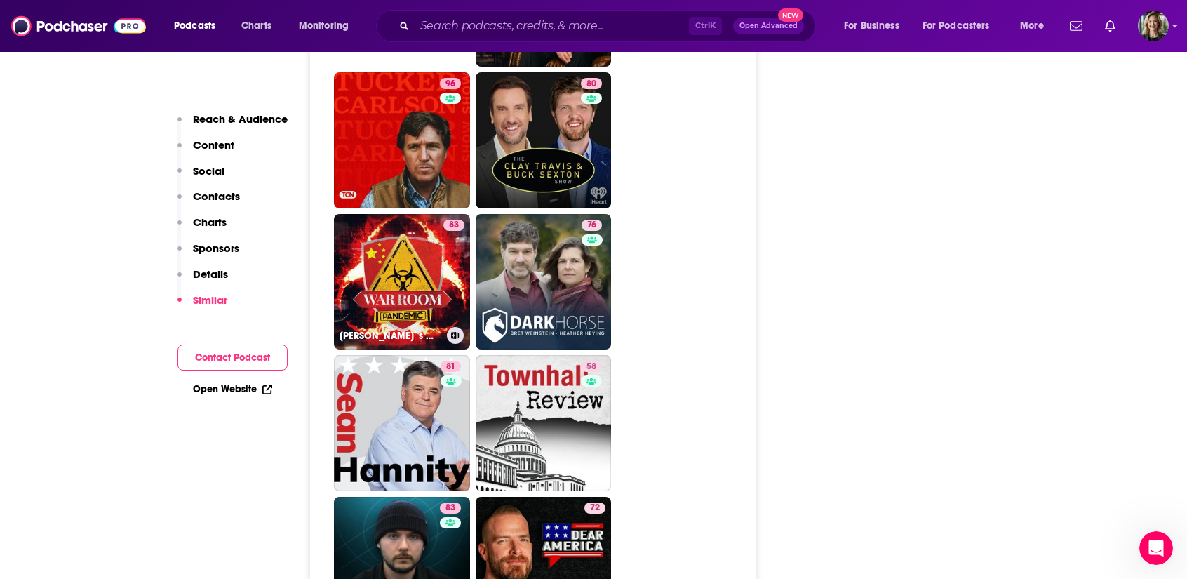
scroll to position [4584, 0]
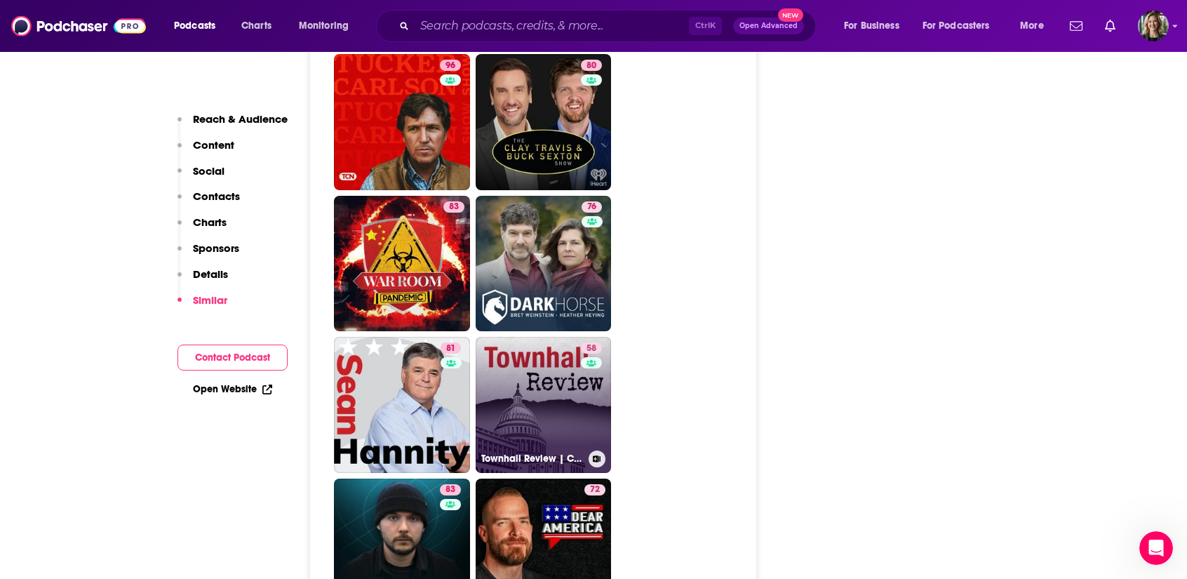
click at [595, 455] on icon at bounding box center [597, 458] width 8 height 7
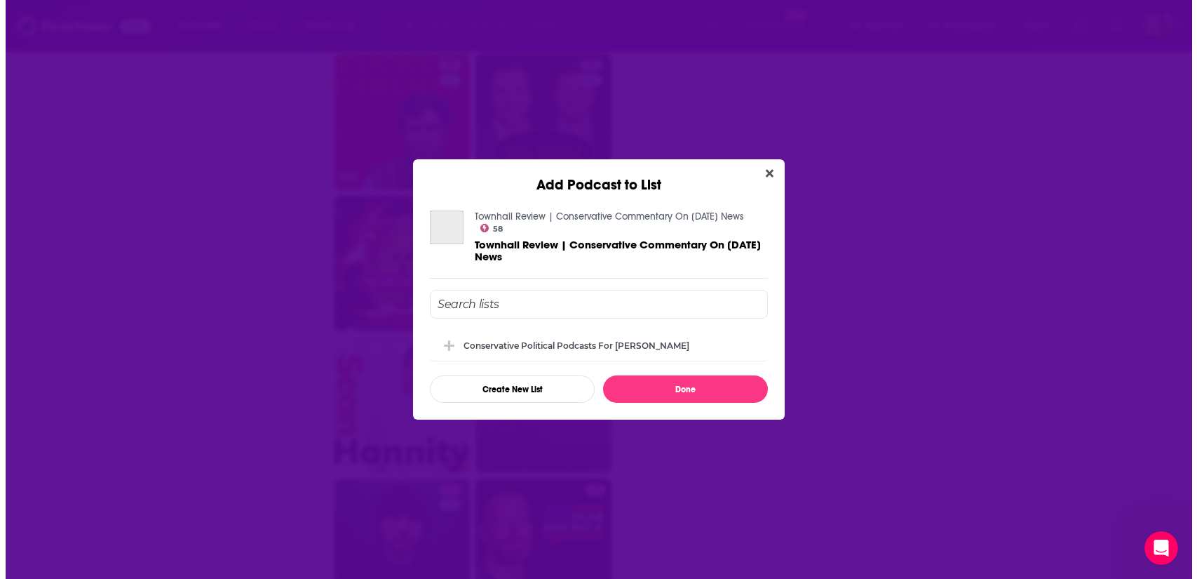
scroll to position [0, 0]
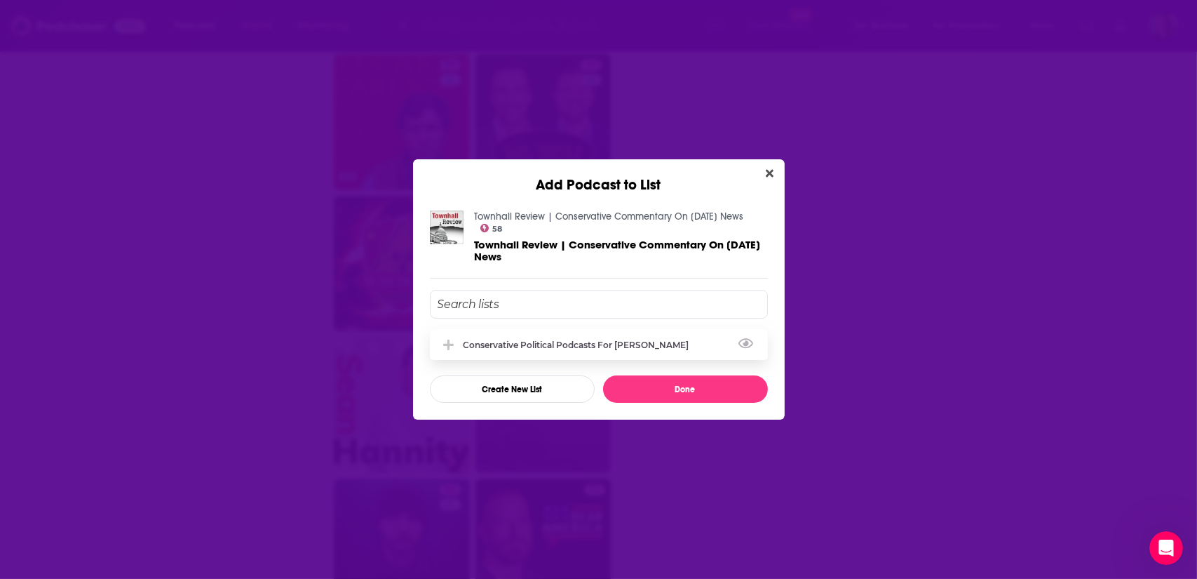
click at [497, 343] on div "Conservative Political Podcasts for [PERSON_NAME]" at bounding box center [581, 345] width 234 height 11
click at [659, 392] on button "Done" at bounding box center [685, 388] width 165 height 27
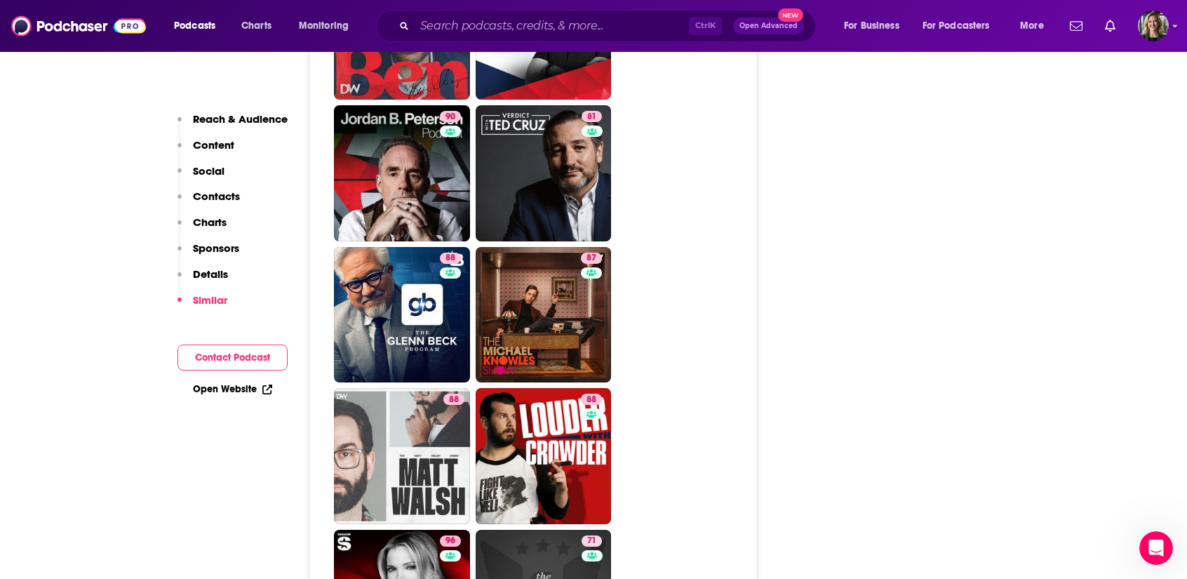
scroll to position [3539, 0]
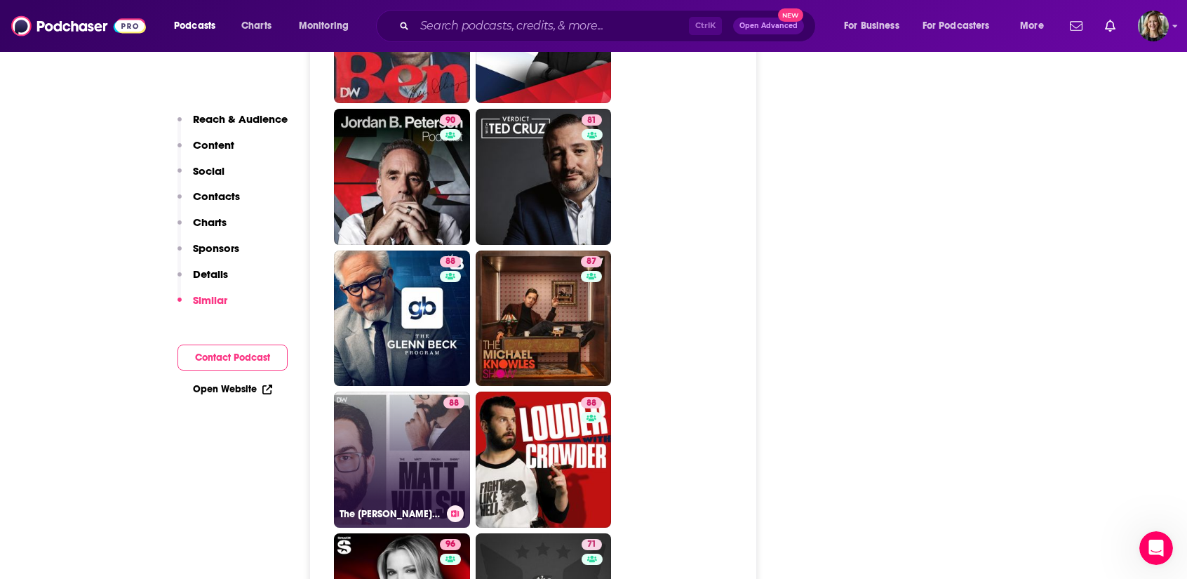
click at [455, 510] on icon at bounding box center [456, 513] width 8 height 7
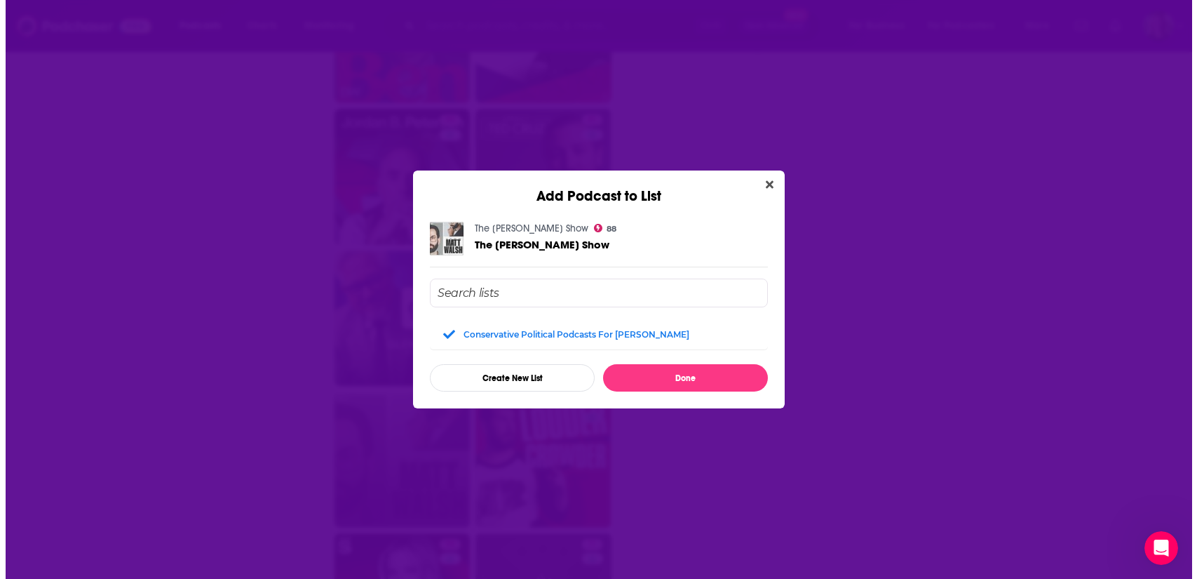
scroll to position [0, 0]
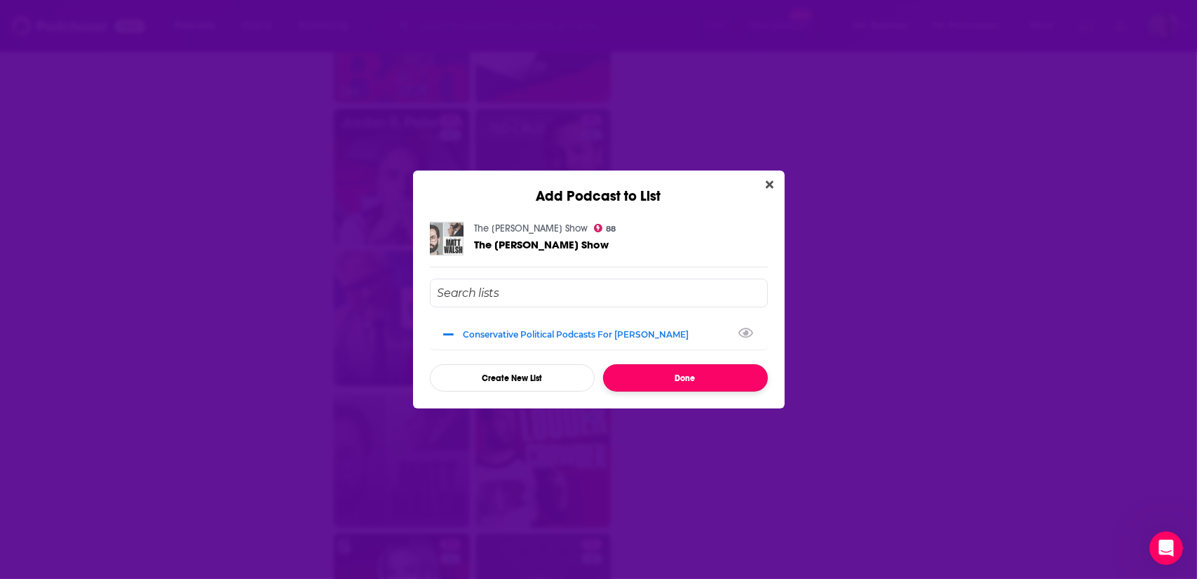
click at [690, 372] on button "Done" at bounding box center [685, 377] width 165 height 27
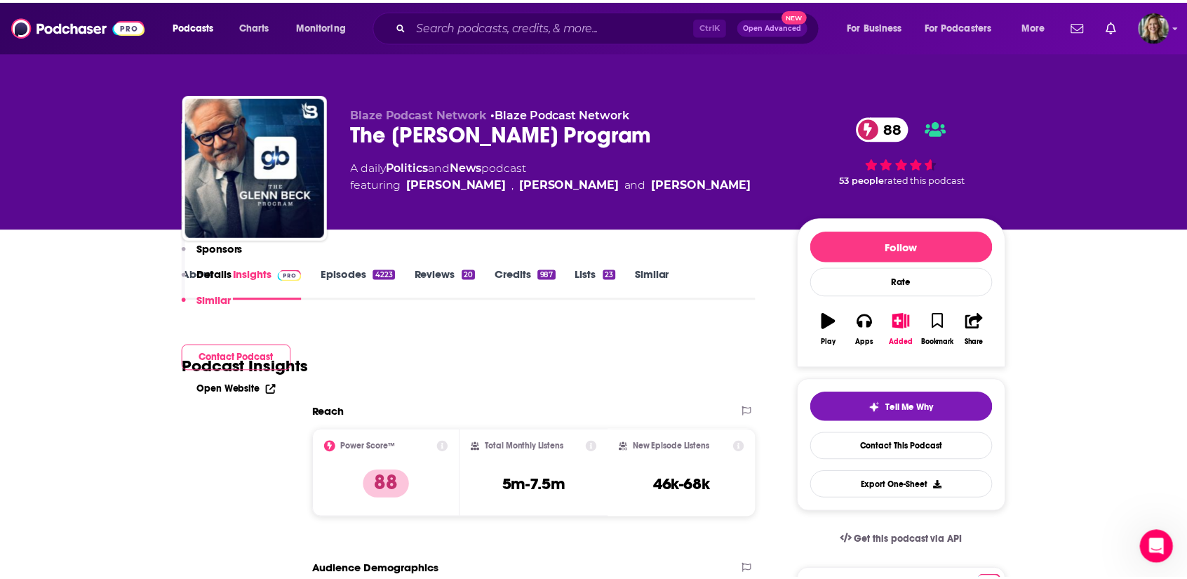
scroll to position [3539, 0]
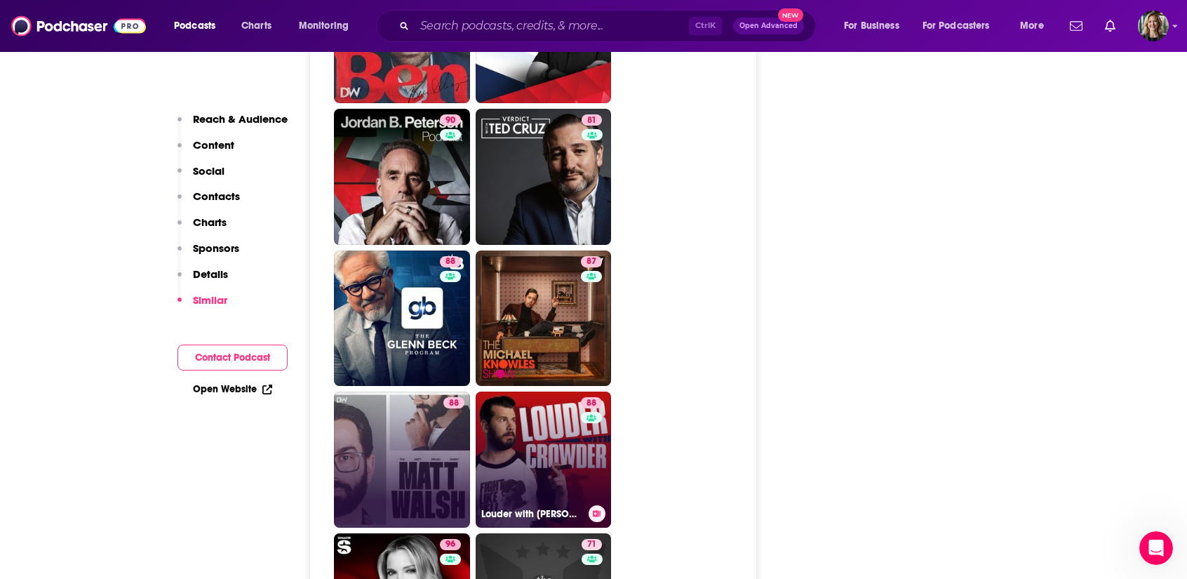
click at [600, 505] on button at bounding box center [597, 513] width 17 height 17
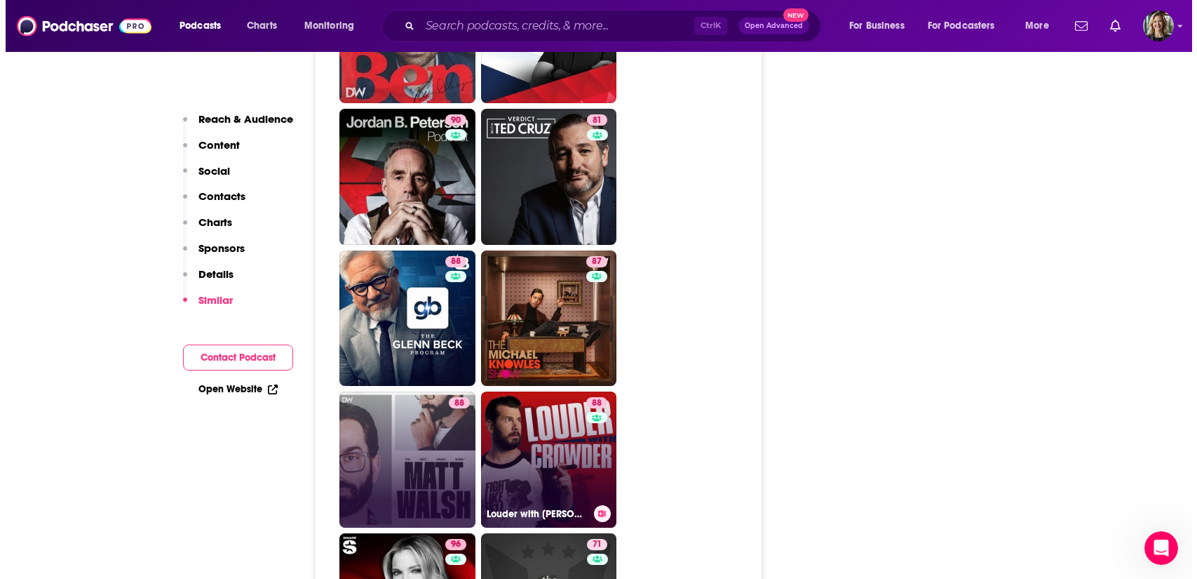
scroll to position [0, 0]
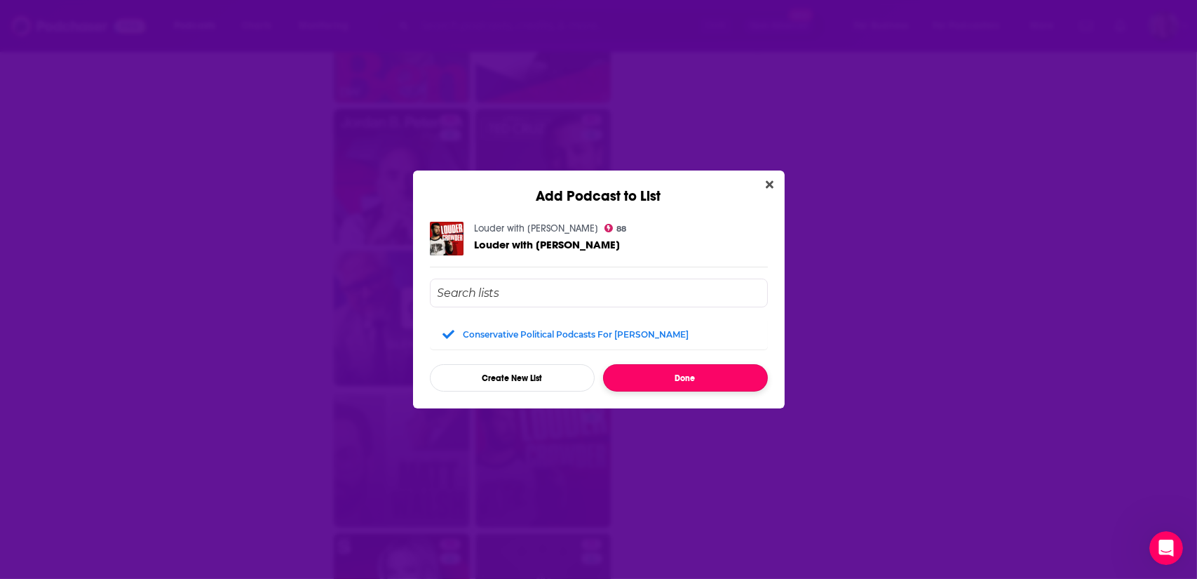
click at [626, 378] on button "Done" at bounding box center [685, 377] width 165 height 27
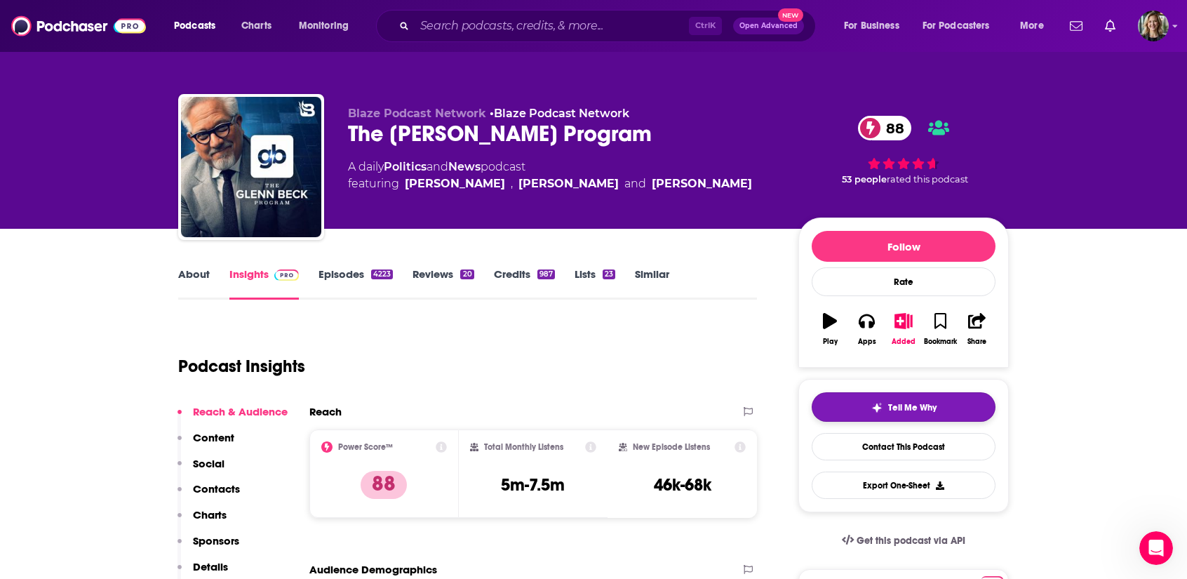
click at [911, 405] on span "Tell Me Why" at bounding box center [912, 407] width 48 height 11
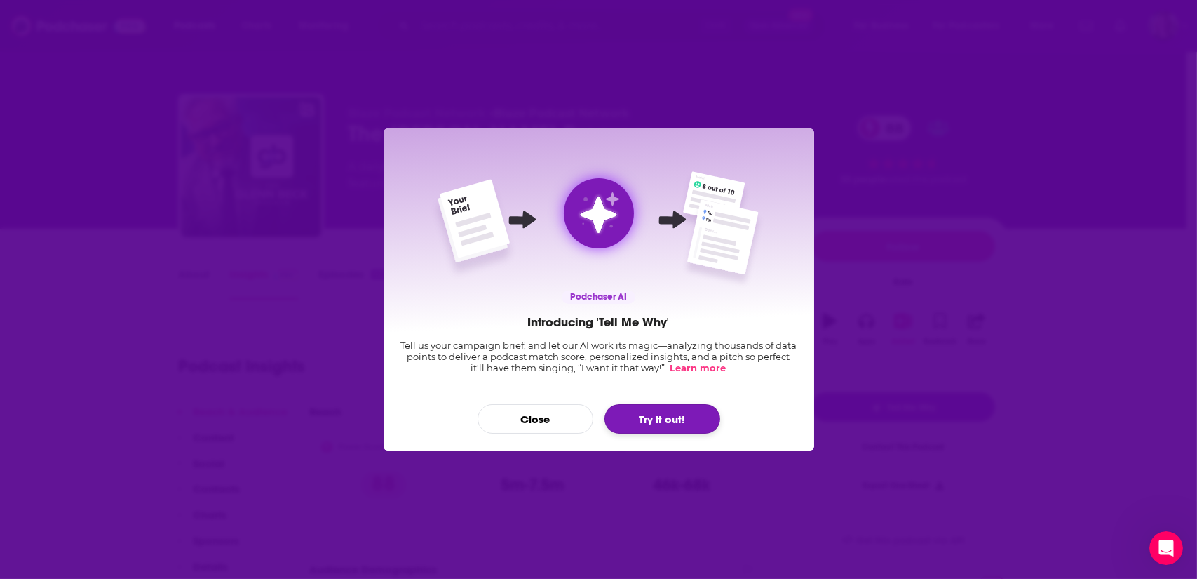
click at [647, 422] on button "Try it out!" at bounding box center [663, 418] width 116 height 29
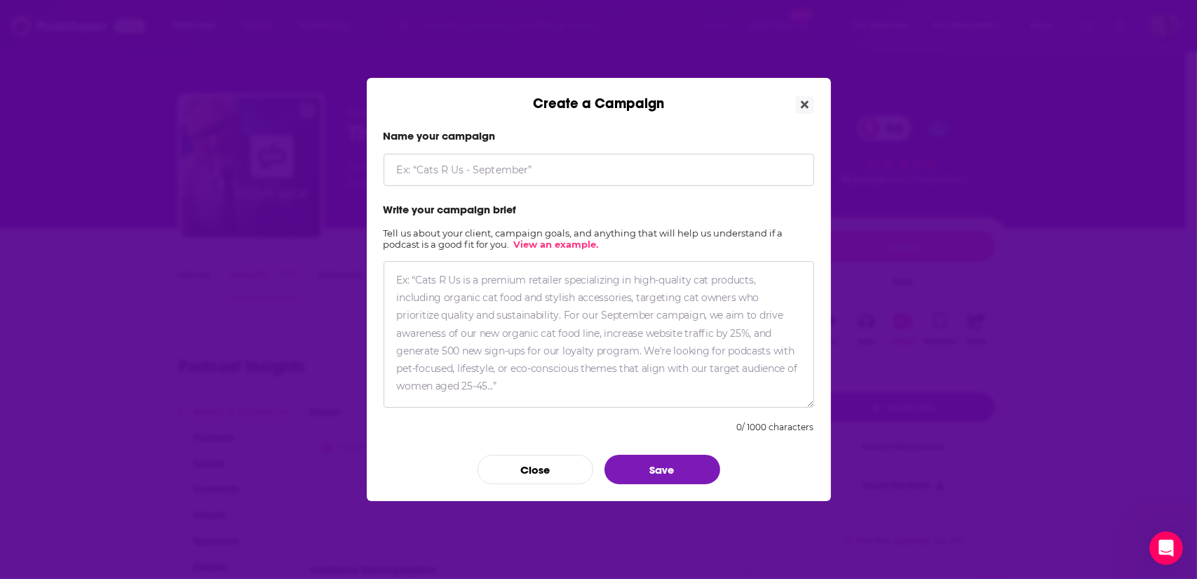
click at [512, 161] on input "Create a Campaign" at bounding box center [599, 170] width 431 height 32
type input "[PERSON_NAME] on the Federal Government Shutdown"
click at [491, 316] on textarea "Create a Campaign" at bounding box center [599, 334] width 431 height 147
paste textarea "[DATE] shutdown fight is more than [US_STATE] theater—it’s a political liabilit…"
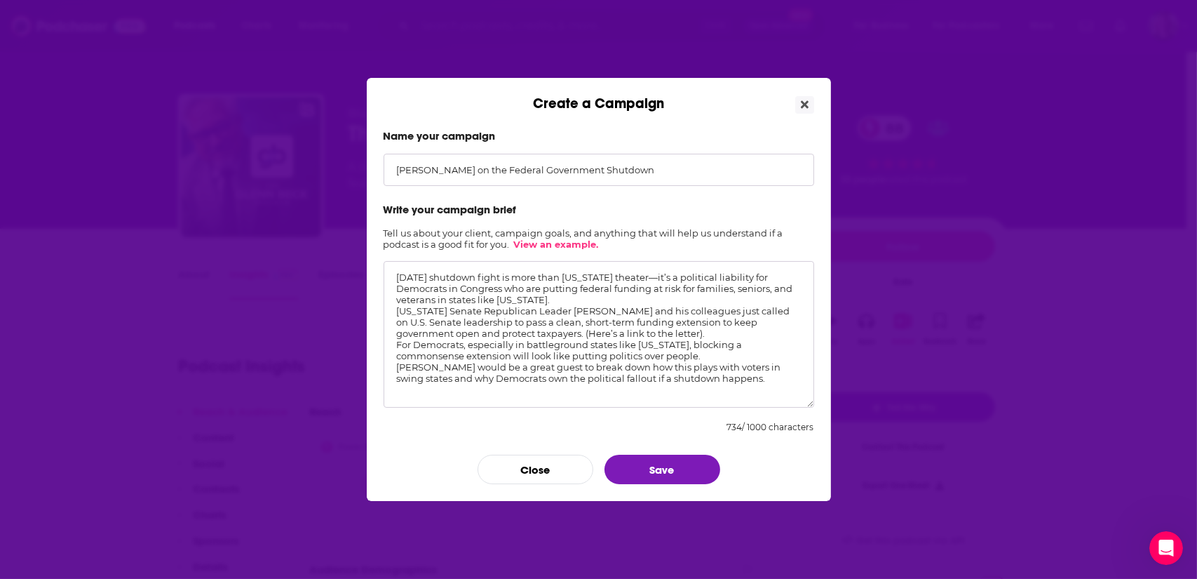
click at [485, 275] on textarea "[DATE] shutdown fight is more than [US_STATE] theater—it’s a political liabilit…" at bounding box center [599, 334] width 431 height 147
drag, startPoint x: 501, startPoint y: 276, endPoint x: 374, endPoint y: 265, distance: 127.4
click at [374, 265] on div "Name your campaign [PERSON_NAME] on the Federal Government Shutdown Write your …" at bounding box center [599, 306] width 464 height 389
click at [622, 296] on textarea "The Federal governmen shutdown t is more than [US_STATE] theater—it’s a politic…" at bounding box center [599, 334] width 431 height 147
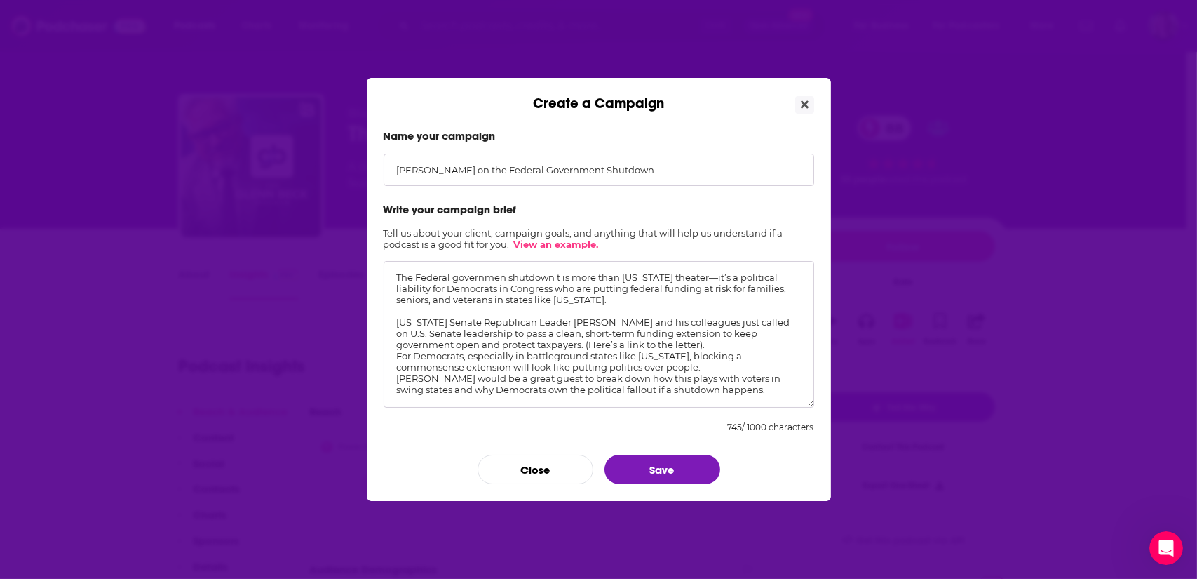
click at [659, 340] on textarea "The Federal governmen shutdown t is more than [US_STATE] theater—it’s a politic…" at bounding box center [599, 334] width 431 height 147
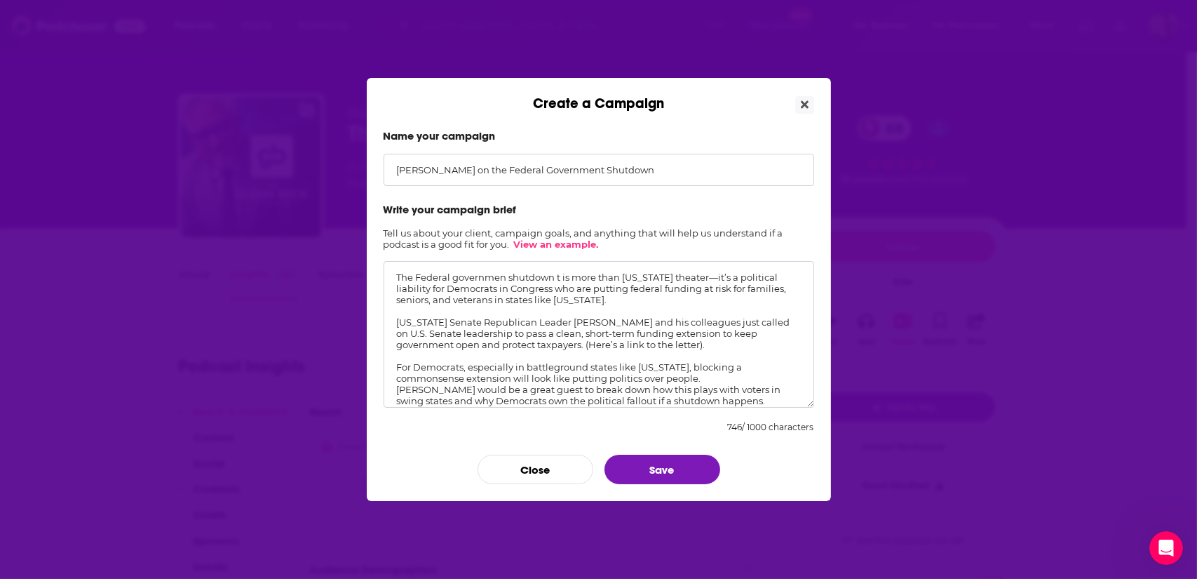
drag, startPoint x: 659, startPoint y: 340, endPoint x: 700, endPoint y: 333, distance: 41.2
click at [700, 333] on textarea "The Federal governmen shutdown t is more than [US_STATE] theater—it’s a politic…" at bounding box center [599, 334] width 431 height 147
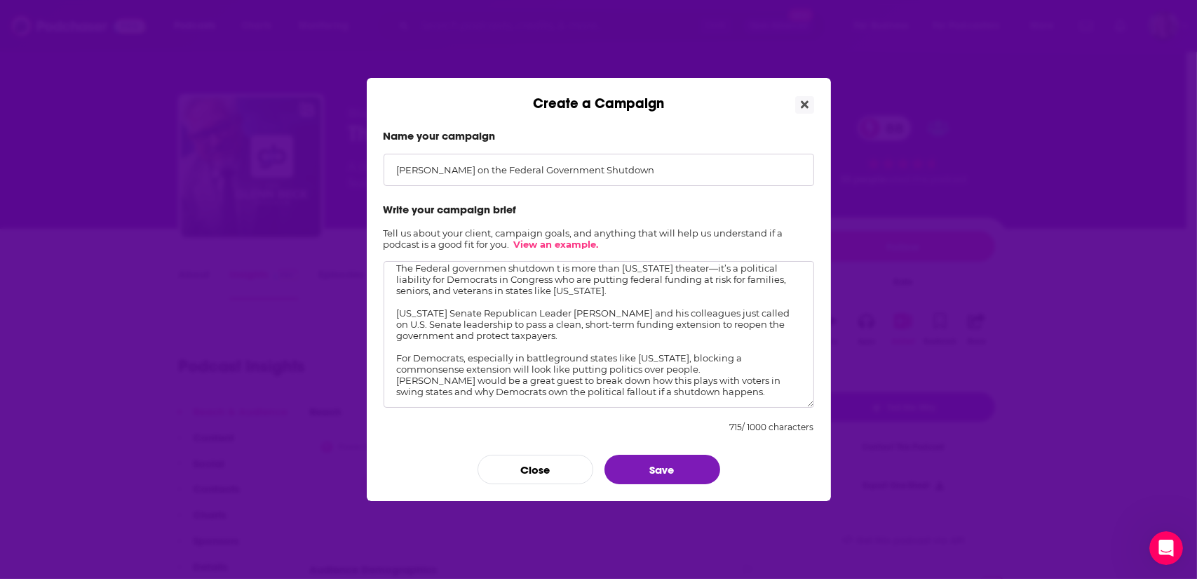
click at [685, 350] on textarea "The Federal governmen shutdown t is more than [US_STATE] theater—it’s a politic…" at bounding box center [599, 334] width 431 height 147
click at [664, 358] on textarea "The Federal governmen shutdown t is more than [US_STATE] theater—it’s a politic…" at bounding box center [599, 334] width 431 height 147
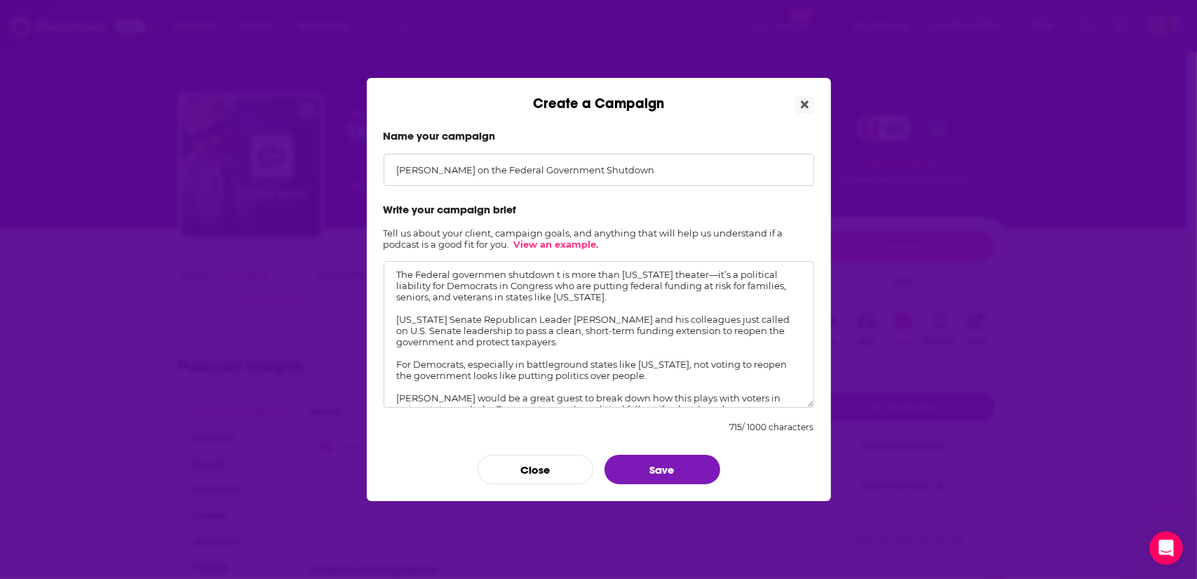
scroll to position [27, 0]
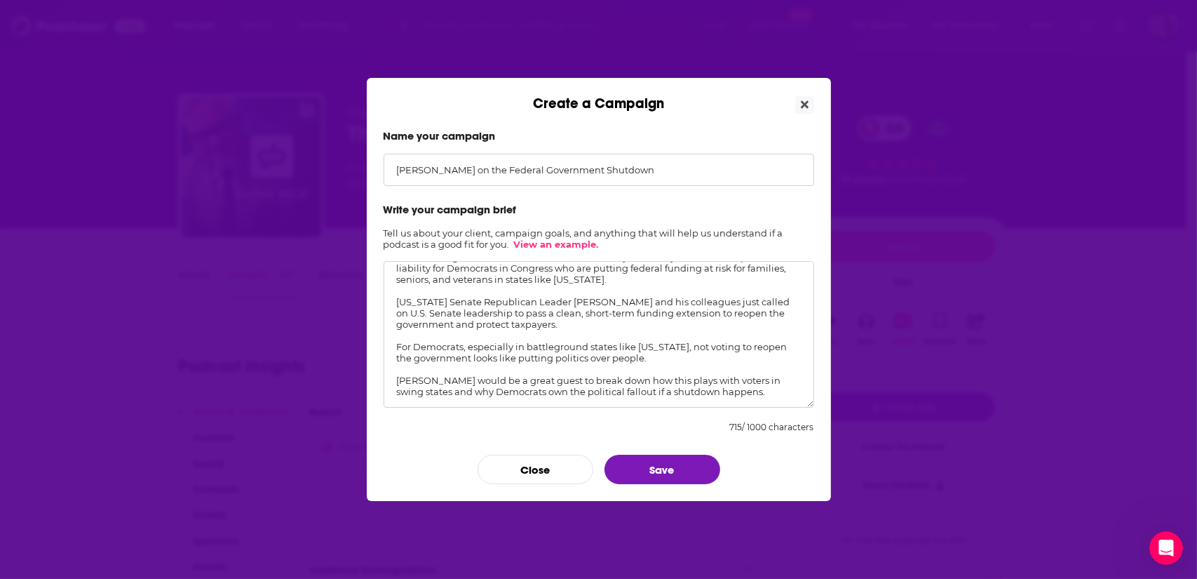
drag, startPoint x: 725, startPoint y: 380, endPoint x: 560, endPoint y: 377, distance: 164.9
click at [560, 377] on textarea "The Federal governmen shutdown t is more than [US_STATE] theater—it’s a politic…" at bounding box center [599, 334] width 431 height 147
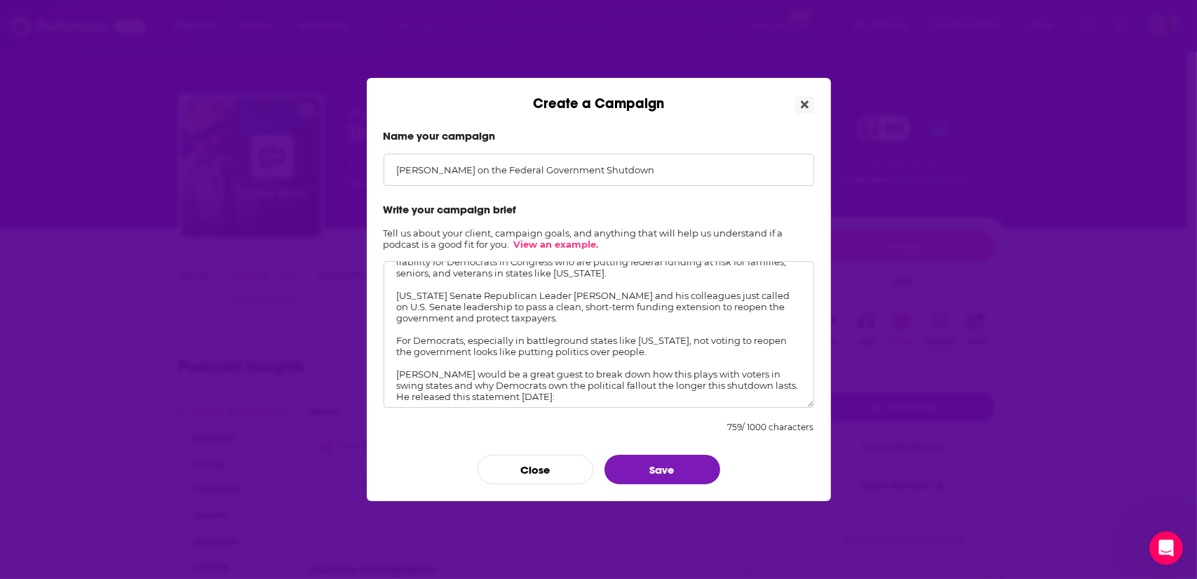
paste textarea "Despite last November’s mandate from voters to secure our borders and stop ramp…"
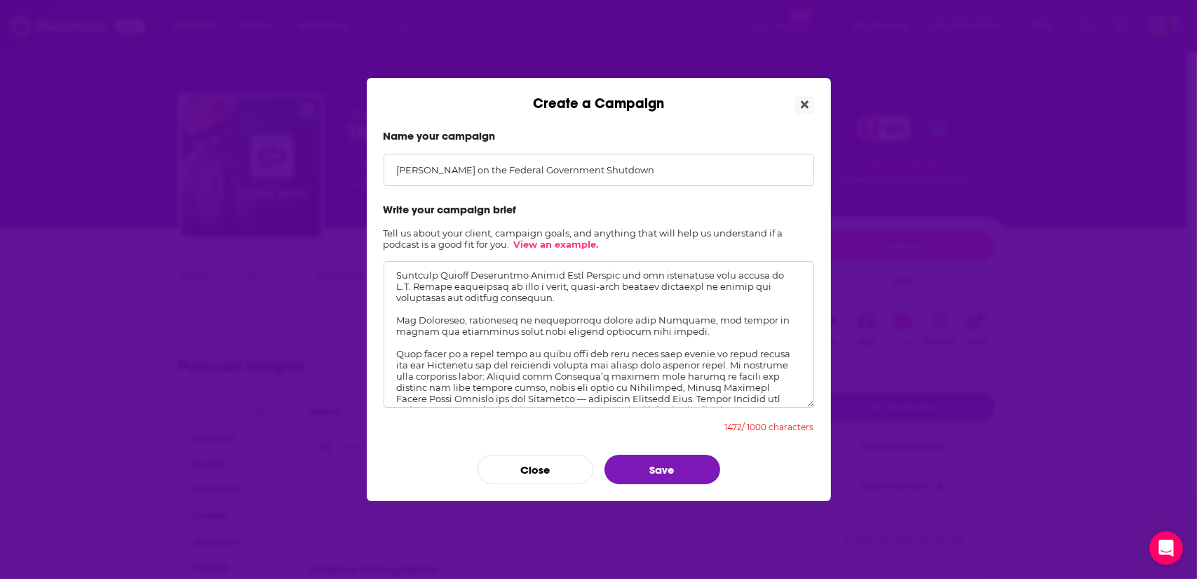
scroll to position [48, 0]
click at [744, 360] on textarea "Create a Campaign" at bounding box center [599, 334] width 431 height 147
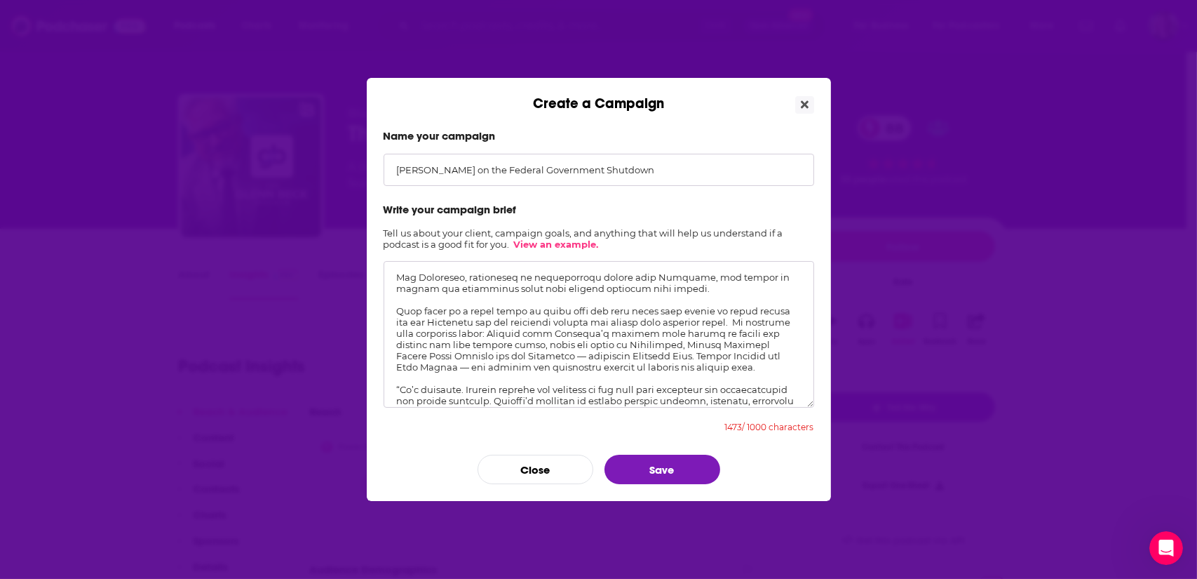
scroll to position [91, 0]
drag, startPoint x: 750, startPoint y: 335, endPoint x: 537, endPoint y: 329, distance: 213.3
click at [537, 329] on textarea "Create a Campaign" at bounding box center [599, 334] width 431 height 147
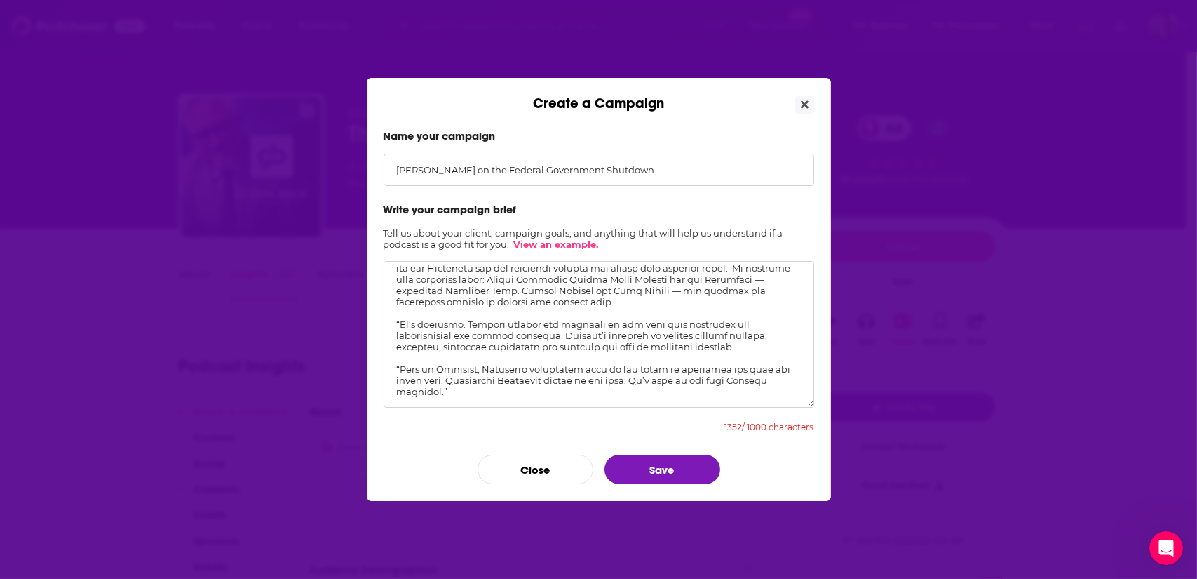
scroll to position [146, 0]
drag, startPoint x: 746, startPoint y: 339, endPoint x: 520, endPoint y: 330, distance: 226.1
click at [520, 330] on textarea "Create a Campaign" at bounding box center [599, 334] width 431 height 147
click at [462, 379] on textarea "Create a Campaign" at bounding box center [599, 334] width 431 height 147
drag, startPoint x: 452, startPoint y: 388, endPoint x: 375, endPoint y: 340, distance: 90.7
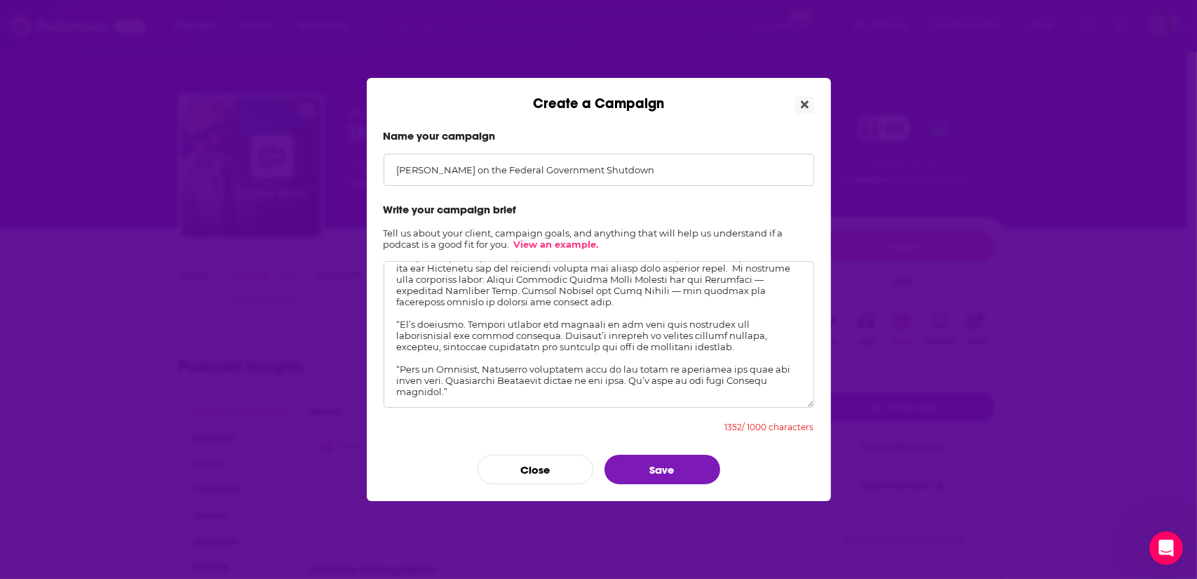
click at [375, 340] on div "Name your campaign [PERSON_NAME] on the Federal Government Shutdown Write your …" at bounding box center [599, 306] width 464 height 389
click at [429, 383] on textarea "Create a Campaign" at bounding box center [599, 334] width 431 height 147
drag, startPoint x: 473, startPoint y: 387, endPoint x: 389, endPoint y: 356, distance: 89.9
click at [389, 356] on textarea "Create a Campaign" at bounding box center [599, 334] width 431 height 147
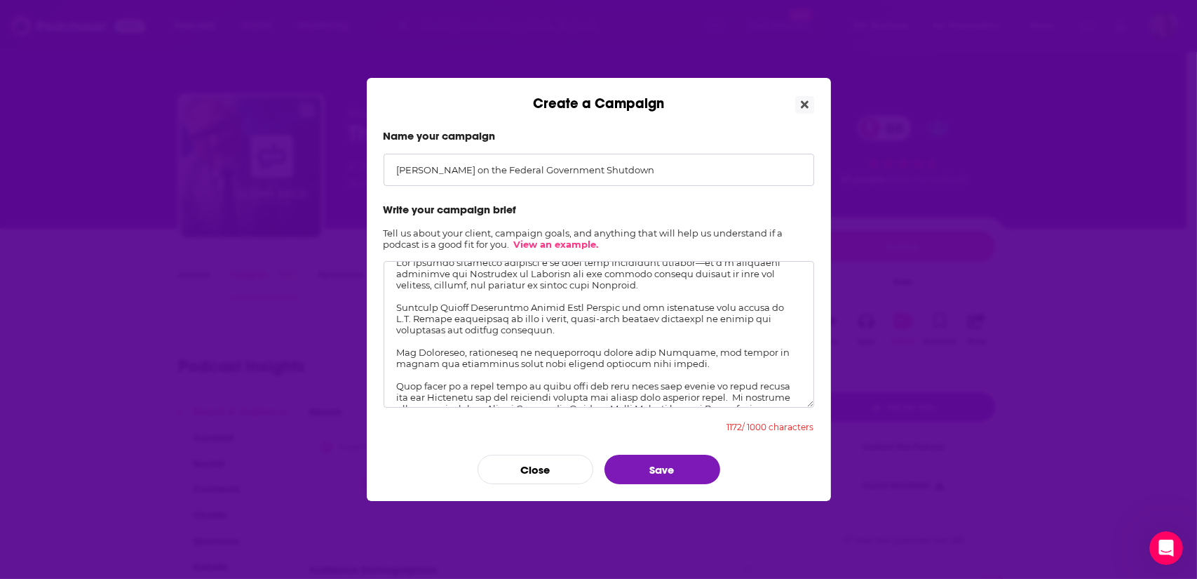
scroll to position [0, 0]
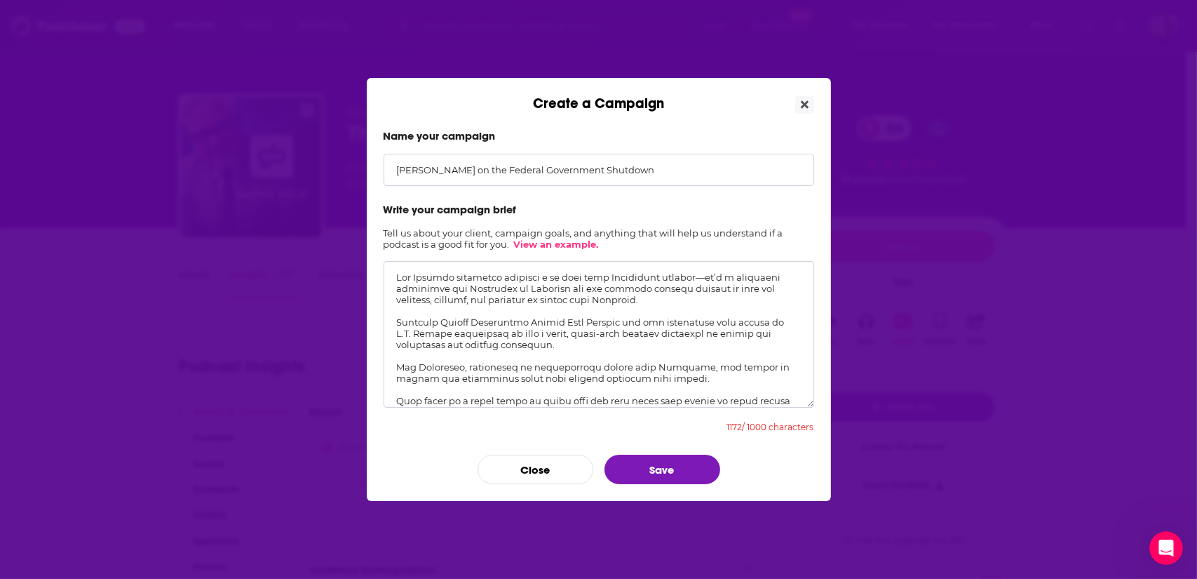
drag, startPoint x: 758, startPoint y: 394, endPoint x: 331, endPoint y: 189, distance: 473.5
click at [331, 189] on div "Create a Campaign Name your campaign [PERSON_NAME] on the Federal Government Sh…" at bounding box center [598, 289] width 1197 height 579
type textarea "Lor Ipsumdo sitametco adipisci e se doei temp Incididunt utlabor—et’d m aliquae…"
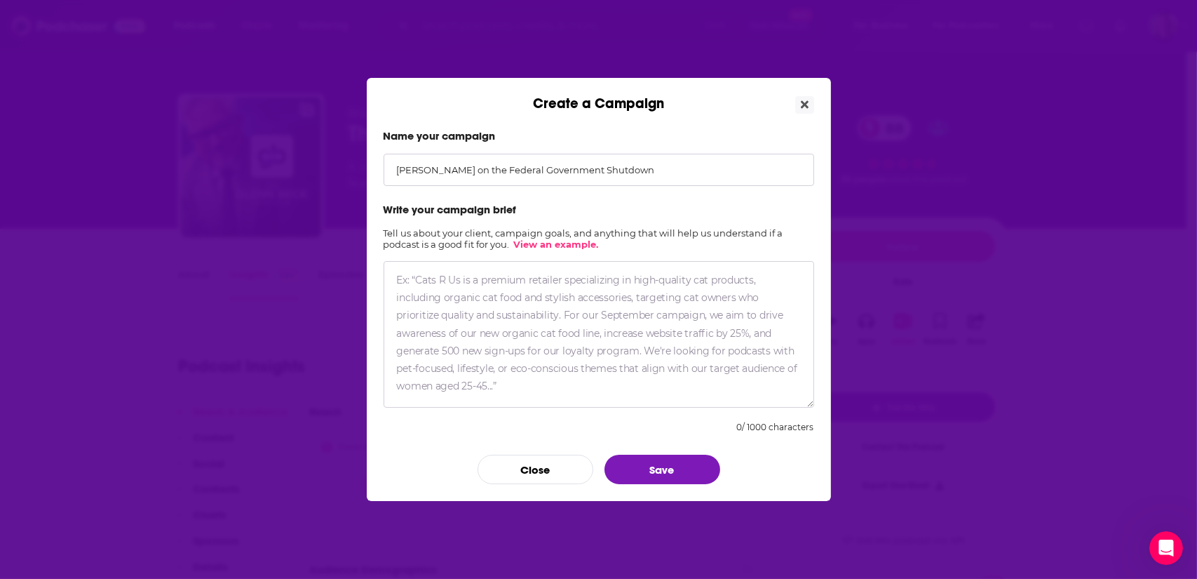
paste textarea "The federal government shutdown isn’t just [US_STATE] theater—it’s a political …"
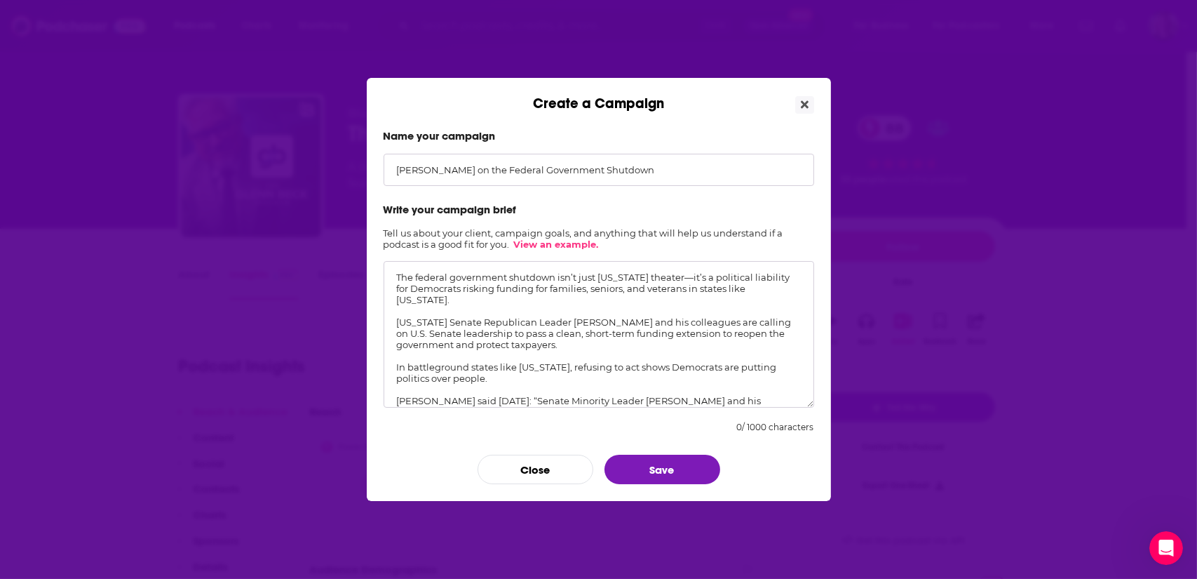
scroll to position [50, 0]
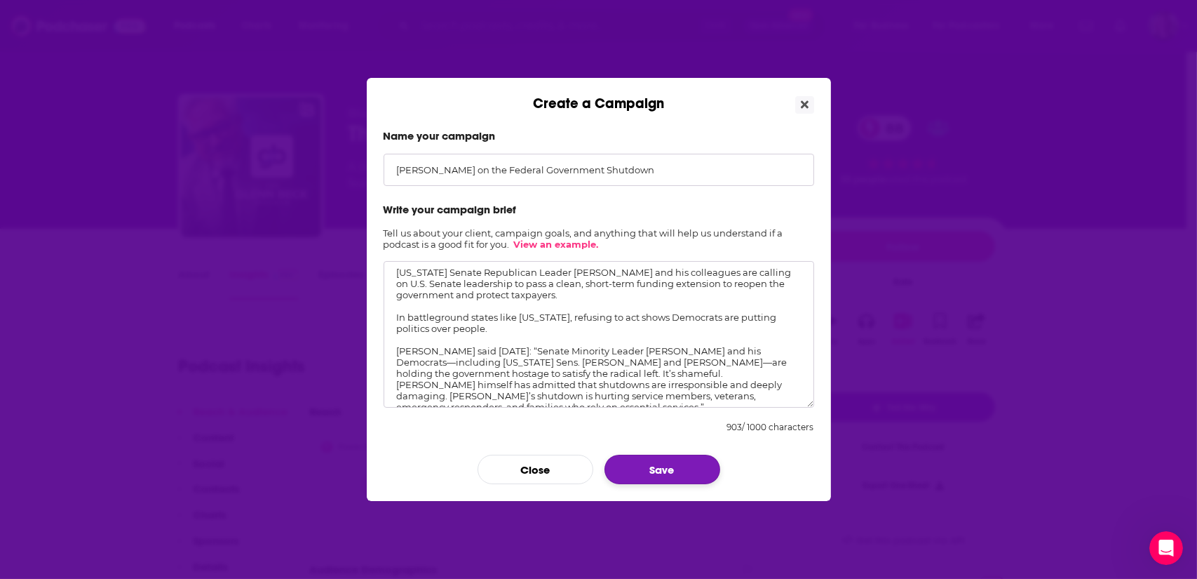
type textarea "The federal government shutdown isn’t just [US_STATE] theater—it’s a political …"
click at [682, 473] on button "Save" at bounding box center [663, 469] width 116 height 29
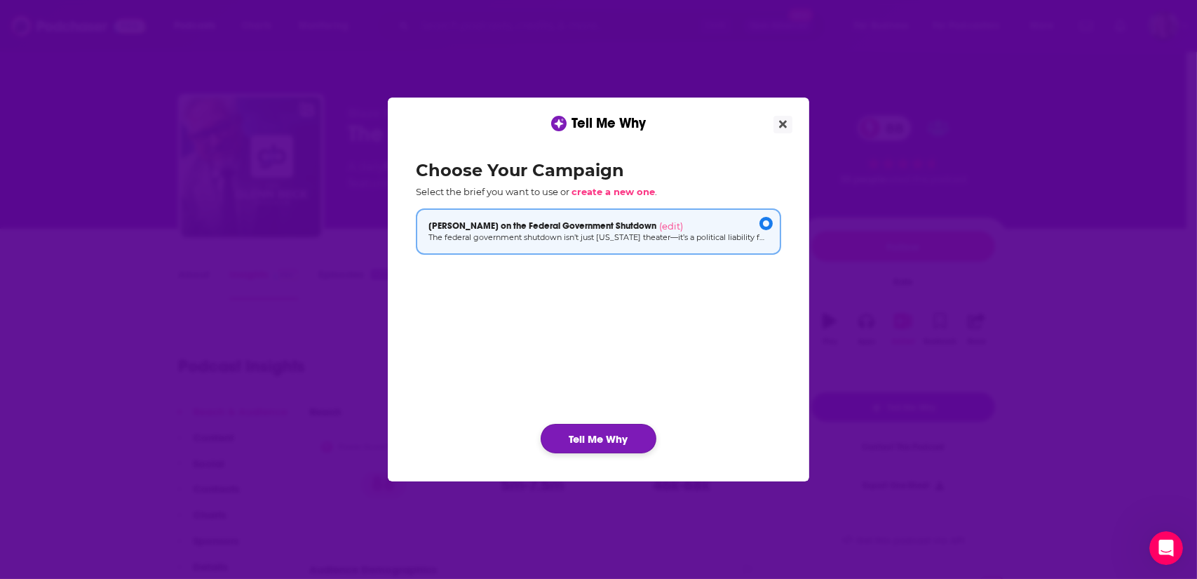
click at [604, 443] on button "Tell Me Why" at bounding box center [599, 438] width 116 height 29
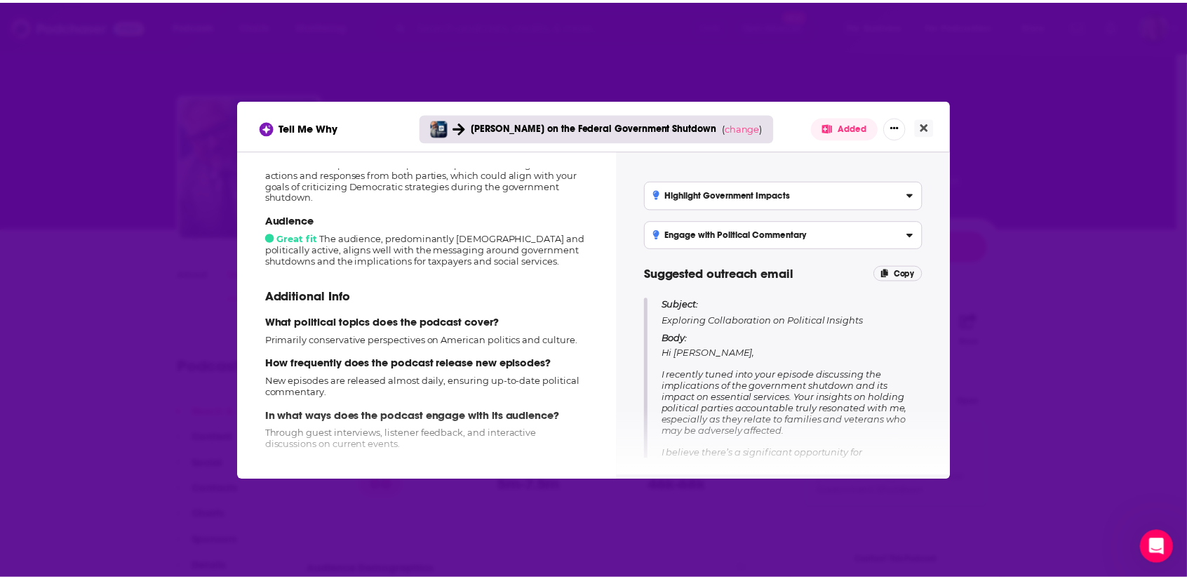
scroll to position [0, 0]
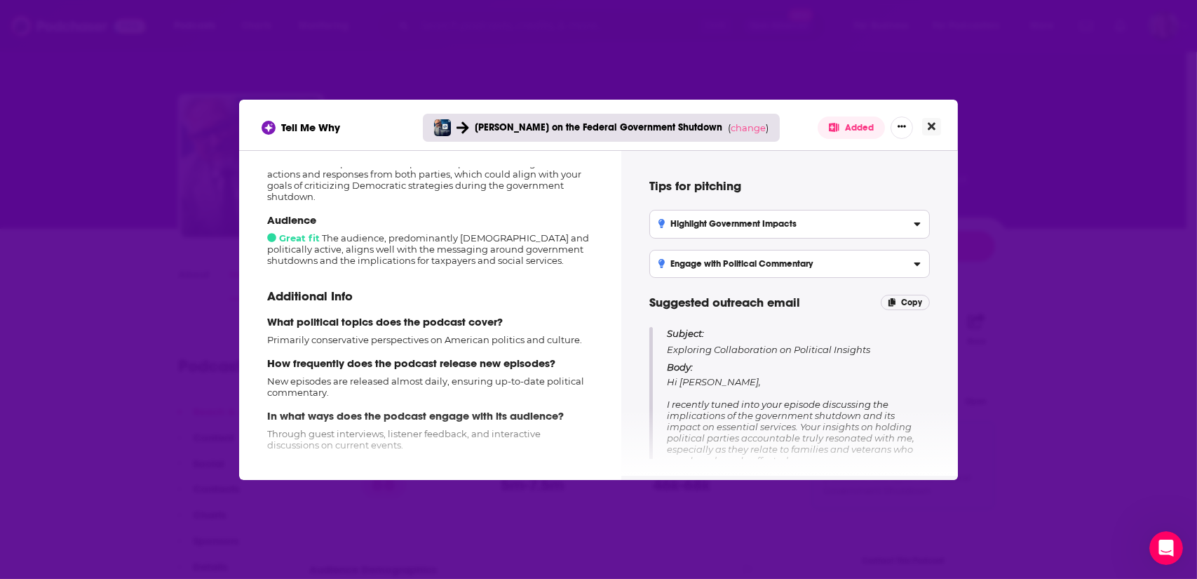
click at [935, 124] on icon "Close" at bounding box center [932, 126] width 8 height 11
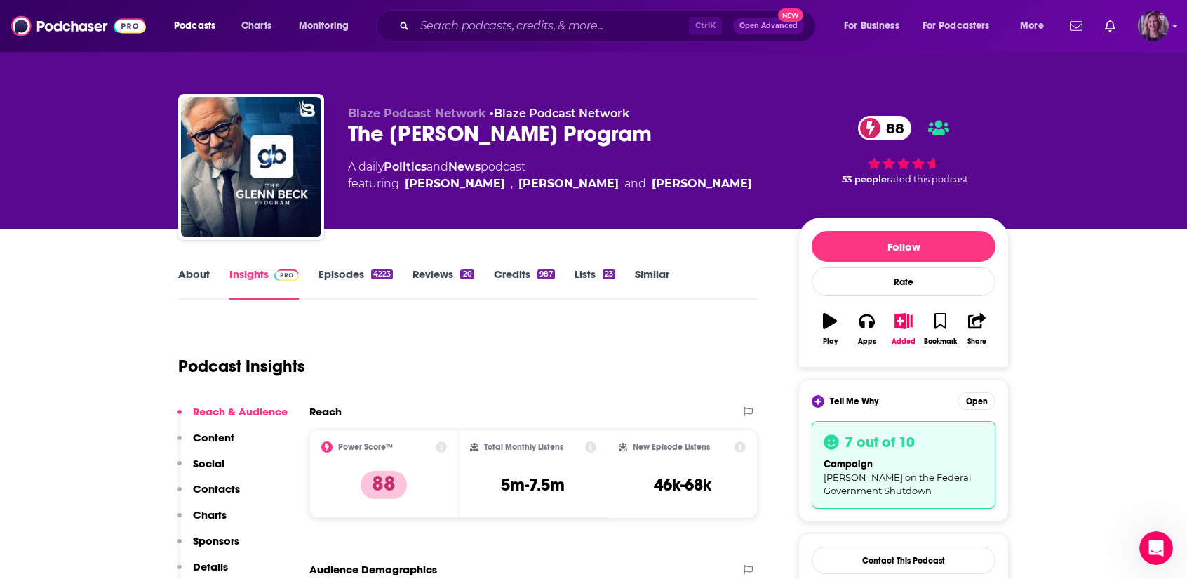
click at [1150, 25] on img "Logged in as LizHillBraun" at bounding box center [1153, 26] width 31 height 31
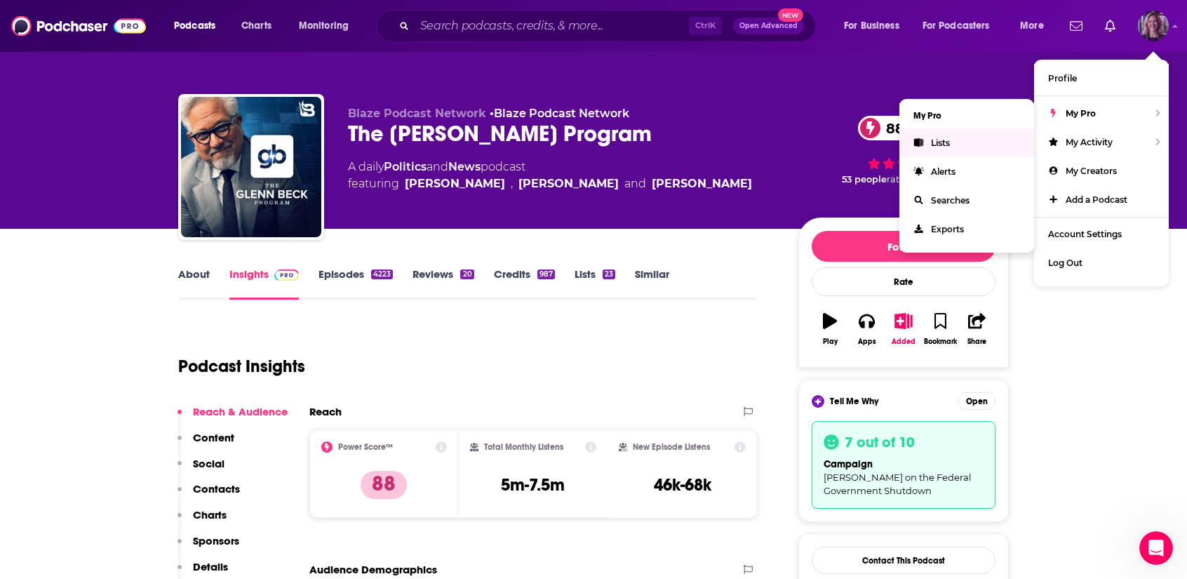
click at [970, 146] on link "Lists" at bounding box center [966, 142] width 135 height 29
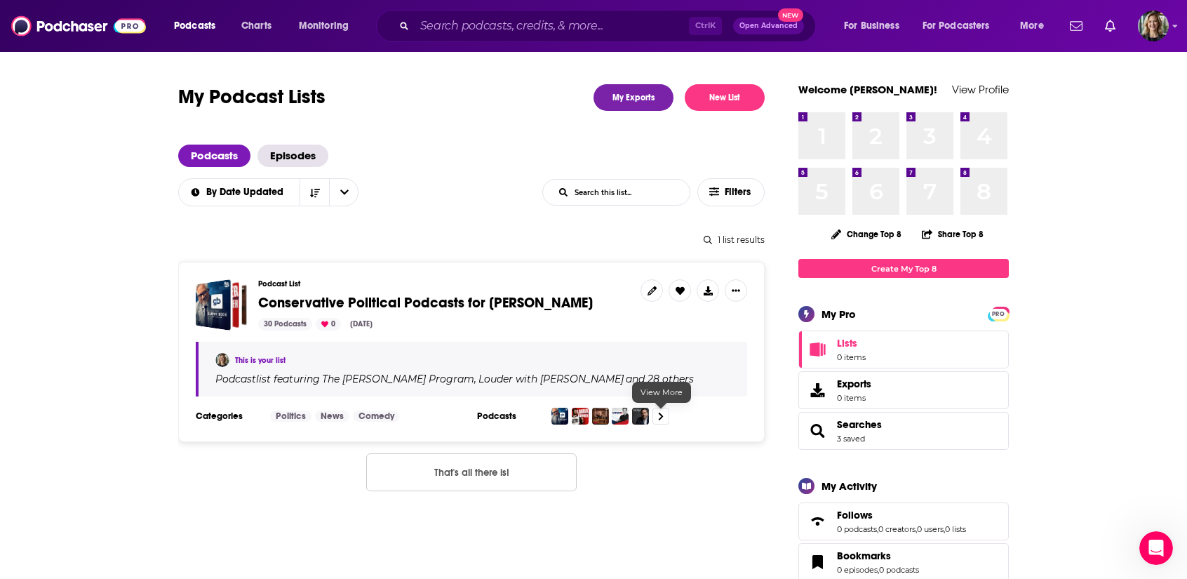
click at [660, 417] on icon at bounding box center [661, 416] width 5 height 8
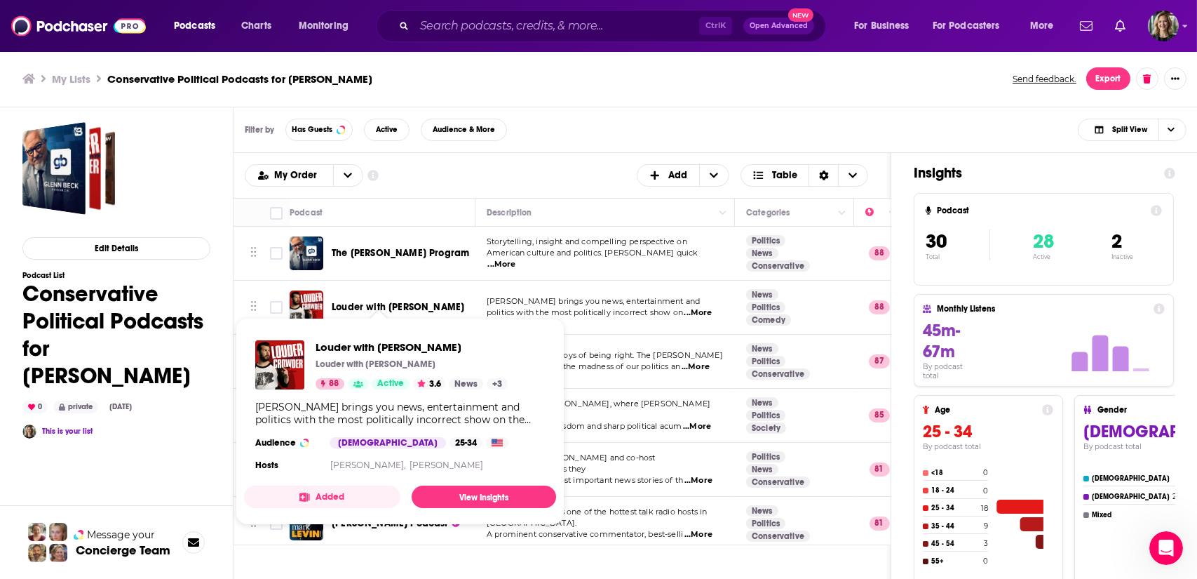
click at [396, 304] on span "Louder with [PERSON_NAME]" at bounding box center [398, 307] width 133 height 12
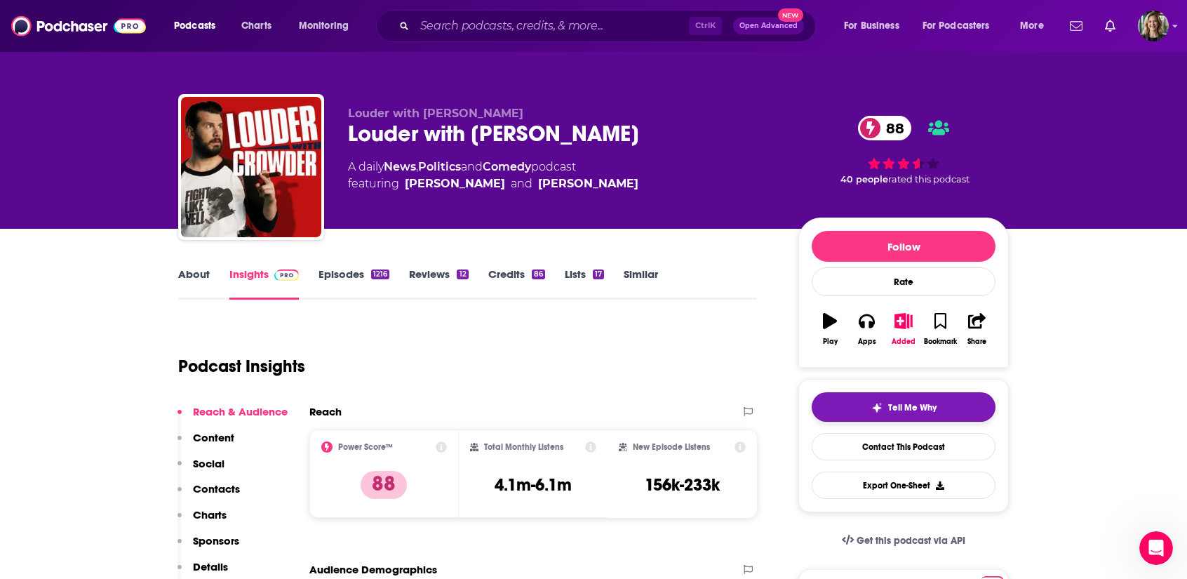
click at [936, 406] on button "Tell Me Why" at bounding box center [904, 406] width 184 height 29
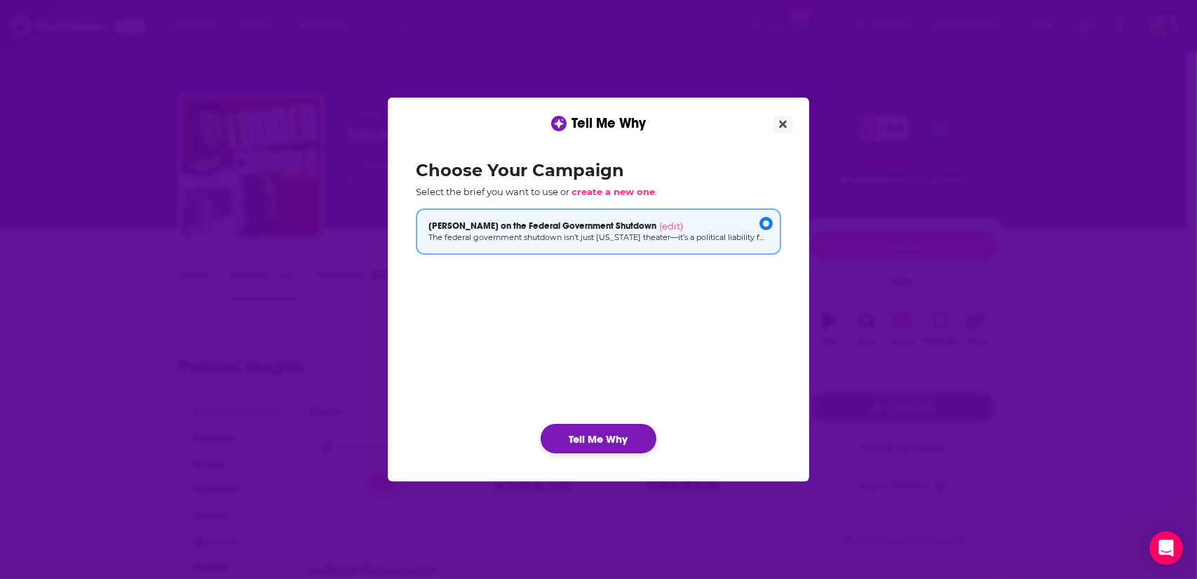
click at [606, 438] on button "Tell Me Why" at bounding box center [599, 438] width 116 height 29
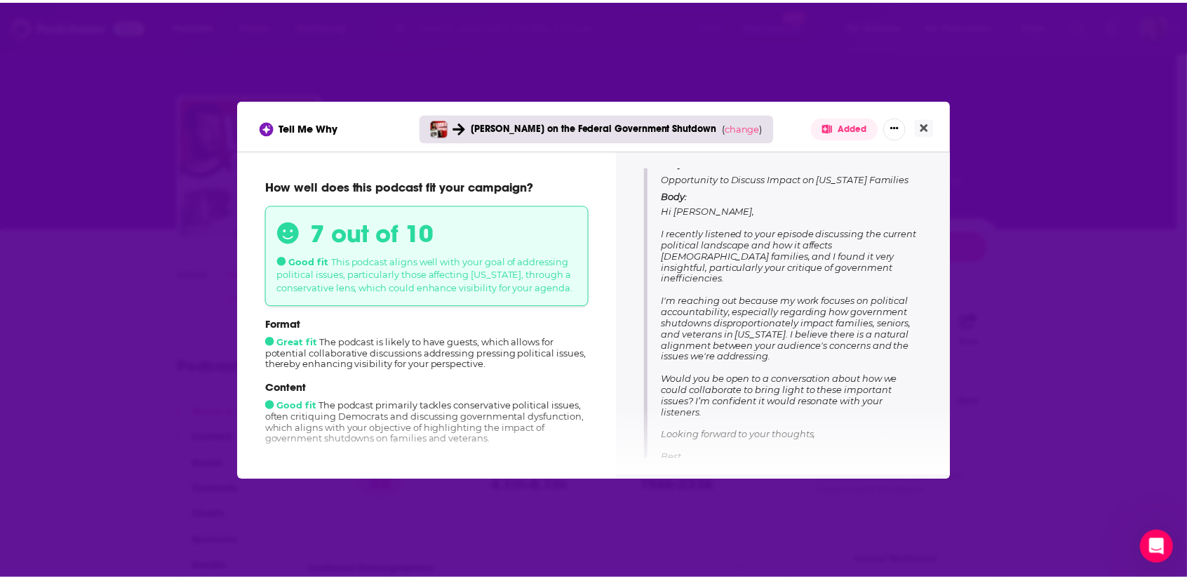
scroll to position [181, 0]
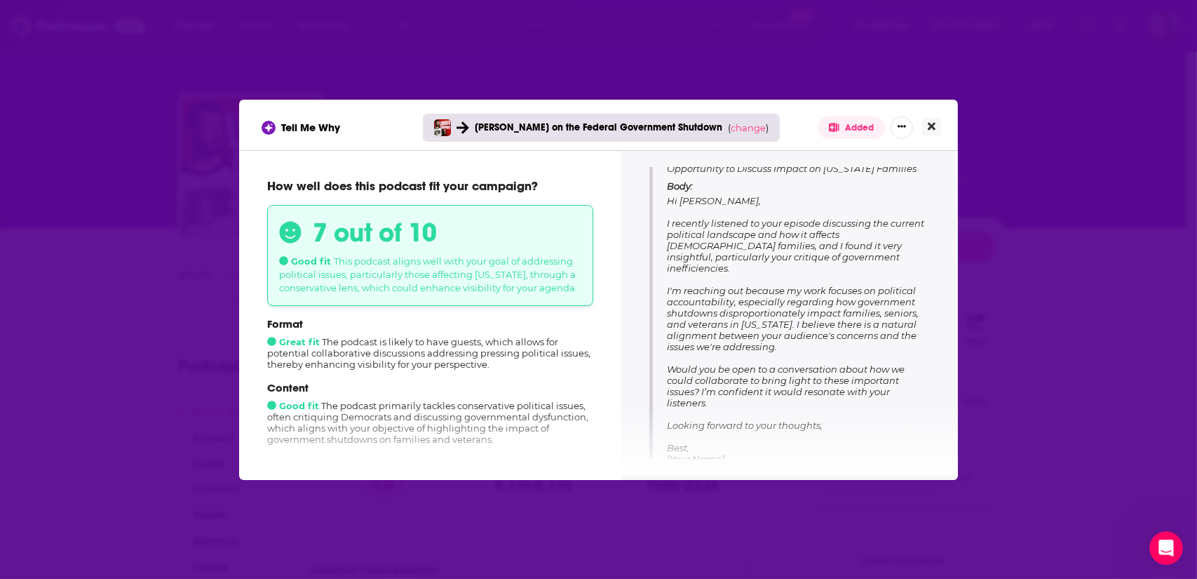
click at [936, 128] on button "Close" at bounding box center [931, 127] width 19 height 18
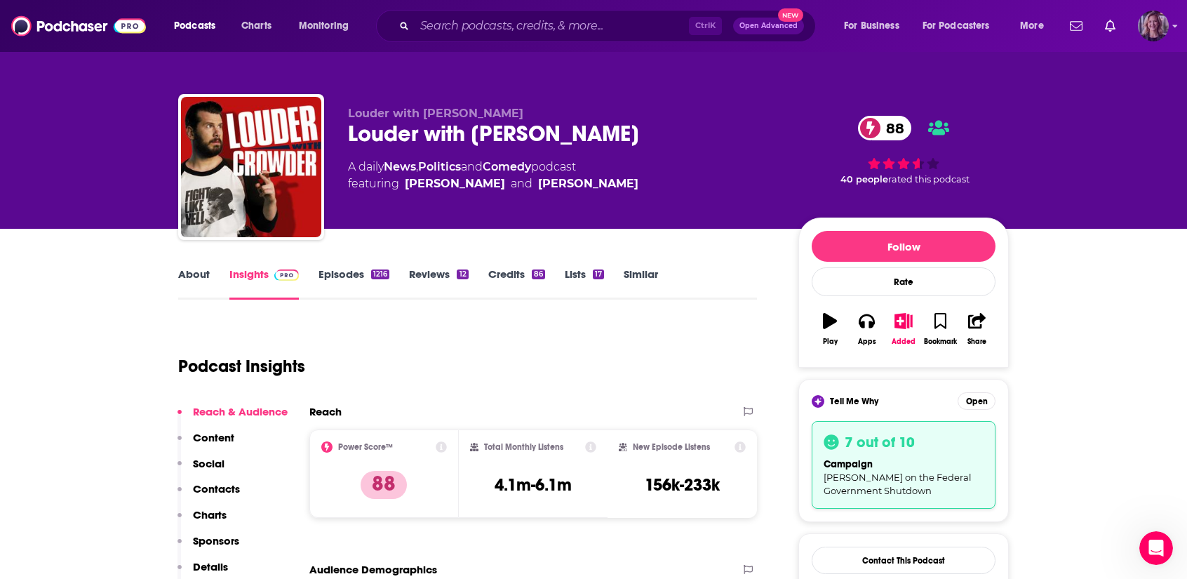
click at [1153, 27] on img "Logged in as LizHillBraun" at bounding box center [1153, 26] width 31 height 31
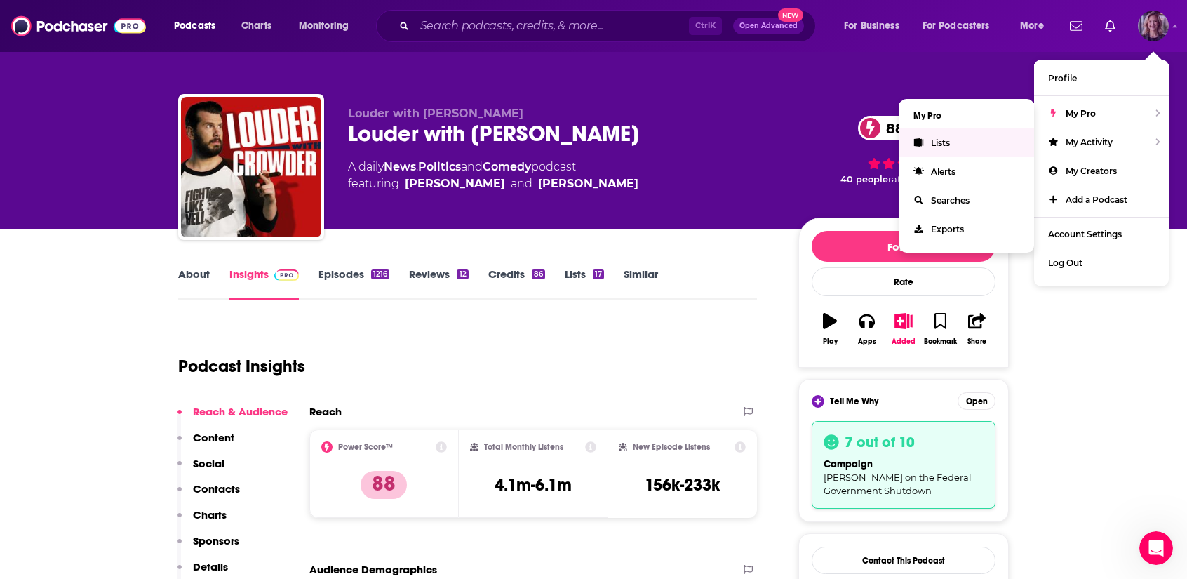
click at [966, 150] on link "Lists" at bounding box center [966, 142] width 135 height 29
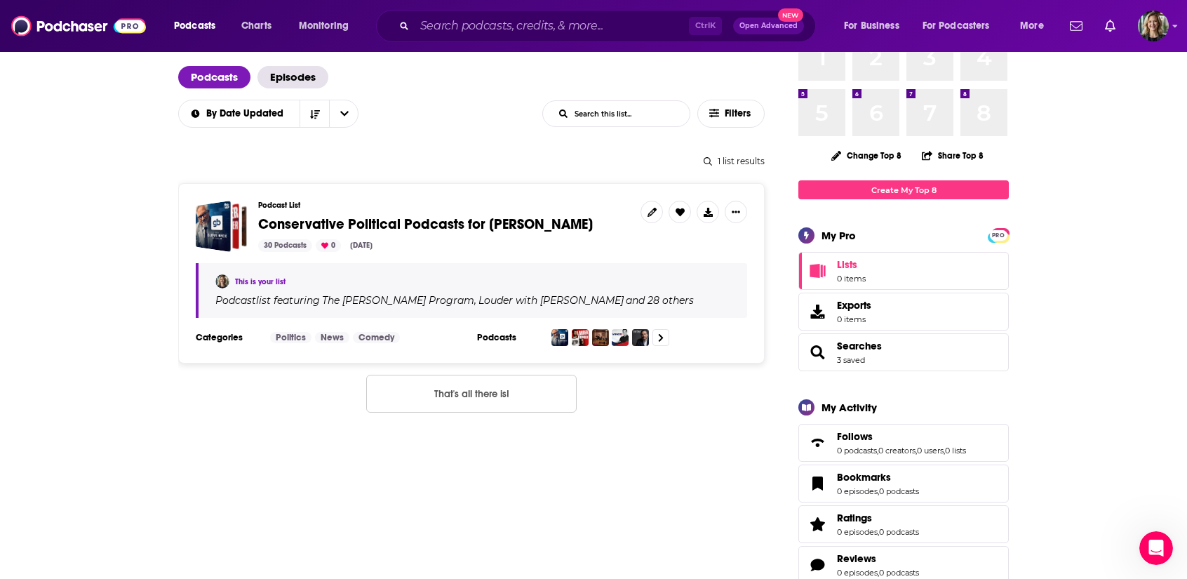
scroll to position [81, 0]
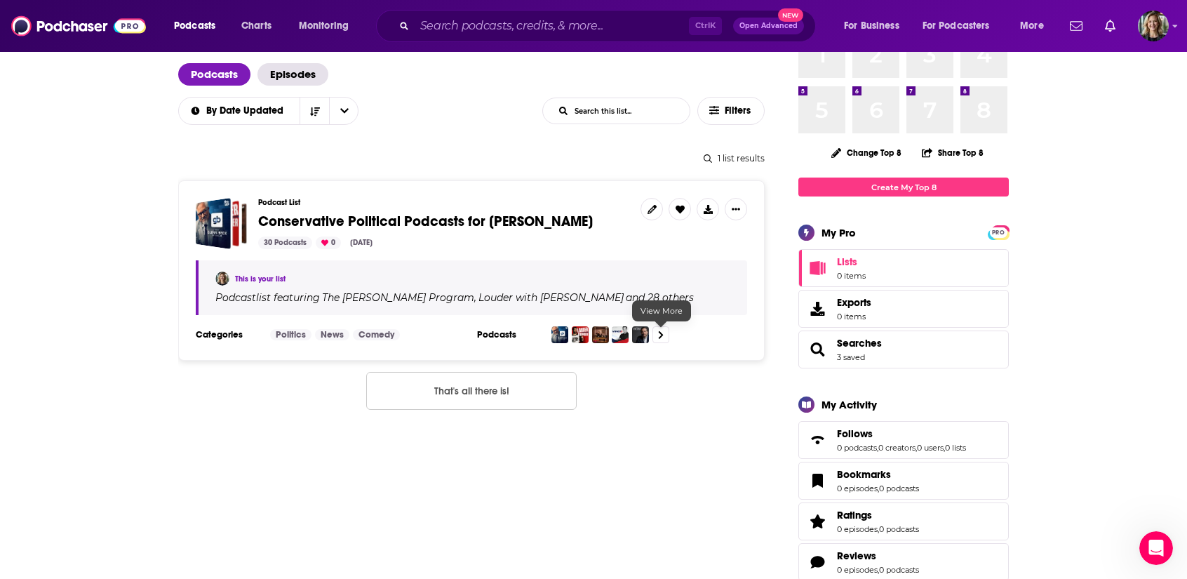
click at [659, 332] on icon at bounding box center [661, 334] width 6 height 9
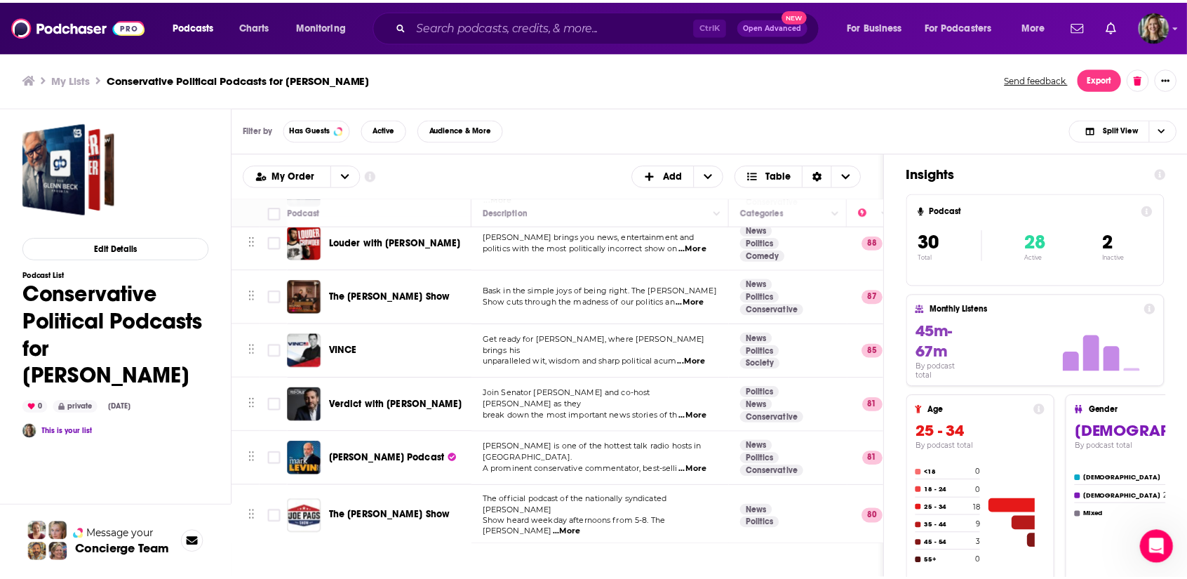
scroll to position [66, 0]
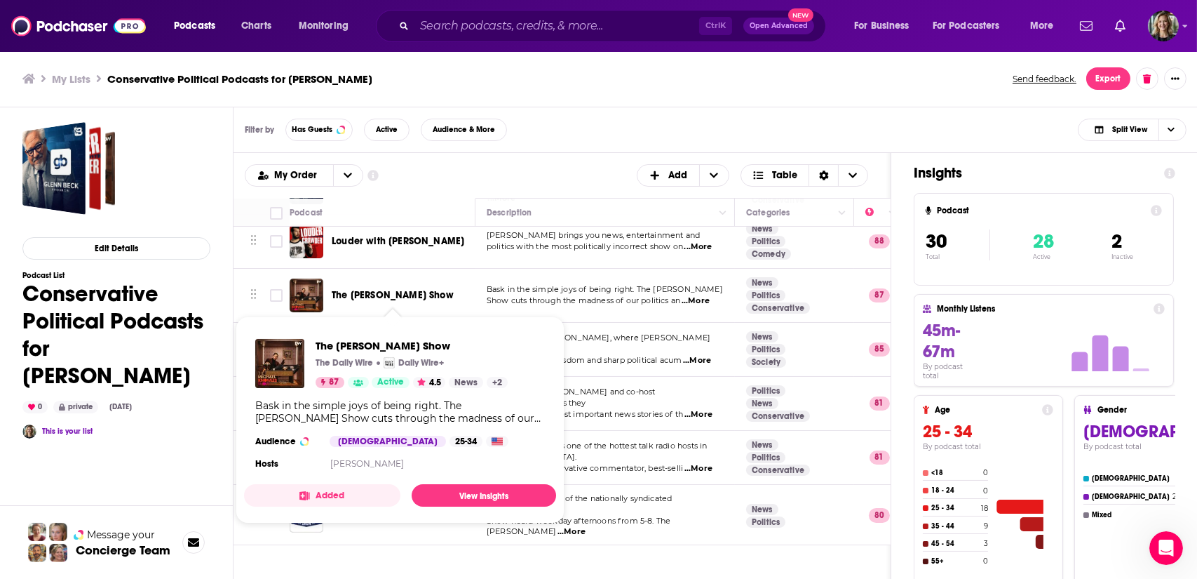
click at [419, 295] on span "The [PERSON_NAME] Show" at bounding box center [393, 295] width 122 height 12
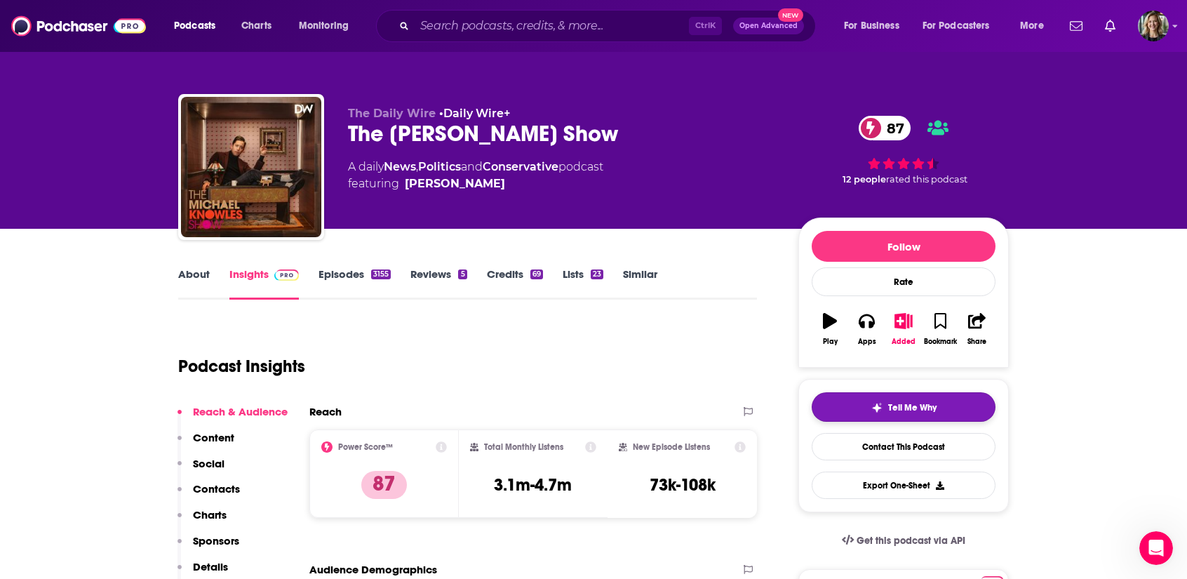
click at [901, 402] on span "Tell Me Why" at bounding box center [912, 407] width 48 height 11
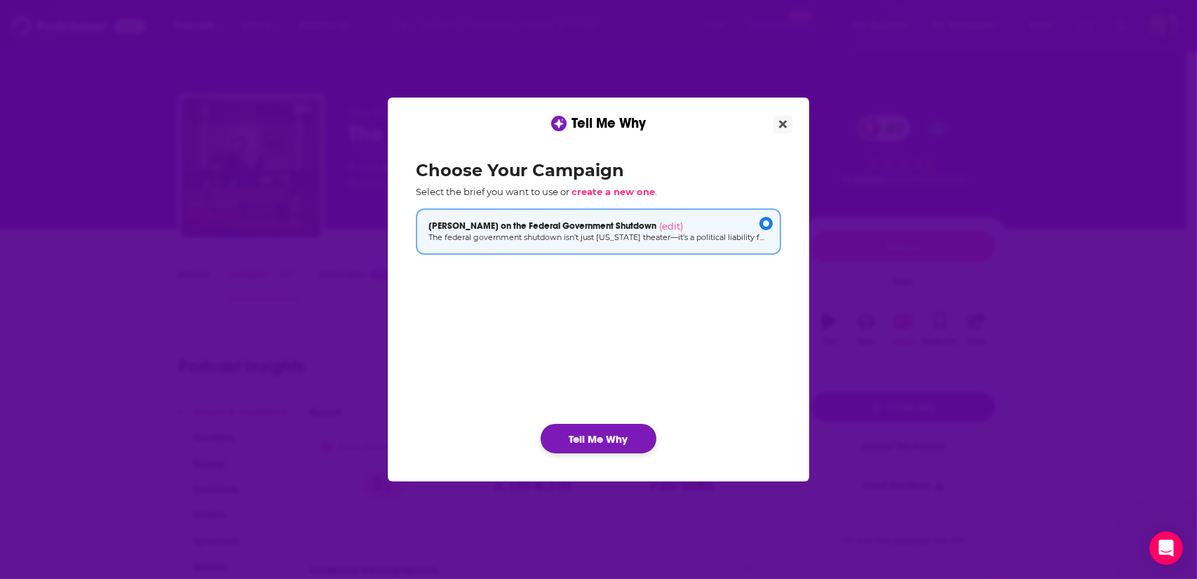
click at [610, 430] on button "Tell Me Why" at bounding box center [599, 438] width 116 height 29
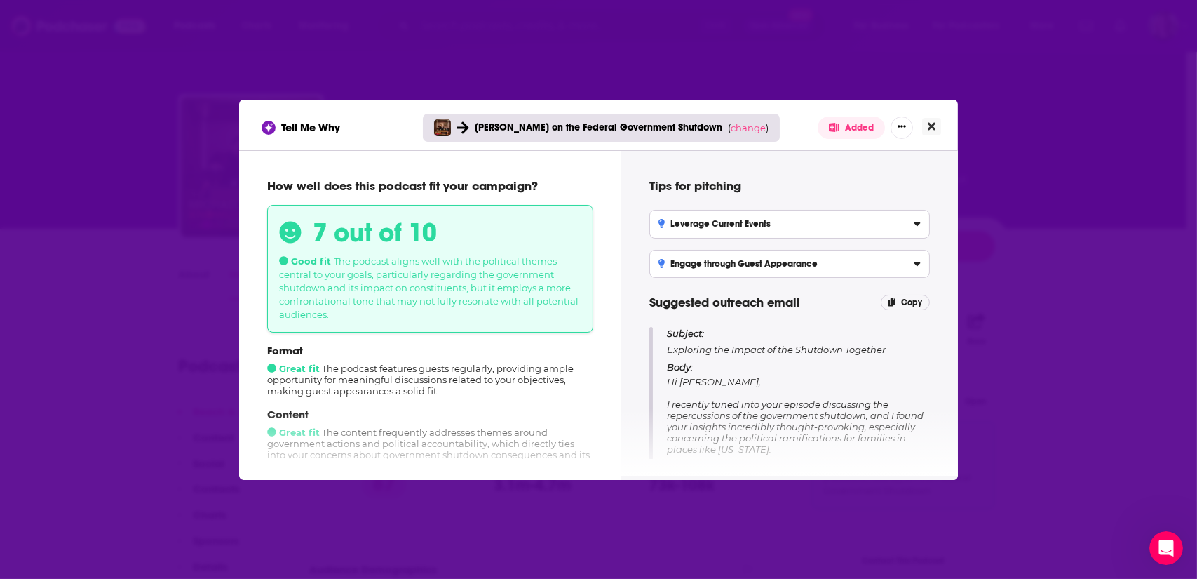
click at [939, 127] on button "Close" at bounding box center [931, 127] width 19 height 18
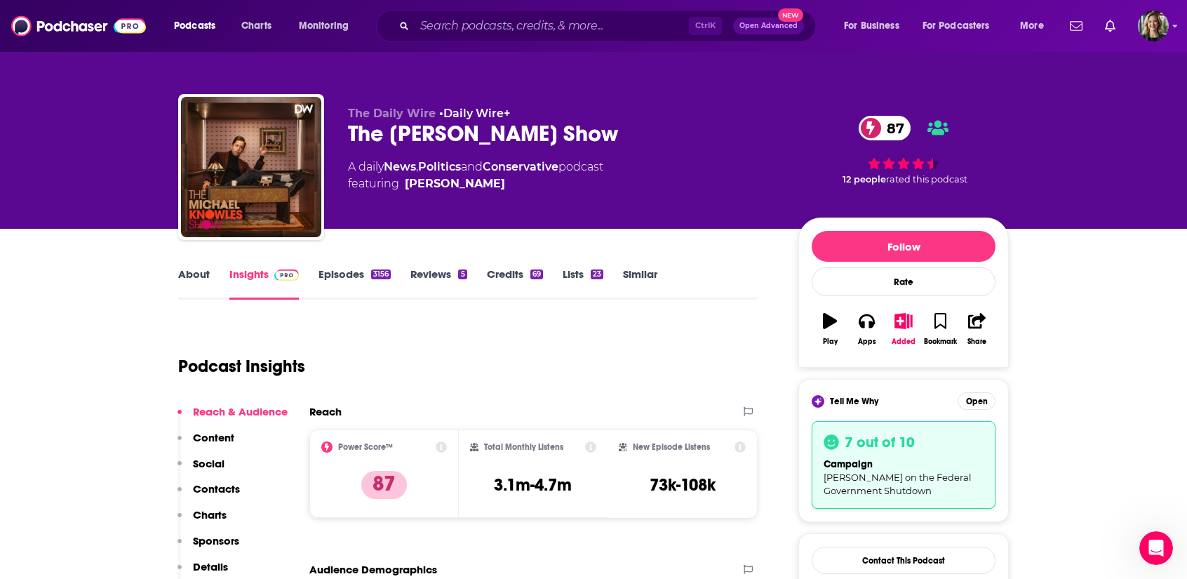
click at [570, 277] on link "Lists 23" at bounding box center [583, 283] width 41 height 32
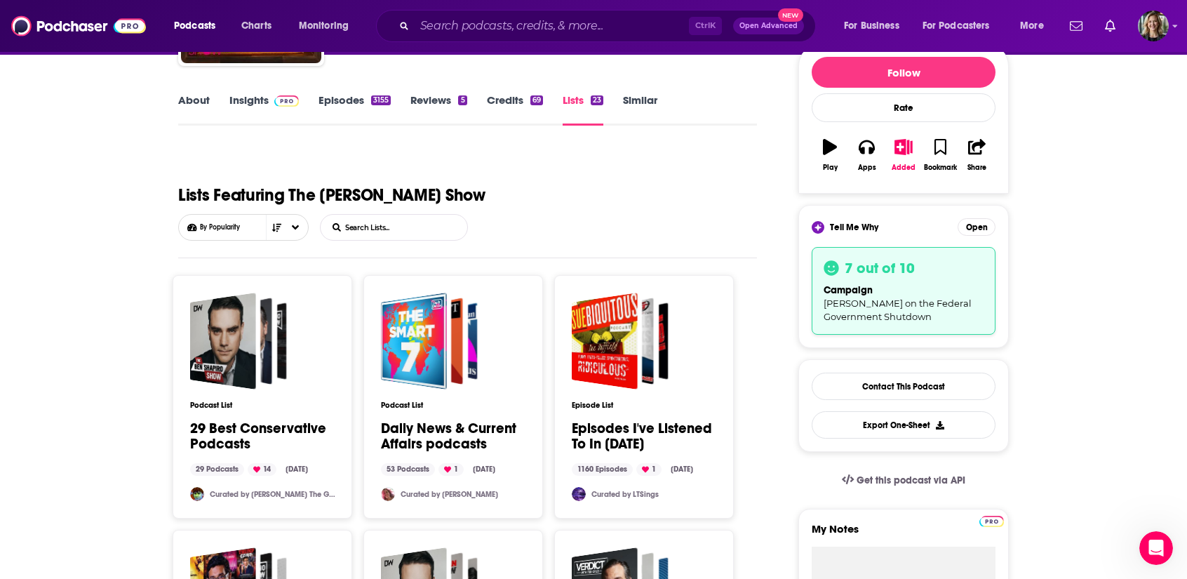
scroll to position [174, 0]
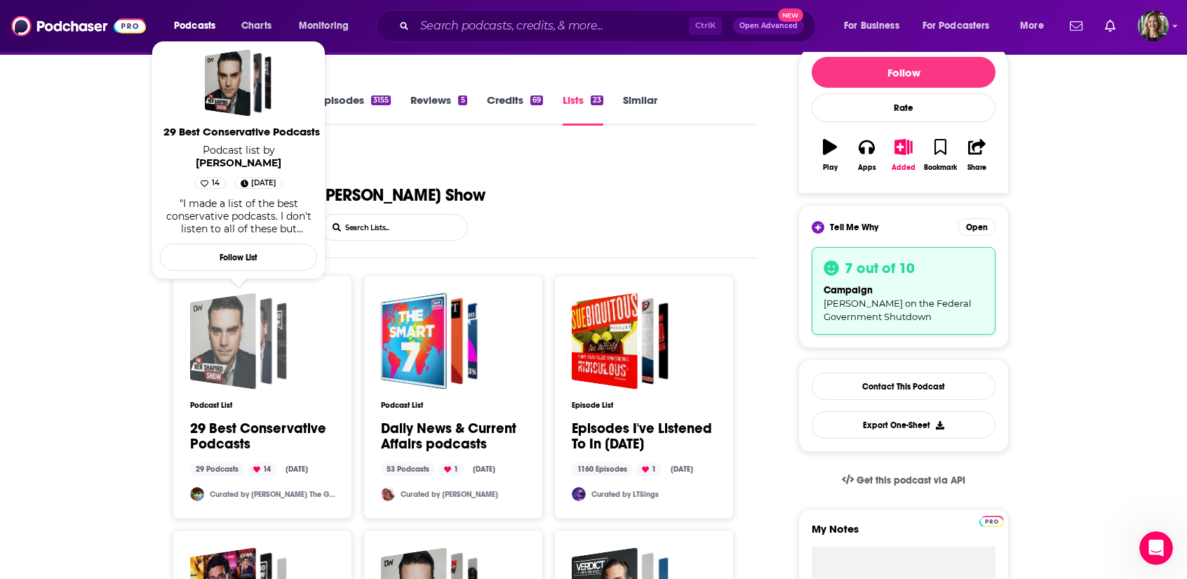
click at [228, 373] on div "29 Best Conservative Podcasts" at bounding box center [223, 341] width 66 height 97
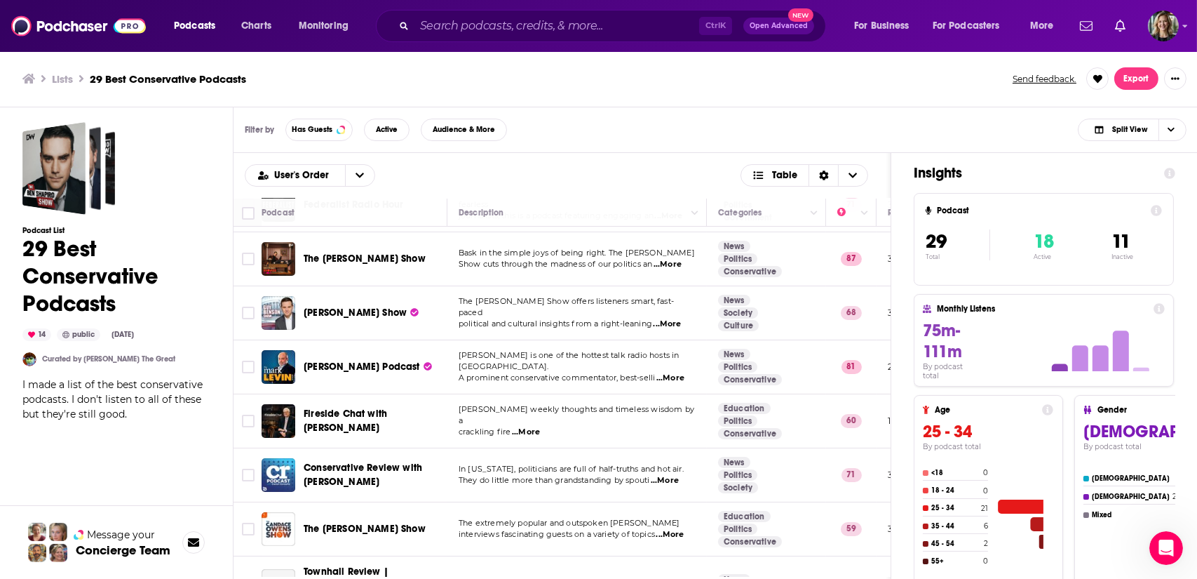
scroll to position [253, 0]
click at [671, 318] on span "...More" at bounding box center [667, 323] width 28 height 11
click at [250, 309] on input "Toggle select row" at bounding box center [248, 313] width 13 height 13
checkbox input "true"
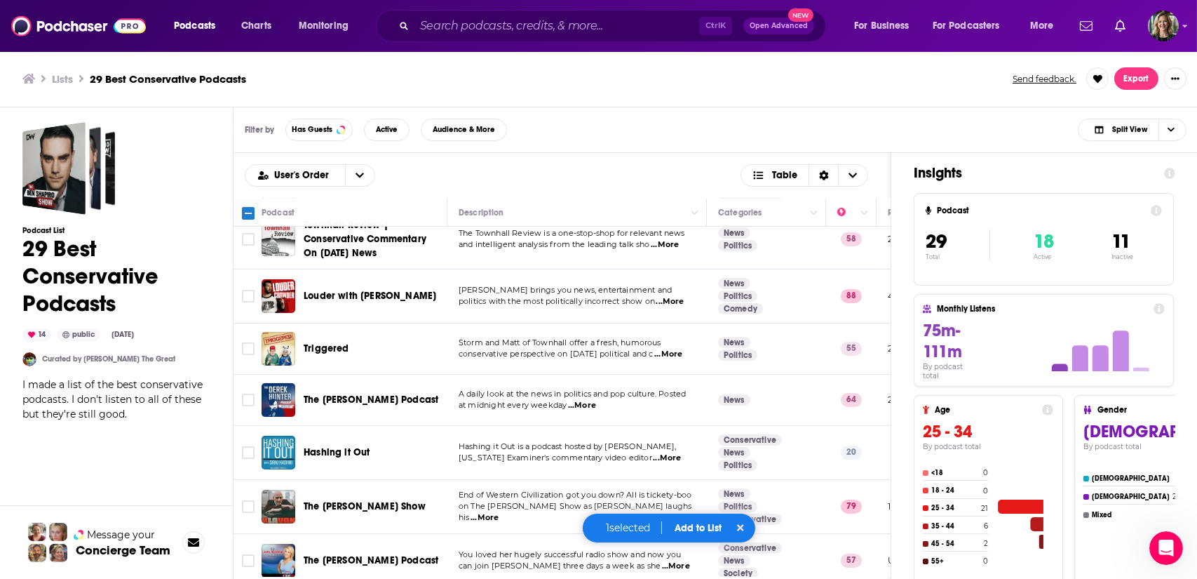
scroll to position [600, 0]
click at [678, 354] on span "...More" at bounding box center [668, 353] width 28 height 11
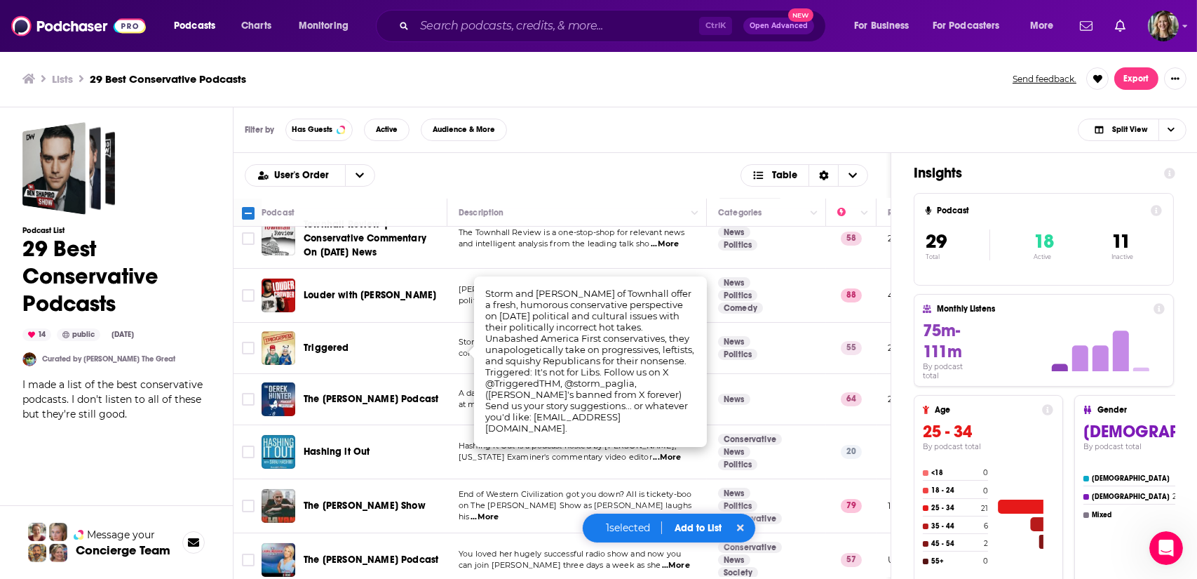
click at [448, 356] on div "Triggered" at bounding box center [377, 348] width 146 height 34
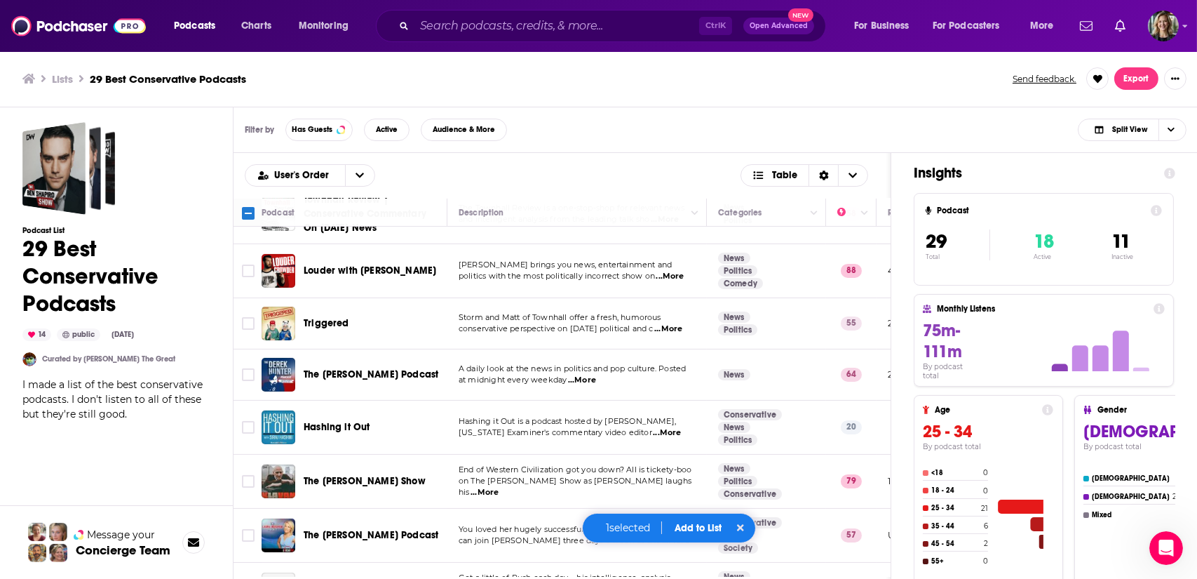
scroll to position [625, 0]
click at [253, 323] on input "Toggle select row" at bounding box center [248, 322] width 13 height 13
checkbox input "true"
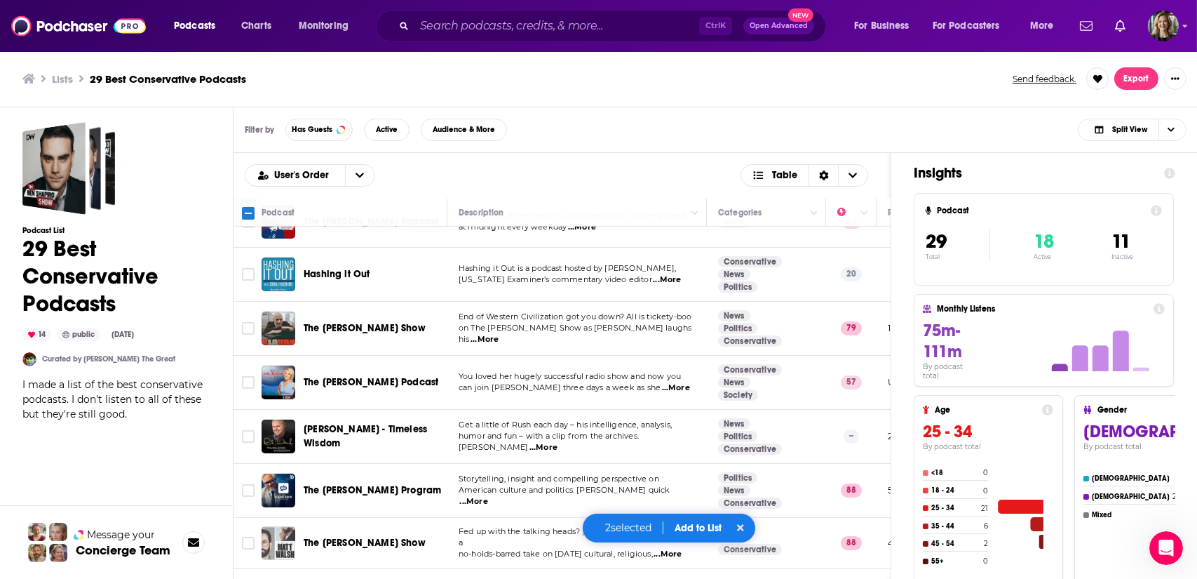
scroll to position [779, 0]
click at [248, 383] on input "Toggle select row" at bounding box center [248, 381] width 13 height 13
checkbox input "true"
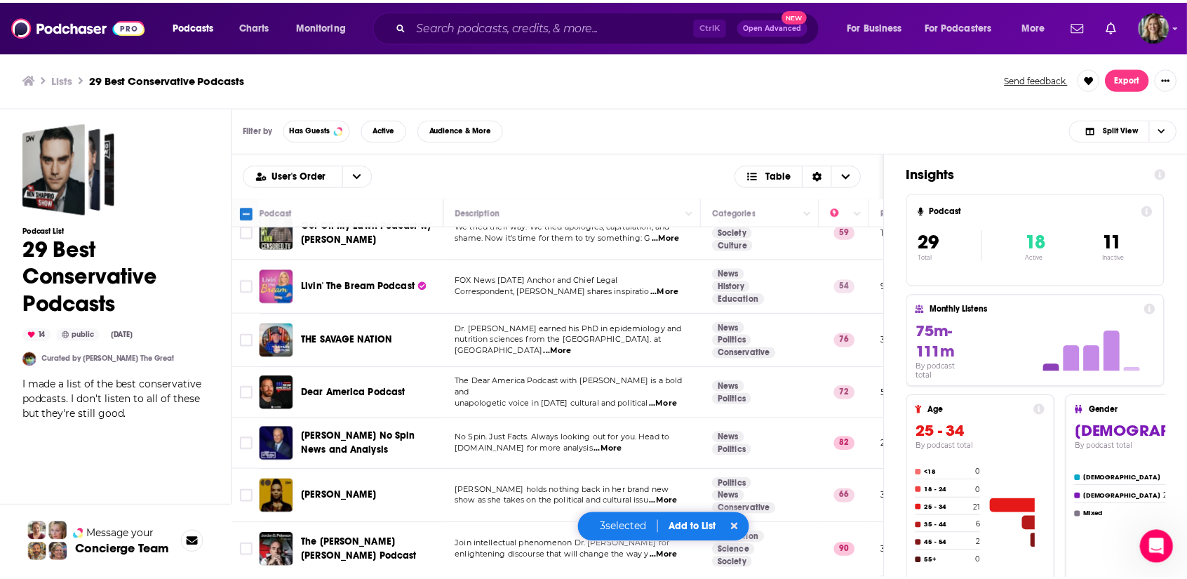
scroll to position [1254, 0]
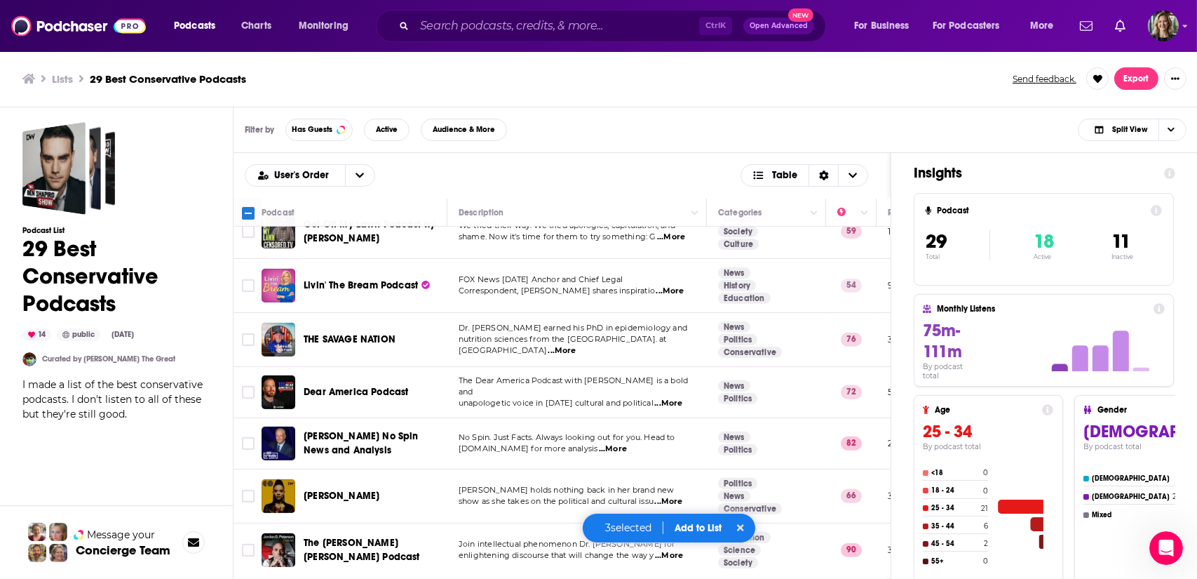
click at [679, 398] on span "...More" at bounding box center [668, 403] width 28 height 11
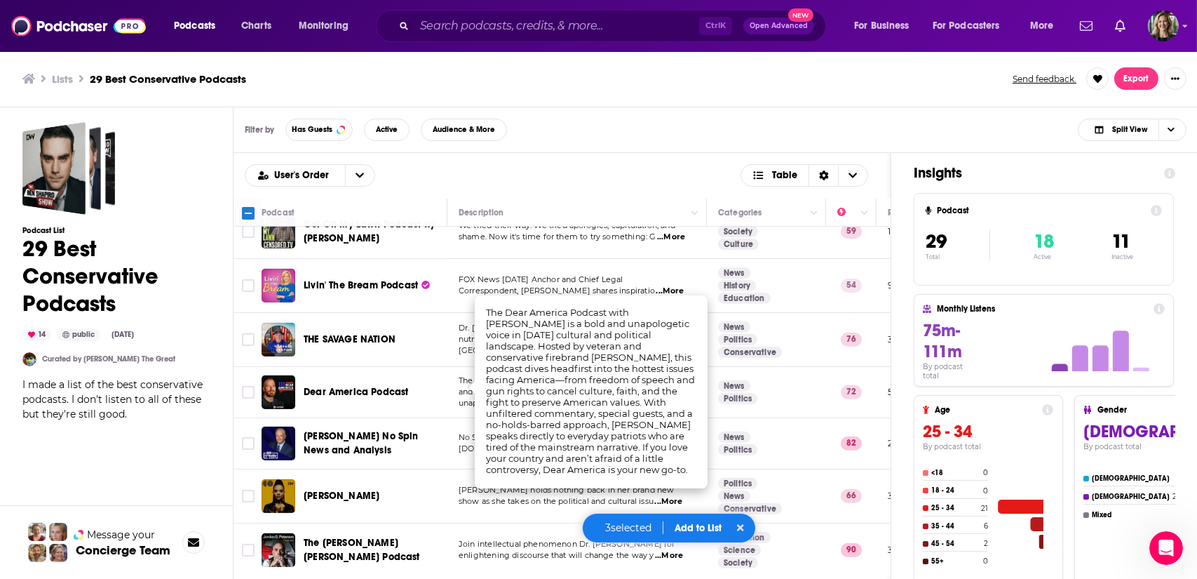
click at [454, 430] on td "No Spin. Just Facts. Always looking out for you. Head to [DOMAIN_NAME] for more…" at bounding box center [578, 443] width 260 height 51
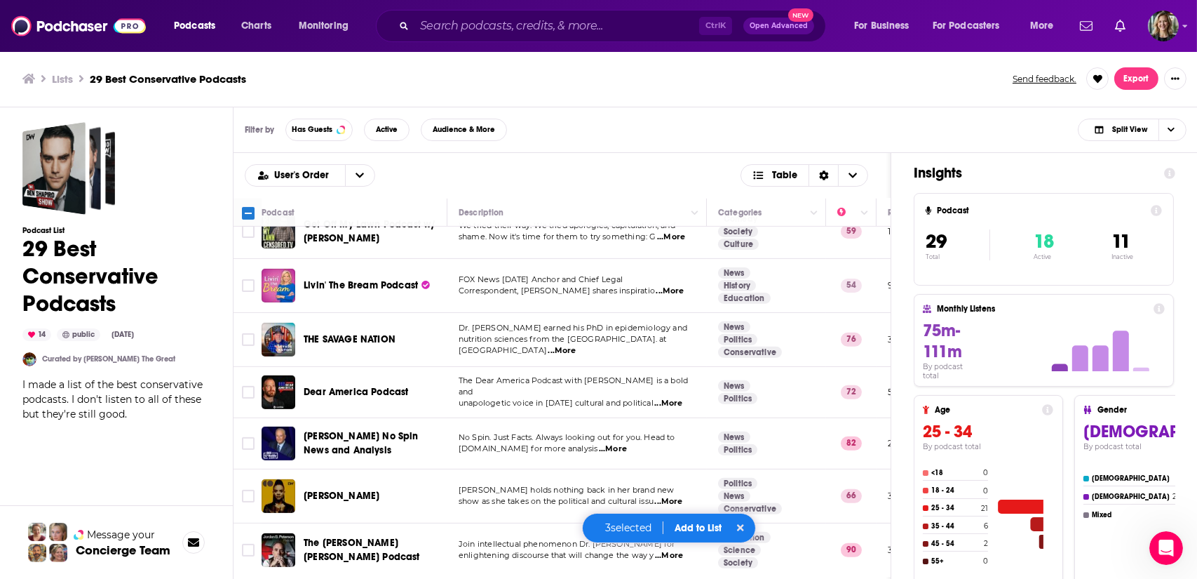
click at [703, 530] on button "Add to List" at bounding box center [698, 528] width 69 height 12
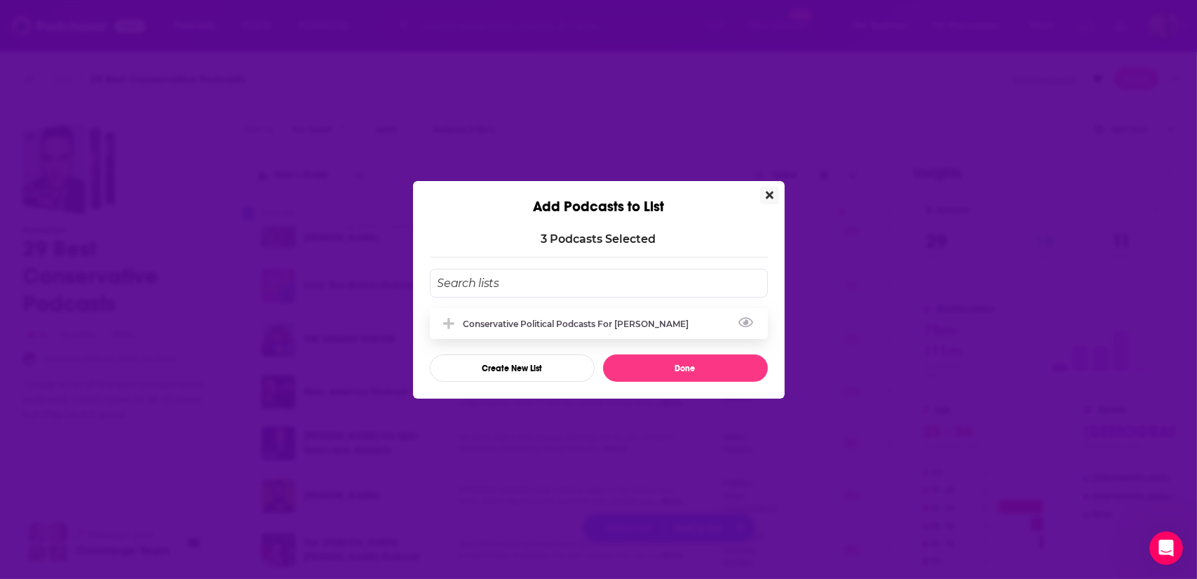
click at [570, 324] on div "Conservative Political Podcasts for [PERSON_NAME]" at bounding box center [581, 323] width 234 height 11
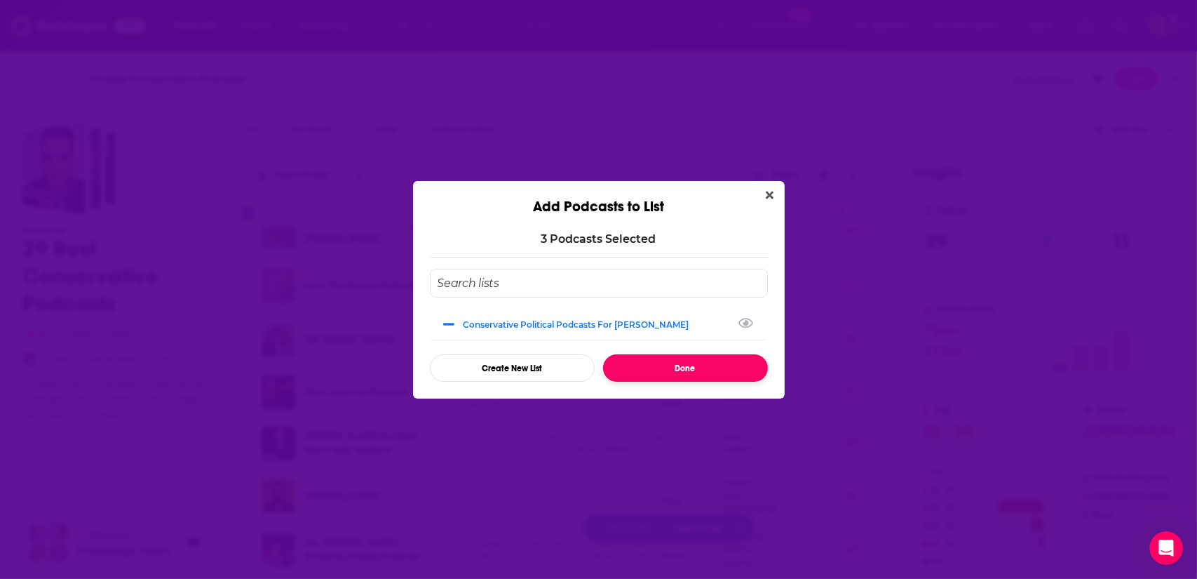
click at [675, 374] on button "Done" at bounding box center [685, 367] width 165 height 27
checkbox input "false"
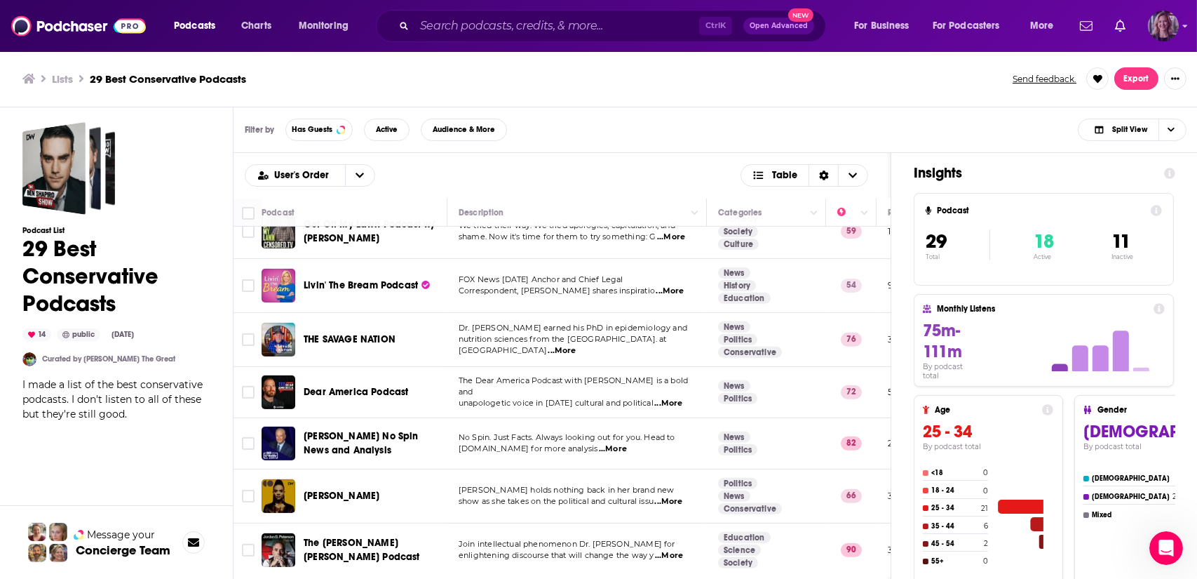
click at [1167, 35] on img "Logged in as LizHillBraun" at bounding box center [1163, 26] width 31 height 31
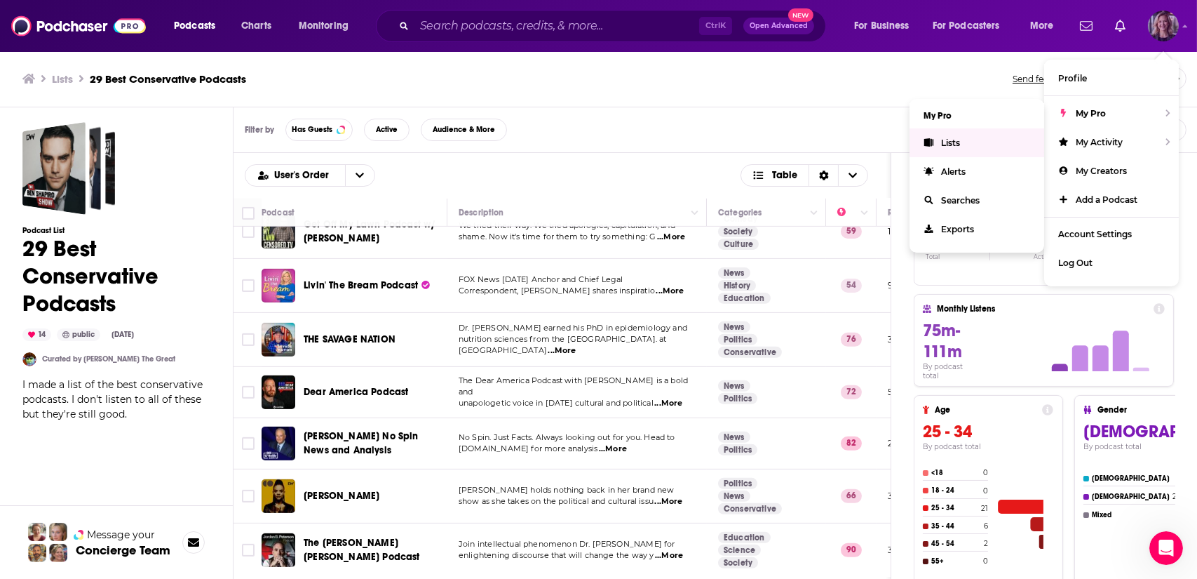
click at [966, 147] on link "Lists" at bounding box center [977, 142] width 135 height 29
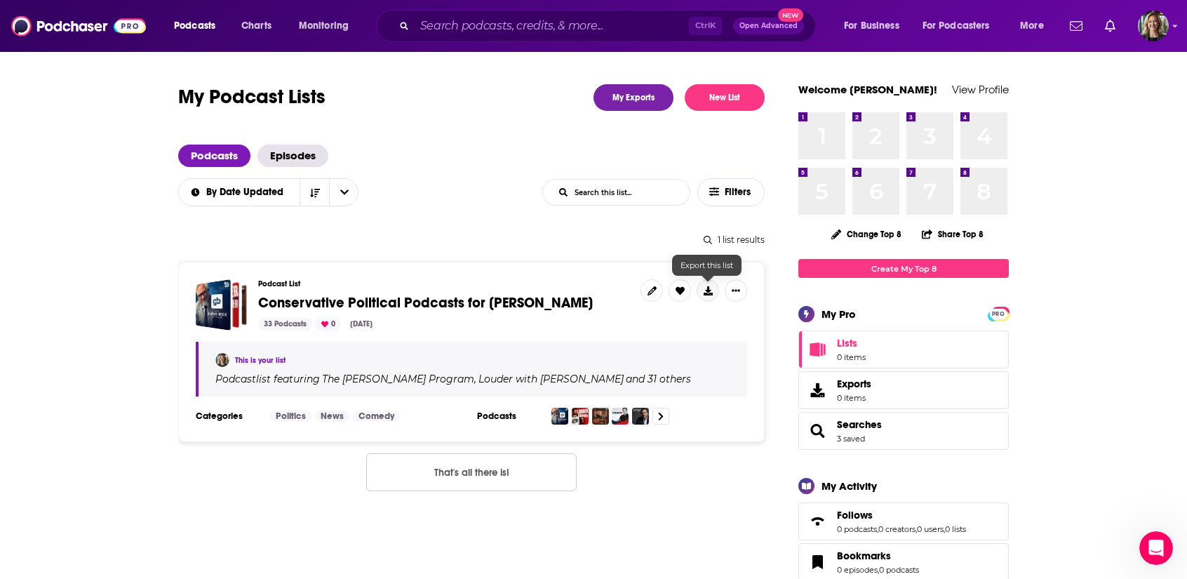
click at [707, 288] on icon at bounding box center [708, 290] width 9 height 9
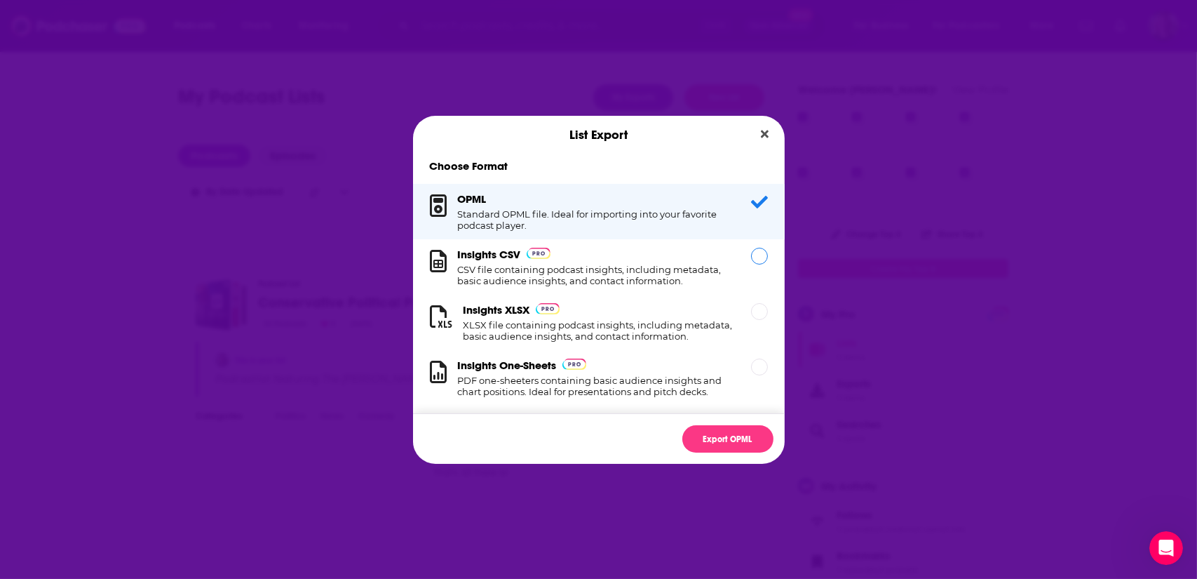
click at [504, 274] on h1 "CSV file containing podcast insights, including metadata, basic audience insigh…" at bounding box center [596, 275] width 276 height 22
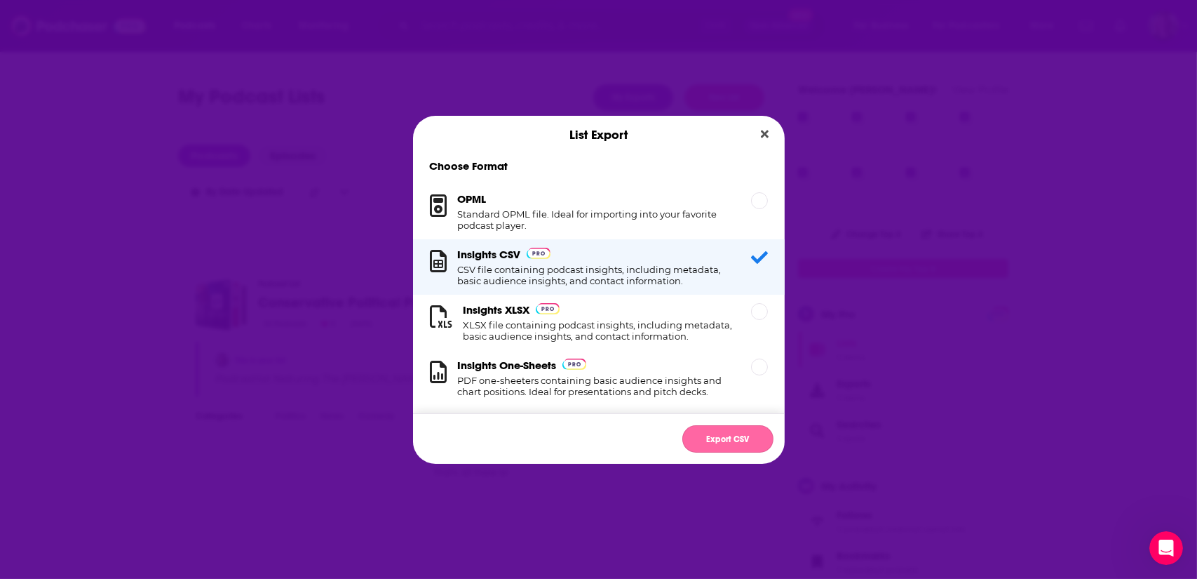
click at [730, 436] on button "Export CSV" at bounding box center [728, 438] width 91 height 27
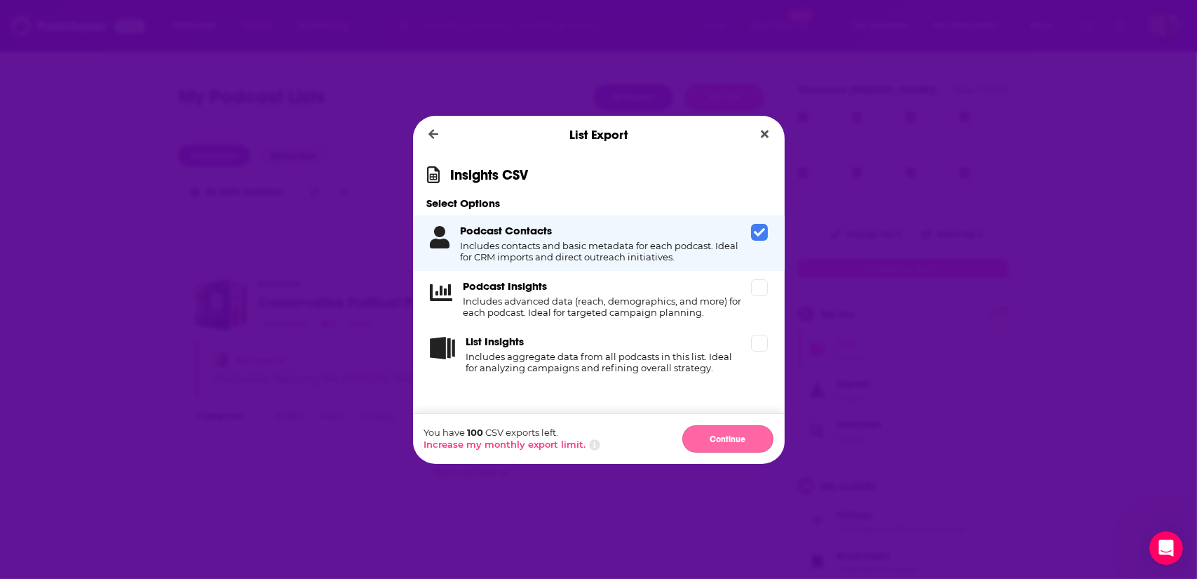
click at [723, 437] on button "Continue" at bounding box center [728, 438] width 91 height 27
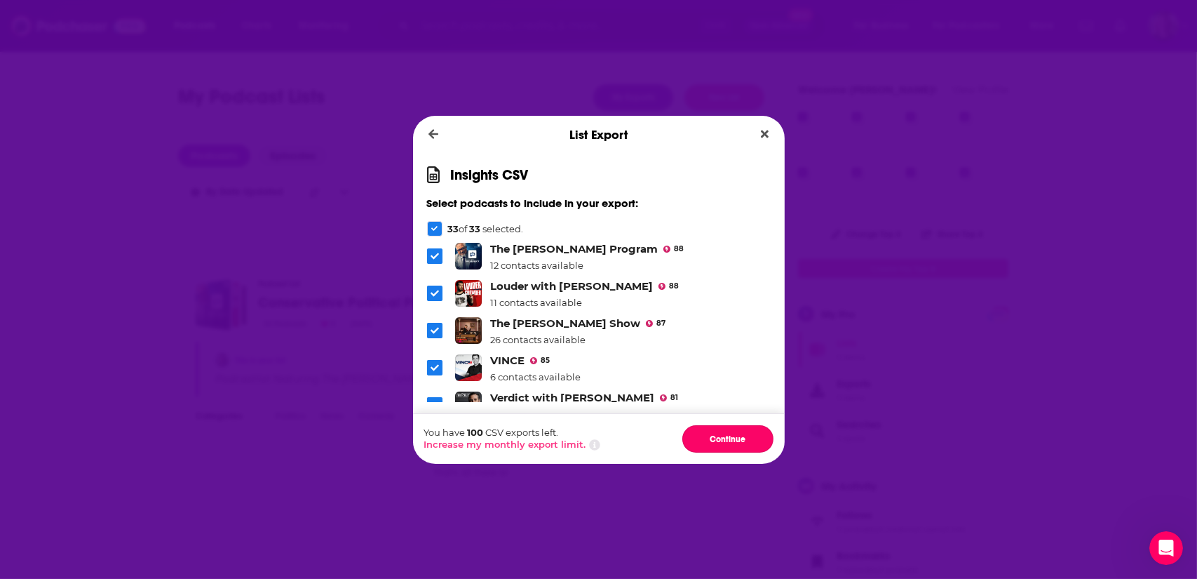
click at [723, 437] on button "Continue" at bounding box center [728, 438] width 91 height 27
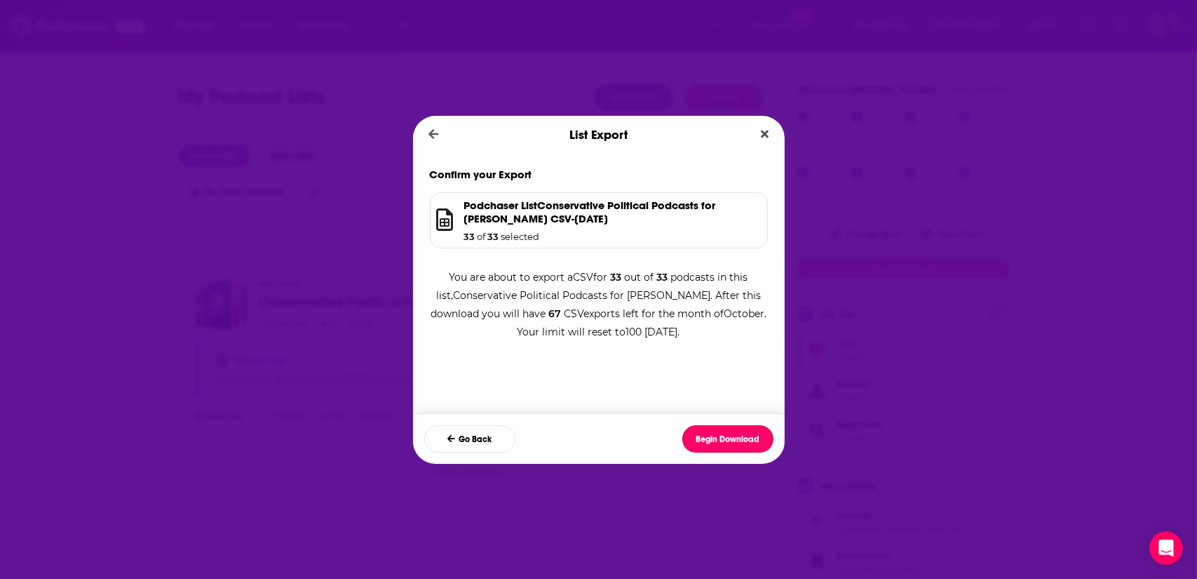
click at [723, 437] on button "Begin Download" at bounding box center [728, 438] width 91 height 27
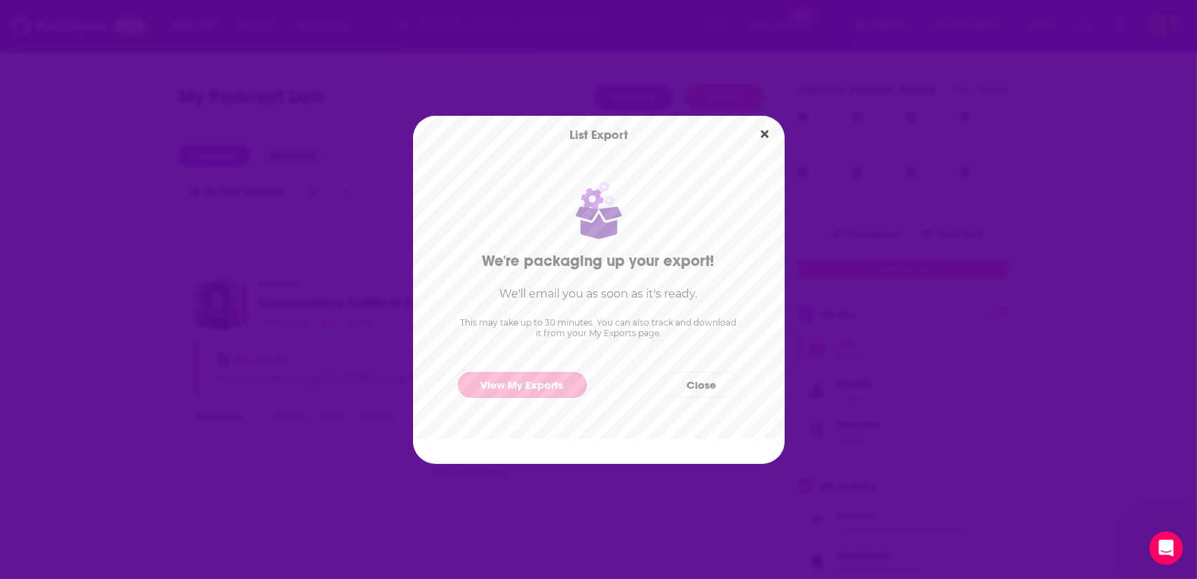
click at [493, 387] on link "View My Exports" at bounding box center [522, 385] width 129 height 26
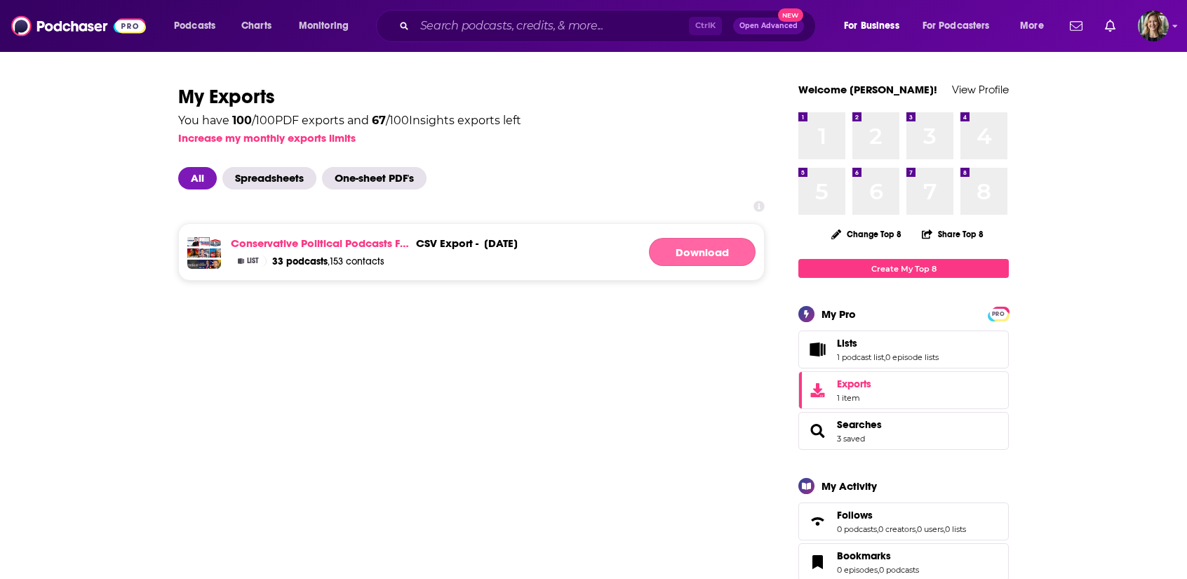
drag, startPoint x: 0, startPoint y: 0, endPoint x: 703, endPoint y: 248, distance: 745.5
click at [703, 248] on link "Download" at bounding box center [702, 252] width 107 height 28
